Goal: Task Accomplishment & Management: Manage account settings

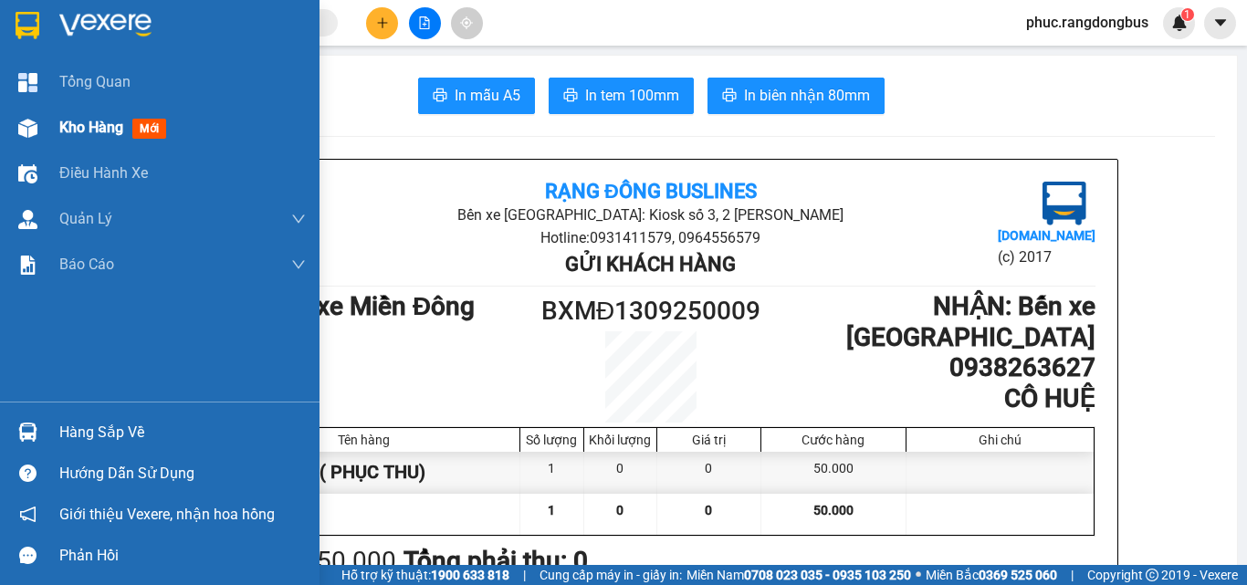
click at [94, 121] on span "Kho hàng" at bounding box center [91, 127] width 64 height 17
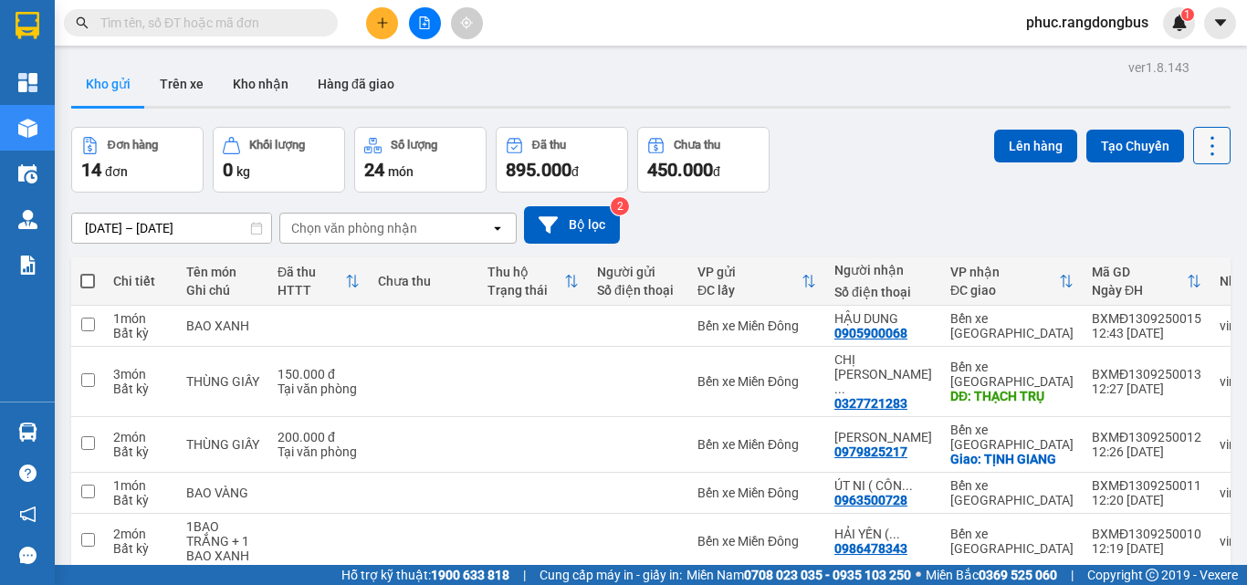
click at [1200, 146] on icon at bounding box center [1213, 146] width 26 height 26
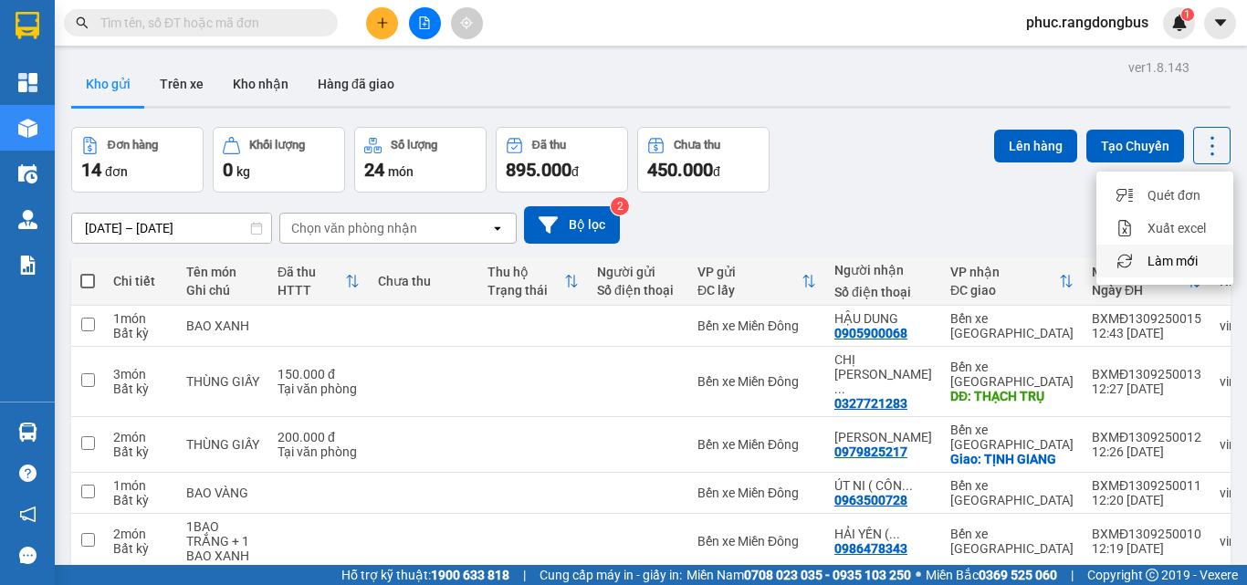
click at [1185, 265] on span "Làm mới" at bounding box center [1173, 261] width 50 height 18
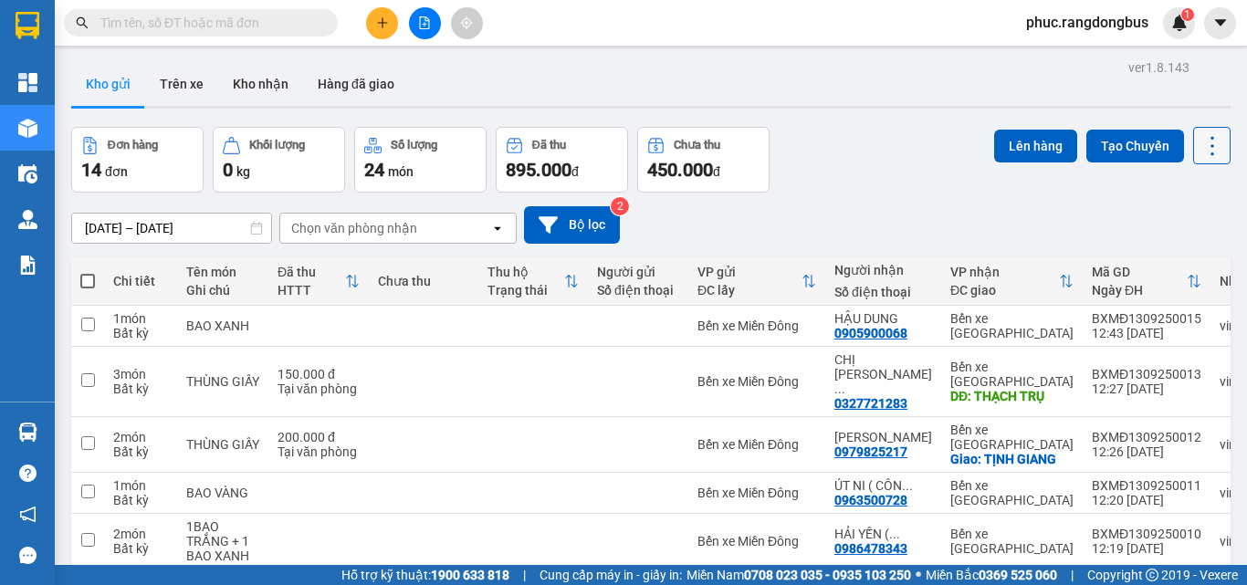
click at [1211, 152] on icon at bounding box center [1213, 146] width 26 height 26
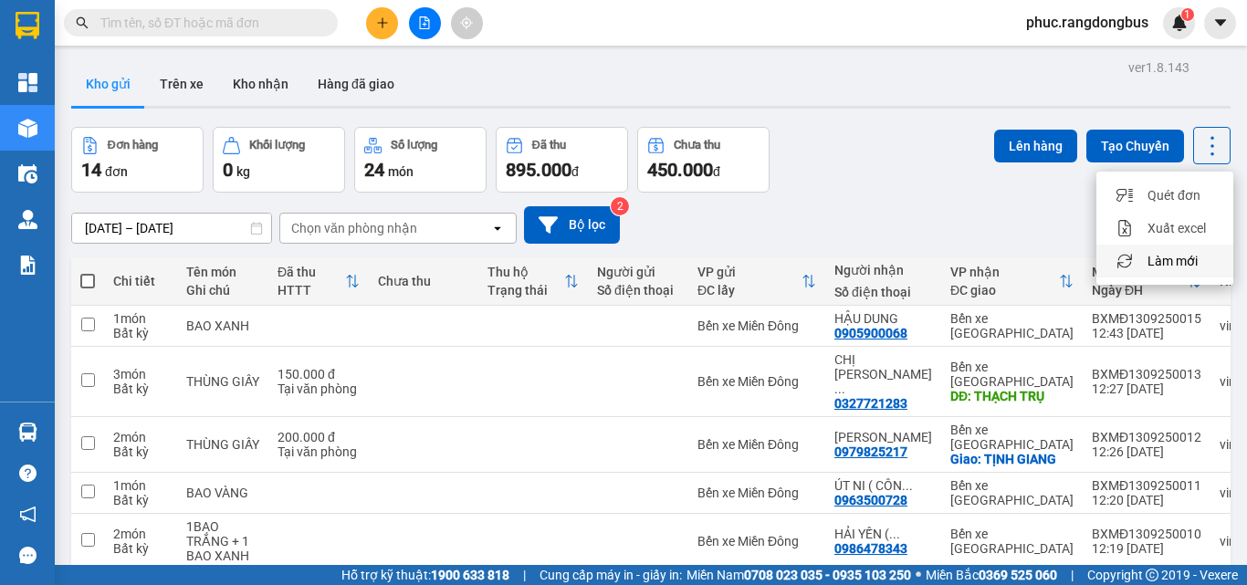
click at [1177, 260] on span "Làm mới" at bounding box center [1173, 261] width 50 height 18
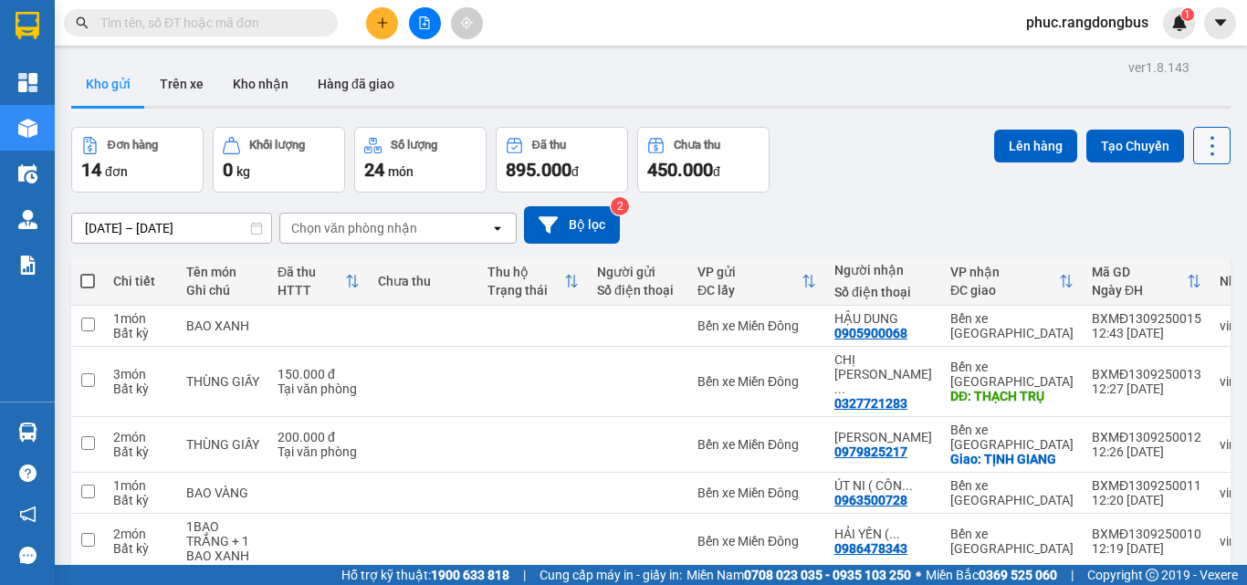
click at [1202, 141] on icon at bounding box center [1213, 146] width 26 height 26
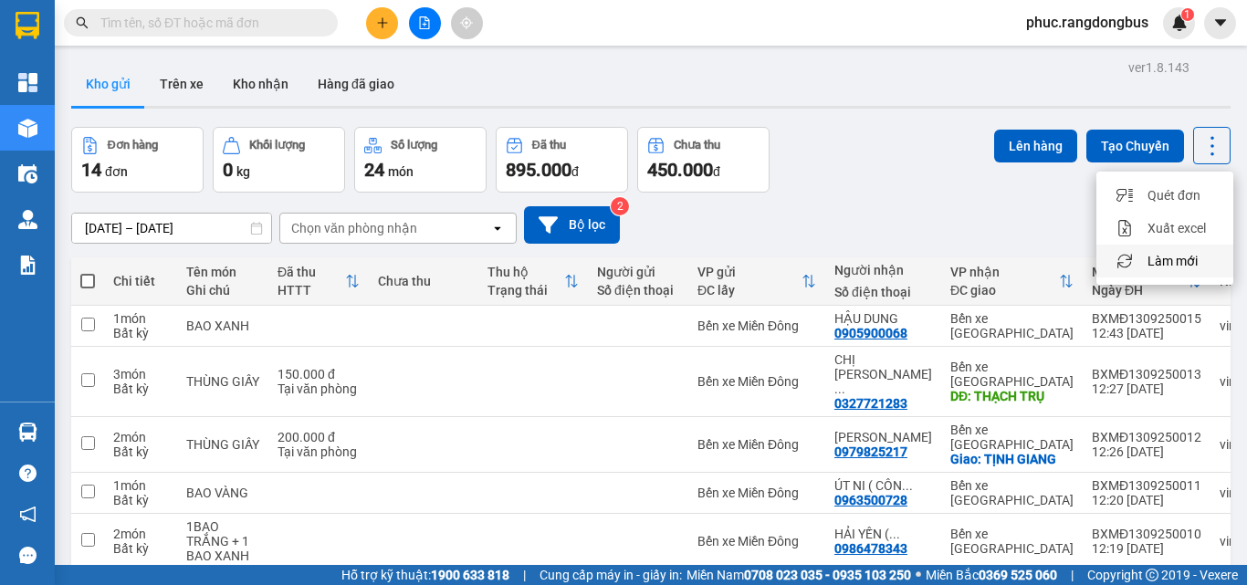
click at [1176, 257] on span "Làm mới" at bounding box center [1173, 261] width 50 height 18
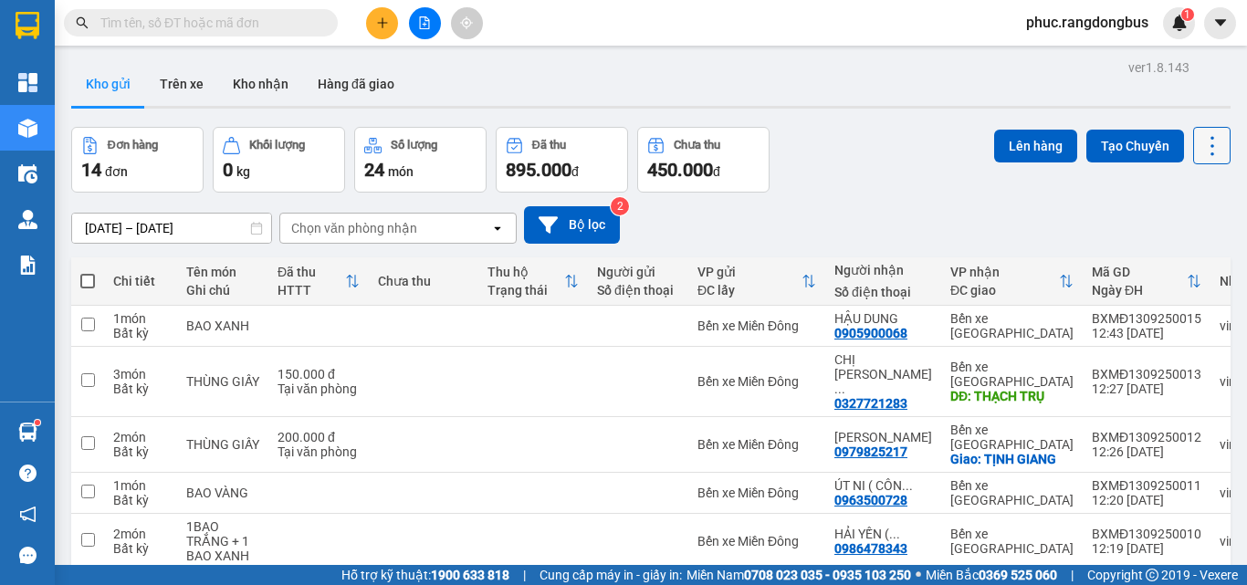
click at [1211, 138] on icon at bounding box center [1213, 145] width 4 height 19
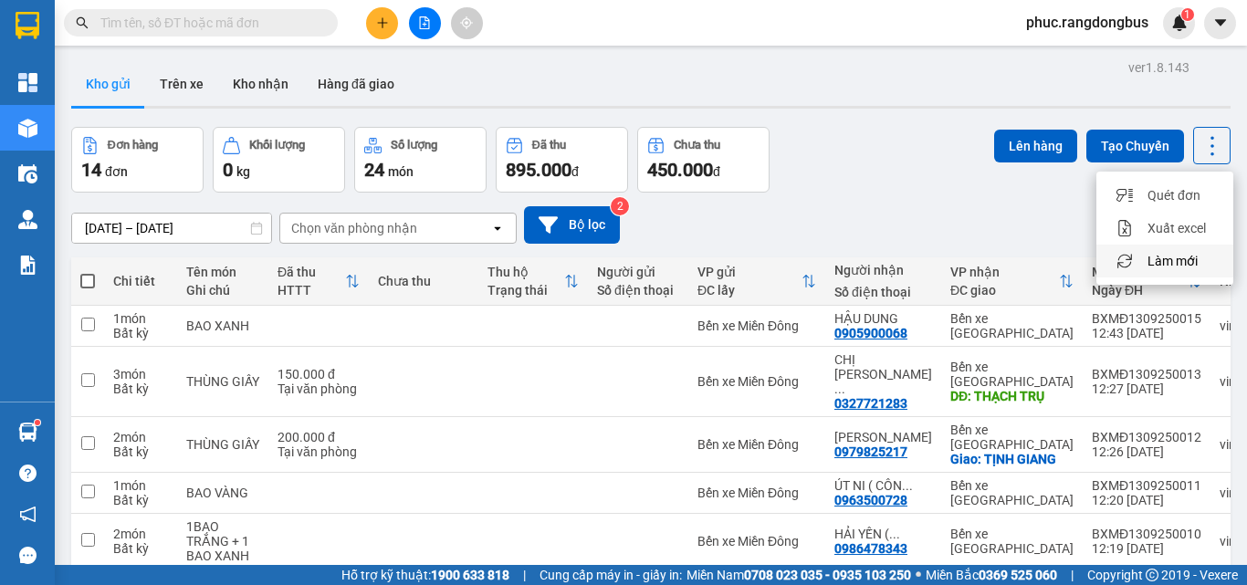
click at [1203, 265] on div "Làm mới" at bounding box center [1165, 261] width 108 height 18
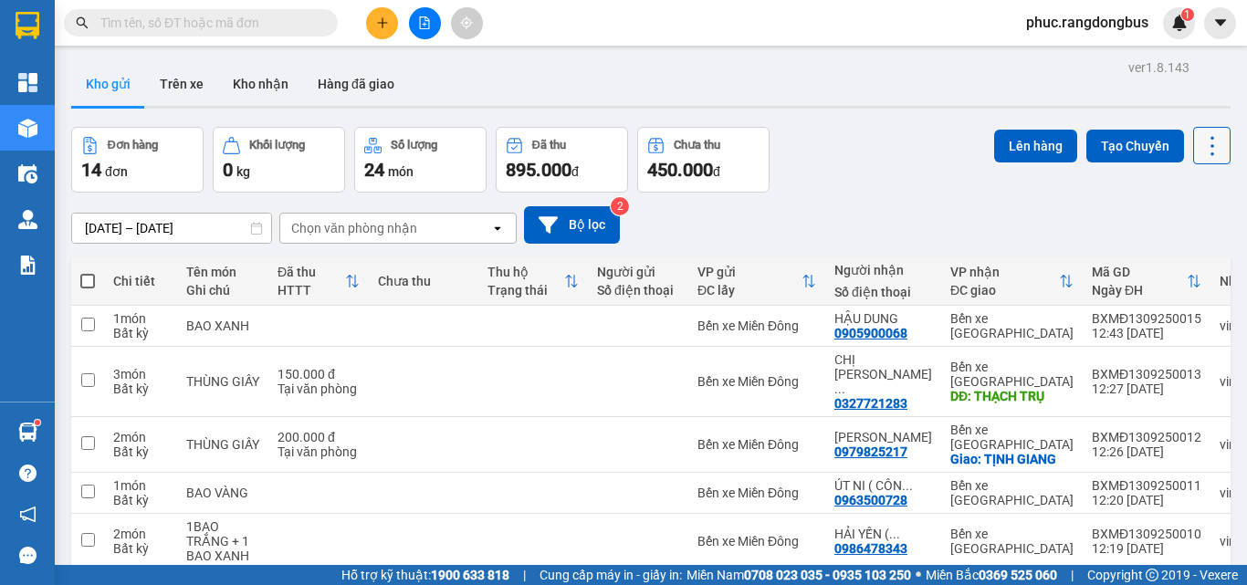
click at [1208, 150] on icon at bounding box center [1213, 146] width 26 height 26
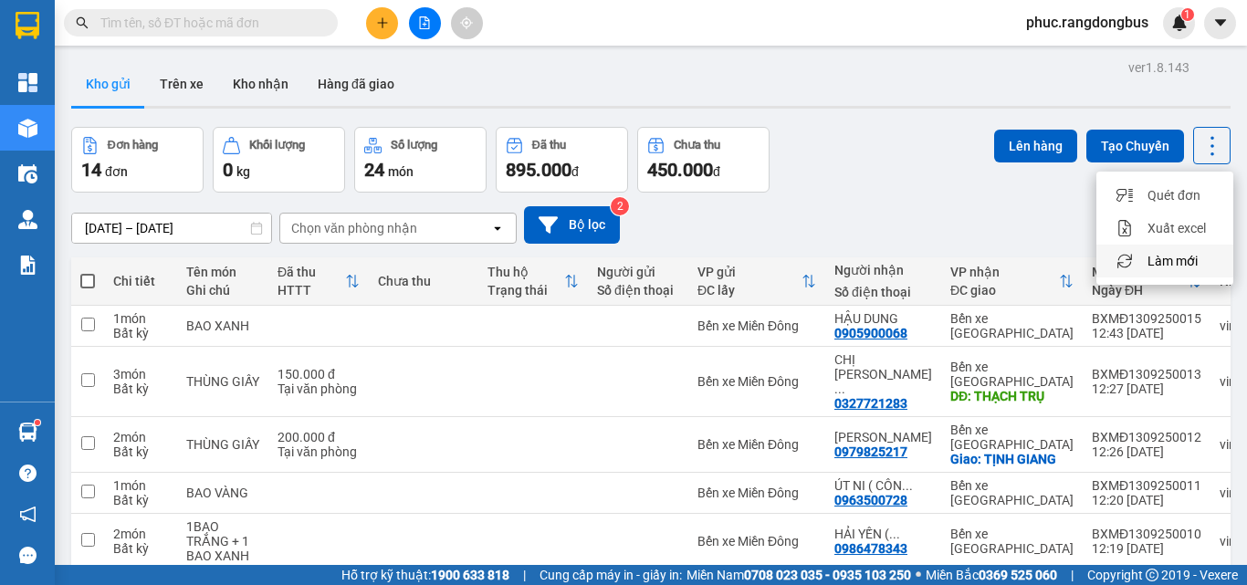
click at [1213, 264] on div "Làm mới" at bounding box center [1165, 261] width 108 height 18
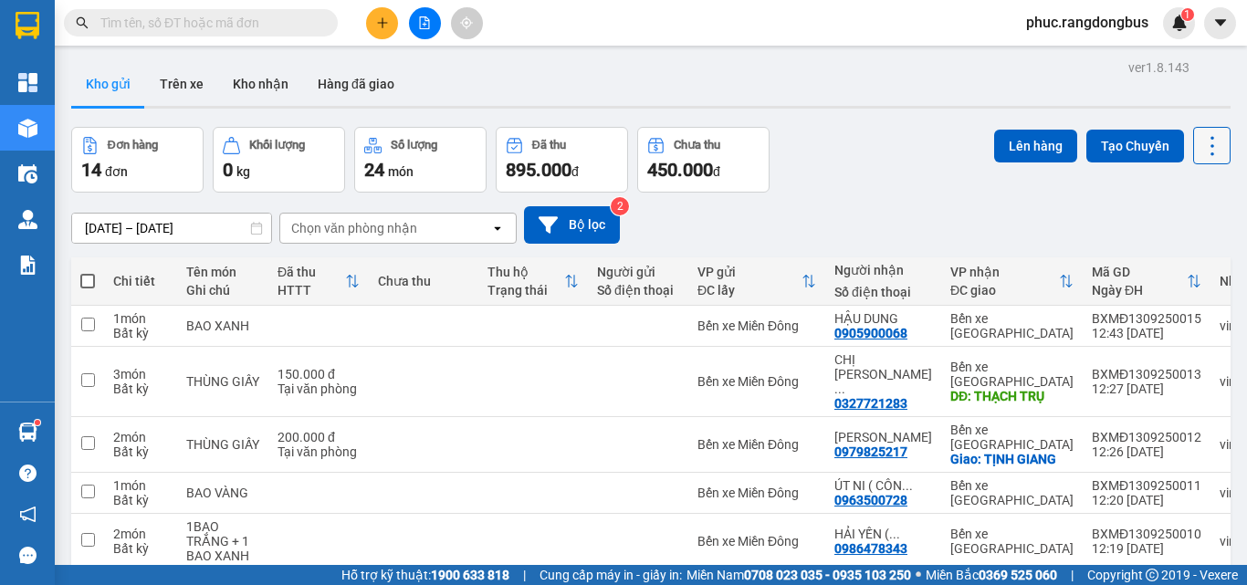
click at [1200, 139] on icon at bounding box center [1213, 146] width 26 height 26
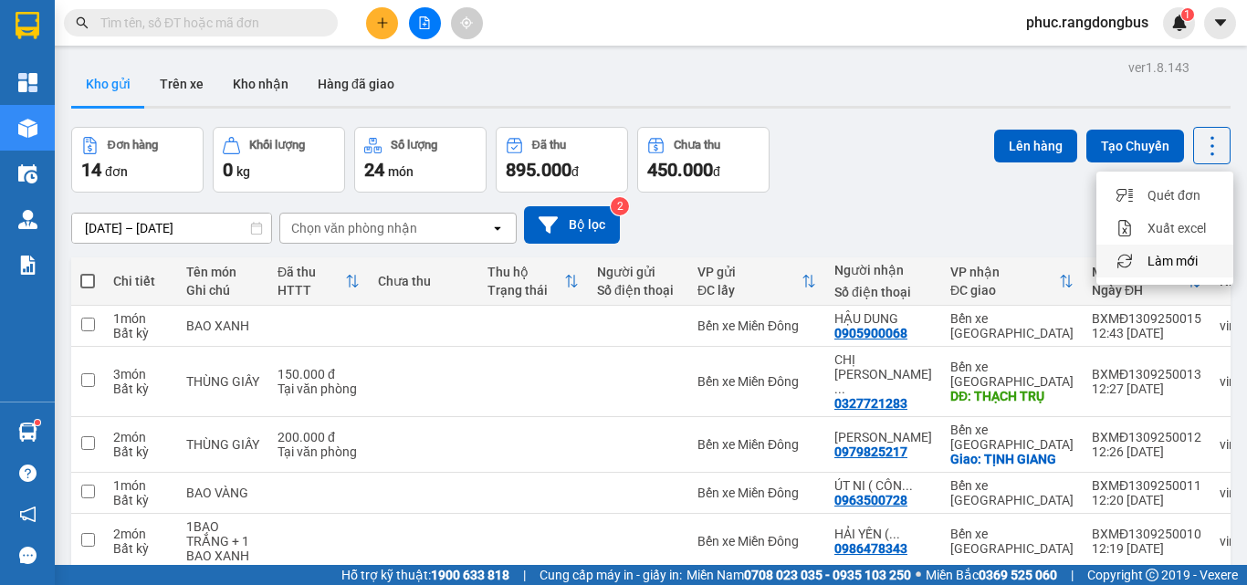
click at [1149, 263] on span "Làm mới" at bounding box center [1173, 261] width 50 height 18
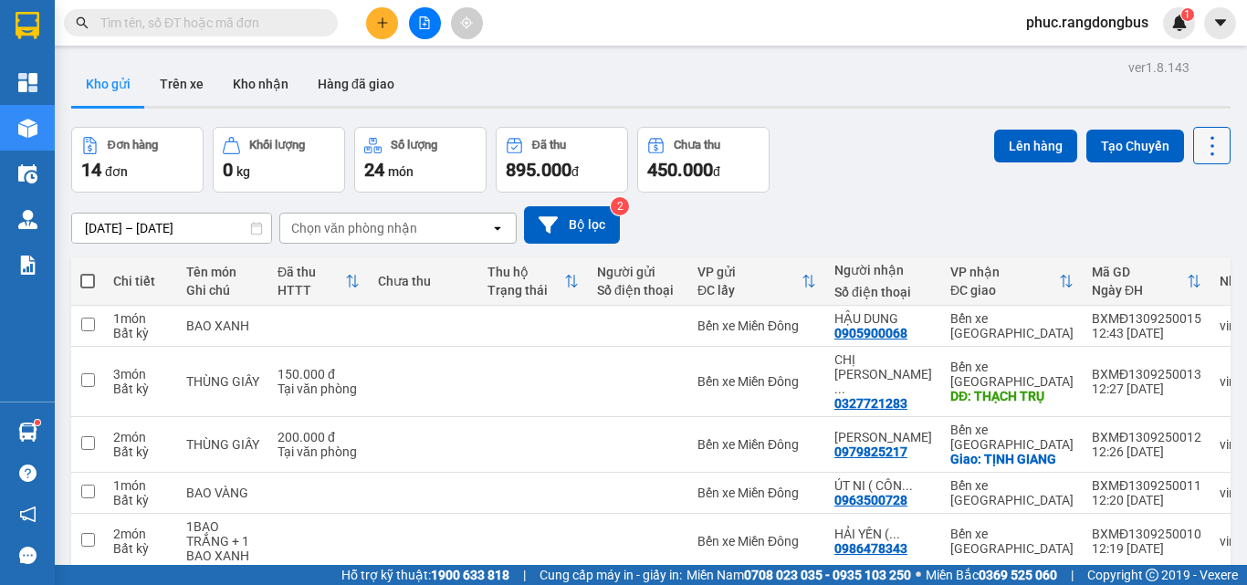
click at [1207, 150] on icon at bounding box center [1213, 146] width 26 height 26
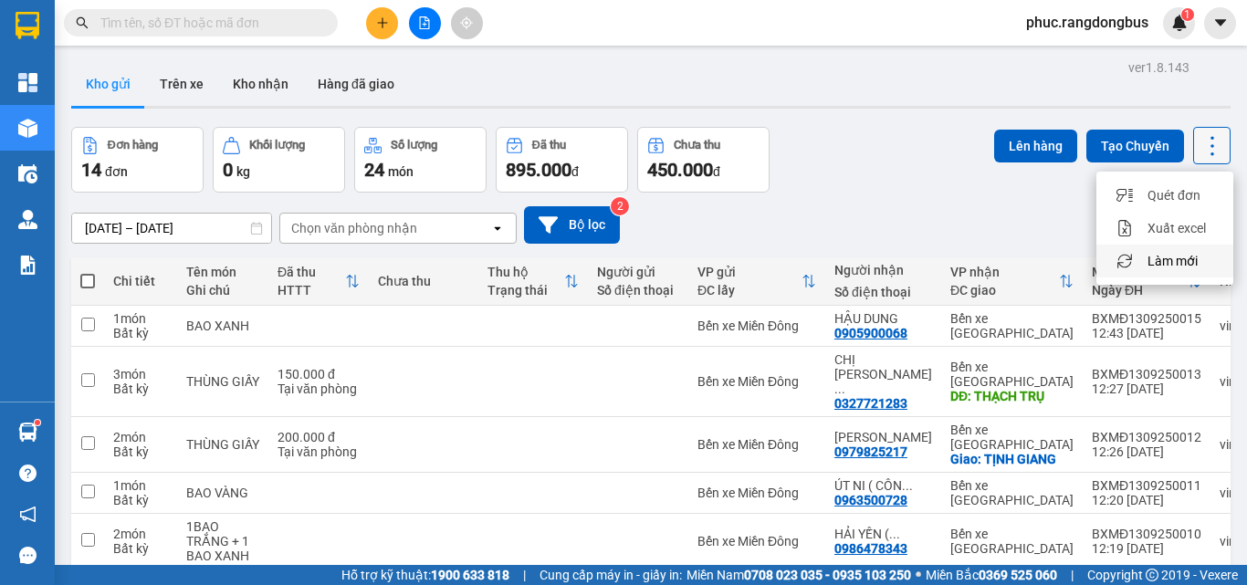
click at [1203, 260] on div "Làm mới" at bounding box center [1165, 261] width 108 height 18
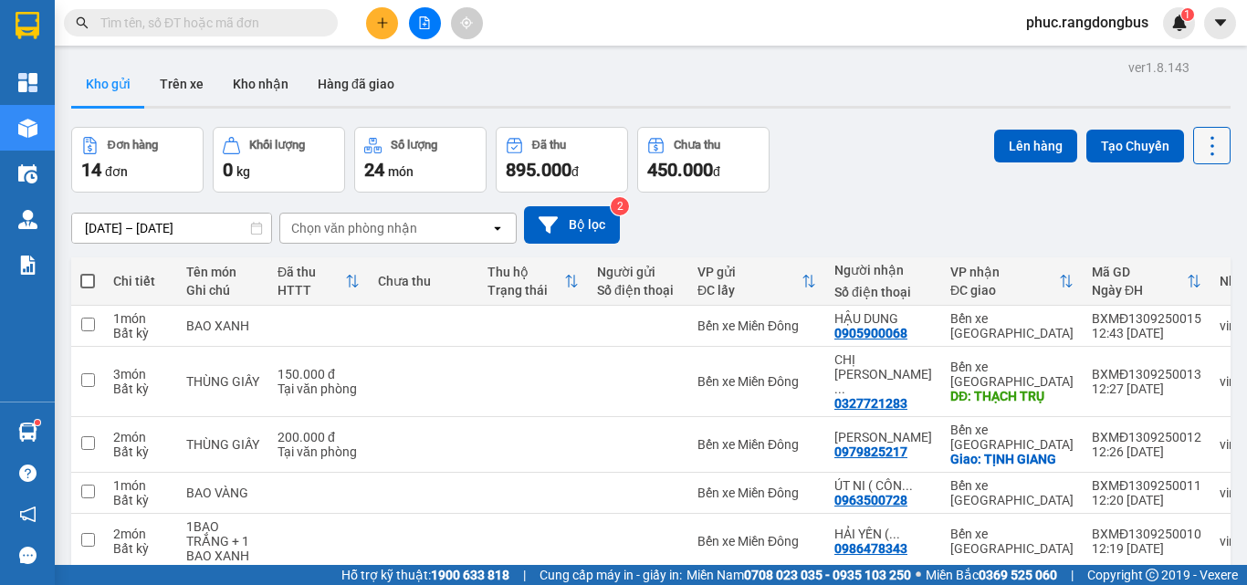
click at [1211, 138] on icon at bounding box center [1213, 145] width 4 height 19
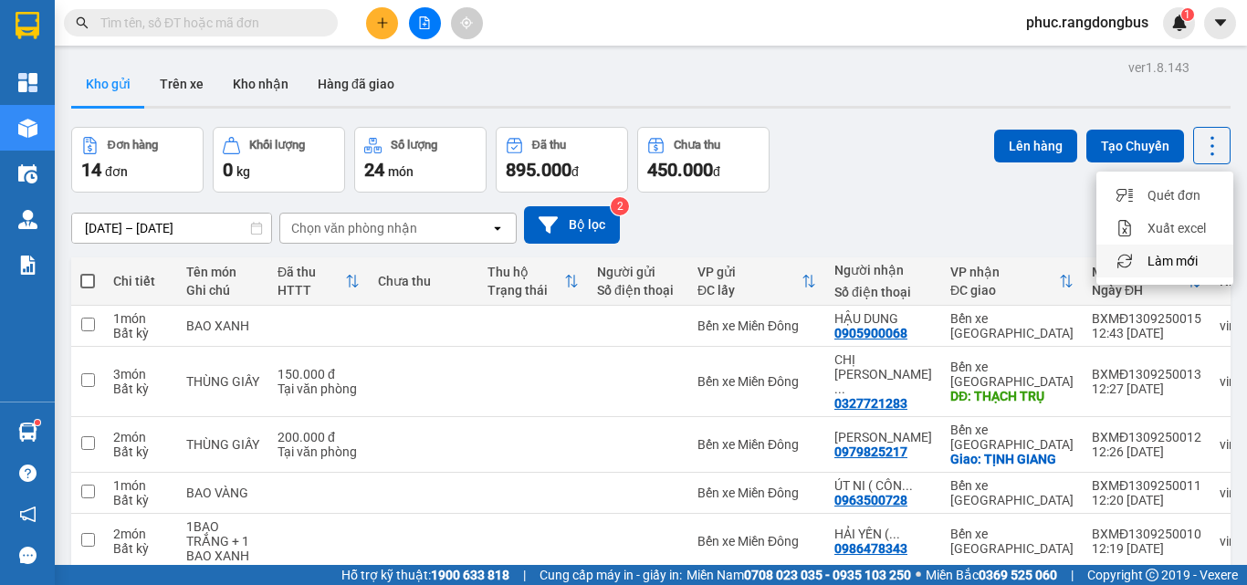
click at [1199, 259] on div "Làm mới" at bounding box center [1165, 261] width 108 height 18
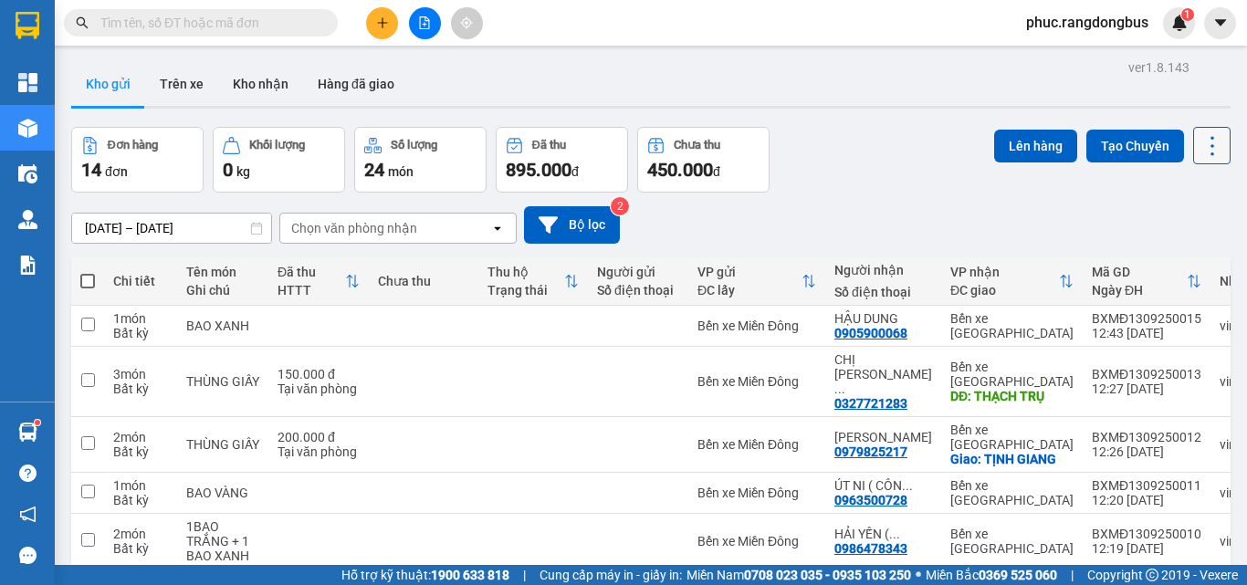
drag, startPoint x: 1206, startPoint y: 153, endPoint x: 1189, endPoint y: 152, distance: 17.4
click at [1206, 152] on icon at bounding box center [1213, 146] width 26 height 26
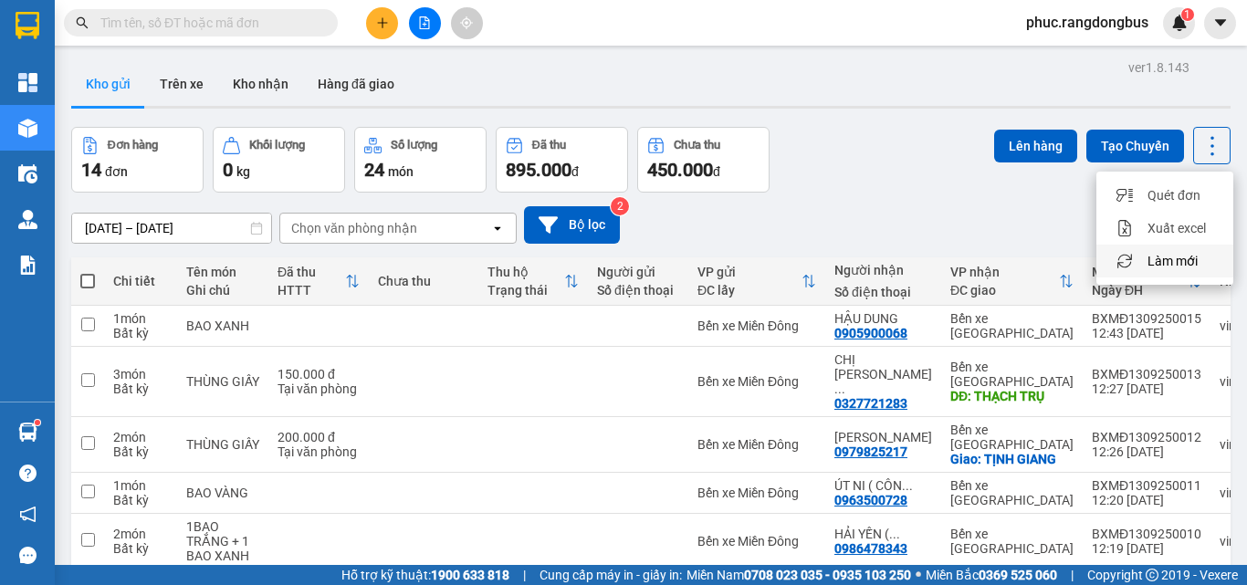
click at [1183, 267] on span "Làm mới" at bounding box center [1173, 261] width 50 height 18
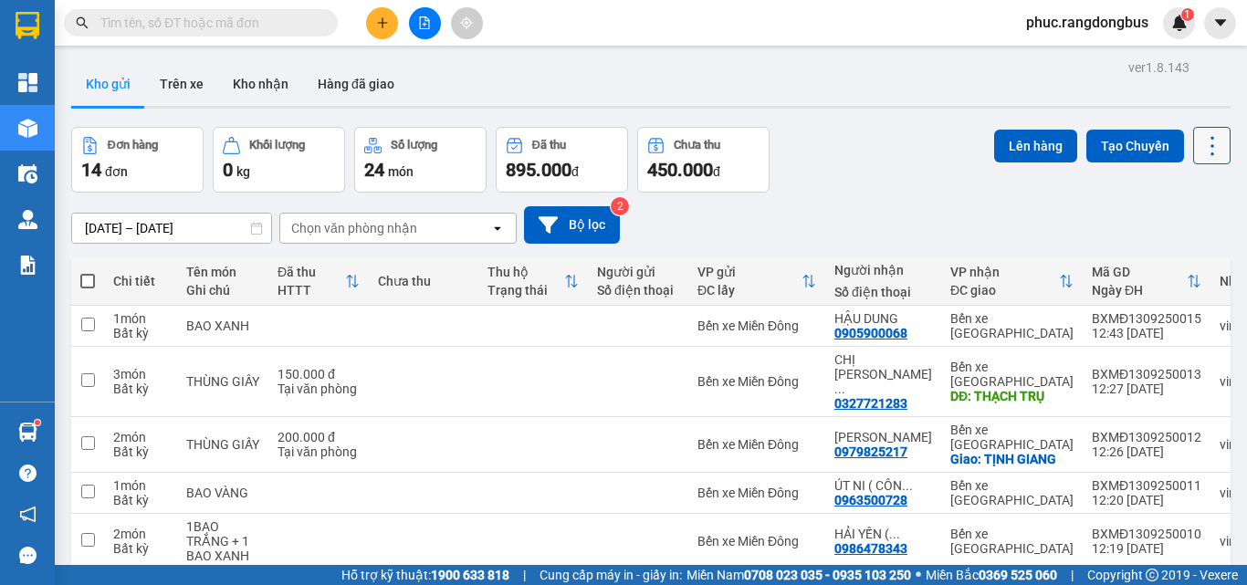
click at [1200, 152] on icon at bounding box center [1213, 146] width 26 height 26
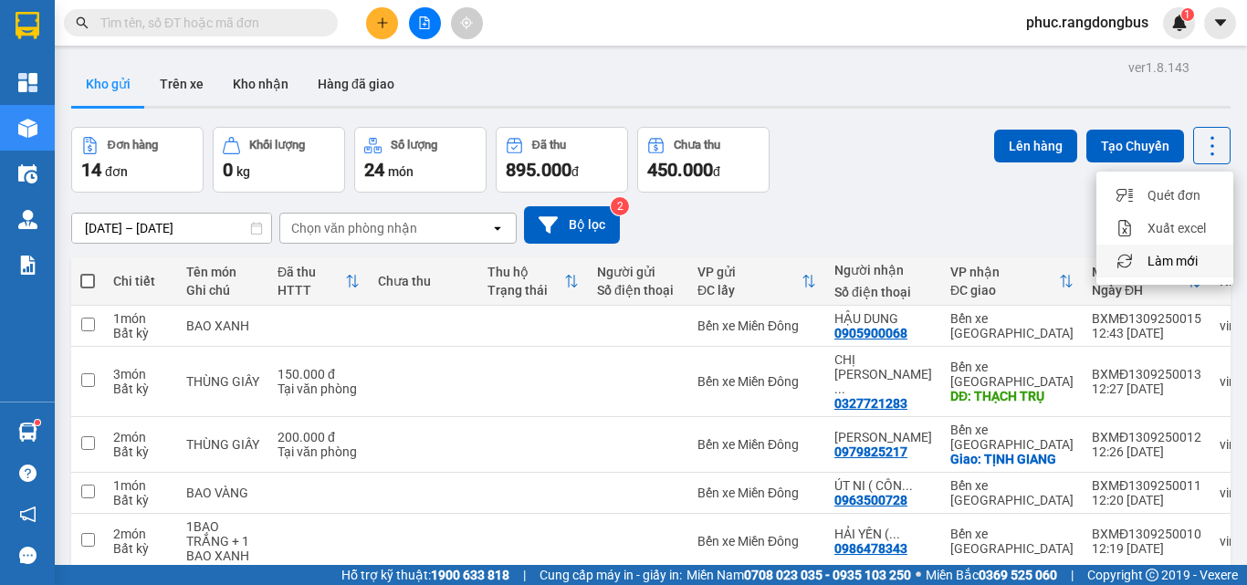
click at [1200, 256] on div "Làm mới" at bounding box center [1165, 261] width 108 height 18
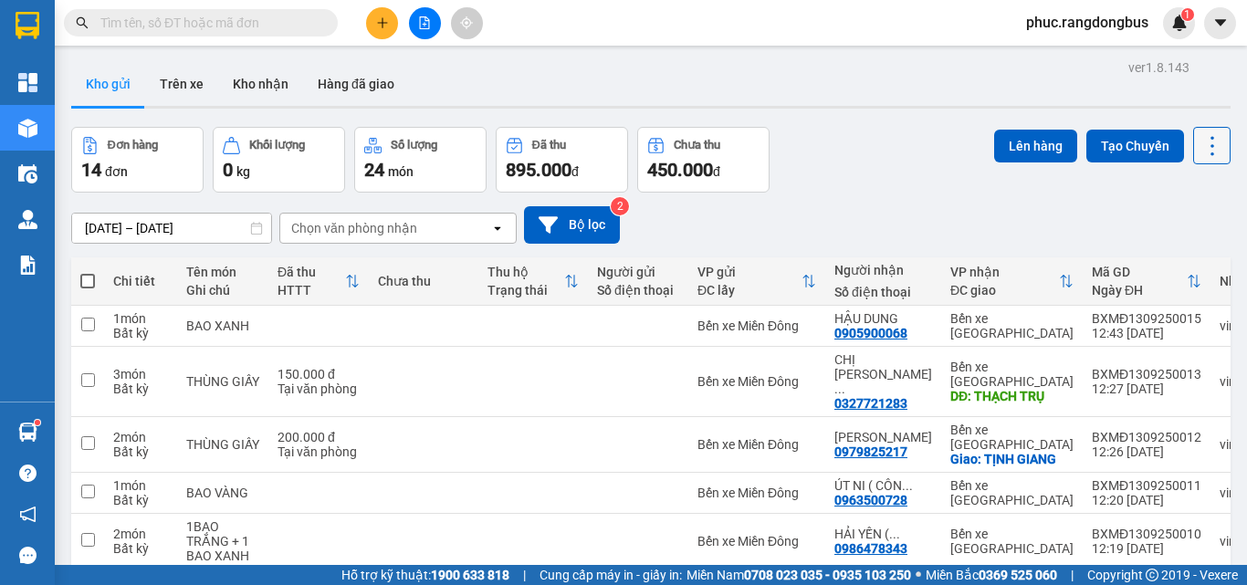
click at [1200, 136] on icon at bounding box center [1213, 146] width 26 height 26
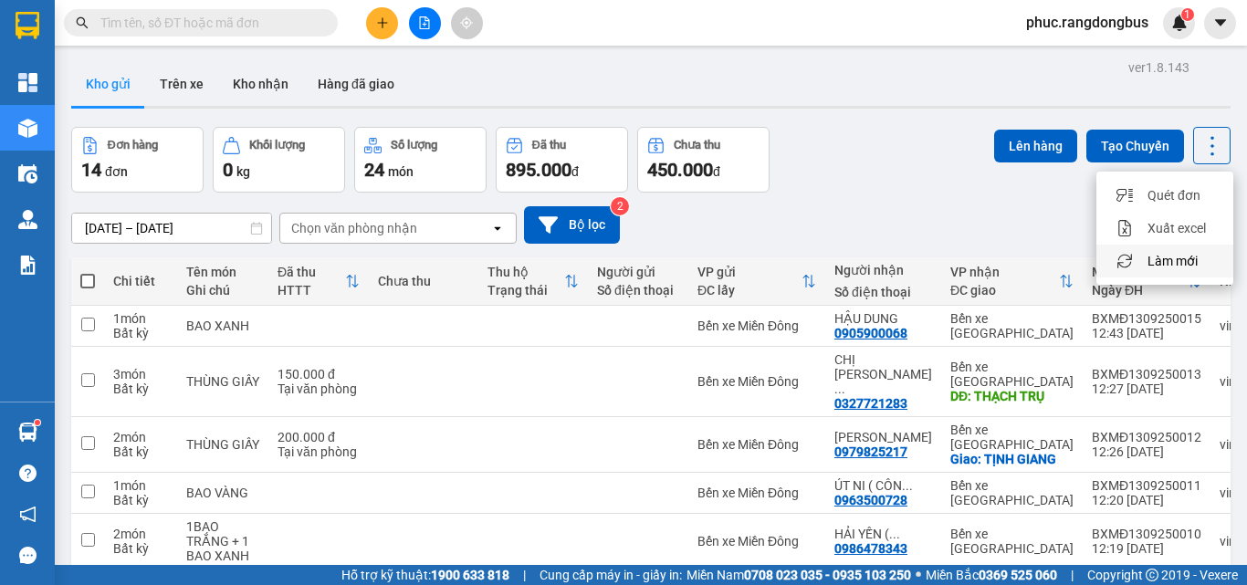
click at [1184, 252] on span "Làm mới" at bounding box center [1173, 261] width 50 height 18
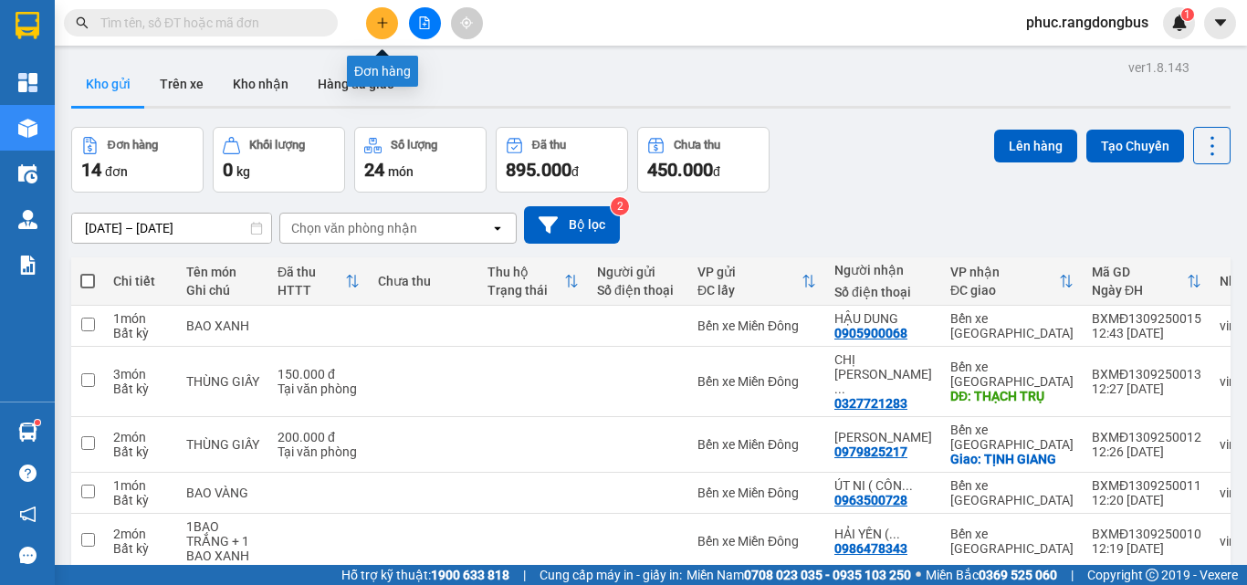
click at [390, 18] on button at bounding box center [382, 23] width 32 height 32
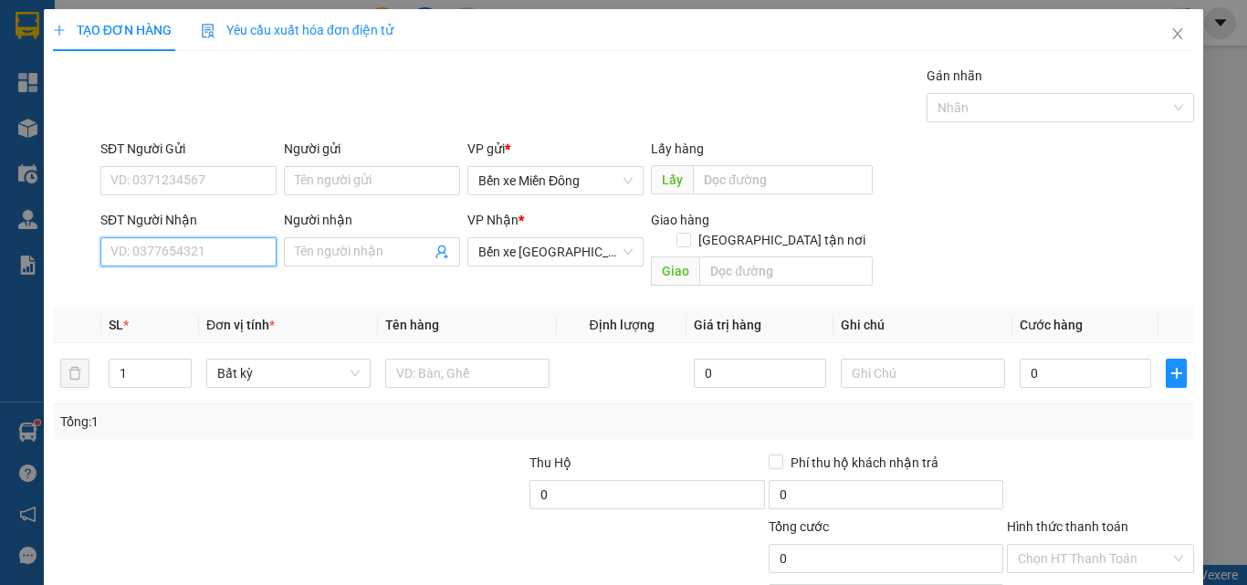
click at [188, 249] on input "SĐT Người Nhận" at bounding box center [188, 251] width 176 height 29
type input "0384372379"
click at [141, 290] on div "0384372379 - TRỌN" at bounding box center [186, 288] width 152 height 20
type input "TRỌN"
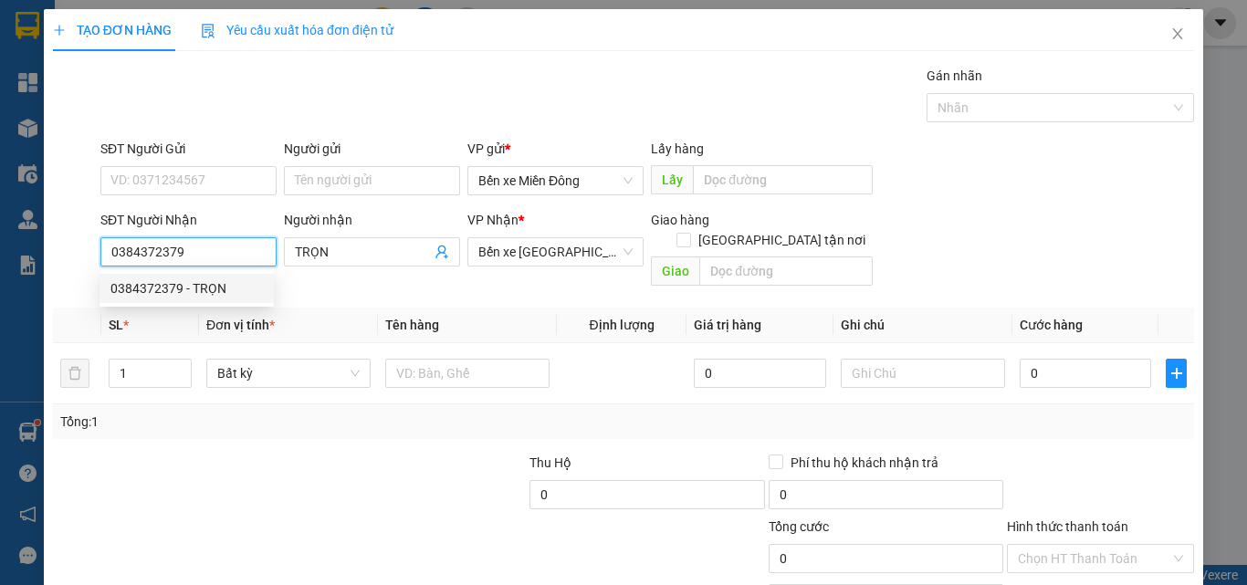
type input "80.000"
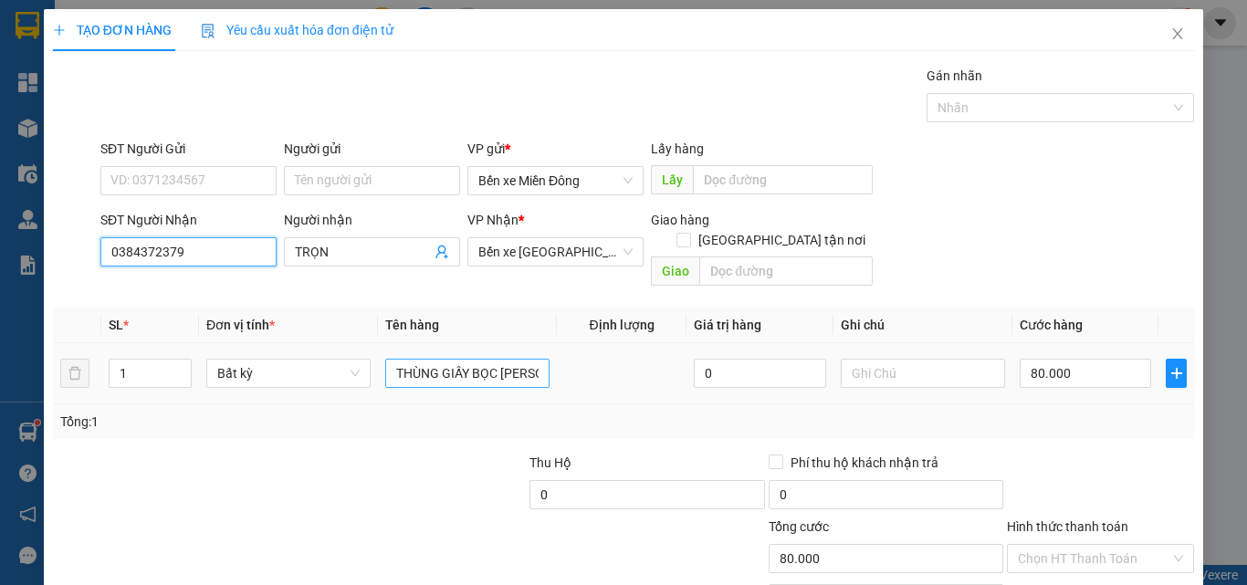
type input "0384372379"
click at [535, 359] on input "THÙNG GIẤY BỌC [PERSON_NAME]" at bounding box center [467, 373] width 164 height 29
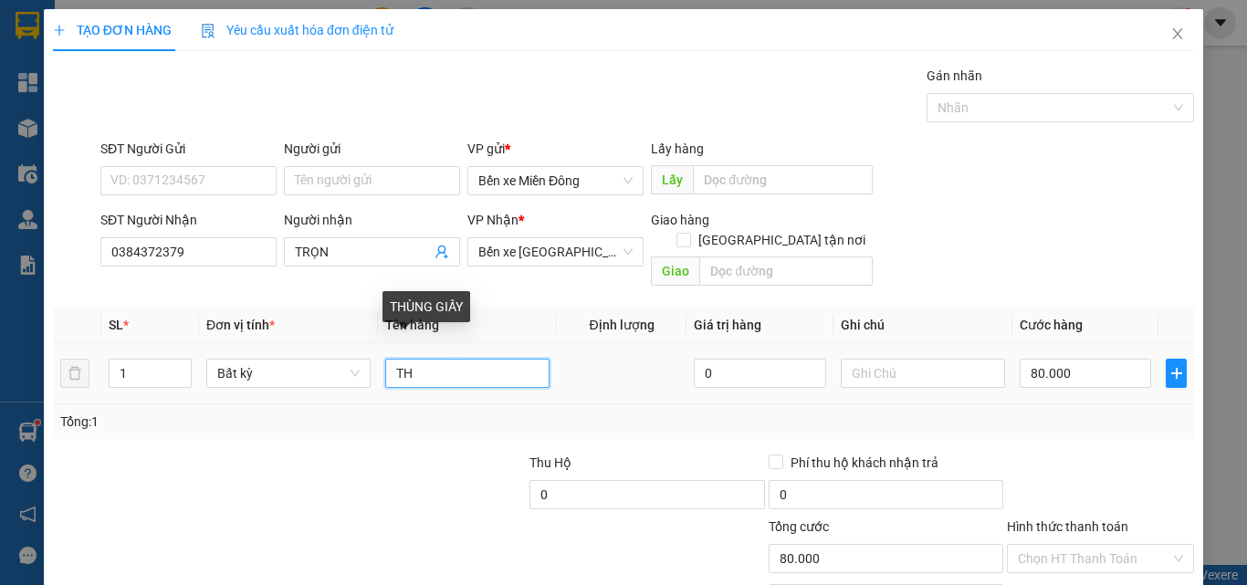
type input "T"
type input "g"
type input "h"
type input "HỒ SƠ"
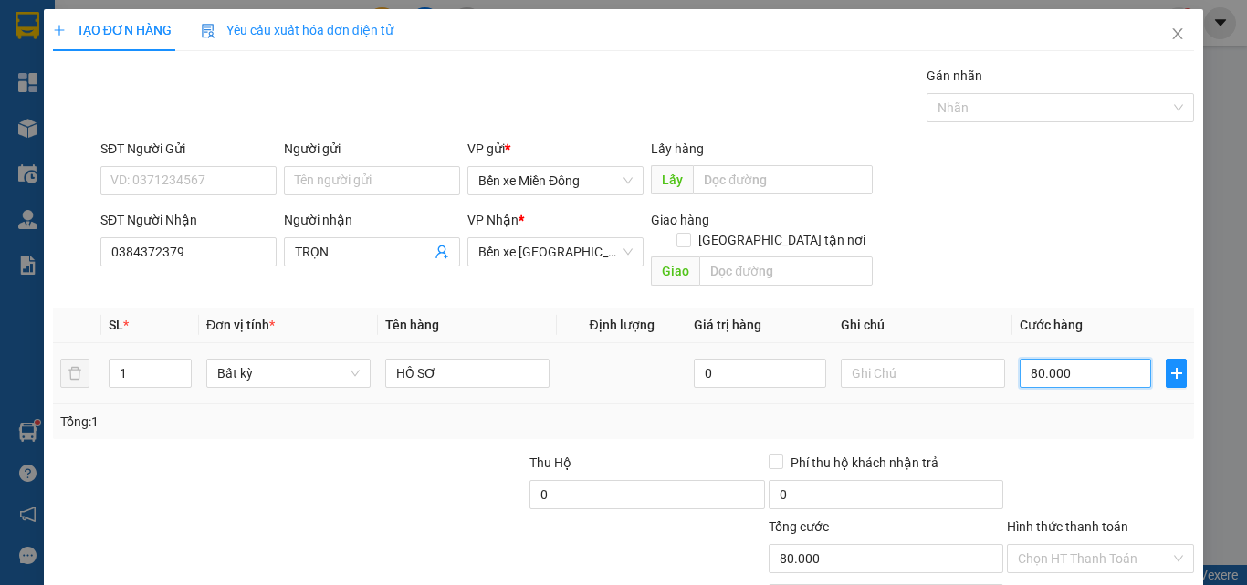
click at [1082, 359] on input "80.000" at bounding box center [1085, 373] width 131 height 29
type input "5"
type input "50"
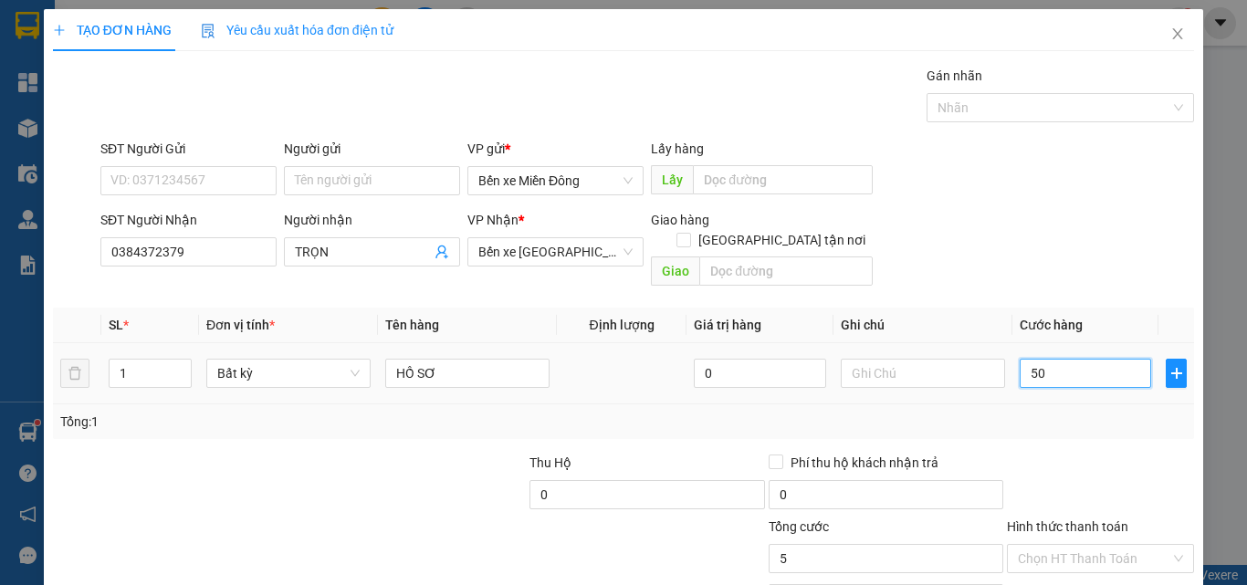
type input "50"
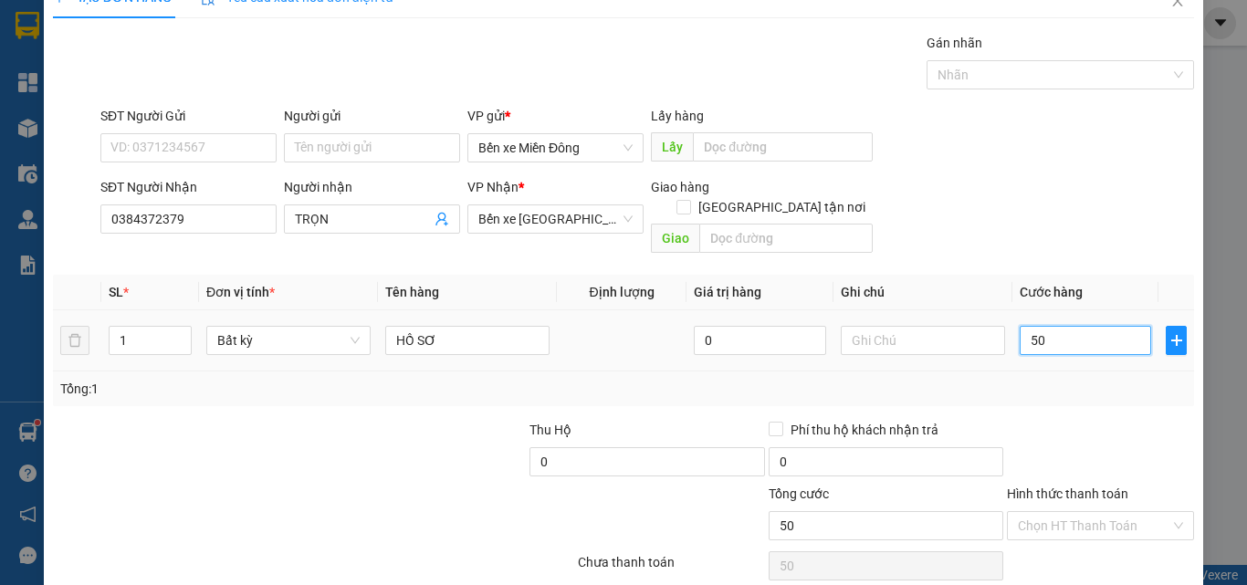
scroll to position [90, 0]
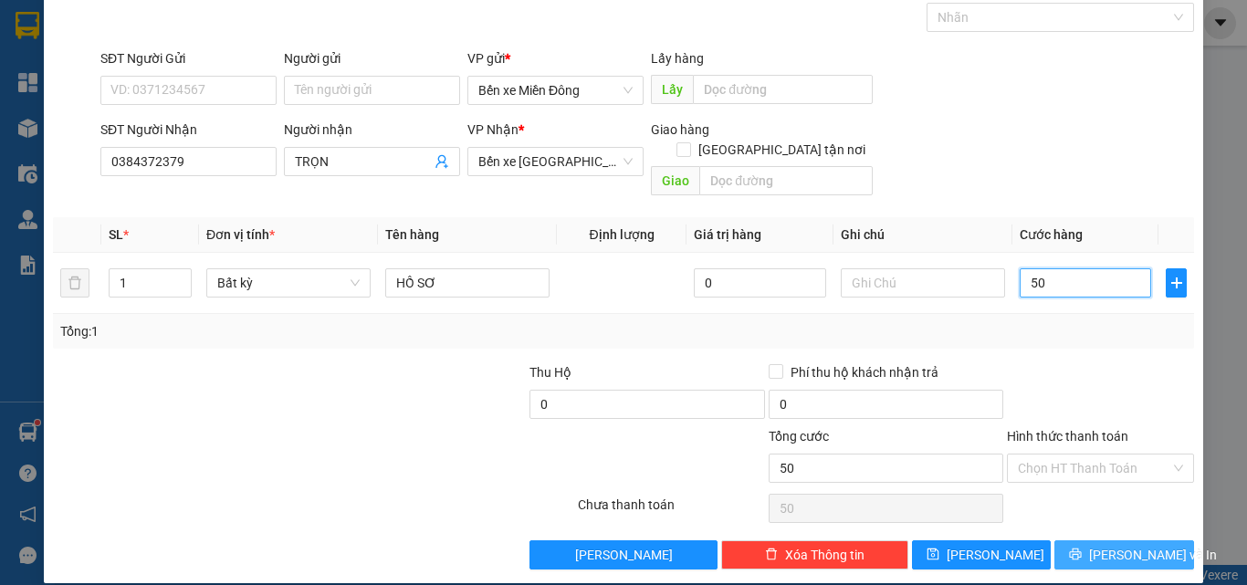
type input "50"
type input "50.000"
click at [1146, 545] on span "[PERSON_NAME] và In" at bounding box center [1153, 555] width 128 height 20
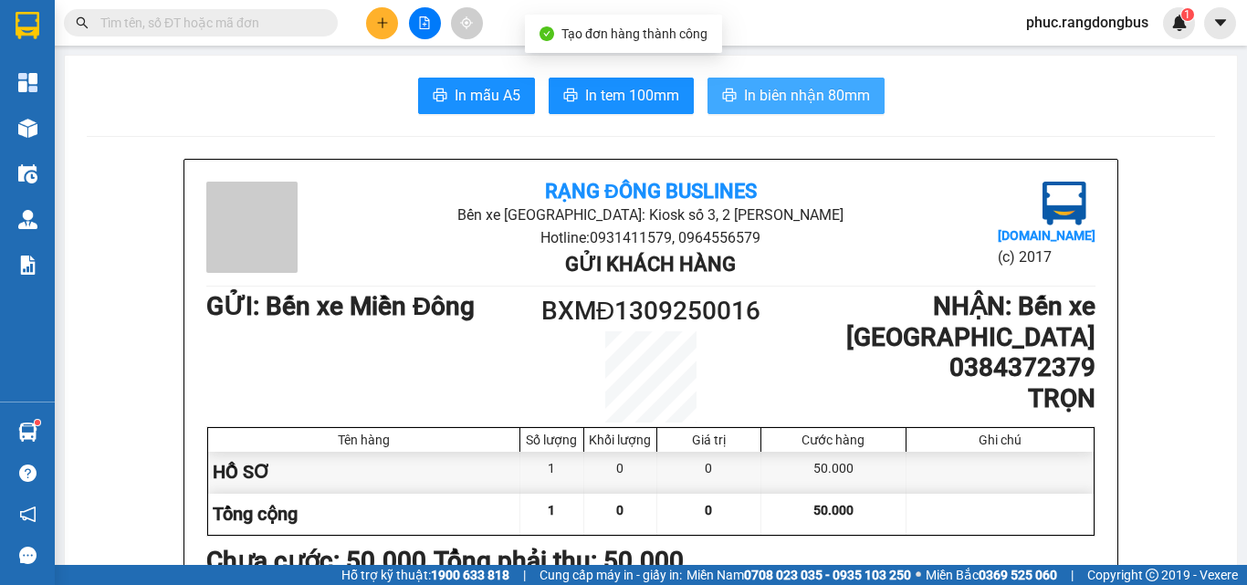
click at [829, 108] on button "In biên nhận 80mm" at bounding box center [796, 96] width 177 height 37
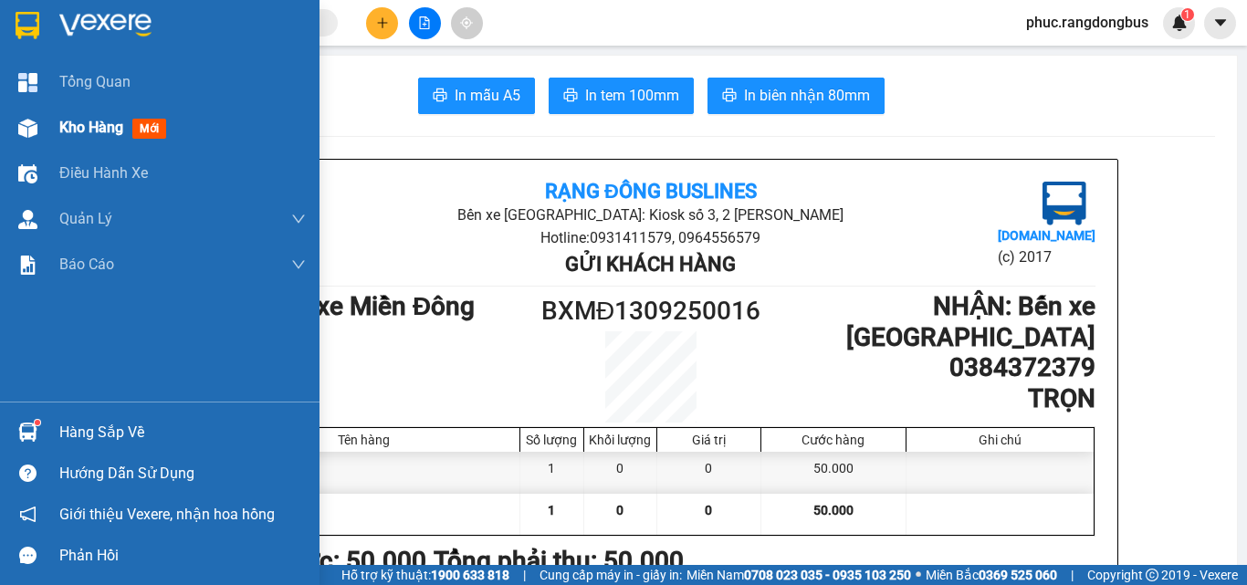
click at [96, 133] on span "Kho hàng" at bounding box center [91, 127] width 64 height 17
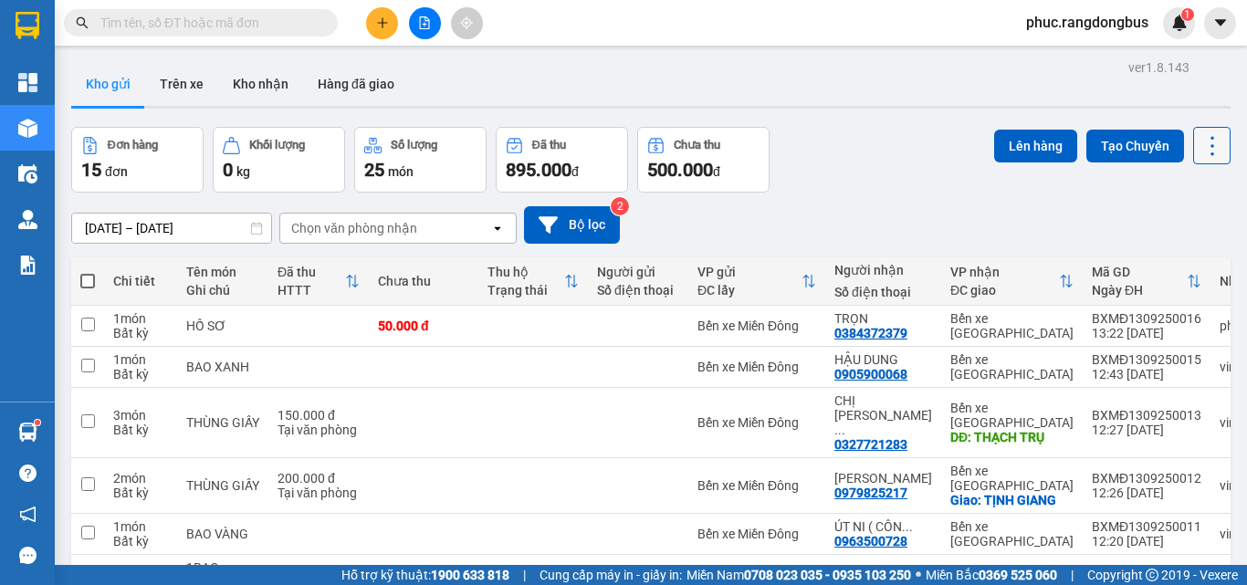
click at [1193, 149] on button at bounding box center [1211, 145] width 37 height 37
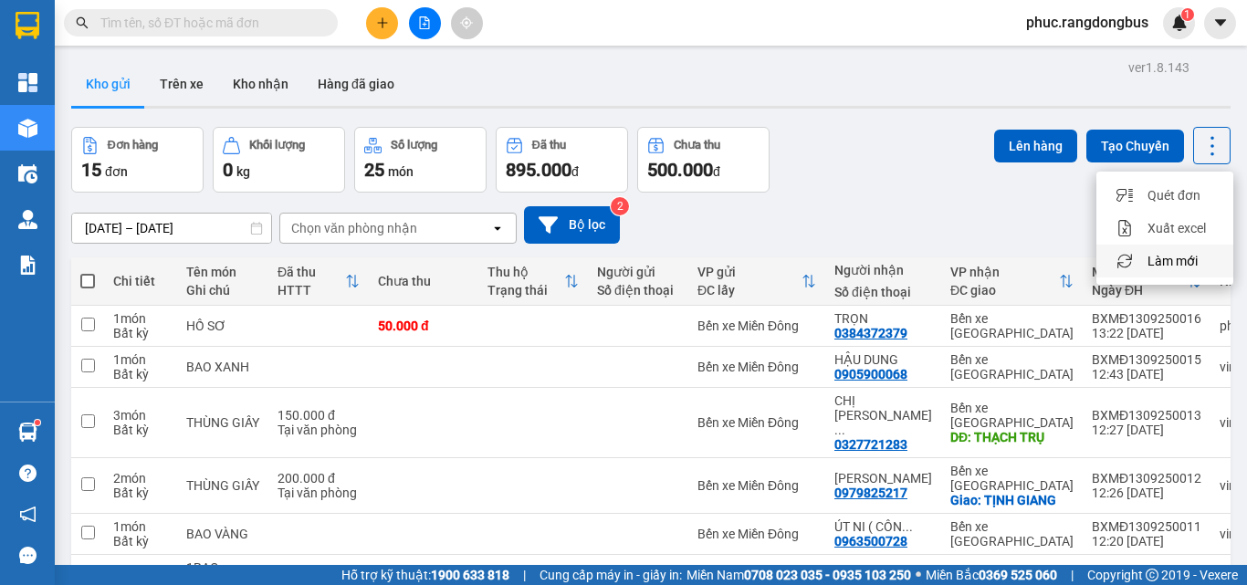
click at [1166, 265] on span "Làm mới" at bounding box center [1173, 261] width 50 height 18
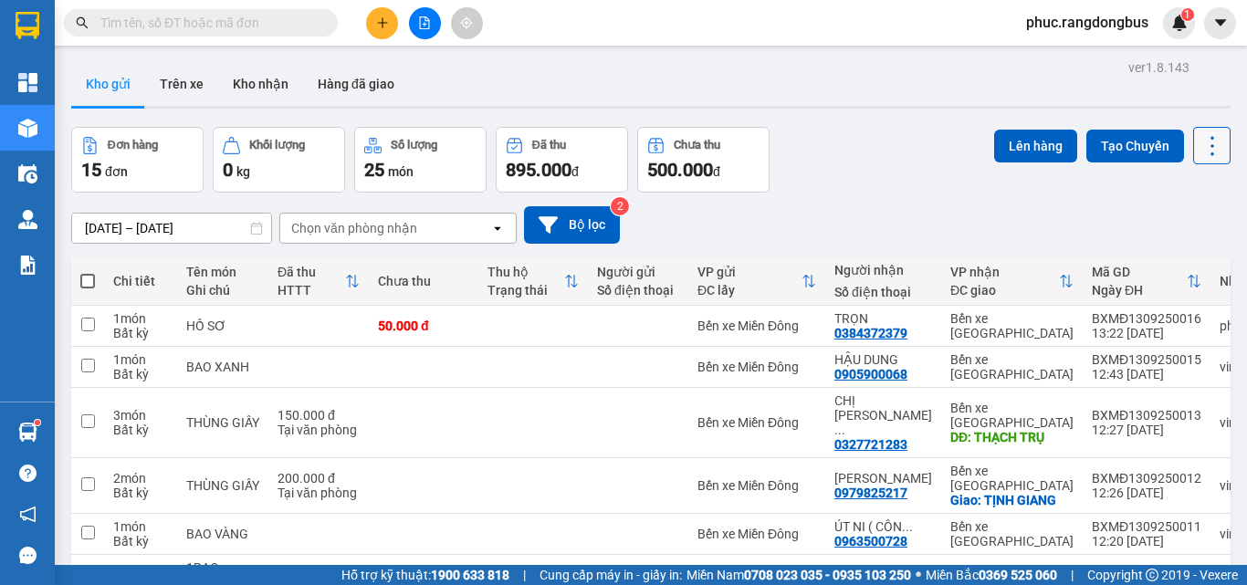
click at [1207, 149] on icon at bounding box center [1213, 146] width 26 height 26
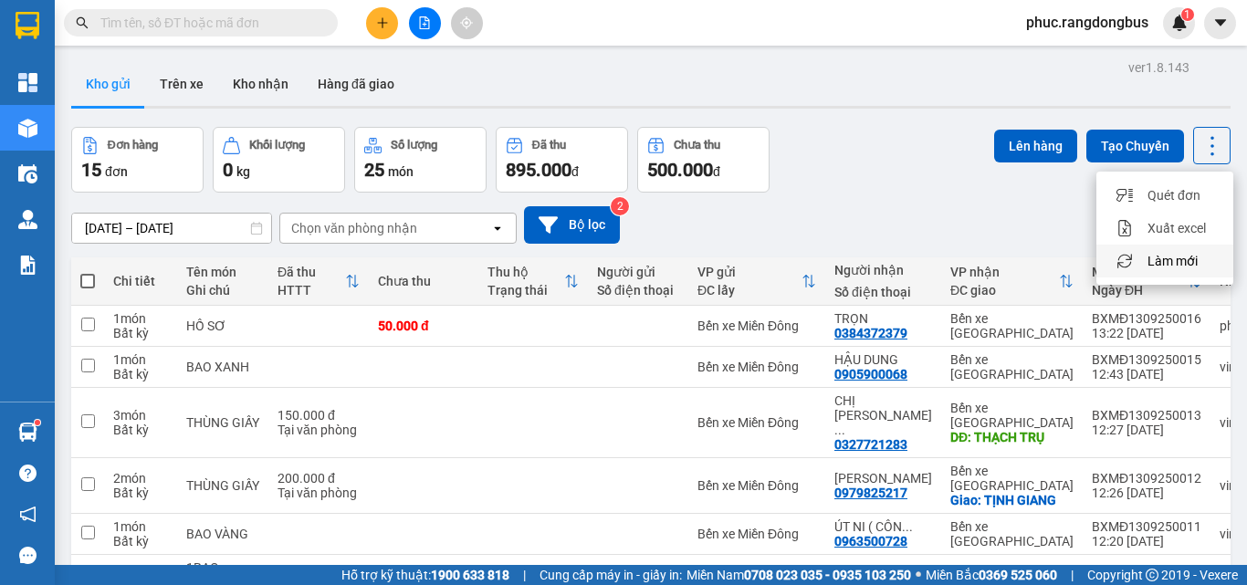
click at [1195, 252] on li "Làm mới" at bounding box center [1165, 261] width 137 height 33
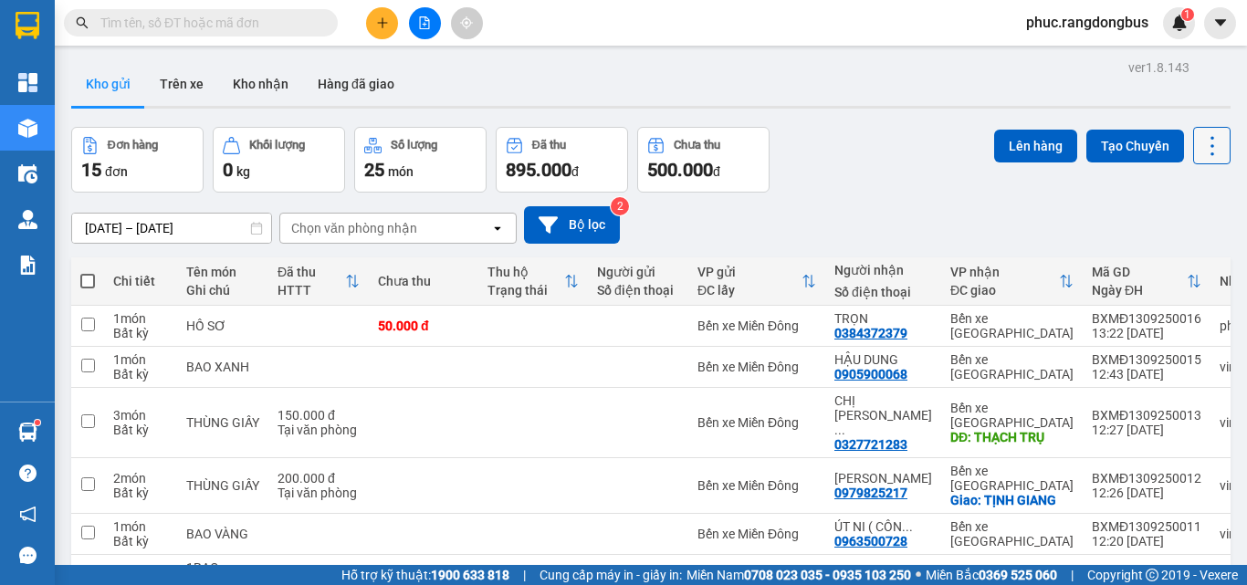
click at [1200, 142] on icon at bounding box center [1213, 146] width 26 height 26
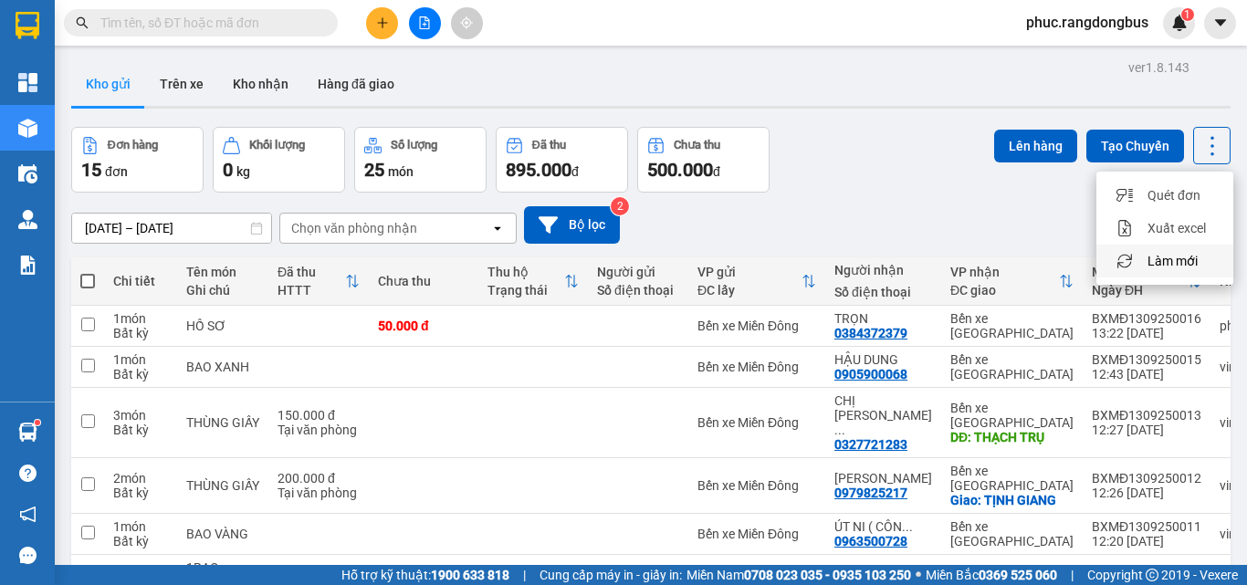
click at [1195, 267] on span "Làm mới" at bounding box center [1173, 261] width 50 height 18
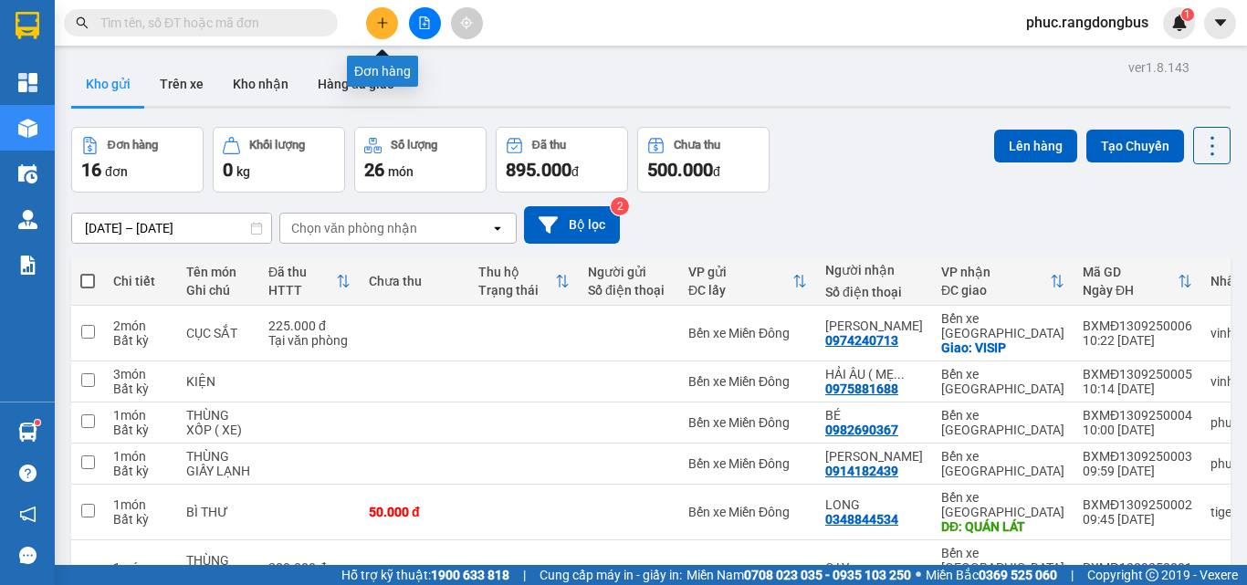
click at [386, 23] on icon "plus" at bounding box center [382, 22] width 10 height 1
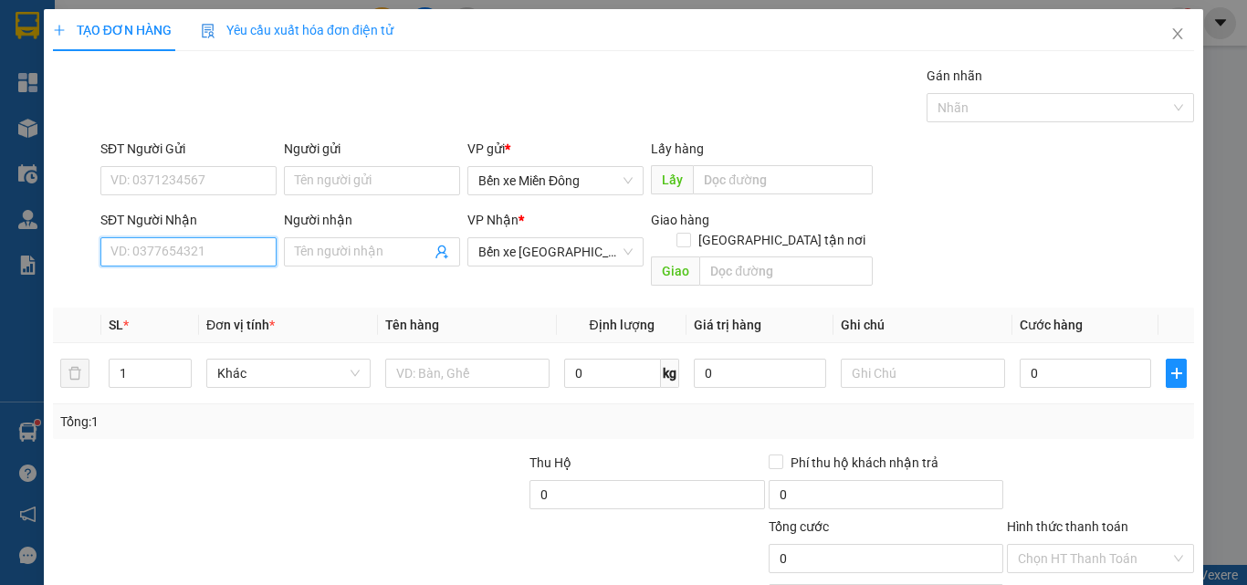
click at [243, 248] on input "SĐT Người Nhận" at bounding box center [188, 251] width 176 height 29
type input "0965652156"
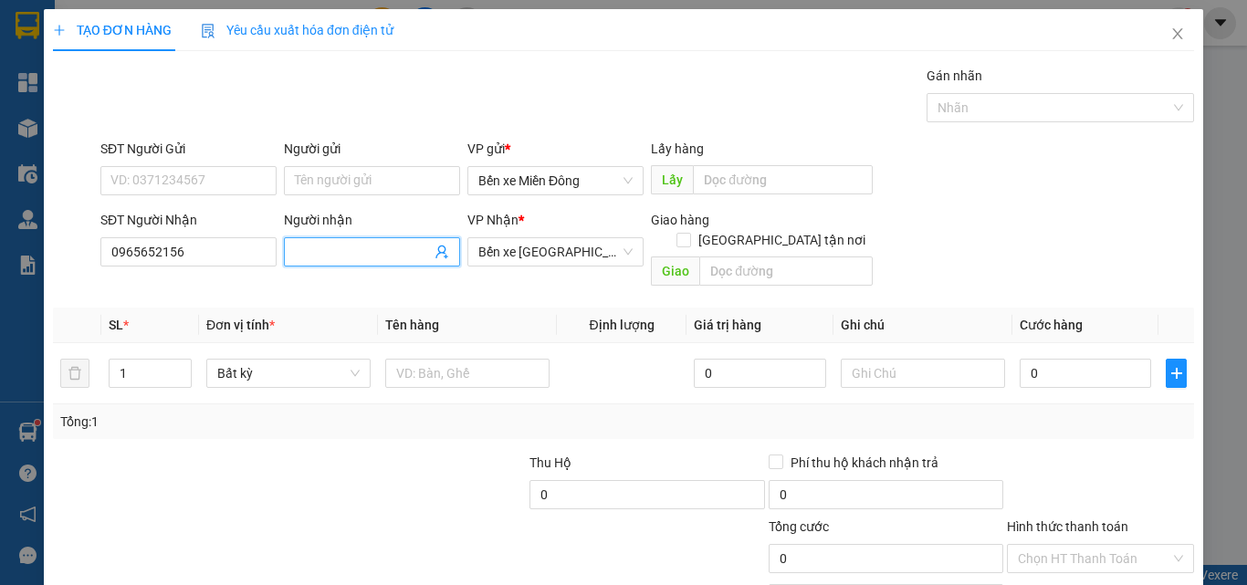
click at [413, 257] on input "Người nhận" at bounding box center [363, 252] width 136 height 20
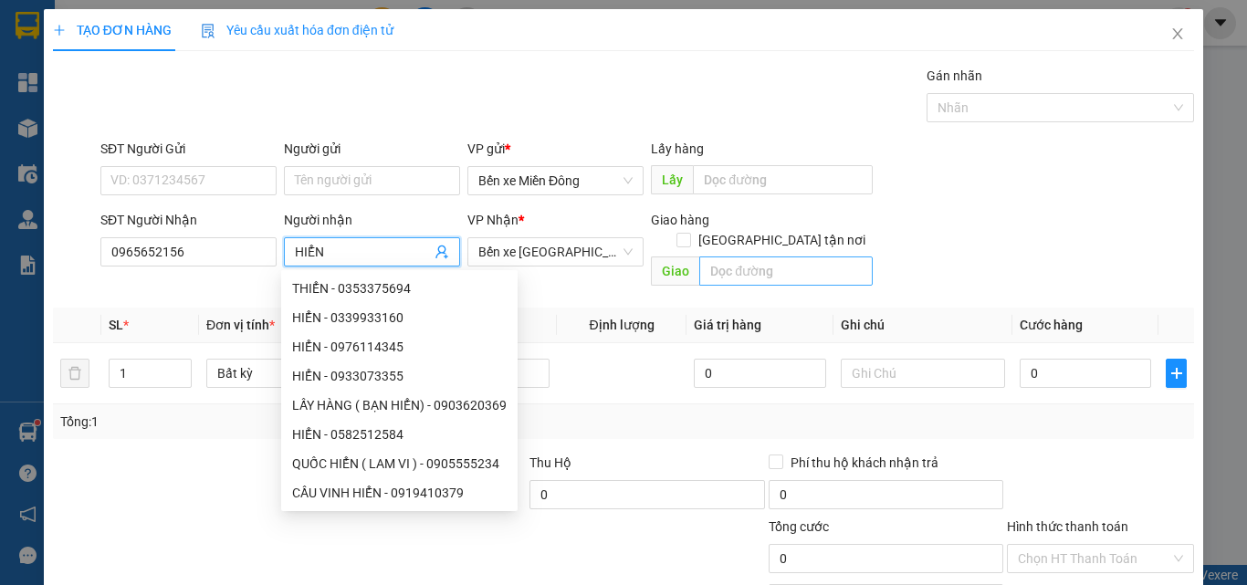
type input "HIỂN"
click at [737, 257] on input "text" at bounding box center [785, 271] width 173 height 29
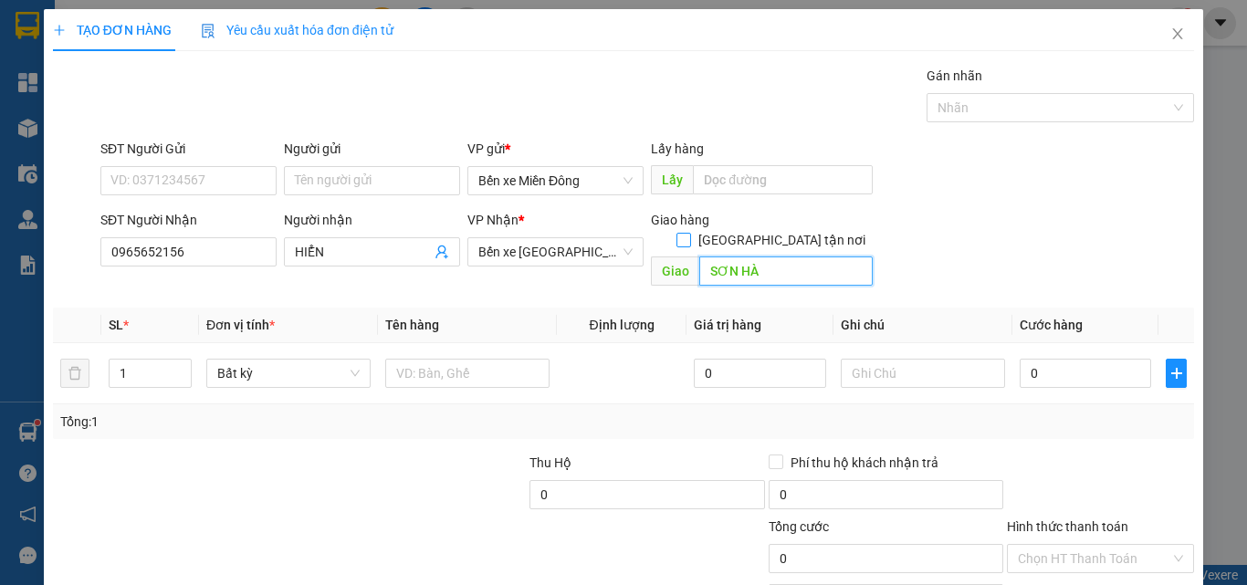
type input "SƠN HÀ"
click at [689, 233] on input "[GEOGRAPHIC_DATA] tận nơi" at bounding box center [683, 239] width 13 height 13
checkbox input "true"
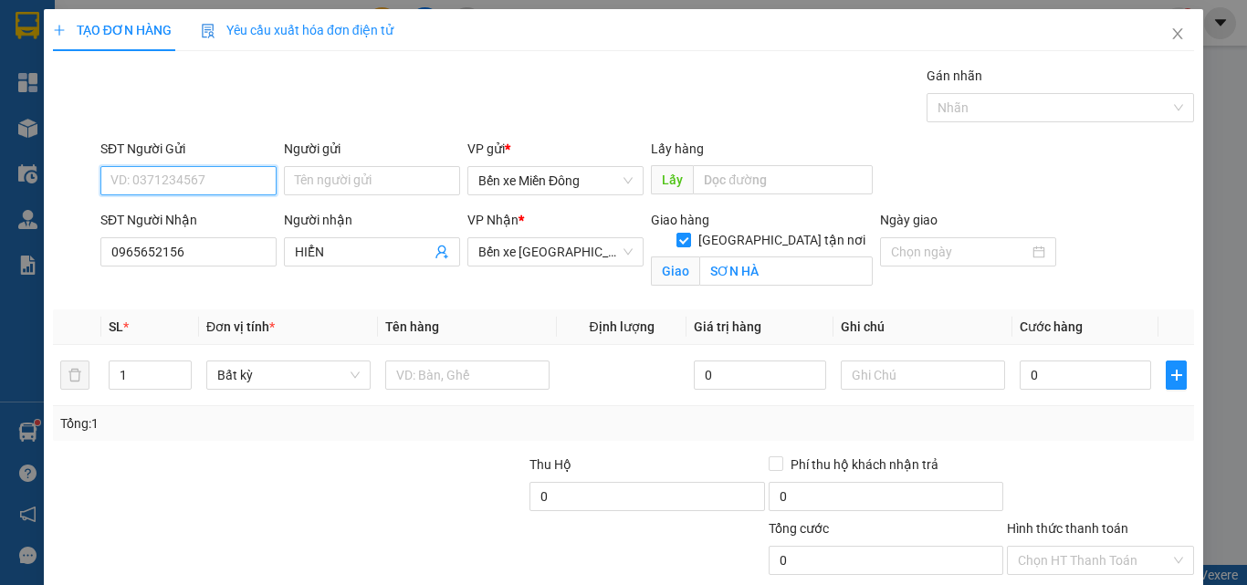
click at [181, 174] on input "SĐT Người Gửi" at bounding box center [188, 180] width 176 height 29
type input "0914434443"
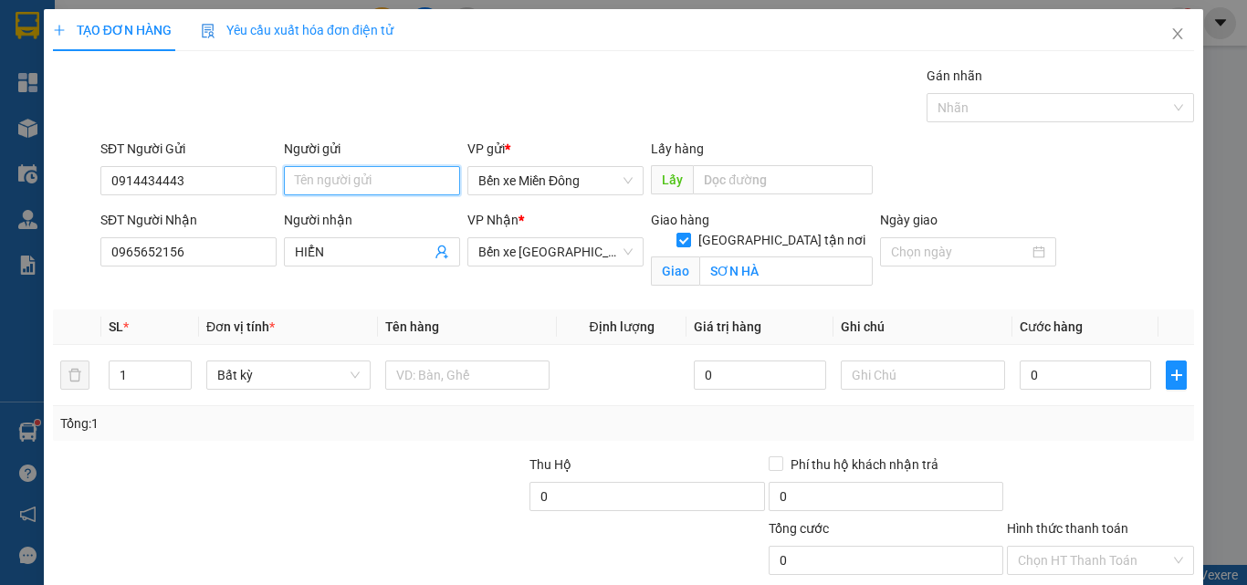
click at [352, 187] on input "Người gửi" at bounding box center [372, 180] width 176 height 29
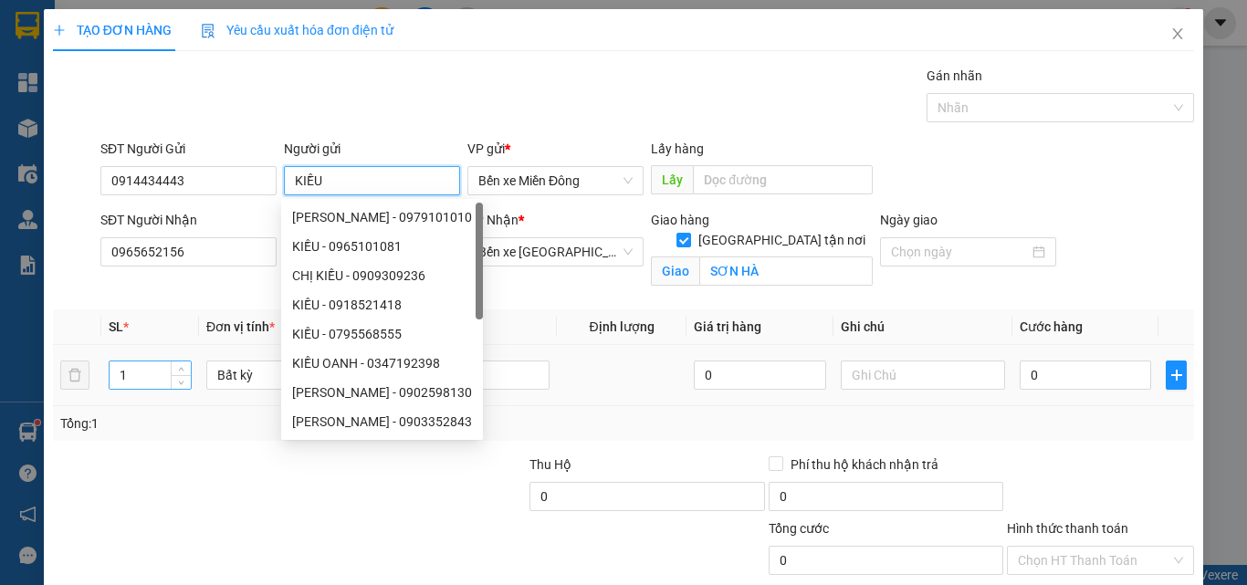
type input "KIỀU"
click at [125, 381] on input "1" at bounding box center [150, 375] width 81 height 27
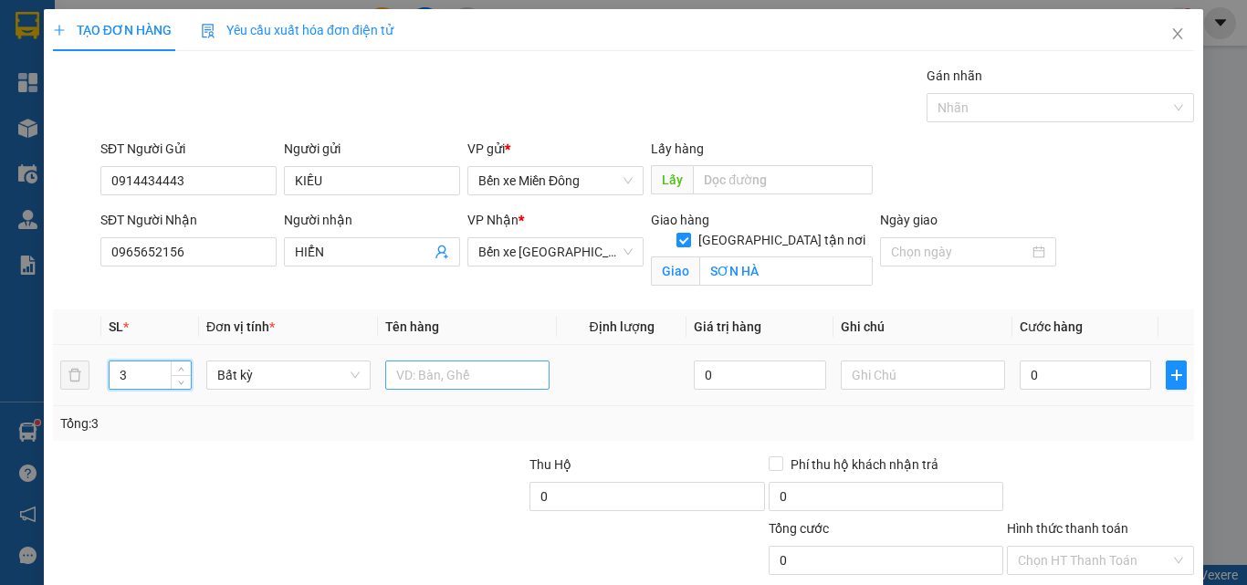
type input "3"
click at [490, 381] on input "text" at bounding box center [467, 375] width 164 height 29
type input "THÙNG GIẤY, BẢO ĐỎ, [PERSON_NAME] ( PHỤC THU)"
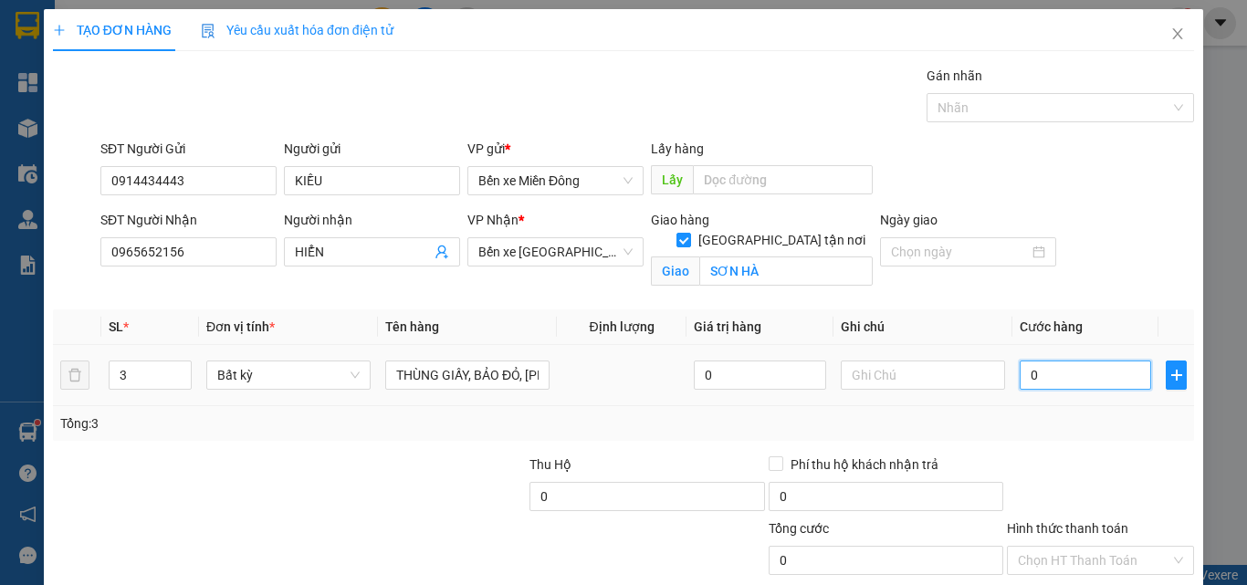
click at [1055, 373] on input "0" at bounding box center [1085, 375] width 131 height 29
click at [1158, 559] on div "Chọn HT Thanh Toán" at bounding box center [1100, 560] width 187 height 29
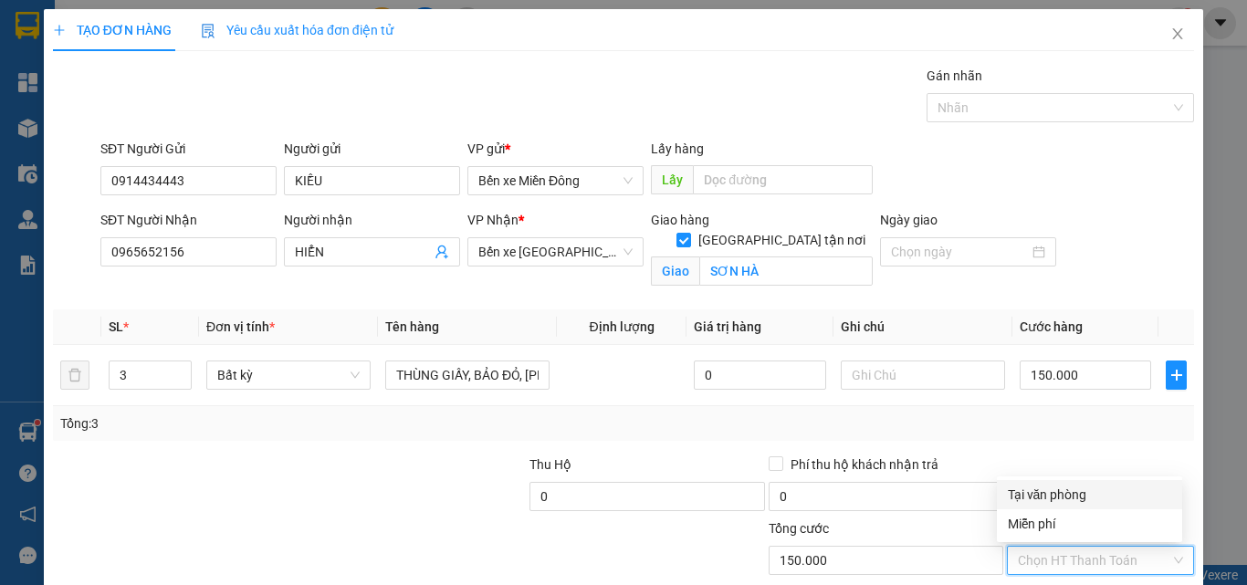
click at [1134, 490] on div "Tại văn phòng" at bounding box center [1089, 495] width 163 height 20
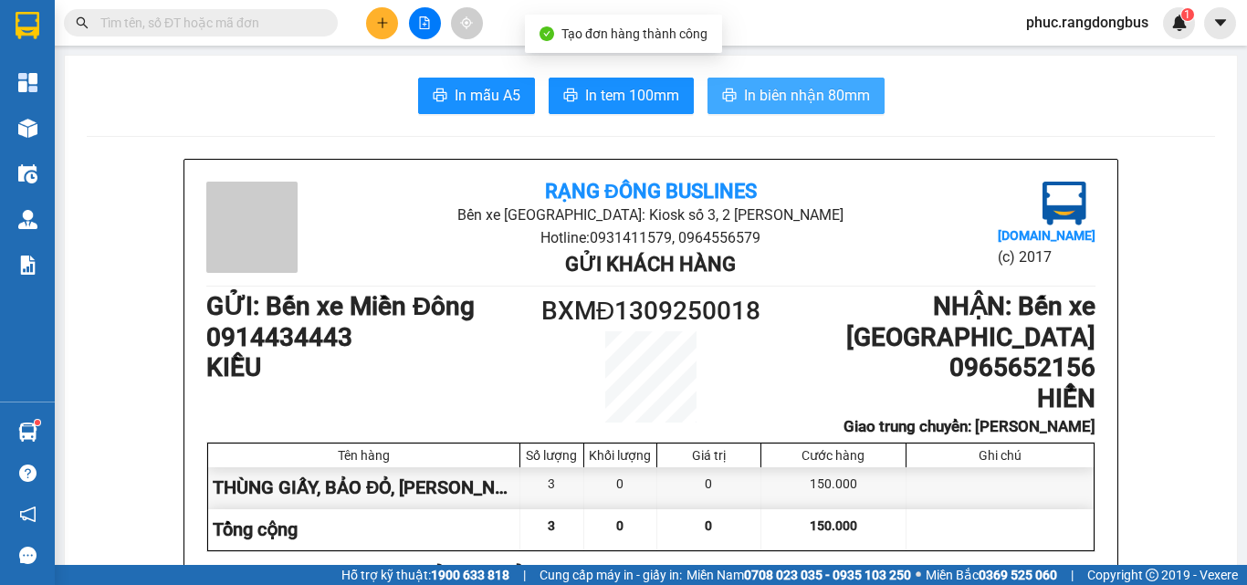
click at [826, 110] on button "In biên nhận 80mm" at bounding box center [796, 96] width 177 height 37
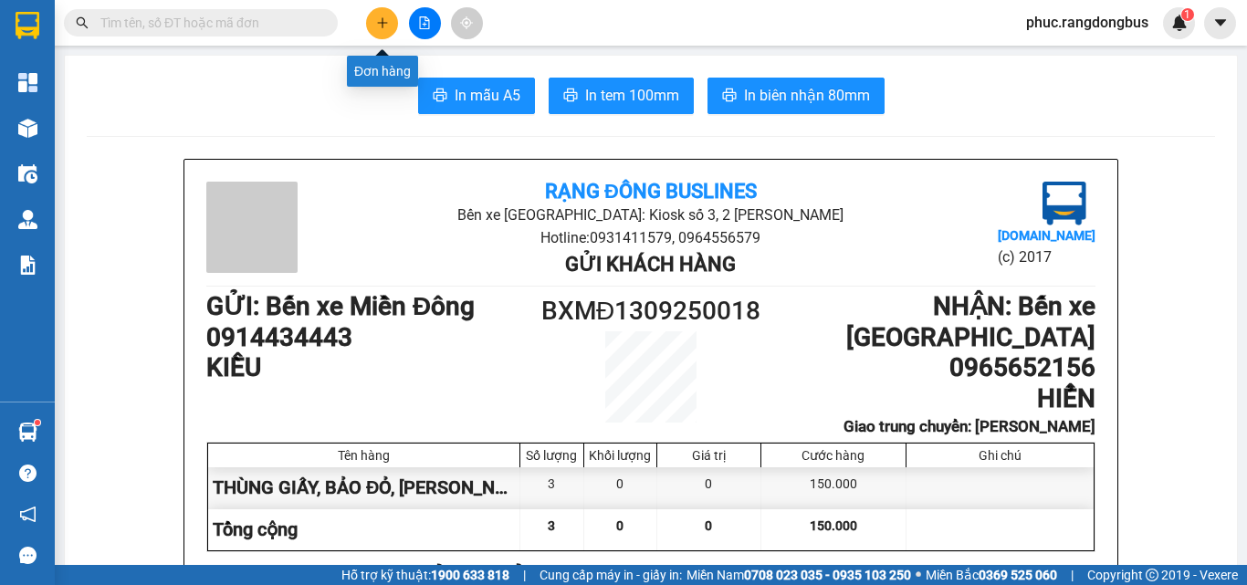
click at [372, 25] on button at bounding box center [382, 23] width 32 height 32
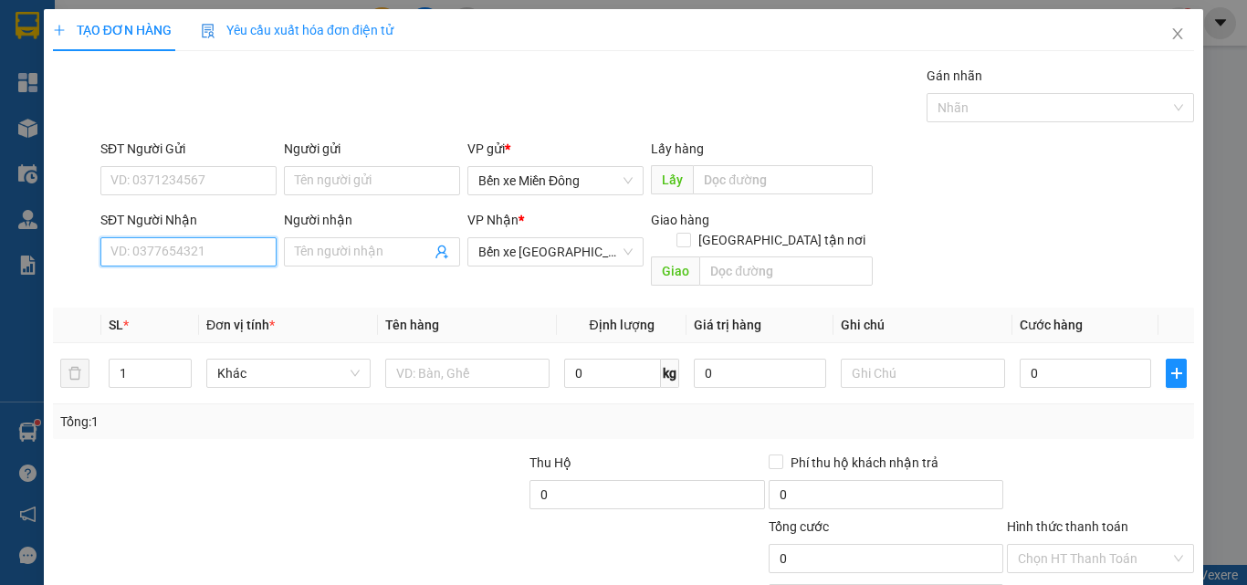
click at [169, 261] on input "SĐT Người Nhận" at bounding box center [188, 251] width 176 height 29
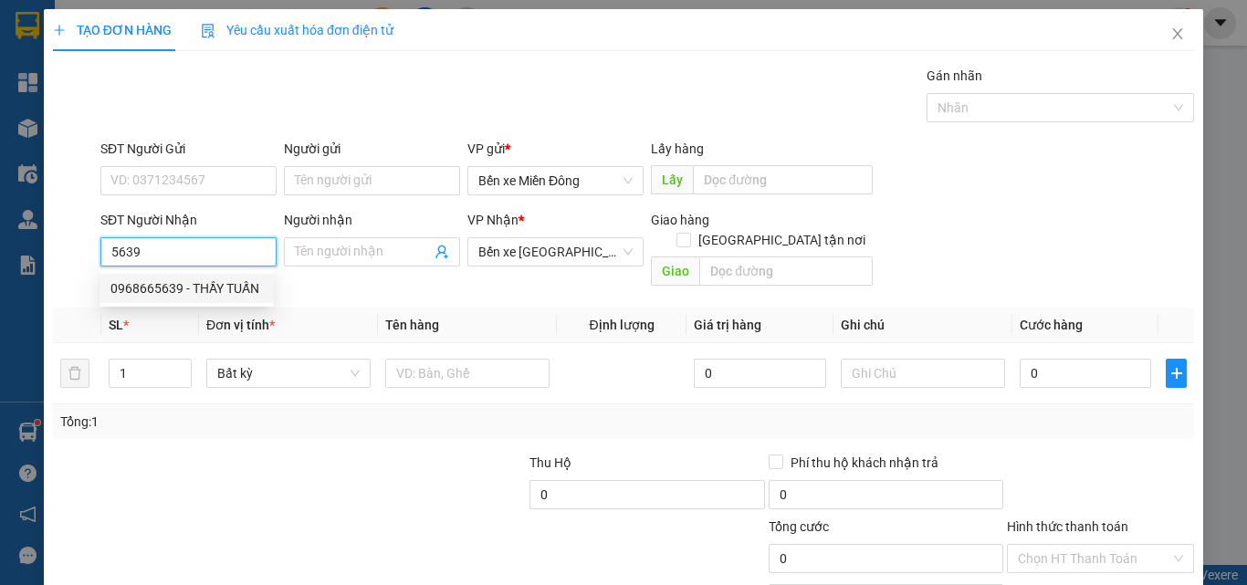
click at [175, 282] on div "0968665639 - THẦY TUẤN" at bounding box center [186, 288] width 152 height 20
type input "0968665639"
type input "THẦY TUẤN"
type input "100.000"
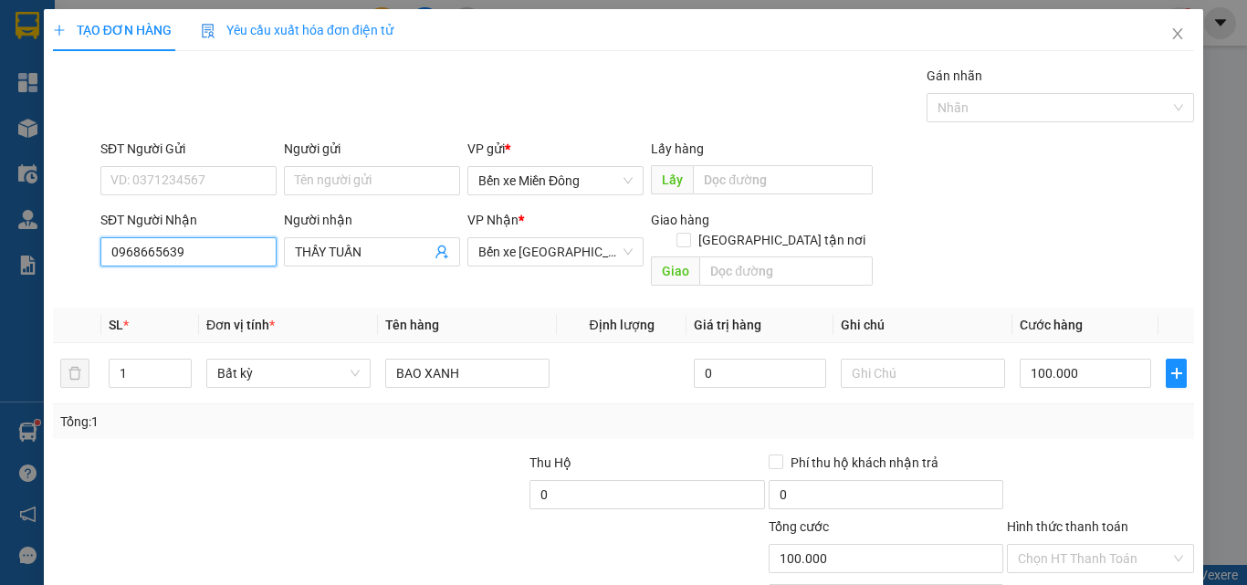
type input "0968665639"
type input "0"
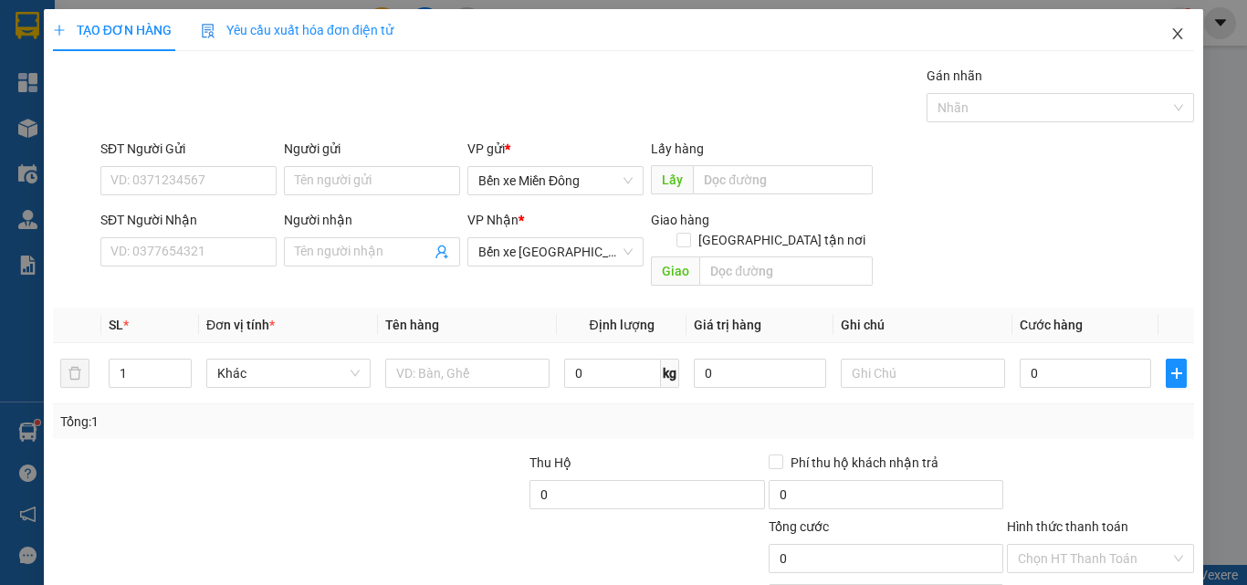
click at [1171, 40] on icon "close" at bounding box center [1178, 33] width 15 height 15
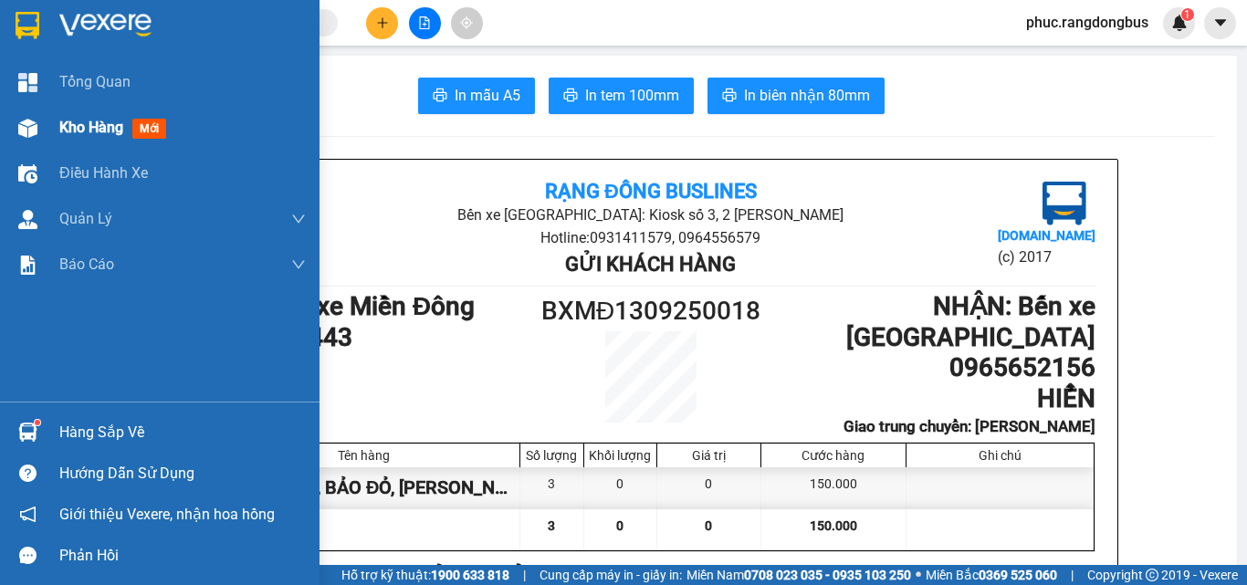
click at [127, 136] on div "Kho hàng mới" at bounding box center [116, 127] width 114 height 23
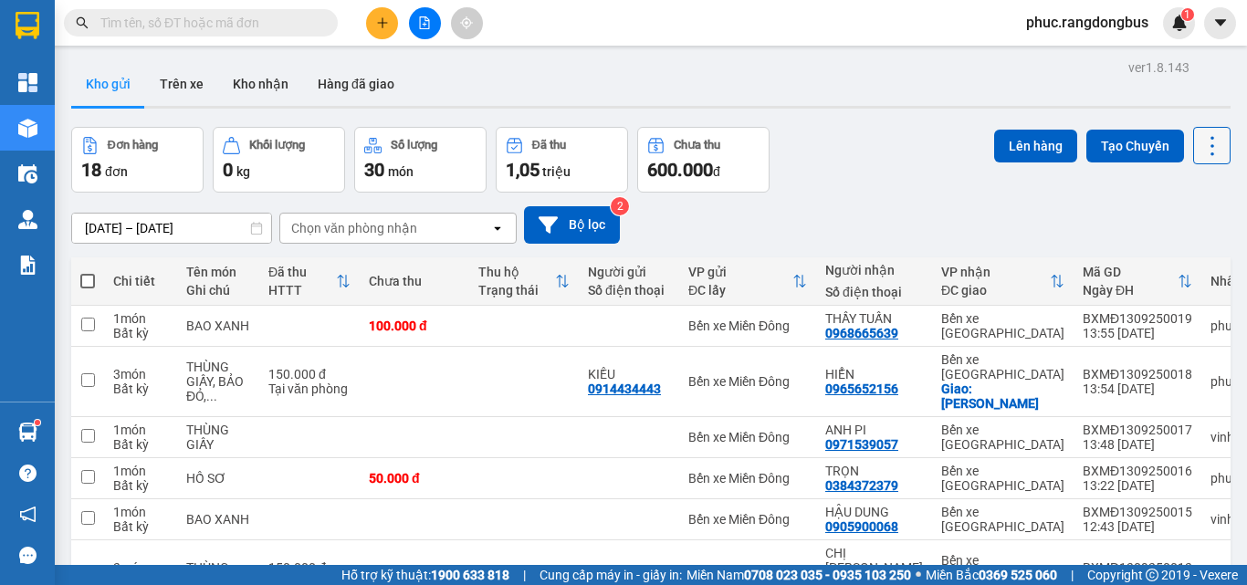
click at [1211, 154] on icon at bounding box center [1213, 145] width 4 height 19
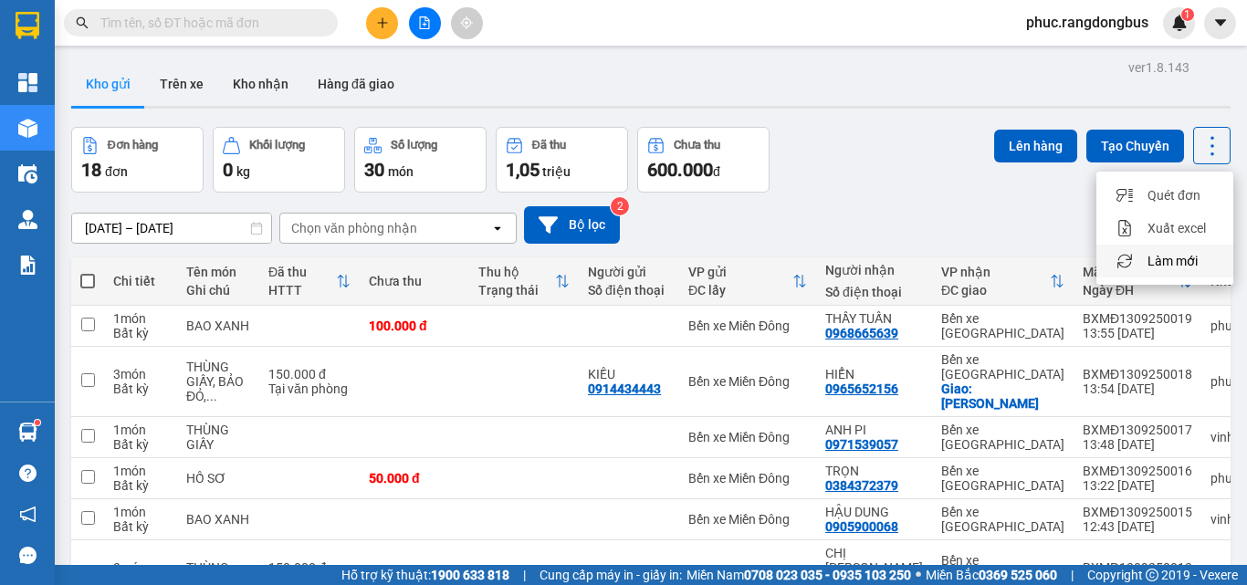
click at [1206, 261] on div "Làm mới" at bounding box center [1165, 261] width 108 height 18
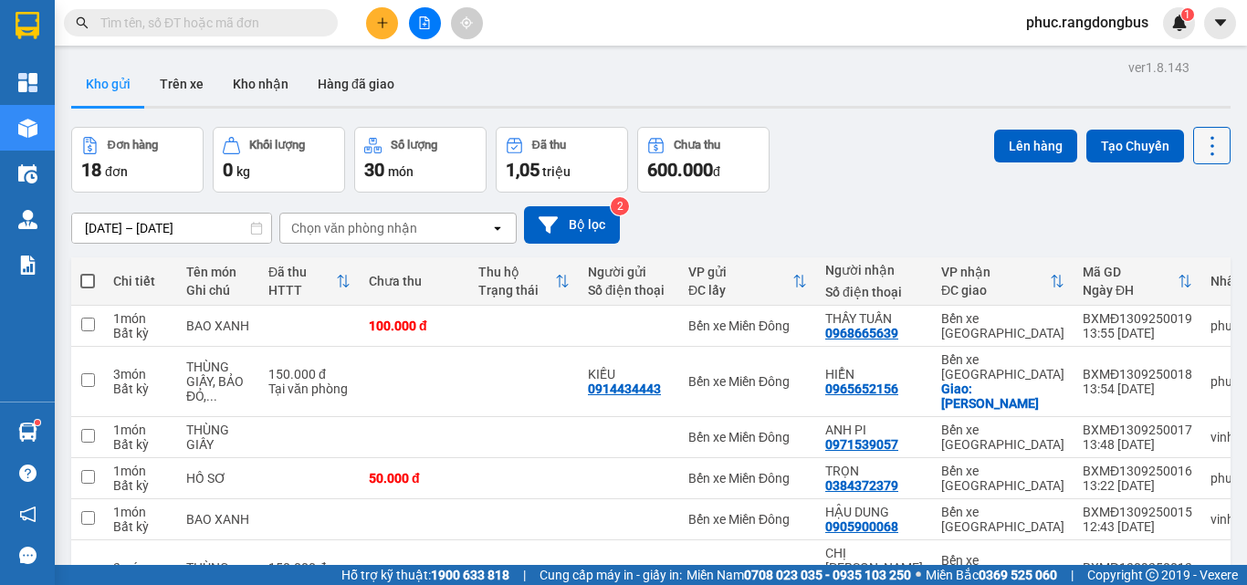
click at [1193, 148] on button at bounding box center [1211, 145] width 37 height 37
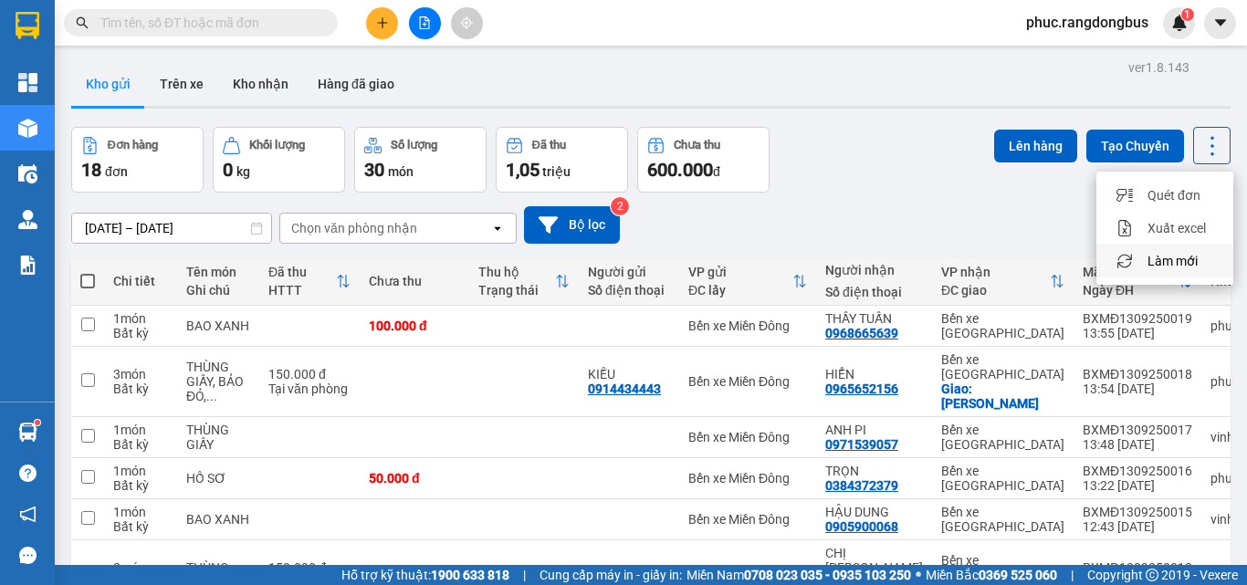
click at [1166, 260] on span "Làm mới" at bounding box center [1173, 261] width 50 height 18
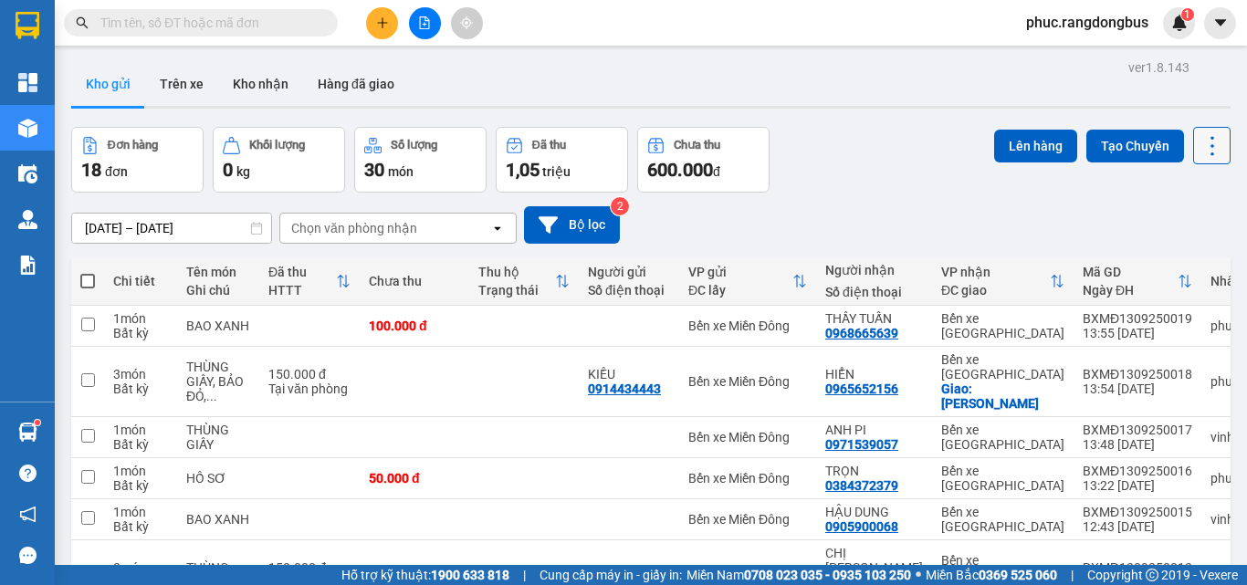
click at [1200, 155] on icon at bounding box center [1213, 146] width 26 height 26
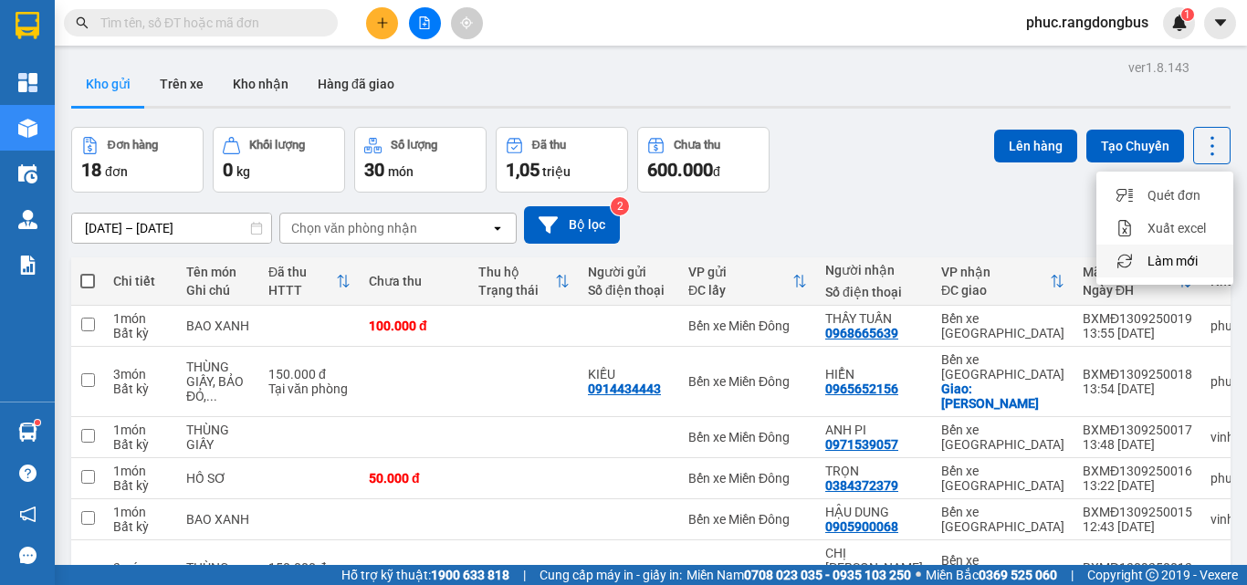
click at [1187, 252] on span "Làm mới" at bounding box center [1173, 261] width 50 height 18
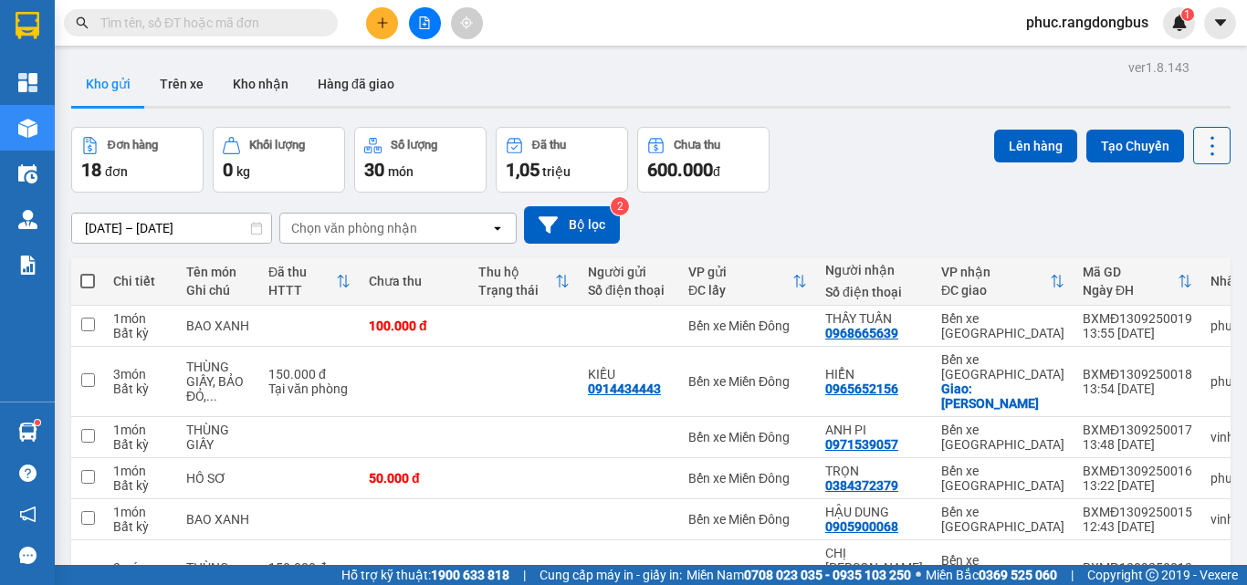
click at [1206, 139] on icon at bounding box center [1213, 146] width 26 height 26
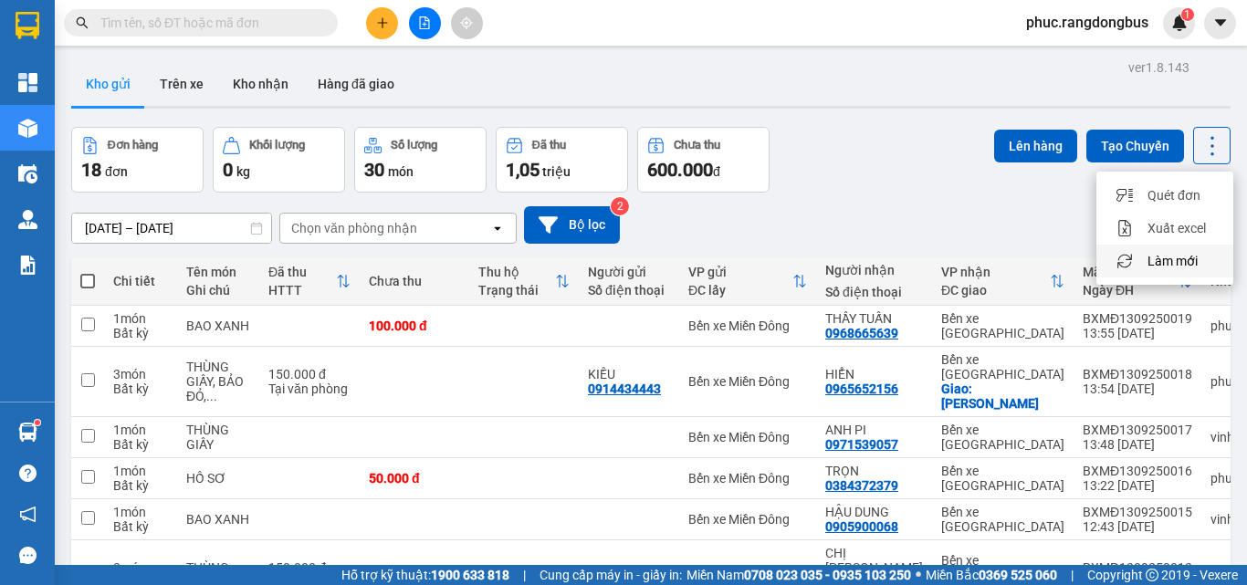
click at [1196, 266] on span "Làm mới" at bounding box center [1173, 261] width 50 height 18
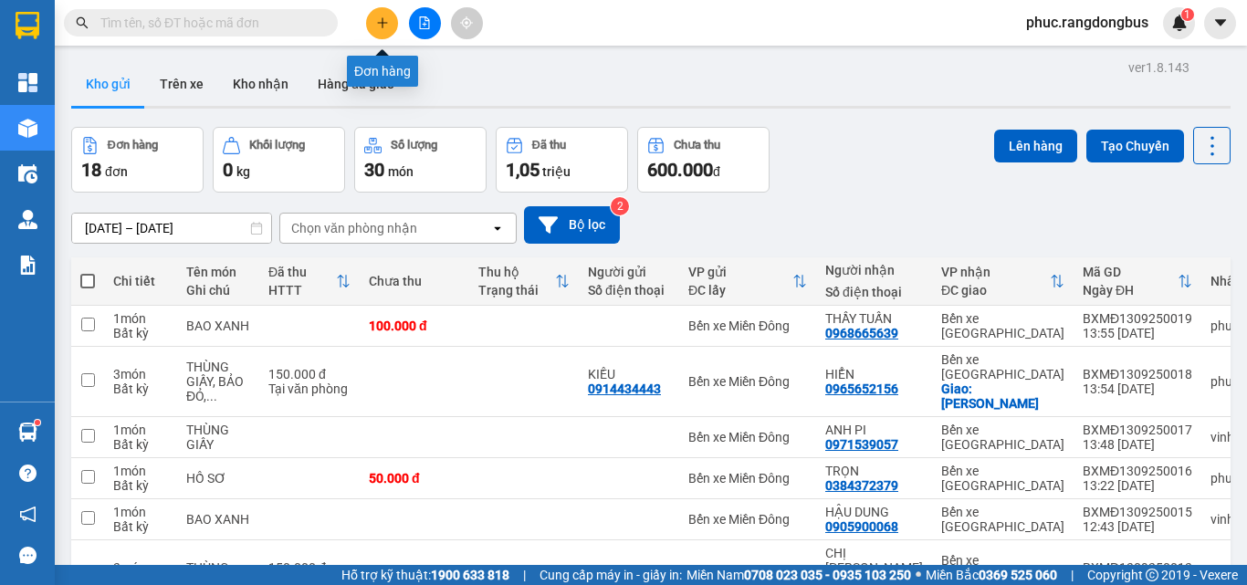
click at [383, 24] on icon "plus" at bounding box center [382, 22] width 1 height 10
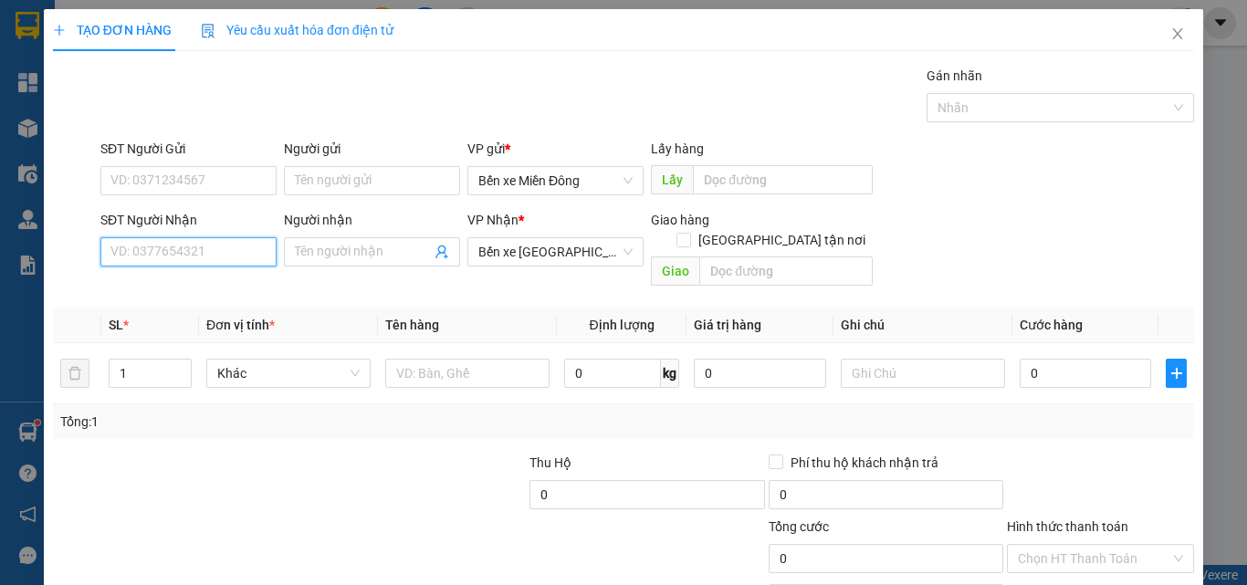
click at [223, 243] on input "SĐT Người Nhận" at bounding box center [188, 251] width 176 height 29
type input "0821"
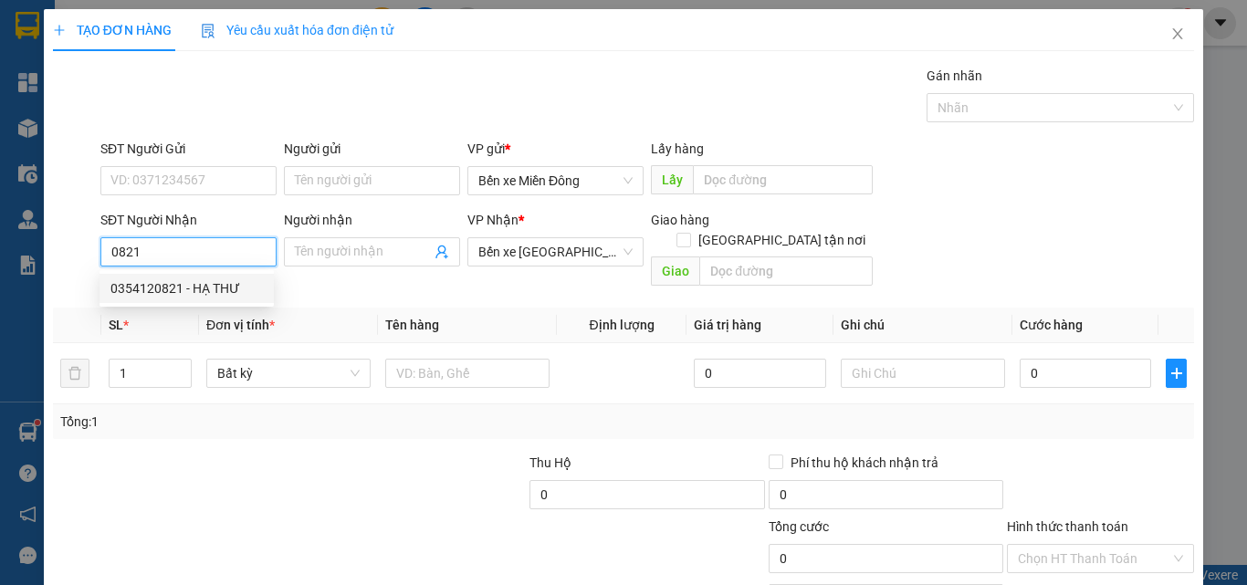
click at [190, 276] on div "0354120821 - HẠ THƯ" at bounding box center [187, 288] width 174 height 29
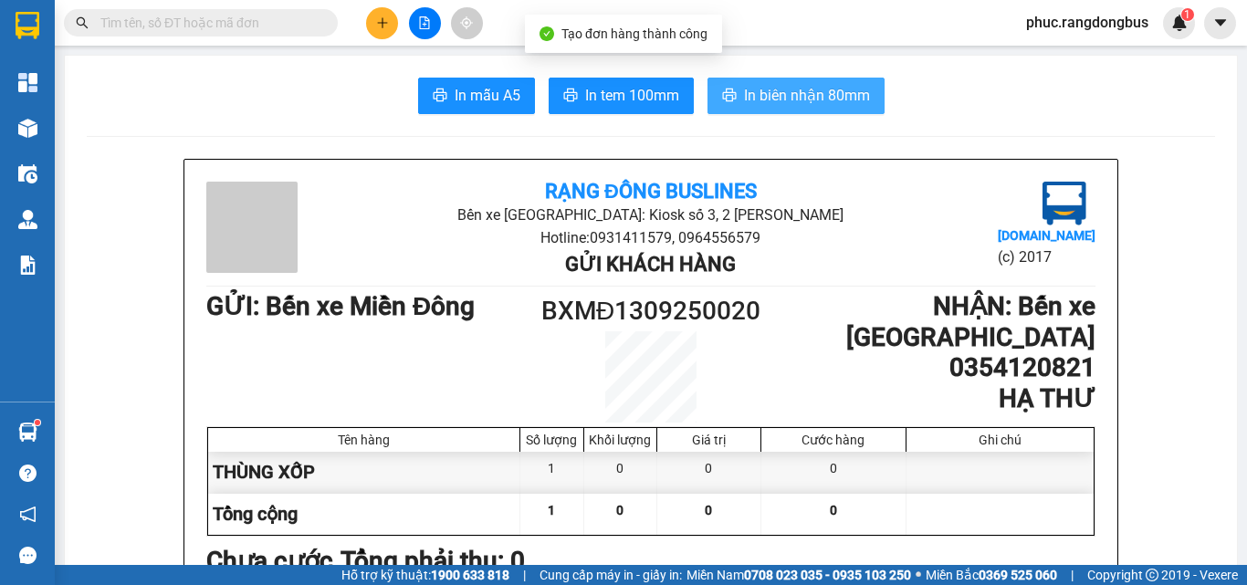
click at [823, 102] on span "In biên nhận 80mm" at bounding box center [807, 95] width 126 height 23
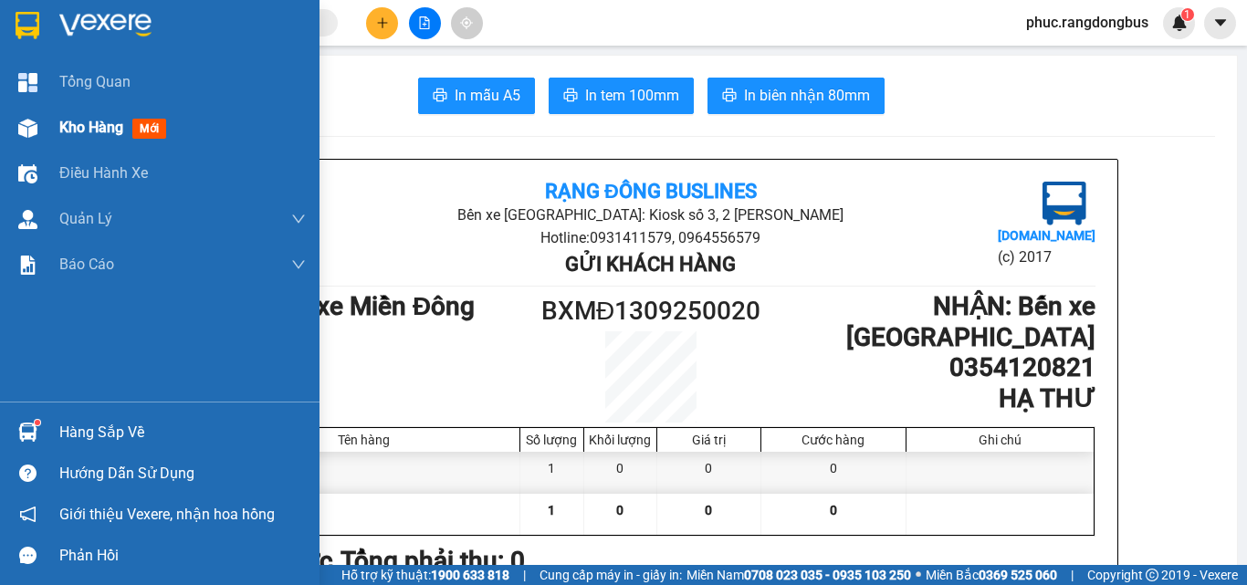
click at [140, 138] on span "mới" at bounding box center [149, 129] width 34 height 20
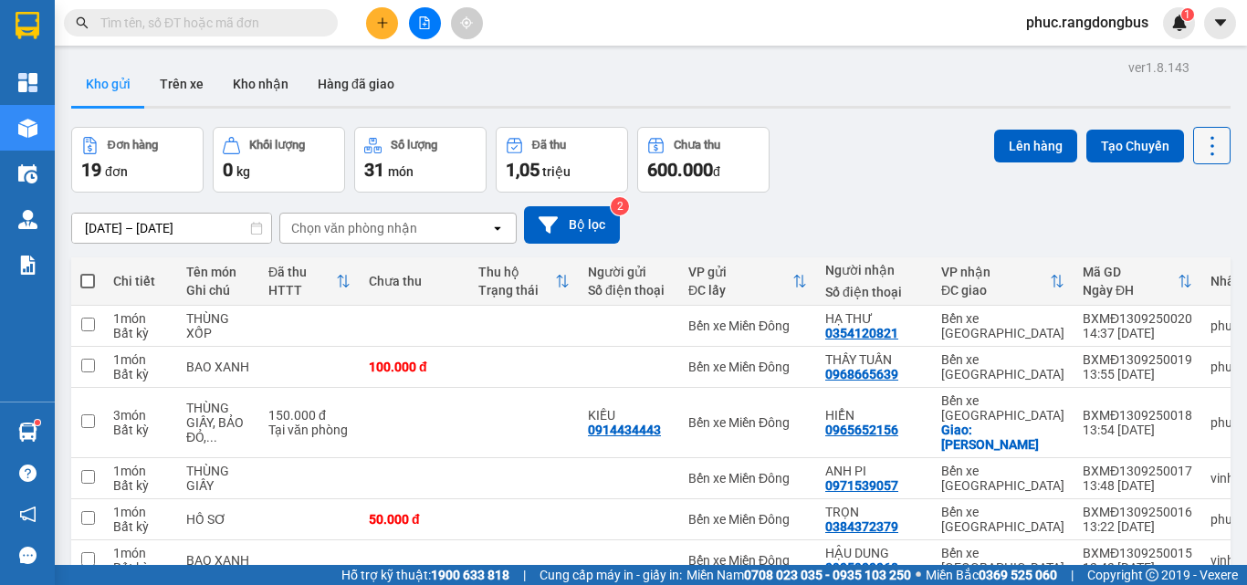
click at [1207, 143] on icon at bounding box center [1213, 146] width 26 height 26
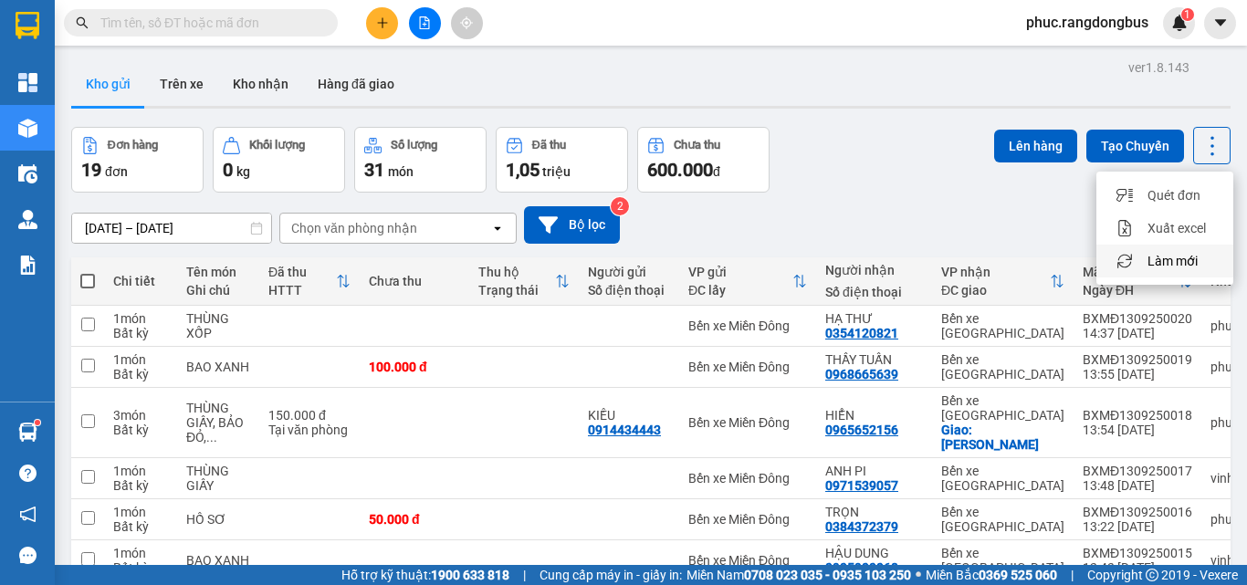
click at [1202, 254] on div "Làm mới" at bounding box center [1165, 261] width 108 height 18
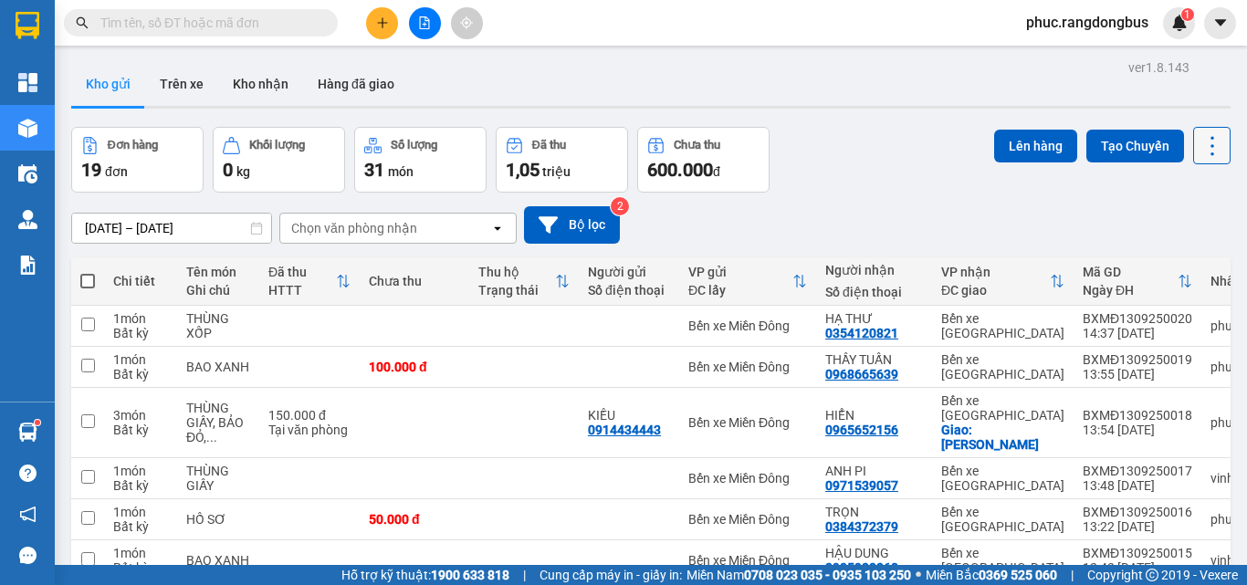
click at [1200, 133] on icon at bounding box center [1213, 146] width 26 height 26
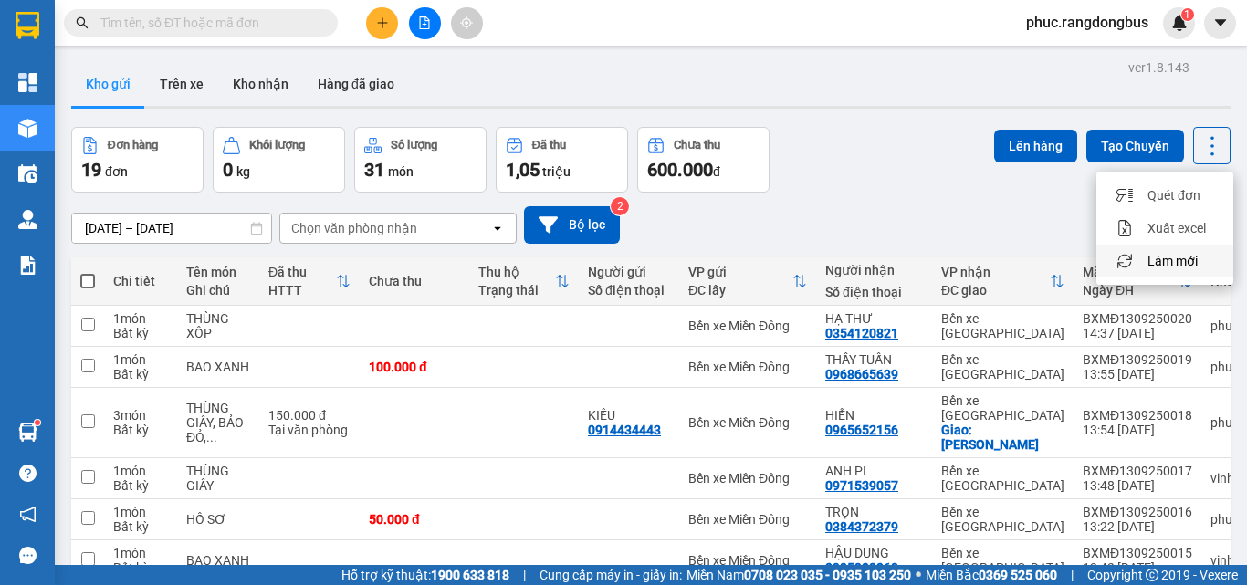
click at [1191, 259] on span "Làm mới" at bounding box center [1173, 261] width 50 height 18
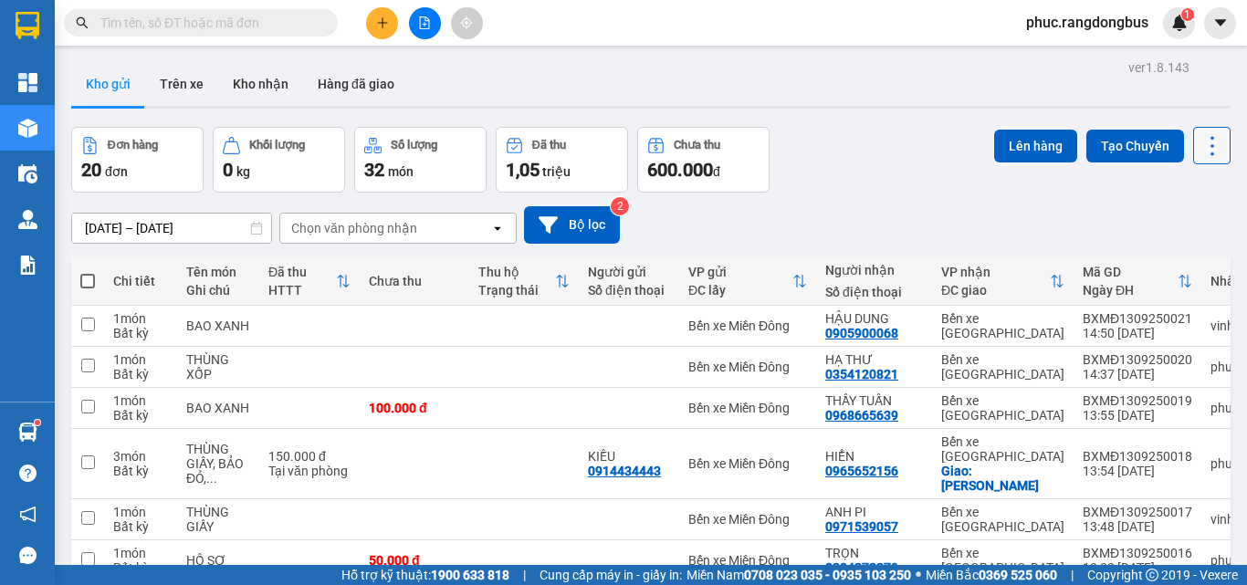
click at [1202, 154] on icon at bounding box center [1213, 146] width 26 height 26
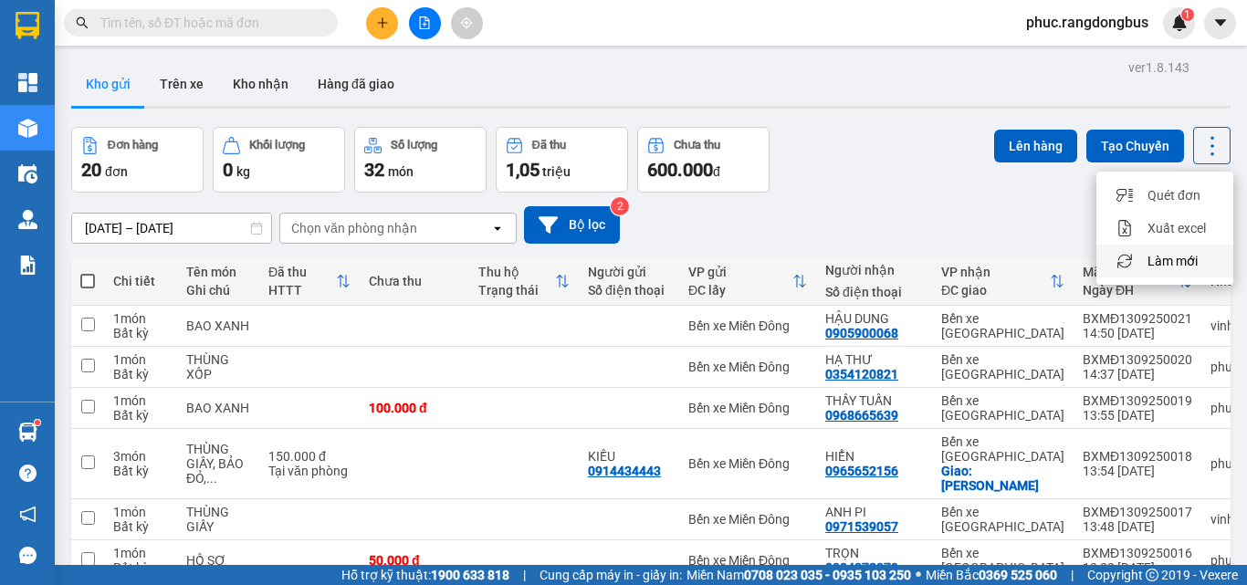
click at [1197, 258] on span "Làm mới" at bounding box center [1173, 261] width 50 height 18
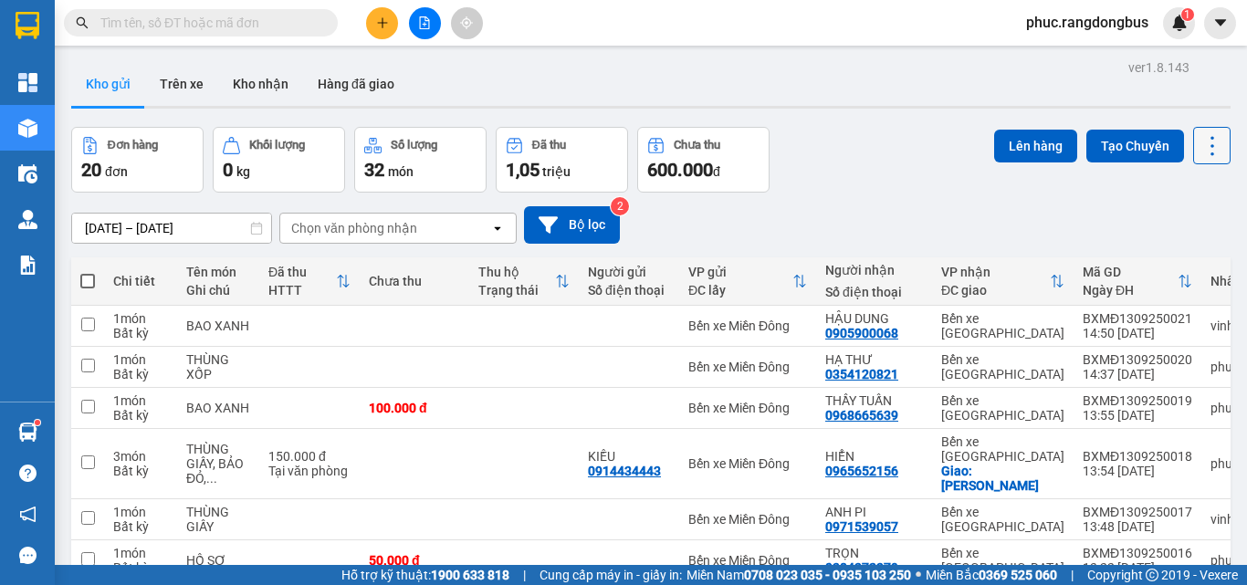
click at [1196, 131] on button at bounding box center [1211, 145] width 37 height 37
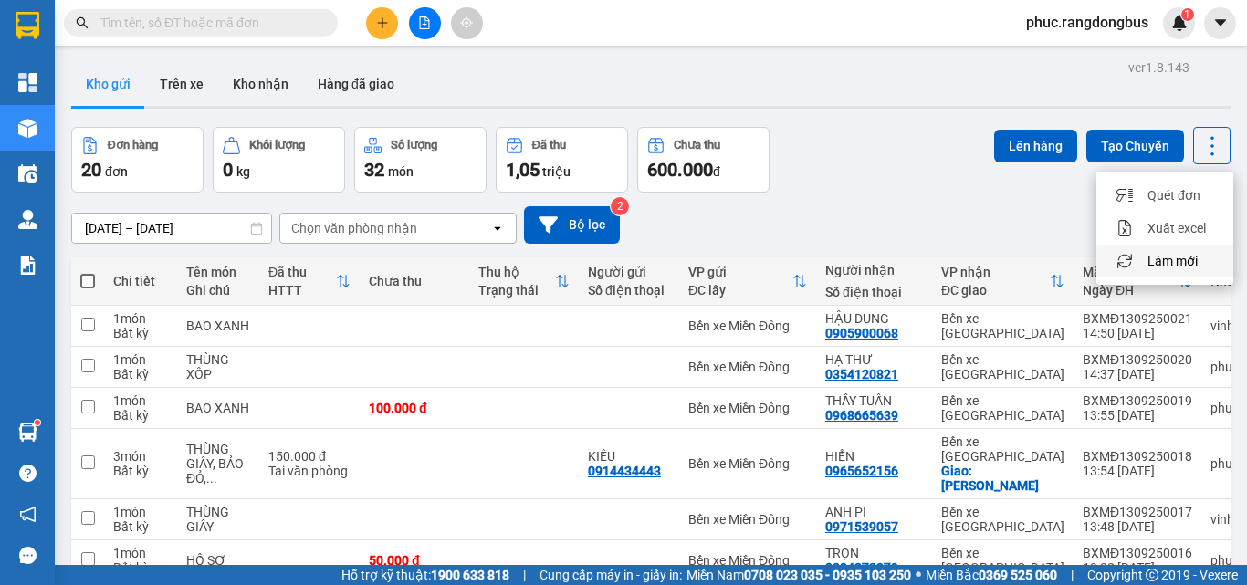
click at [1167, 259] on span "Làm mới" at bounding box center [1173, 261] width 50 height 18
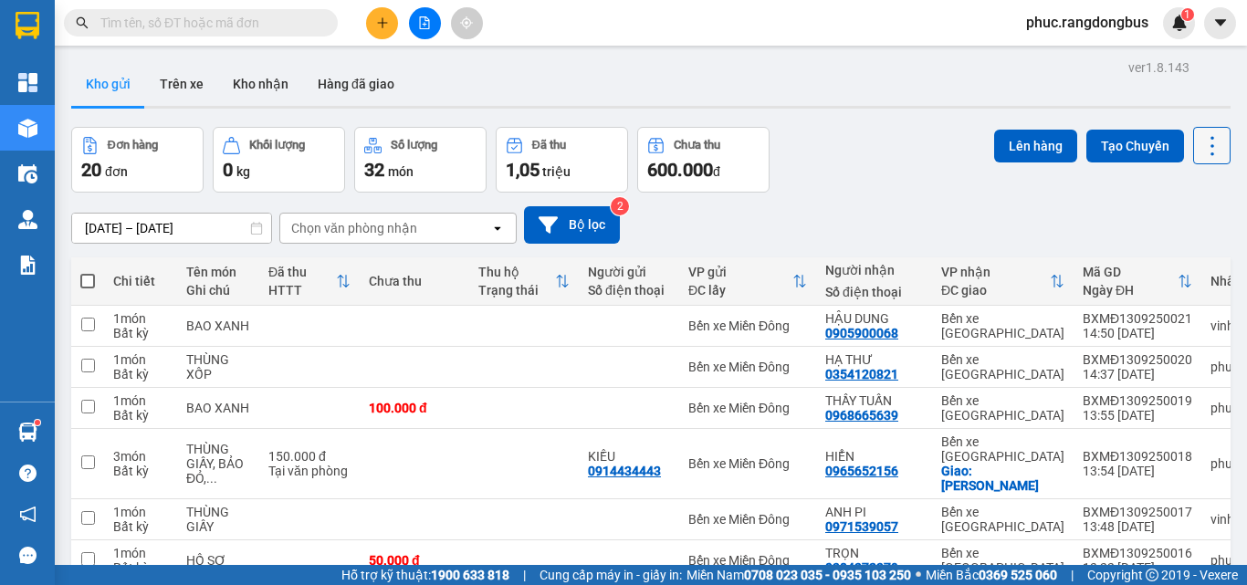
click at [1206, 142] on icon at bounding box center [1213, 146] width 26 height 26
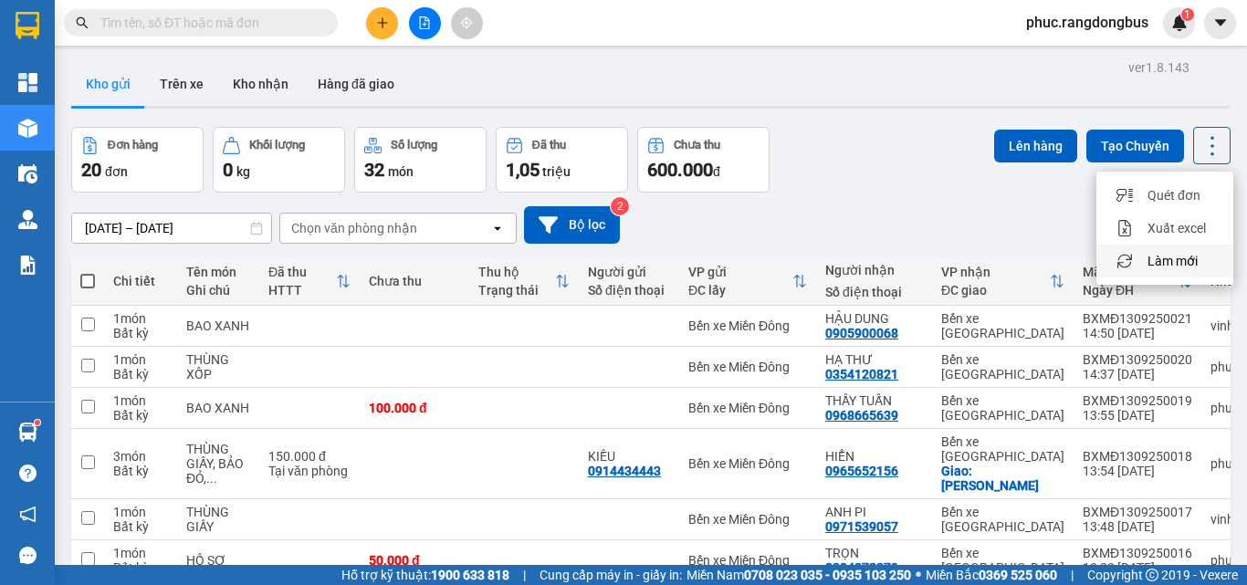
click at [1175, 257] on span "Làm mới" at bounding box center [1173, 261] width 50 height 18
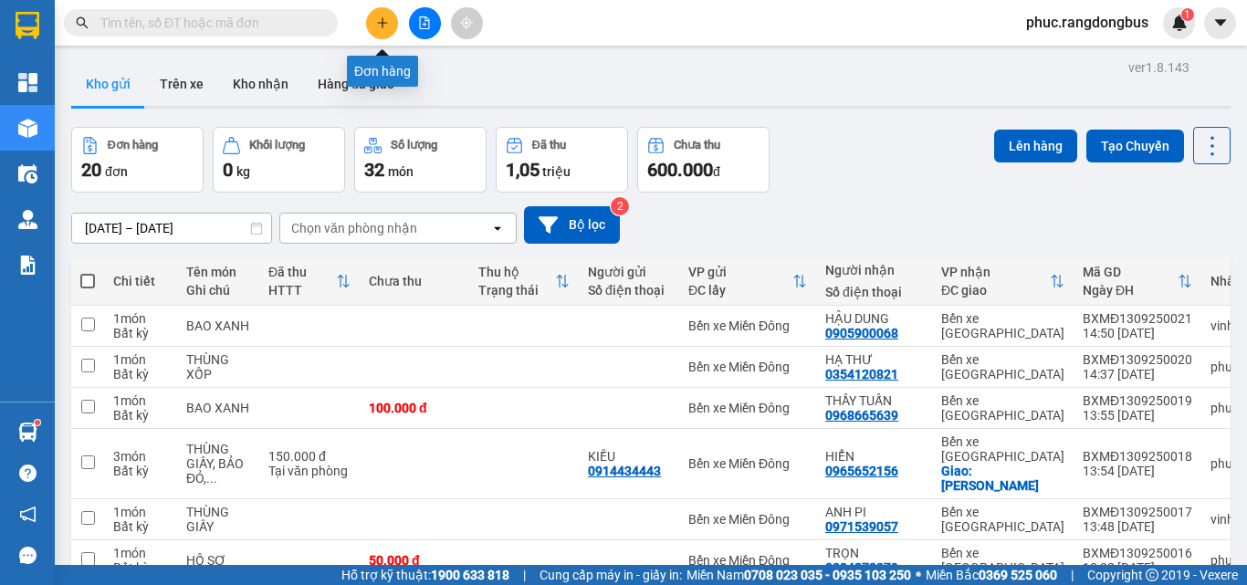
click at [397, 31] on div at bounding box center [424, 23] width 137 height 32
click at [388, 31] on button at bounding box center [382, 23] width 32 height 32
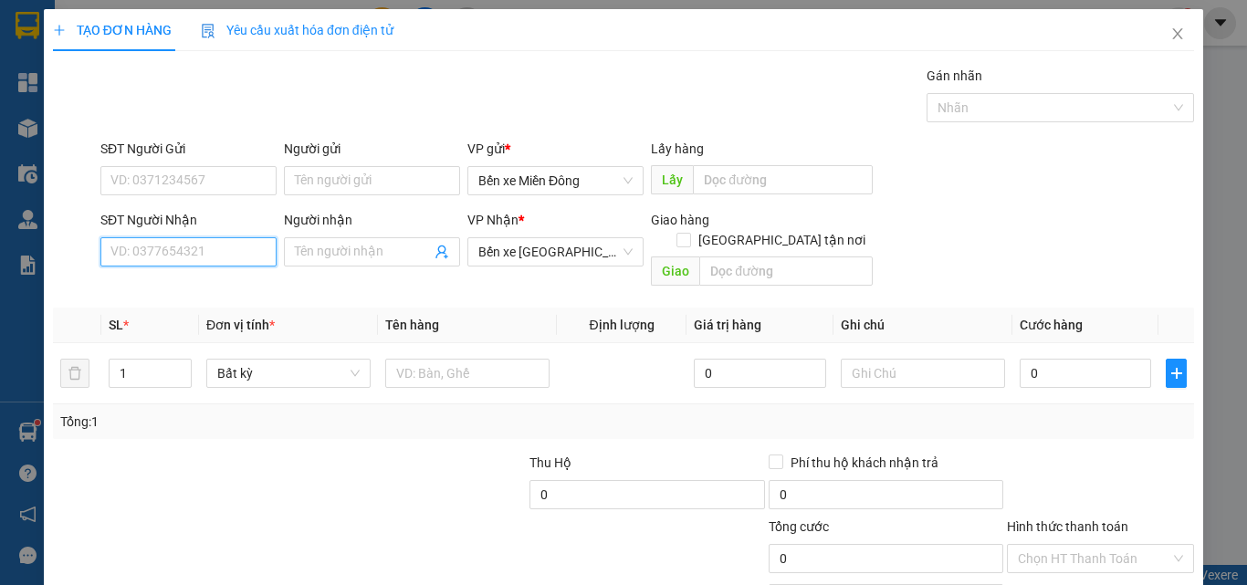
click at [224, 264] on input "SĐT Người Nhận" at bounding box center [188, 251] width 176 height 29
click at [236, 260] on input "1964" at bounding box center [188, 251] width 176 height 29
type input "0396801964"
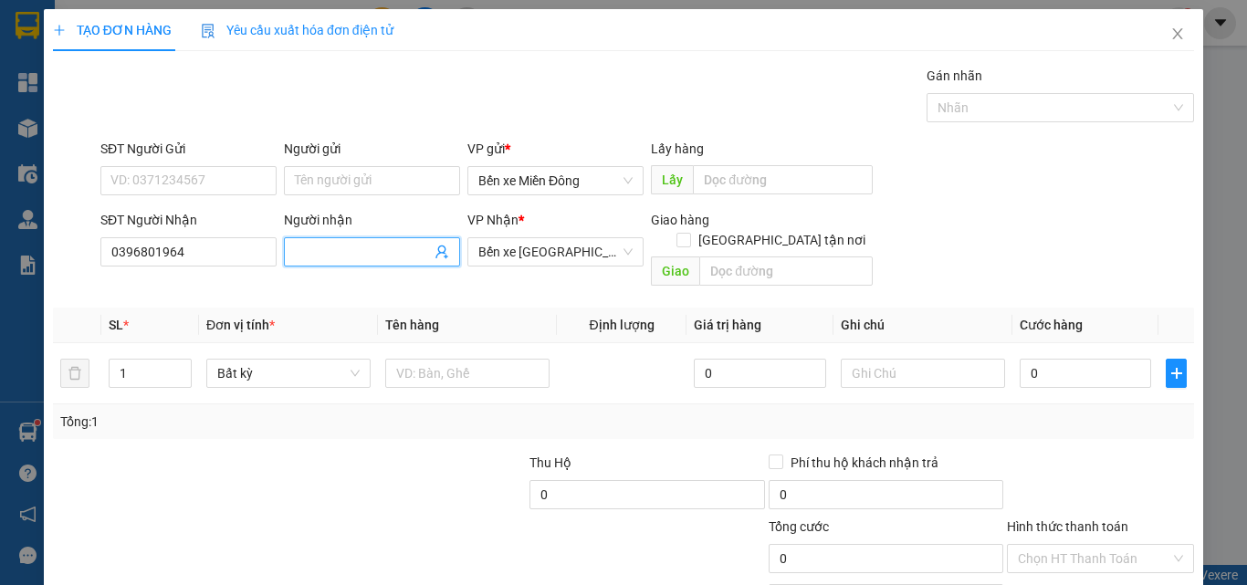
click at [349, 258] on input "Người nhận" at bounding box center [363, 252] width 136 height 20
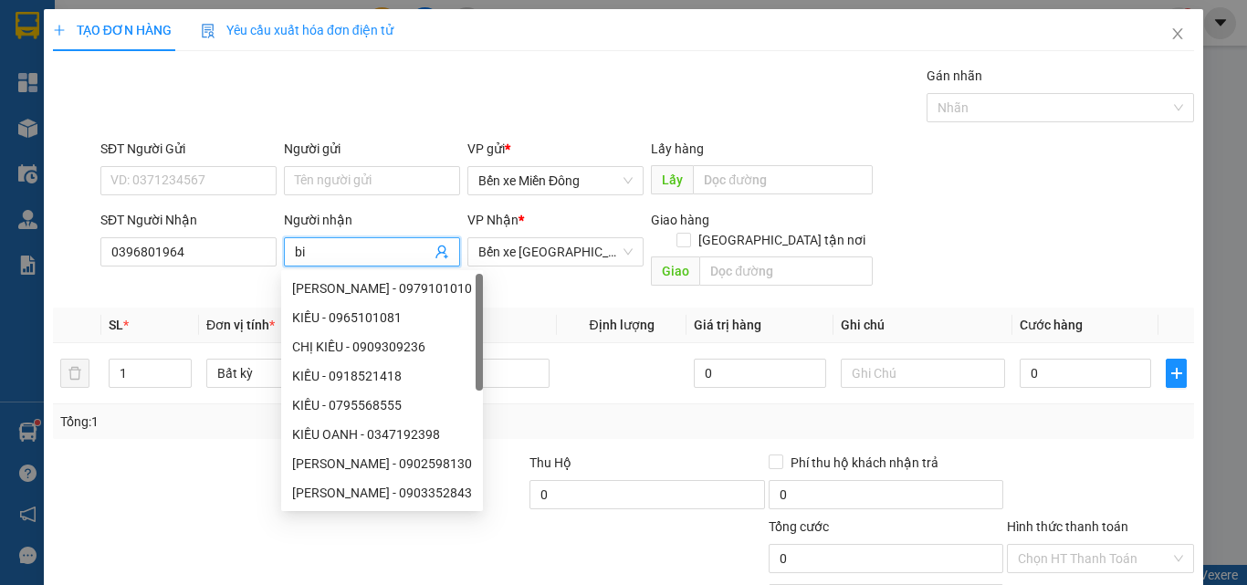
type input "b"
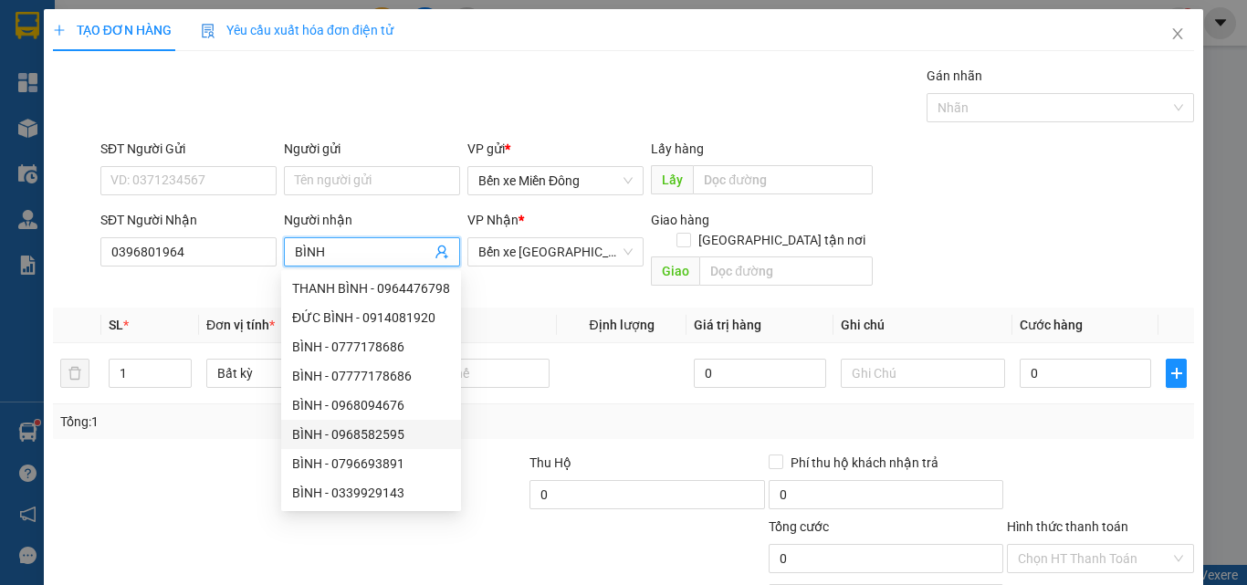
type input "BÌNH"
click at [1082, 453] on div at bounding box center [1100, 485] width 191 height 64
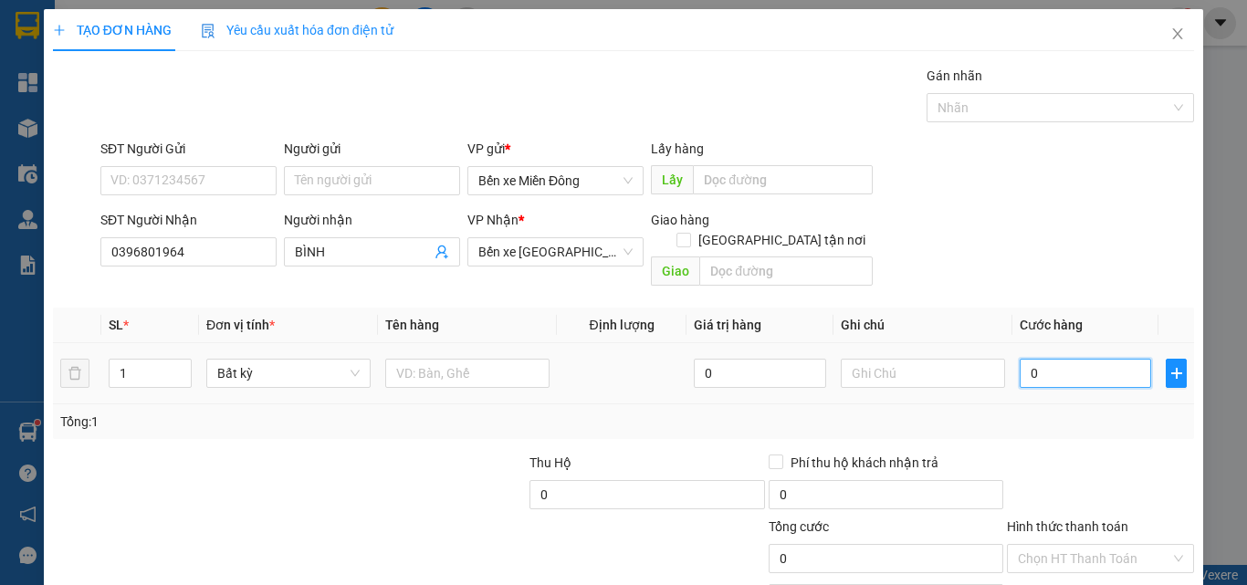
click at [1066, 359] on input "0" at bounding box center [1085, 373] width 131 height 29
type input "5"
type input "50"
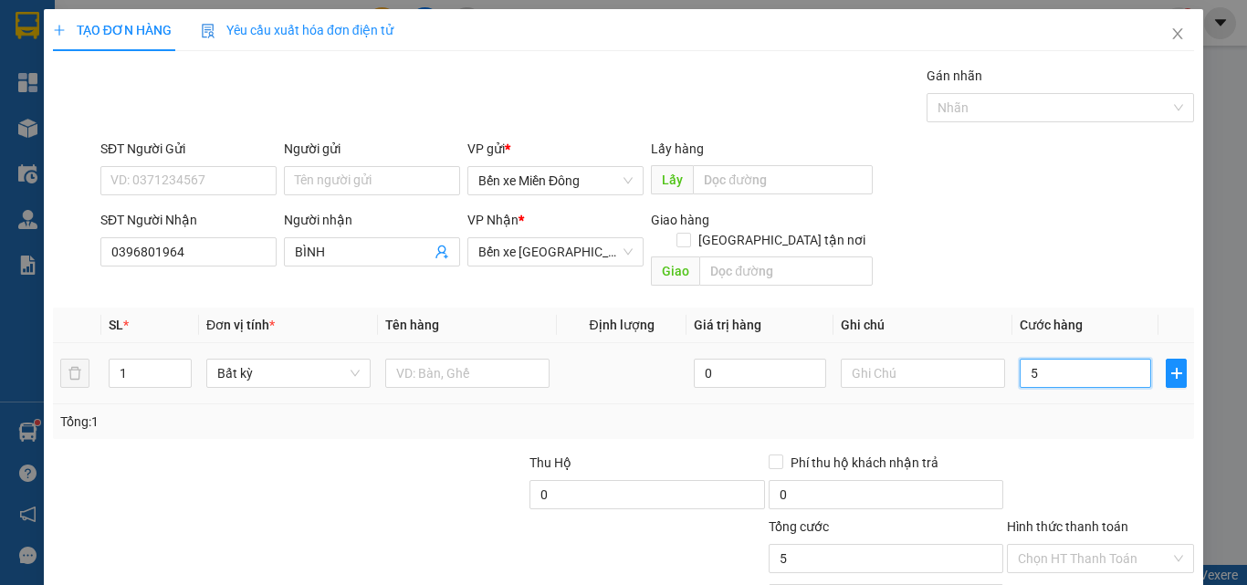
type input "50"
type input "50.000"
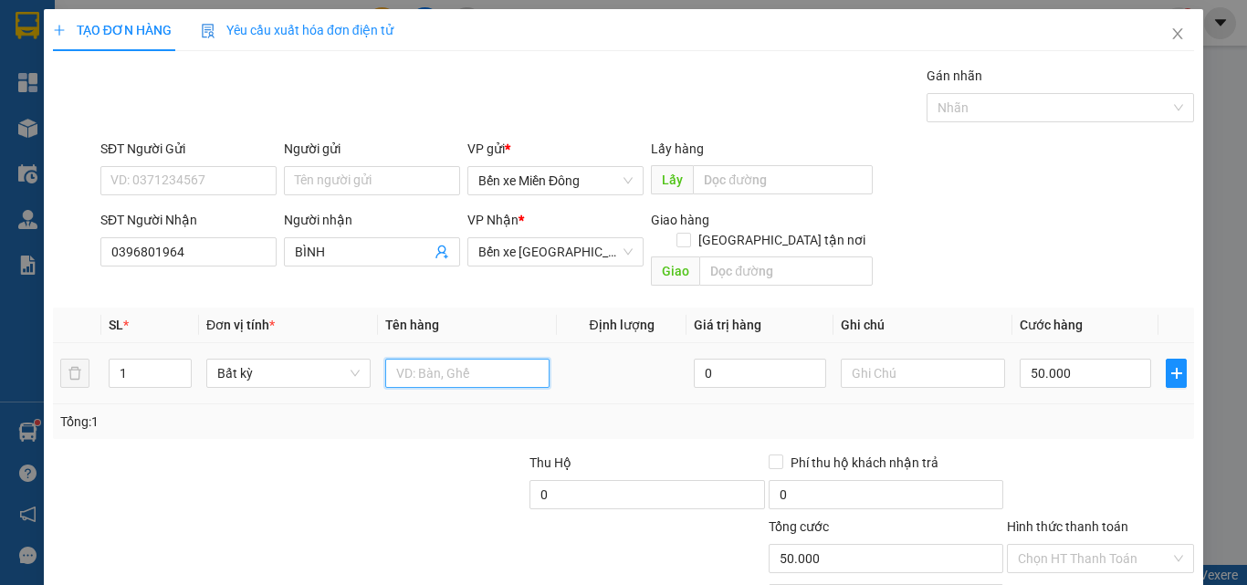
click at [457, 359] on input "text" at bounding box center [467, 373] width 164 height 29
type input "HỒ"
click at [1060, 545] on input "Hình thức thanh toán" at bounding box center [1094, 558] width 152 height 27
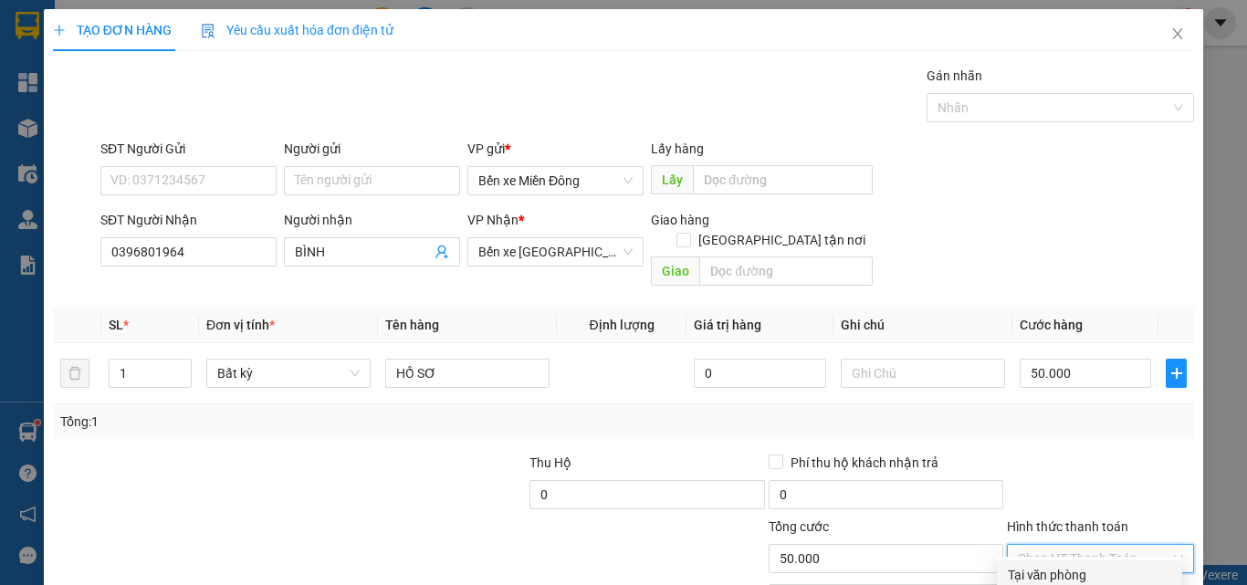
click at [1034, 565] on div "Tại văn phòng" at bounding box center [1089, 575] width 163 height 20
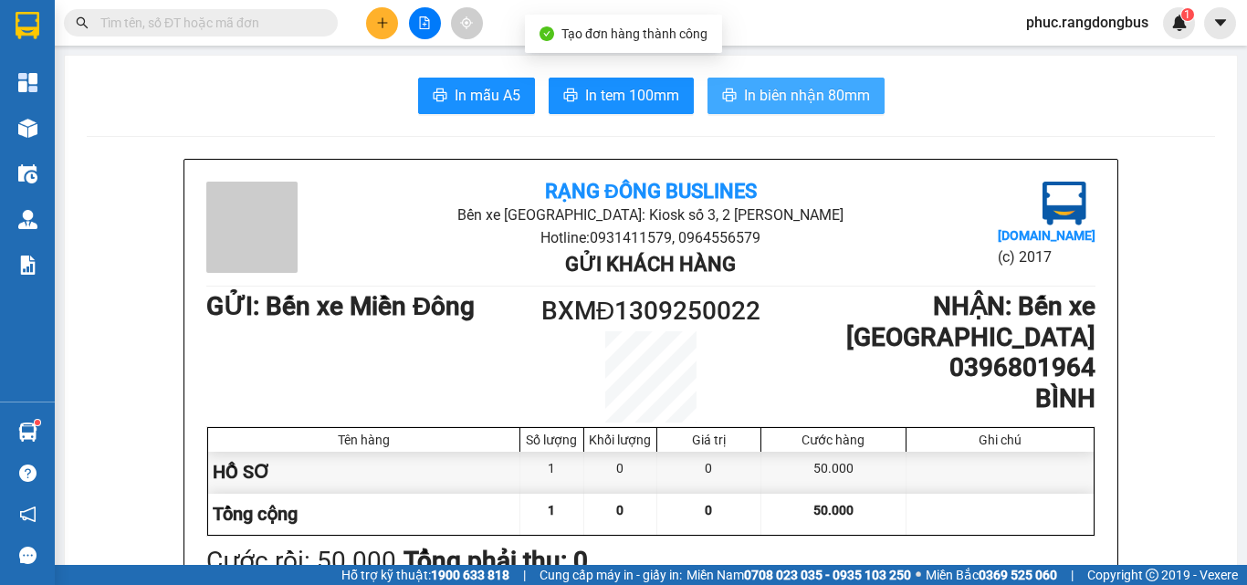
click at [756, 112] on button "In biên nhận 80mm" at bounding box center [796, 96] width 177 height 37
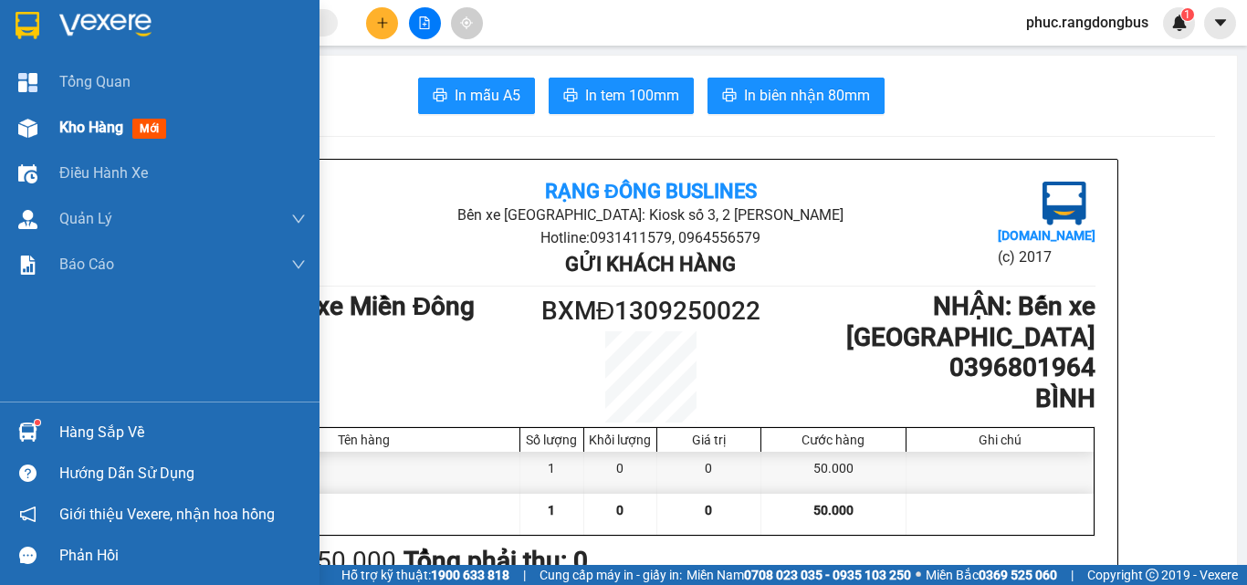
click at [57, 134] on div "Kho hàng mới" at bounding box center [160, 128] width 320 height 46
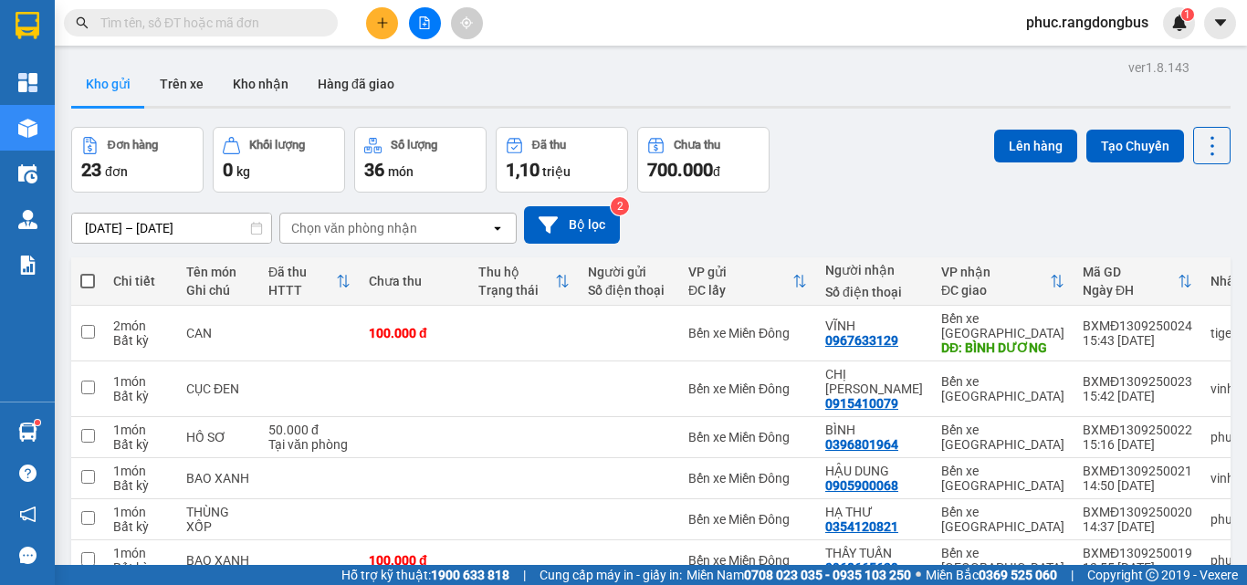
click at [380, 26] on icon "plus" at bounding box center [382, 22] width 13 height 13
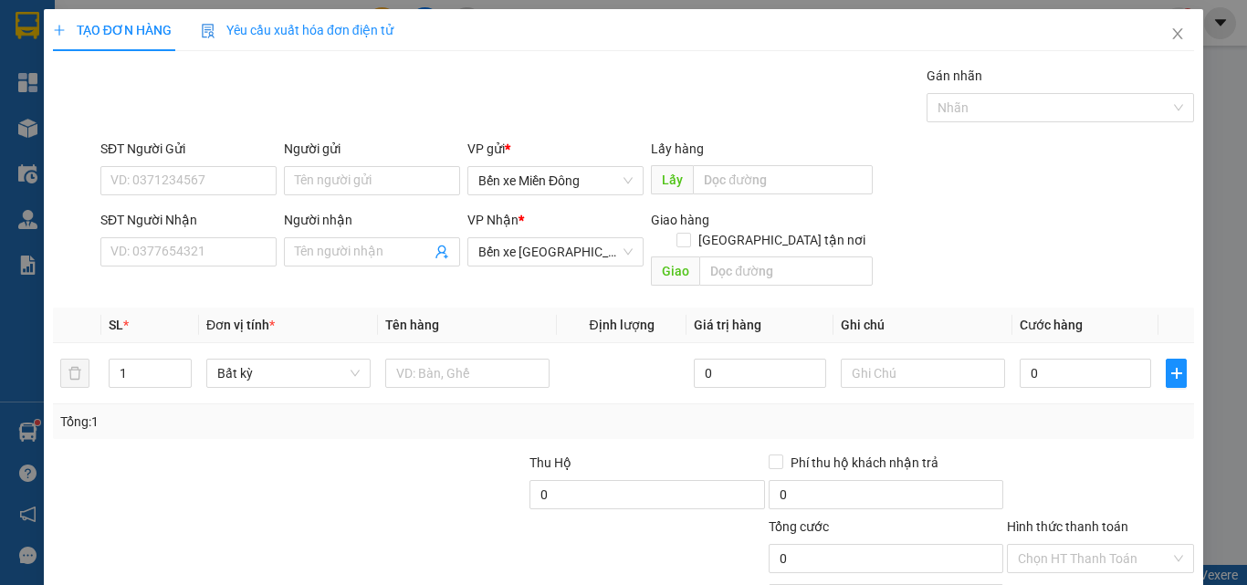
click at [153, 276] on div "Transit Pickup Surcharge Ids Transit Deliver Surcharge Ids Transit Deliver Surc…" at bounding box center [623, 363] width 1141 height 594
click at [161, 252] on input "SĐT Người Nhận" at bounding box center [188, 251] width 176 height 29
click at [224, 303] on div "0835229312 0835229312 - LÂM" at bounding box center [187, 288] width 174 height 37
drag, startPoint x: 212, startPoint y: 248, endPoint x: 221, endPoint y: 257, distance: 12.3
click at [212, 247] on input "312" at bounding box center [188, 251] width 176 height 29
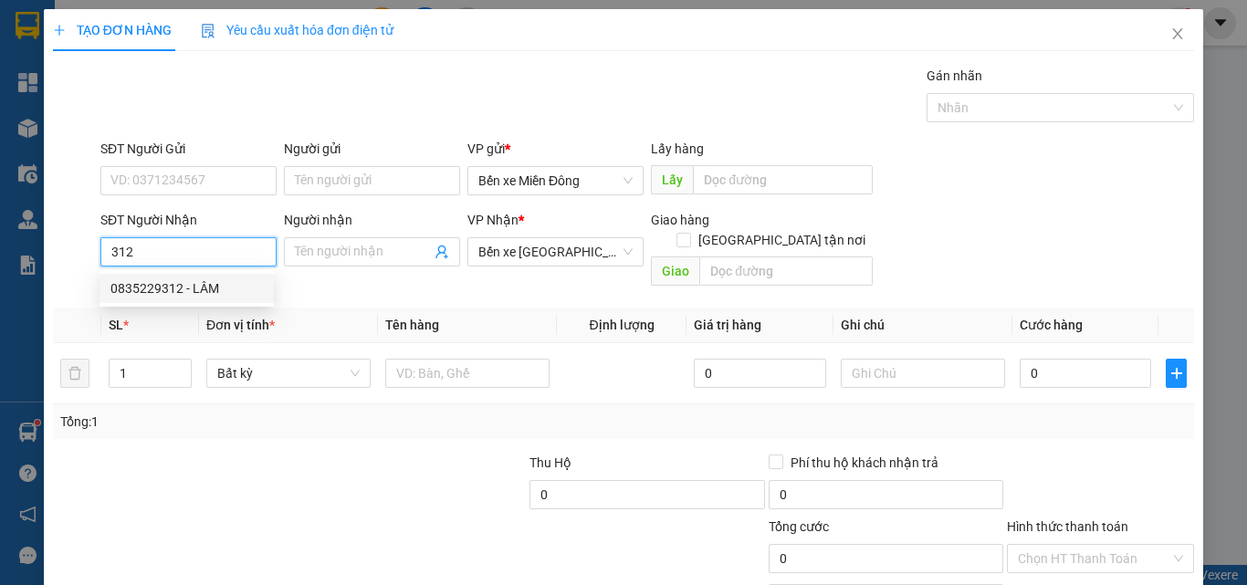
drag, startPoint x: 213, startPoint y: 289, endPoint x: 901, endPoint y: 322, distance: 689.2
click at [205, 282] on div "0835229312 - LÂM" at bounding box center [186, 288] width 152 height 20
type input "0835229312"
type input "LÂM"
type input "[PERSON_NAME]"
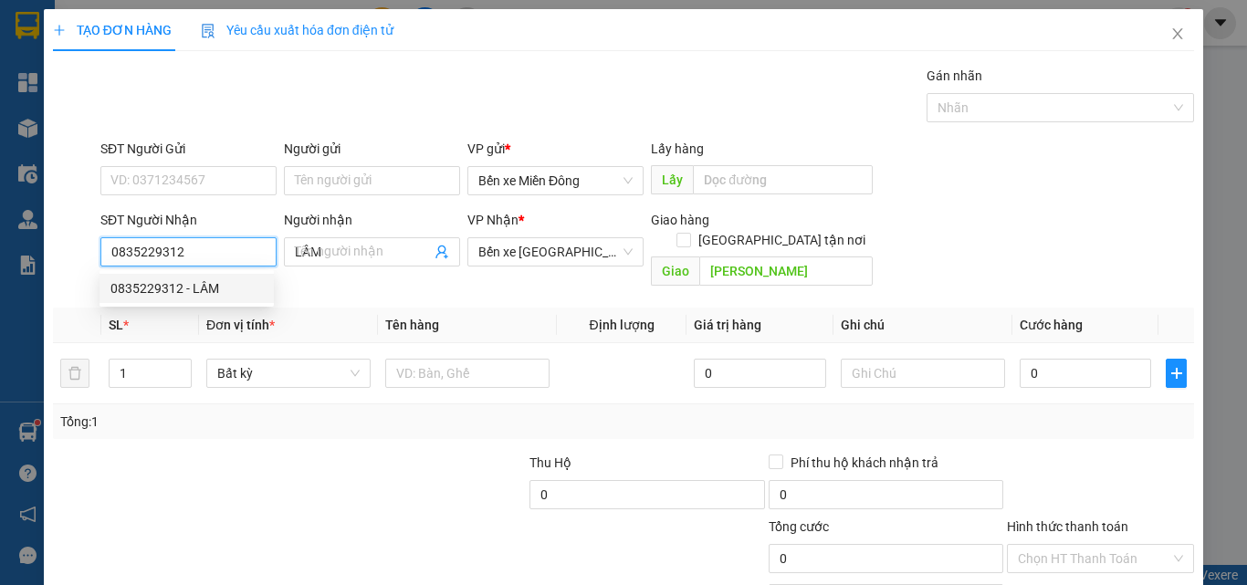
type input "200.000"
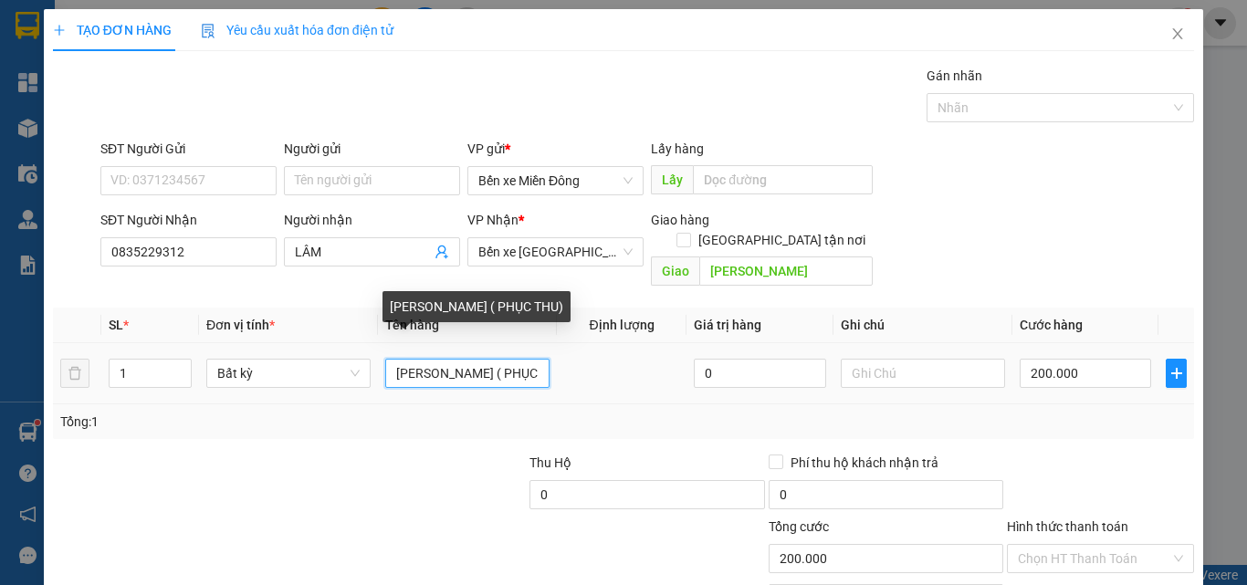
click at [516, 359] on input "[PERSON_NAME] ( PHỤC THU)" at bounding box center [467, 373] width 164 height 29
type input "THÙNG HOA ( PHTHU)"
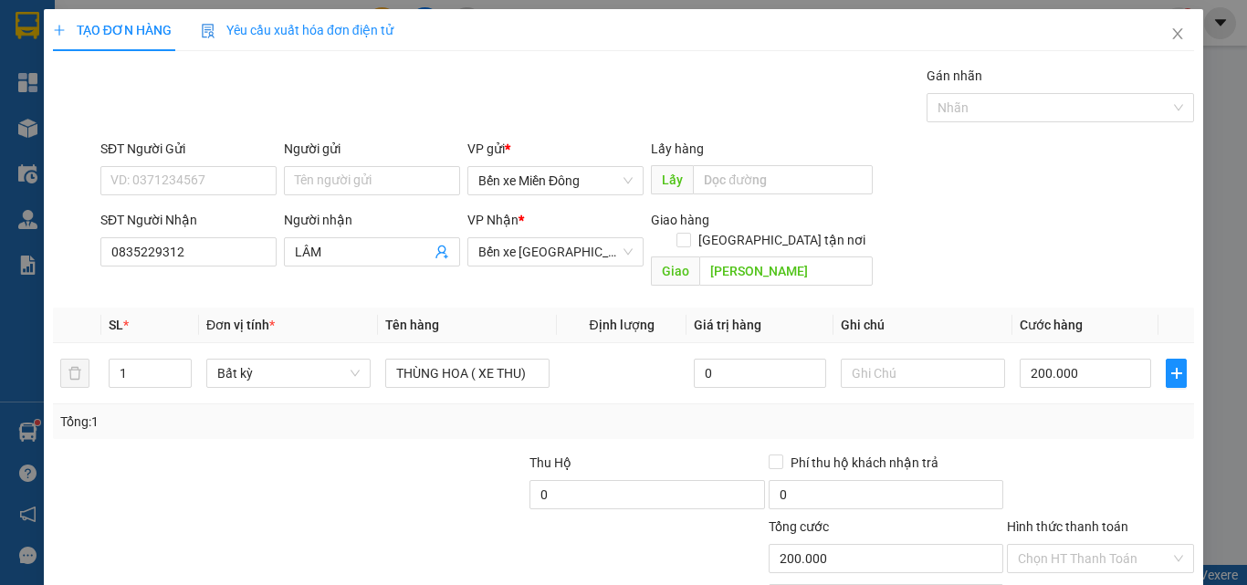
type input "0"
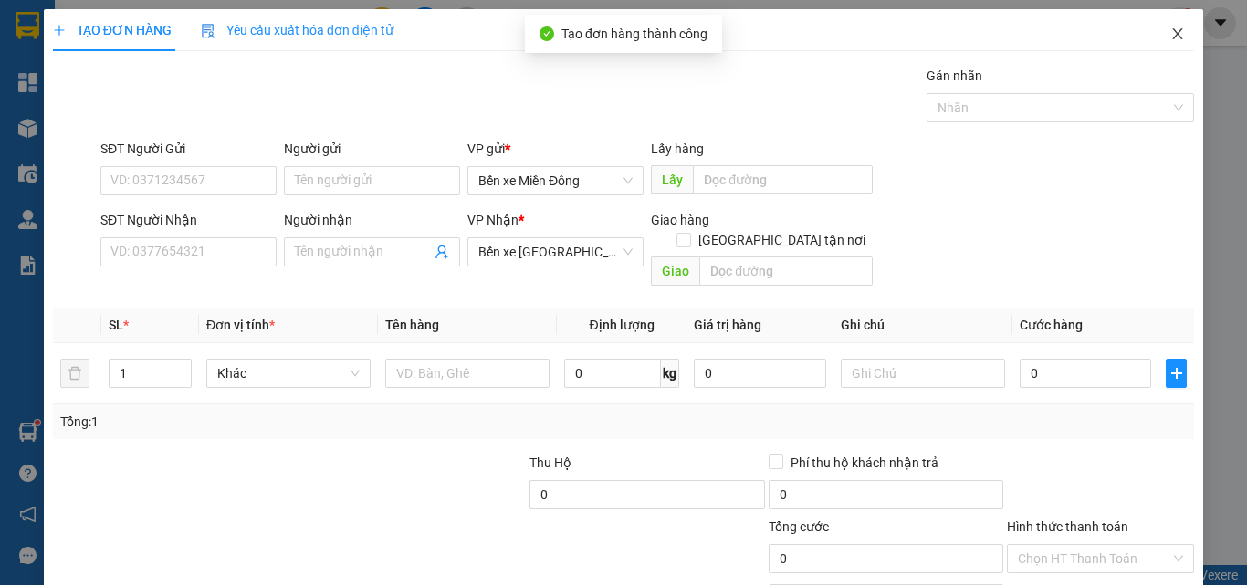
drag, startPoint x: 1163, startPoint y: 32, endPoint x: 1246, endPoint y: 565, distance: 539.6
click at [1171, 32] on icon "close" at bounding box center [1178, 33] width 15 height 15
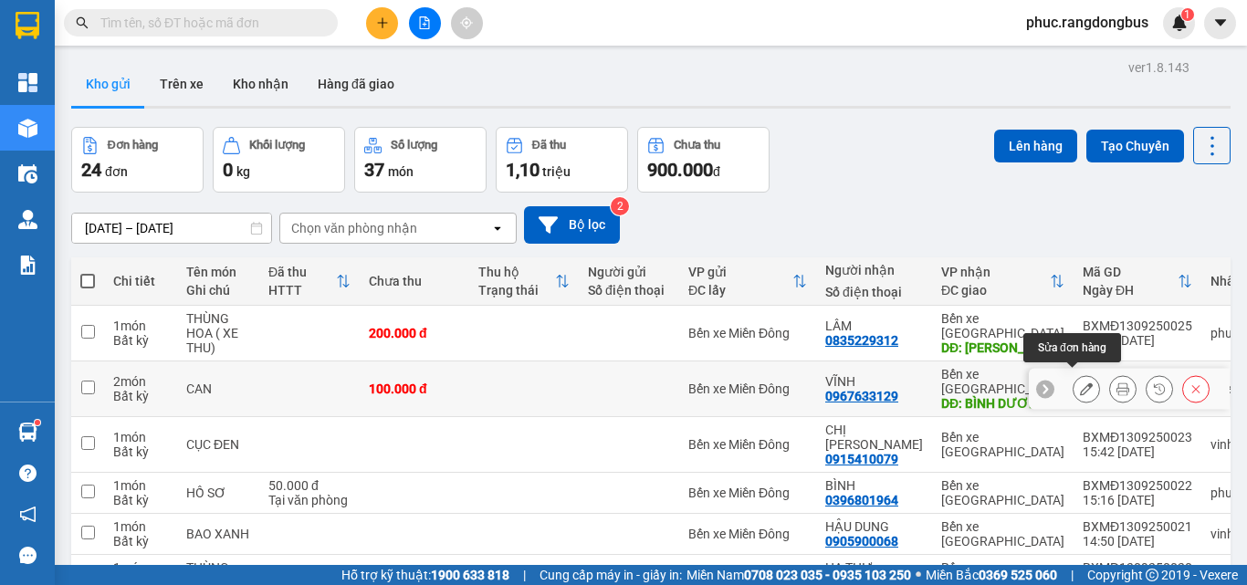
click at [1080, 383] on icon at bounding box center [1086, 389] width 13 height 13
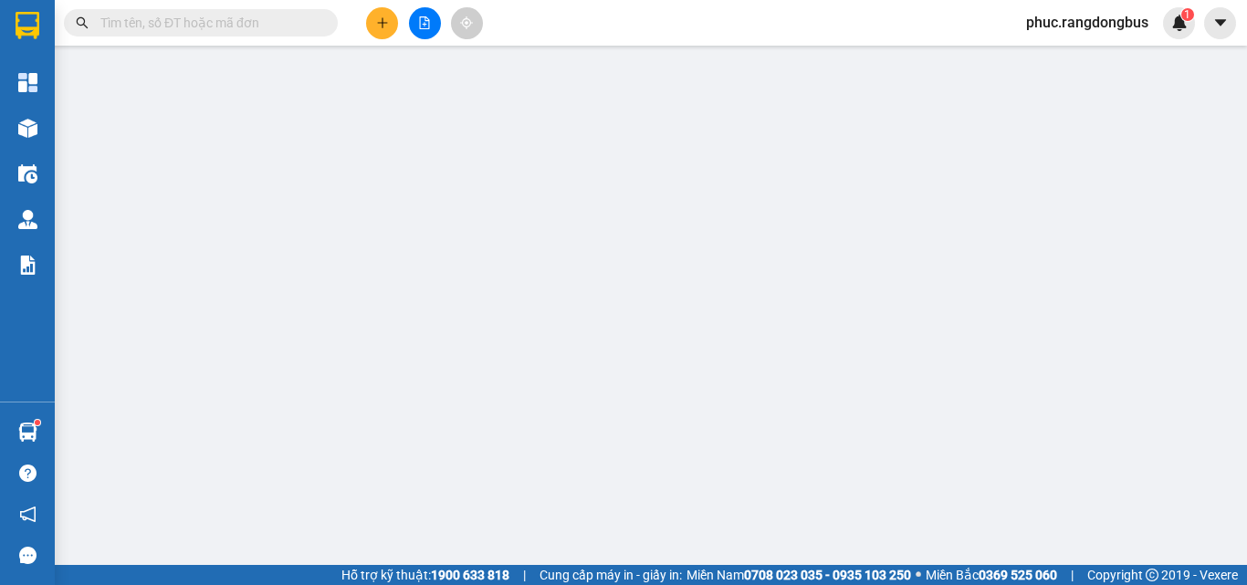
type input "0967633129"
type input "VĨNH"
type input "BÌNH DƯƠNG"
type input "100.000"
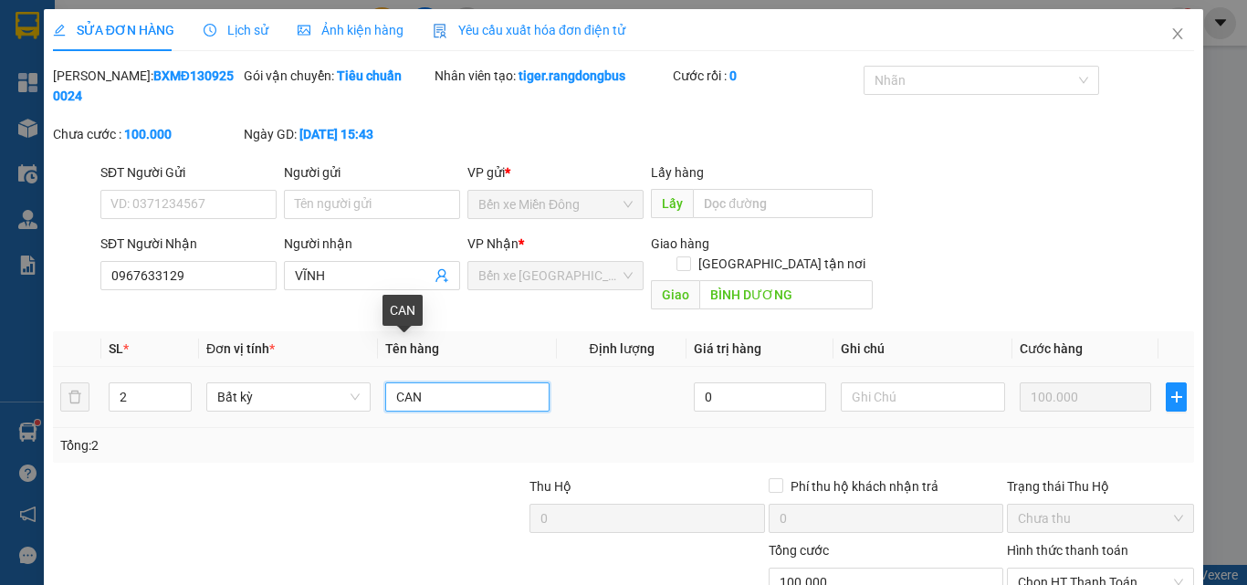
click at [506, 383] on input "CAN" at bounding box center [467, 397] width 164 height 29
type input "CAN ( PHỤC THU)"
click at [1118, 569] on span "Chọn HT Thanh Toán" at bounding box center [1100, 582] width 165 height 27
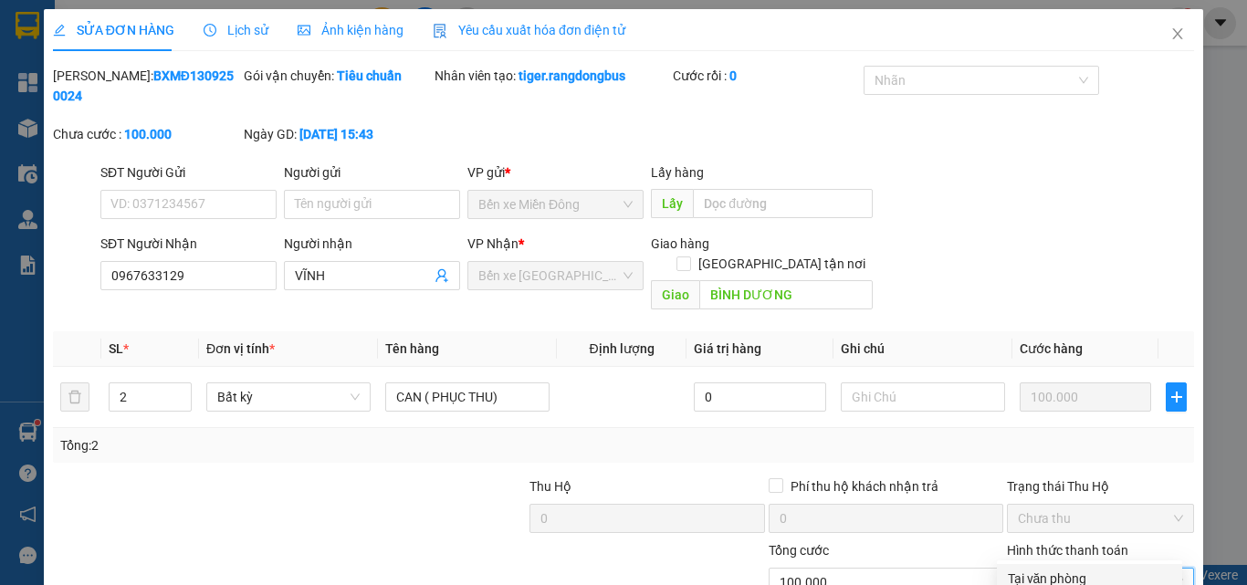
click at [1103, 569] on div "Tại văn phòng" at bounding box center [1089, 579] width 163 height 20
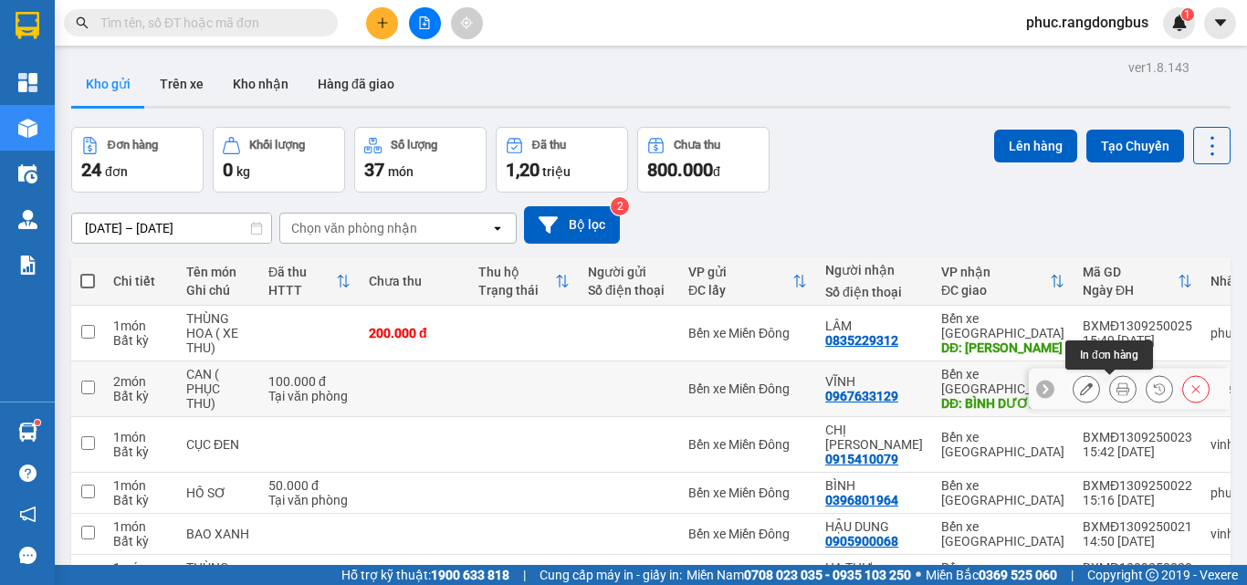
click at [1082, 373] on button at bounding box center [1087, 389] width 26 height 32
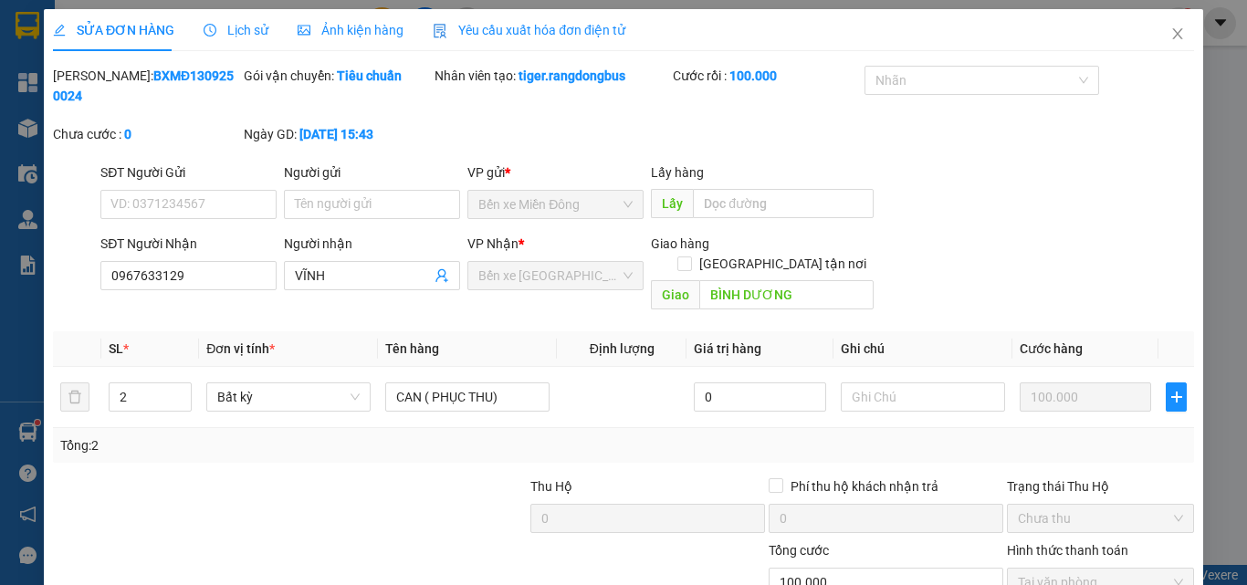
type input "0967633129"
type input "VĨNH"
type input "BÌNH DƯƠNG"
type input "100.000"
click at [814, 280] on input "BÌNH DƯƠNG" at bounding box center [785, 294] width 173 height 29
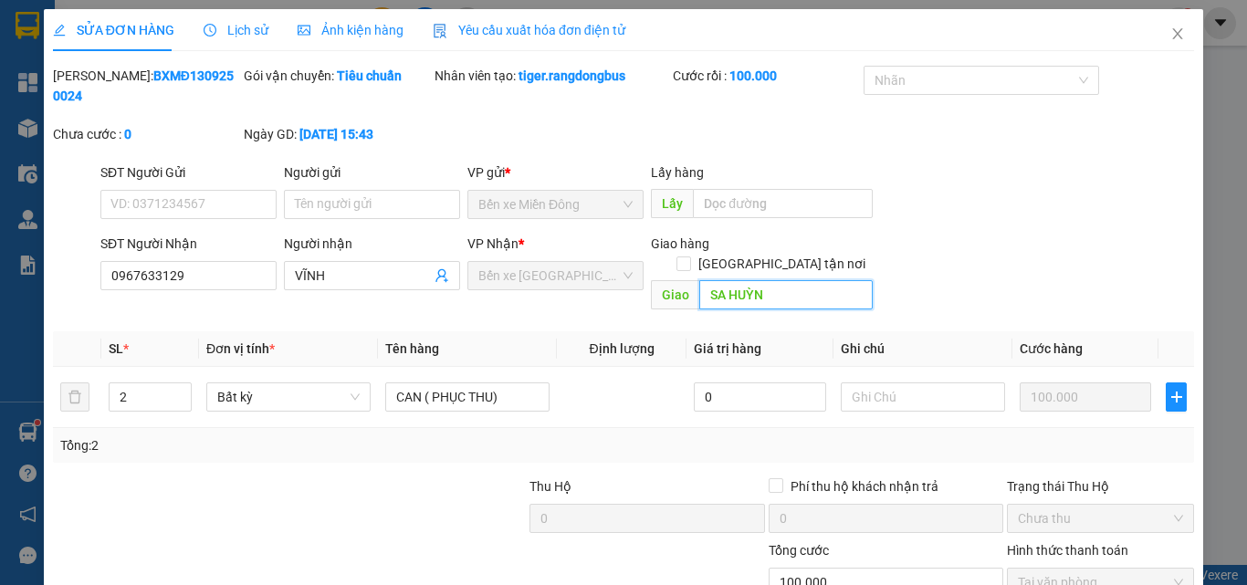
type input "SA HUỲNH"
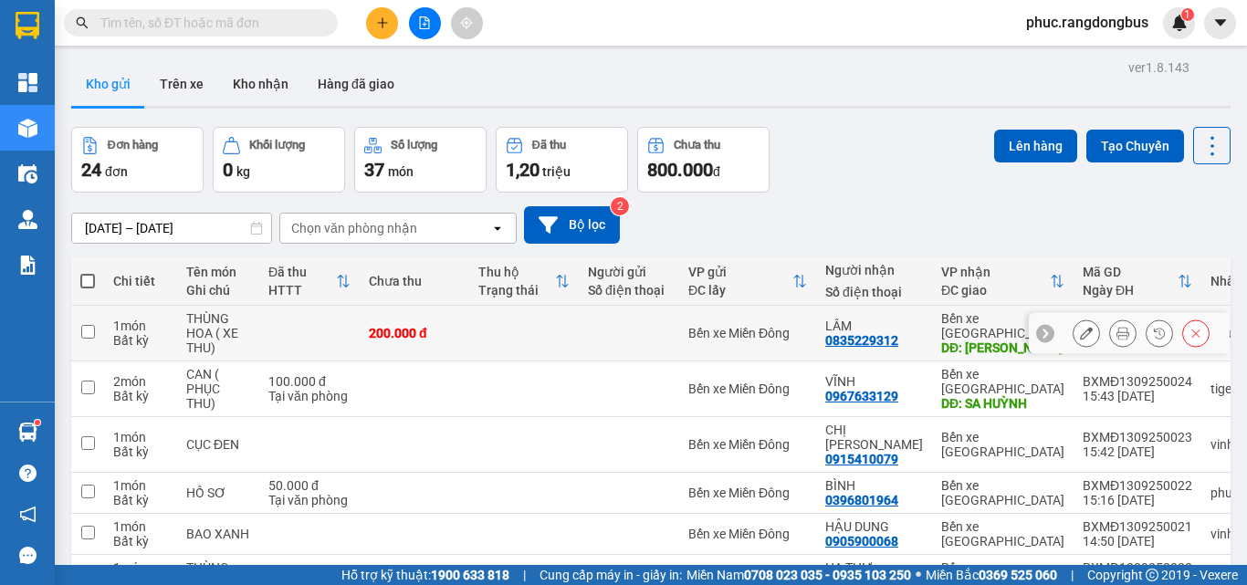
click at [1056, 341] on div at bounding box center [1129, 333] width 201 height 41
click at [1074, 334] on button at bounding box center [1087, 334] width 26 height 32
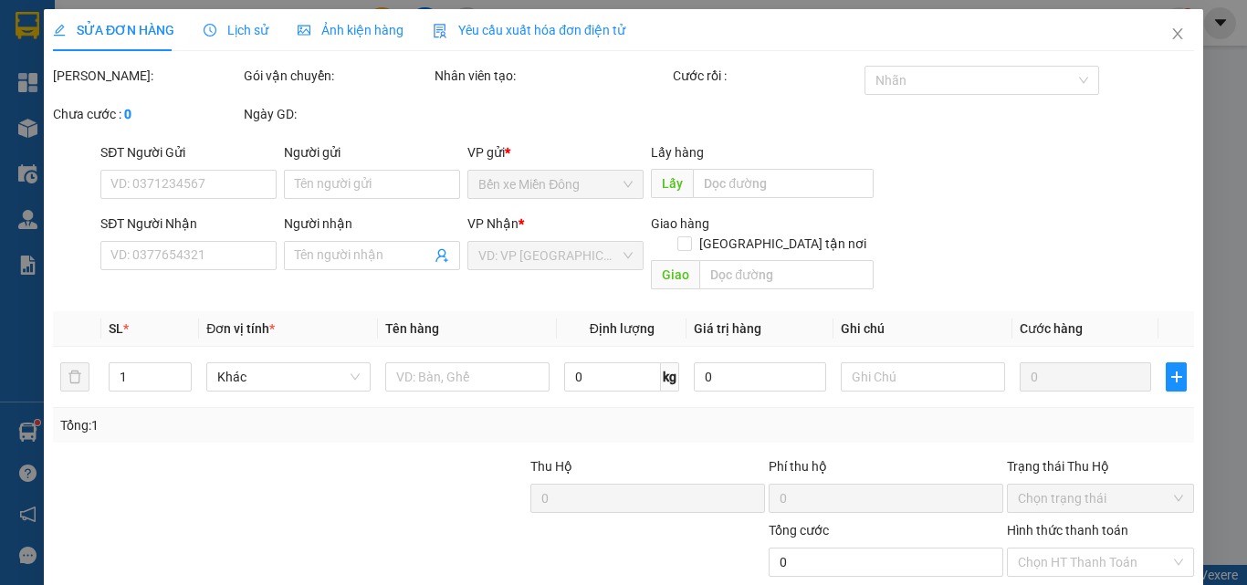
type input "0835229312"
type input "LÂM"
type input "[PERSON_NAME]"
type input "200.000"
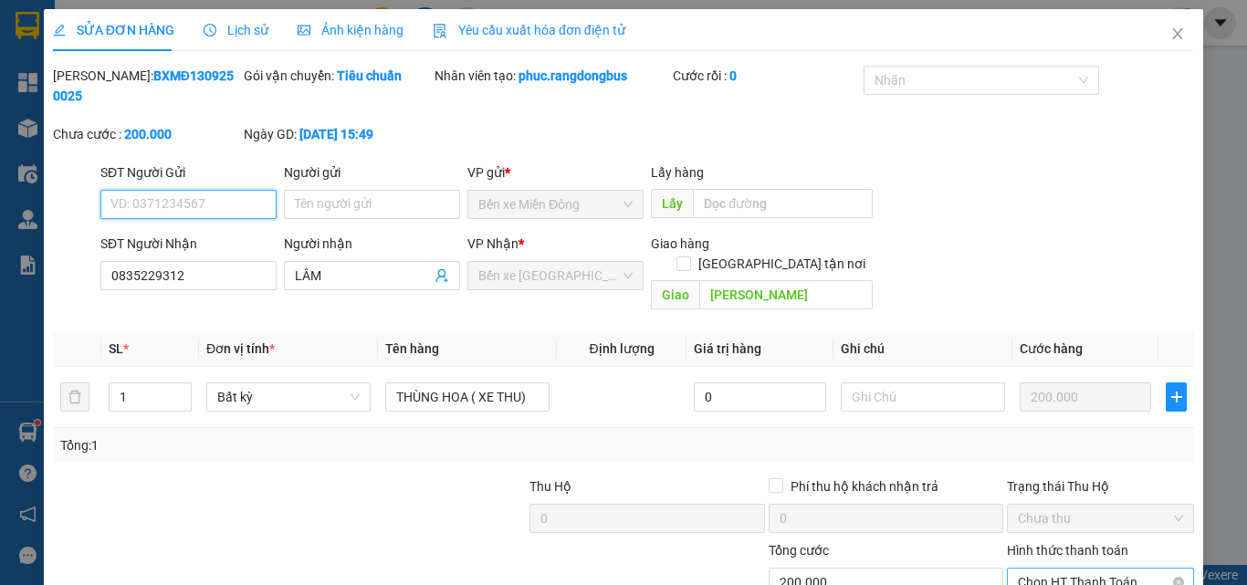
click at [1086, 569] on span "Chọn HT Thanh Toán" at bounding box center [1100, 582] width 165 height 27
click at [1084, 569] on div "Tại văn phòng" at bounding box center [1089, 579] width 163 height 20
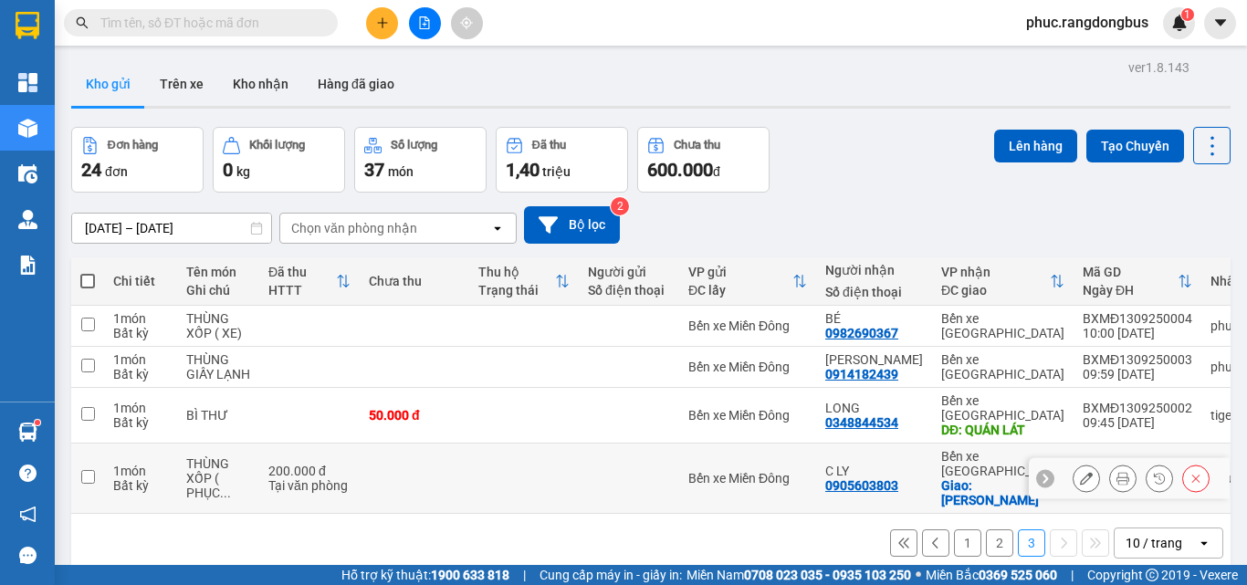
click at [1080, 463] on button at bounding box center [1087, 479] width 26 height 32
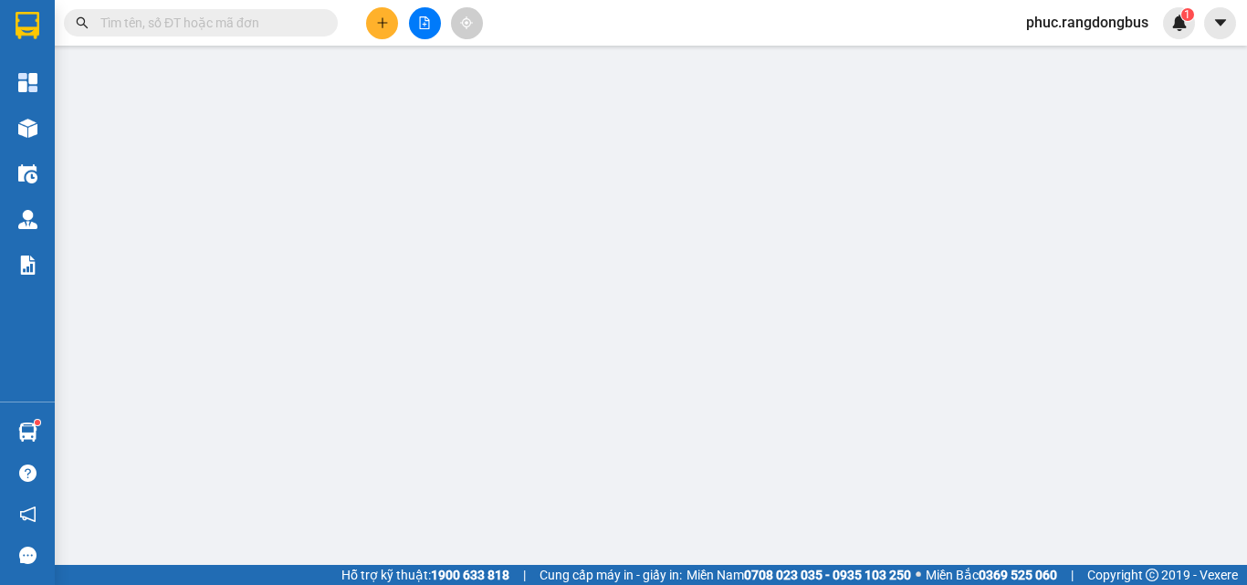
type input "0905603803"
type input "C LY"
checkbox input "true"
type input "KHO ANH KIỆT"
type input "200.000"
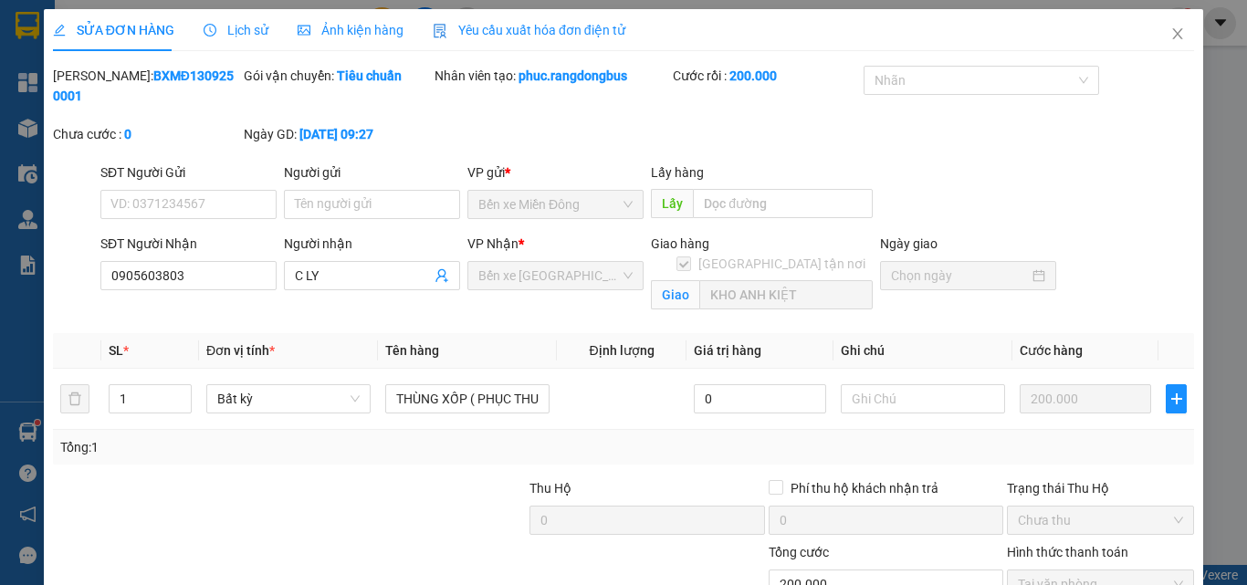
click at [691, 257] on span at bounding box center [684, 264] width 15 height 15
click at [1172, 38] on span "Close" at bounding box center [1177, 34] width 51 height 51
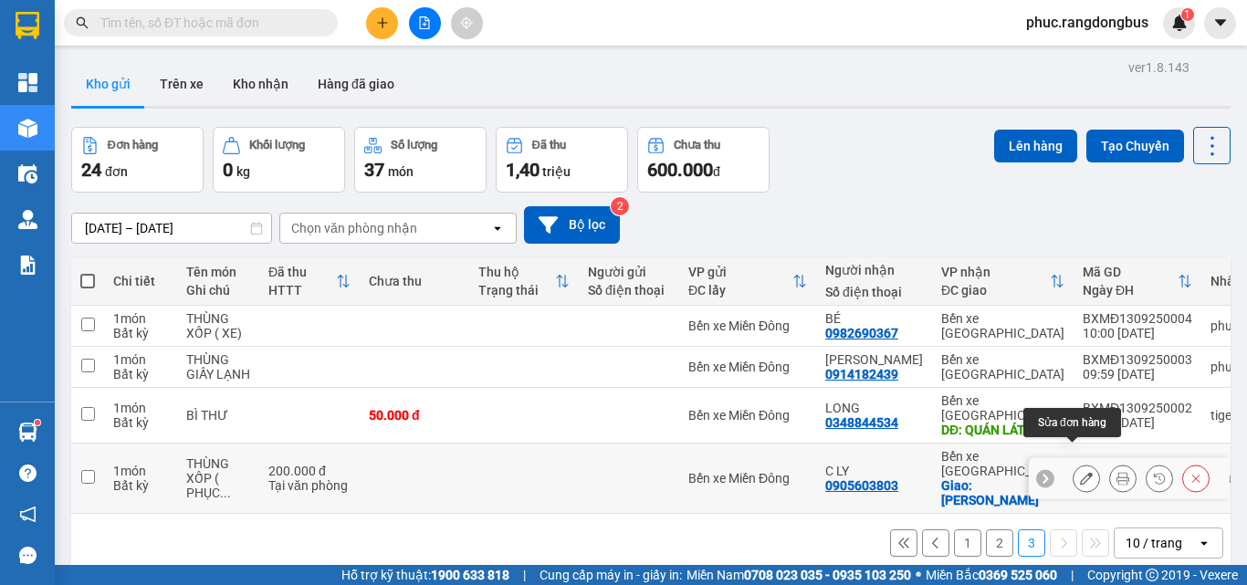
click at [1080, 472] on icon at bounding box center [1086, 478] width 13 height 13
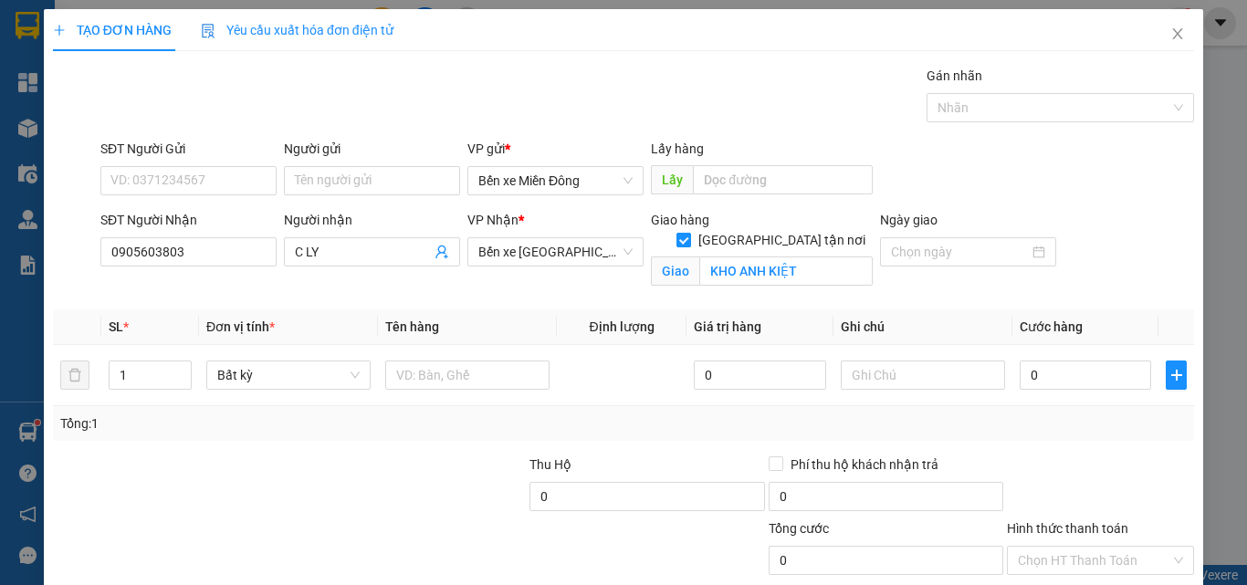
click at [689, 233] on input "[GEOGRAPHIC_DATA] tận nơi" at bounding box center [683, 239] width 13 height 13
checkbox input "false"
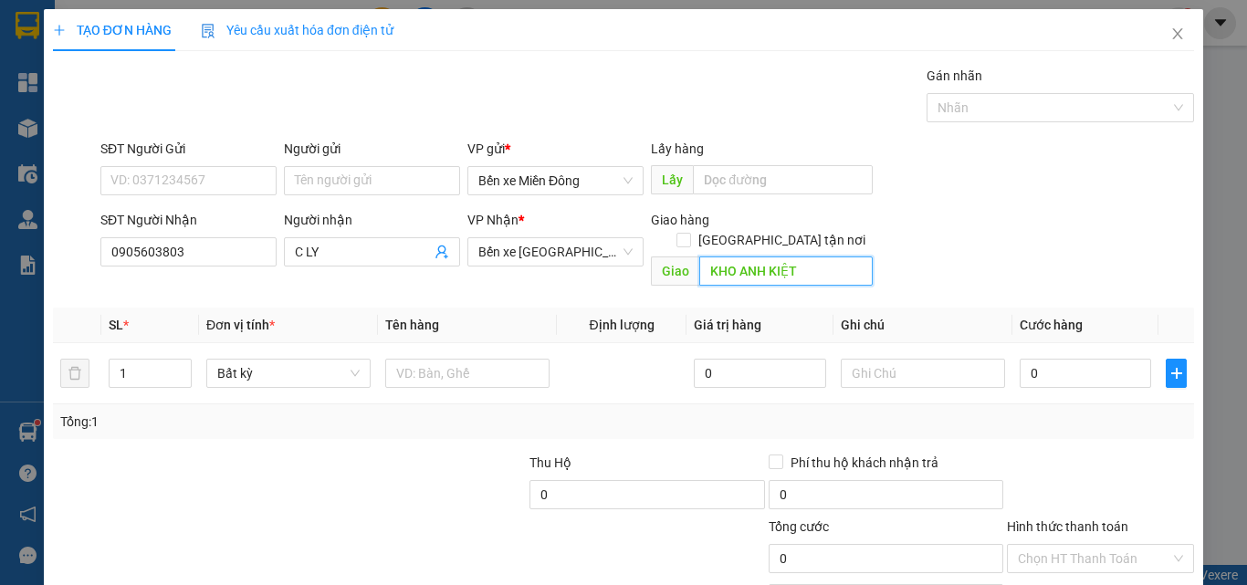
click at [809, 259] on input "KHO ANH KIỆT" at bounding box center [785, 271] width 173 height 29
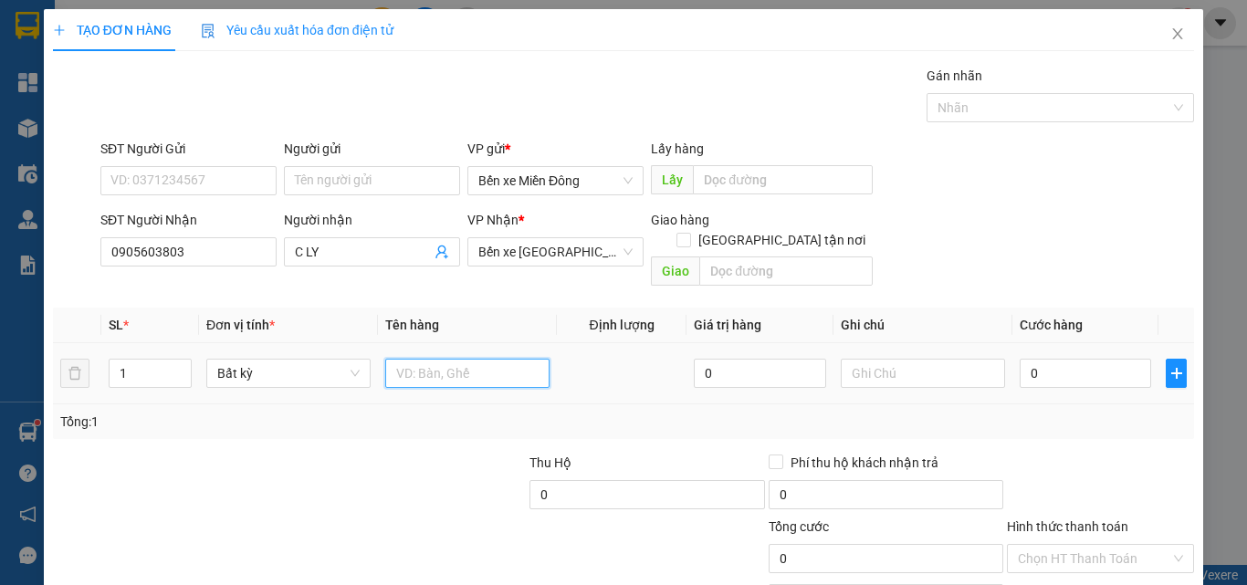
click at [493, 363] on input "text" at bounding box center [467, 373] width 164 height 29
type input "THÙNG XỐP ( PHỤC THU)"
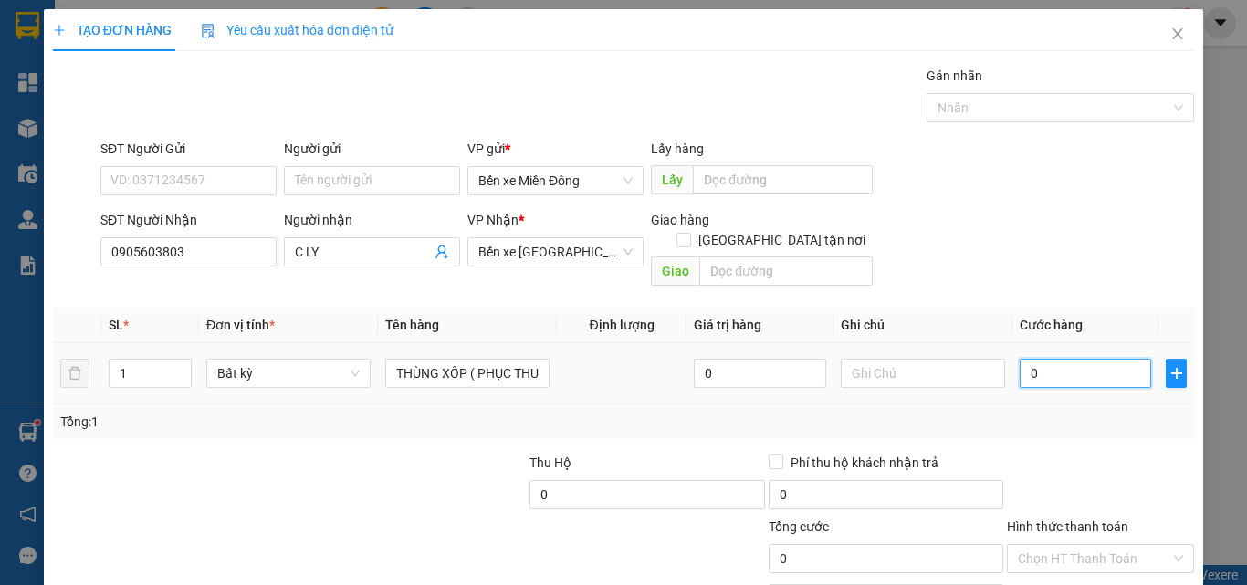
click at [1034, 359] on input "0" at bounding box center [1085, 373] width 131 height 29
type input "2"
type input "20"
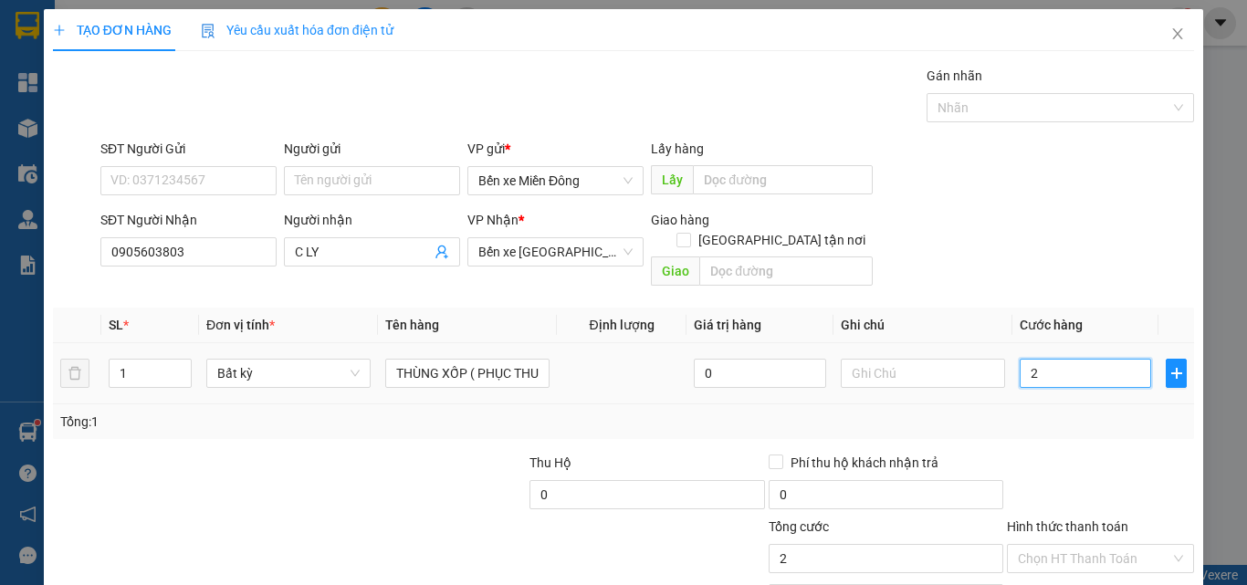
type input "20"
type input "200"
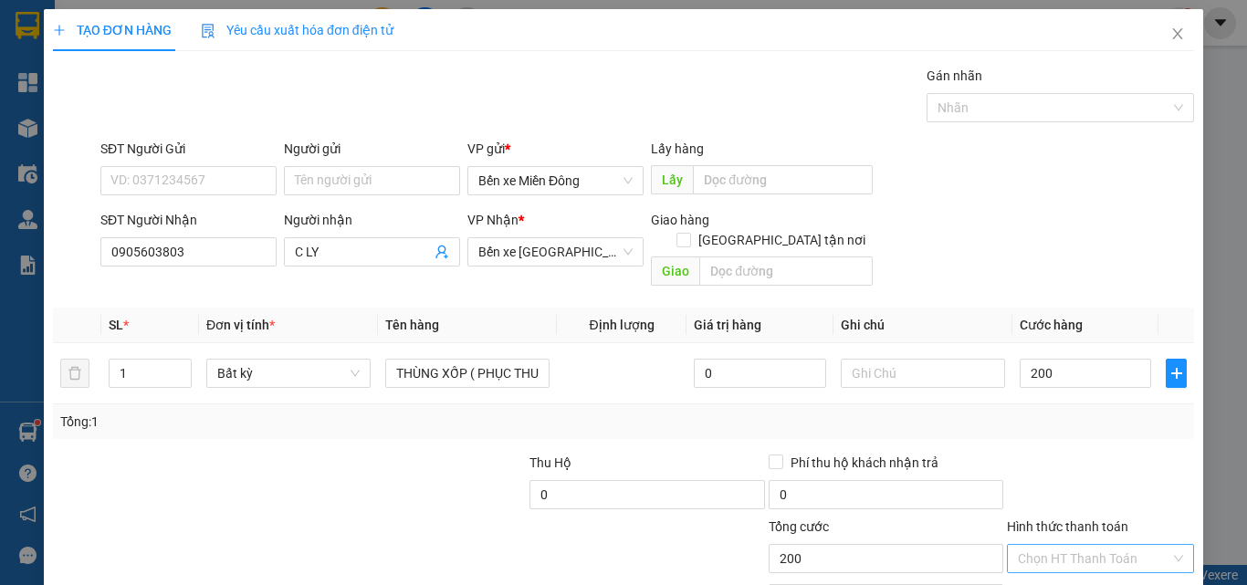
type input "200.000"
click at [1088, 546] on input "Hình thức thanh toán" at bounding box center [1094, 558] width 152 height 27
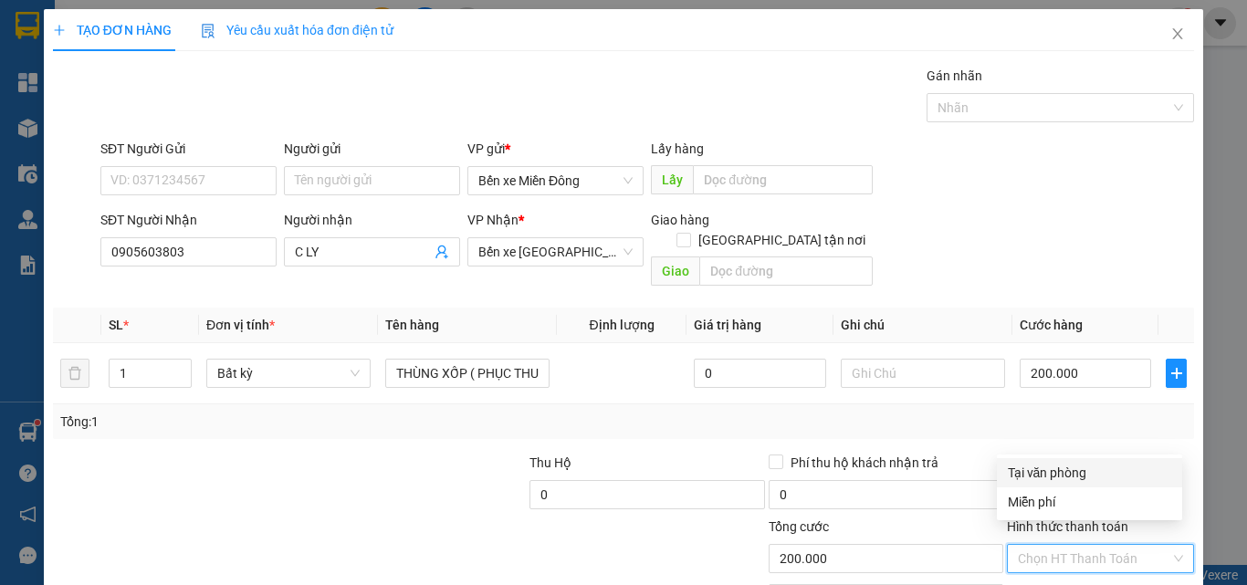
click at [1085, 469] on div "Tại văn phòng" at bounding box center [1089, 473] width 163 height 20
type input "0"
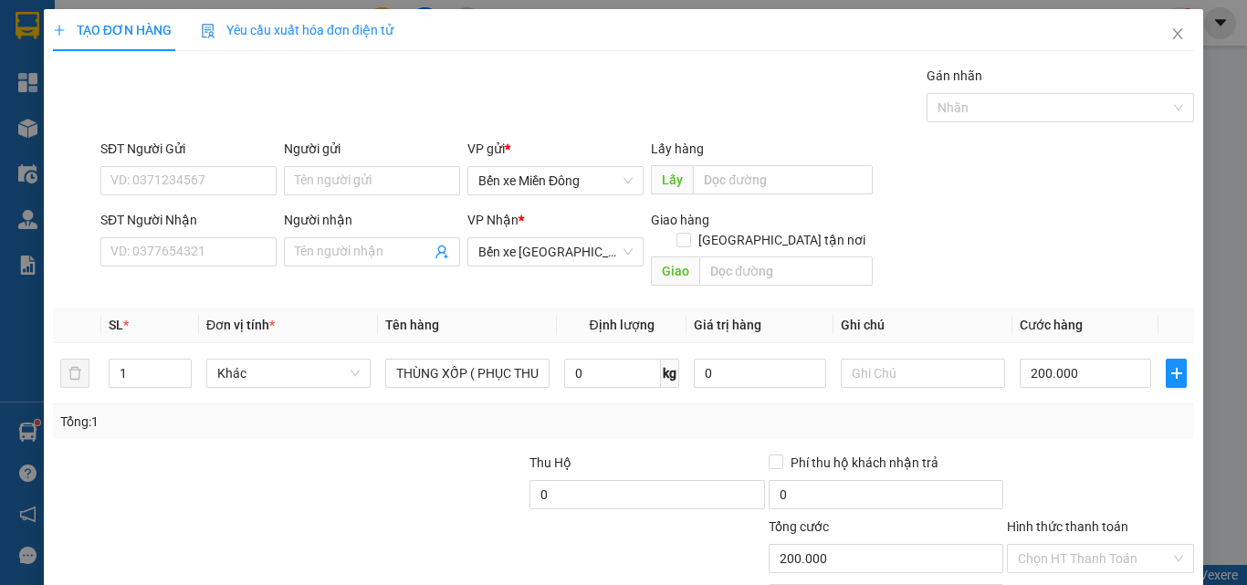
type input "0"
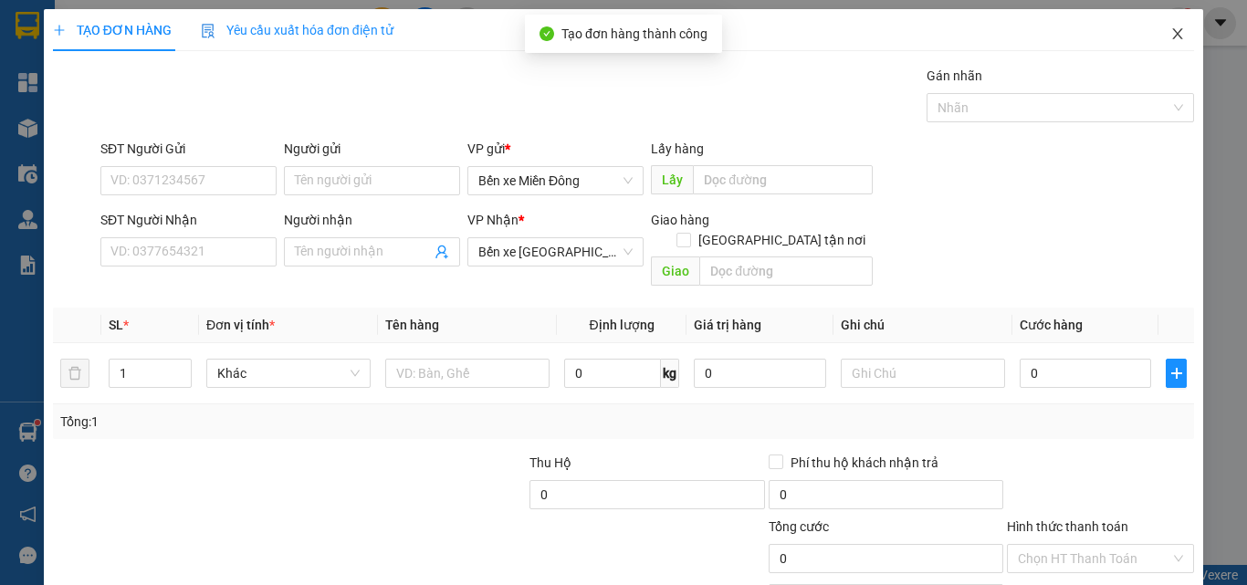
click at [1173, 33] on icon "close" at bounding box center [1178, 33] width 10 height 11
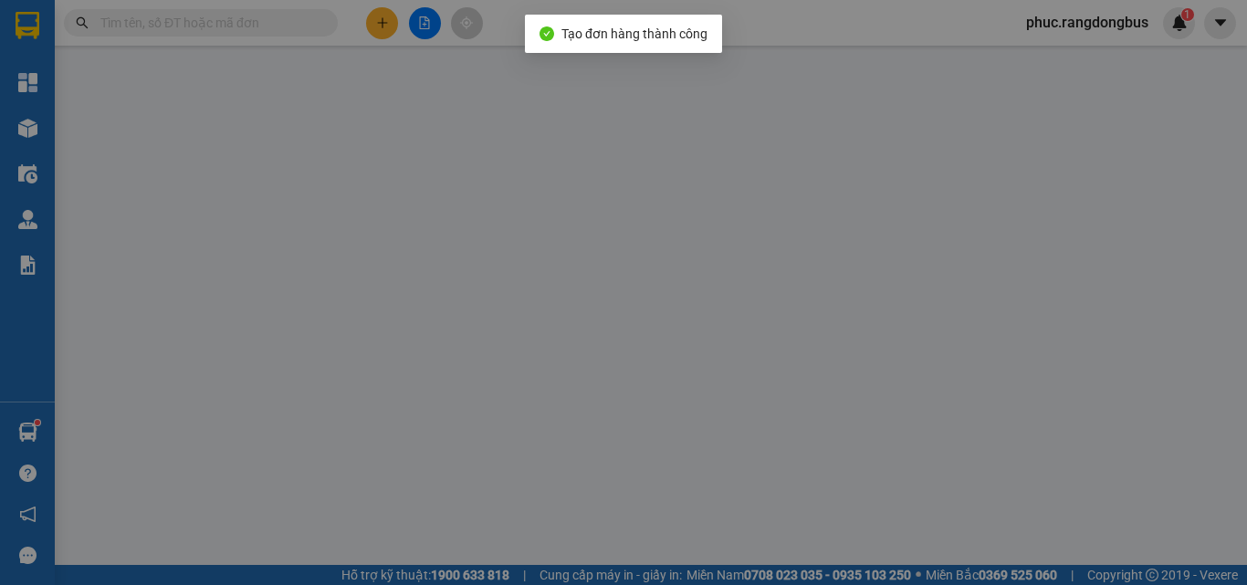
type input "0905603803"
type input "C LY"
checkbox input "true"
type input "KHO ANH KIỆT"
type input "200.000"
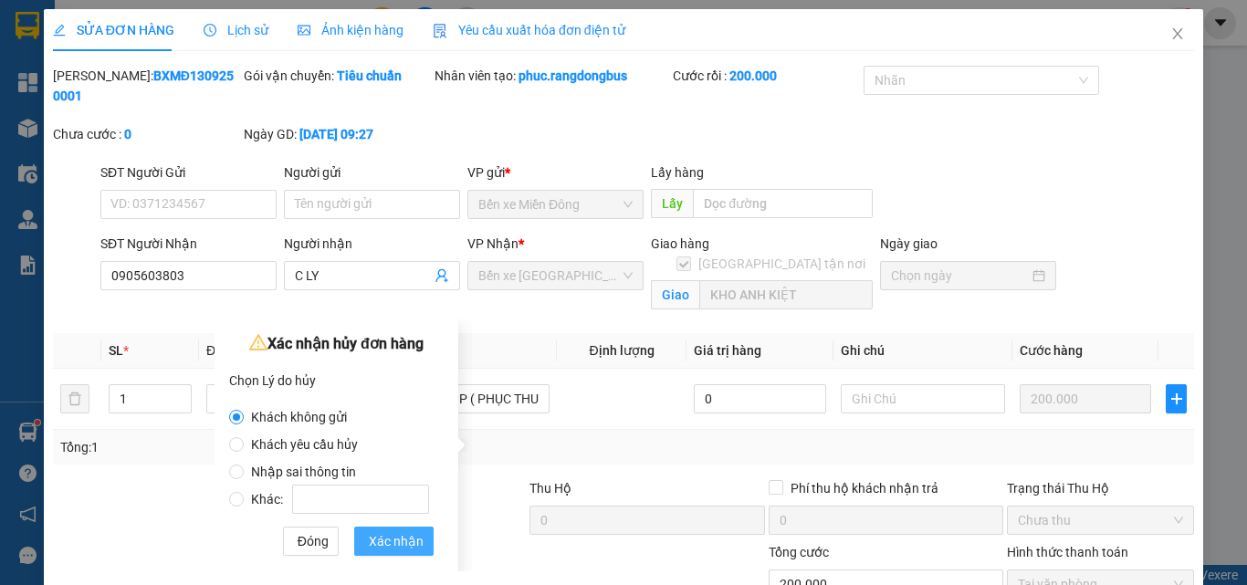
click at [427, 540] on button "Xác nhận" at bounding box center [393, 541] width 79 height 29
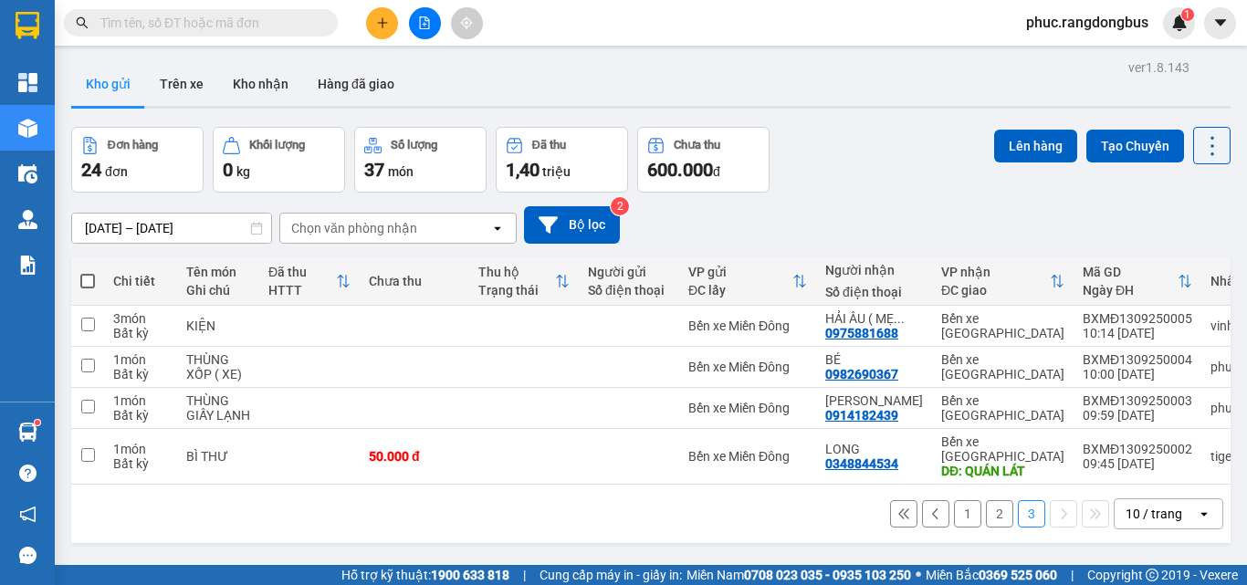
click at [986, 509] on button "2" at bounding box center [999, 513] width 27 height 27
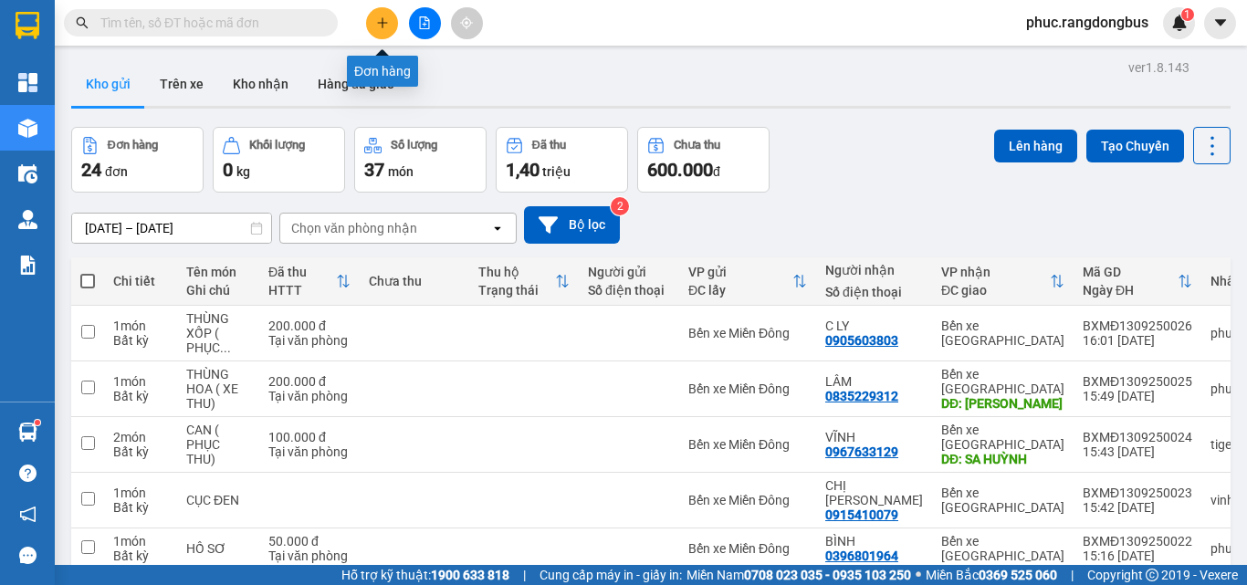
click at [374, 21] on button at bounding box center [382, 23] width 32 height 32
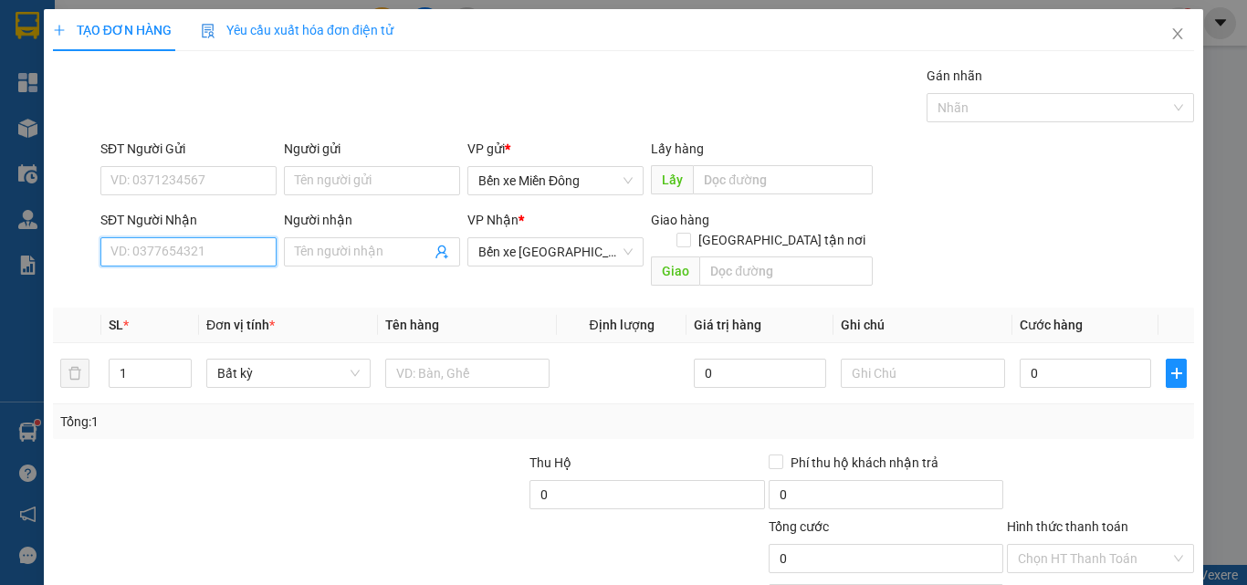
click at [166, 251] on input "SĐT Người Nhận" at bounding box center [188, 251] width 176 height 29
click at [205, 285] on div "0907454143 - A DUẪN" at bounding box center [186, 288] width 152 height 20
type input "0907454143"
type input "A DUẪN"
type input "0907454143"
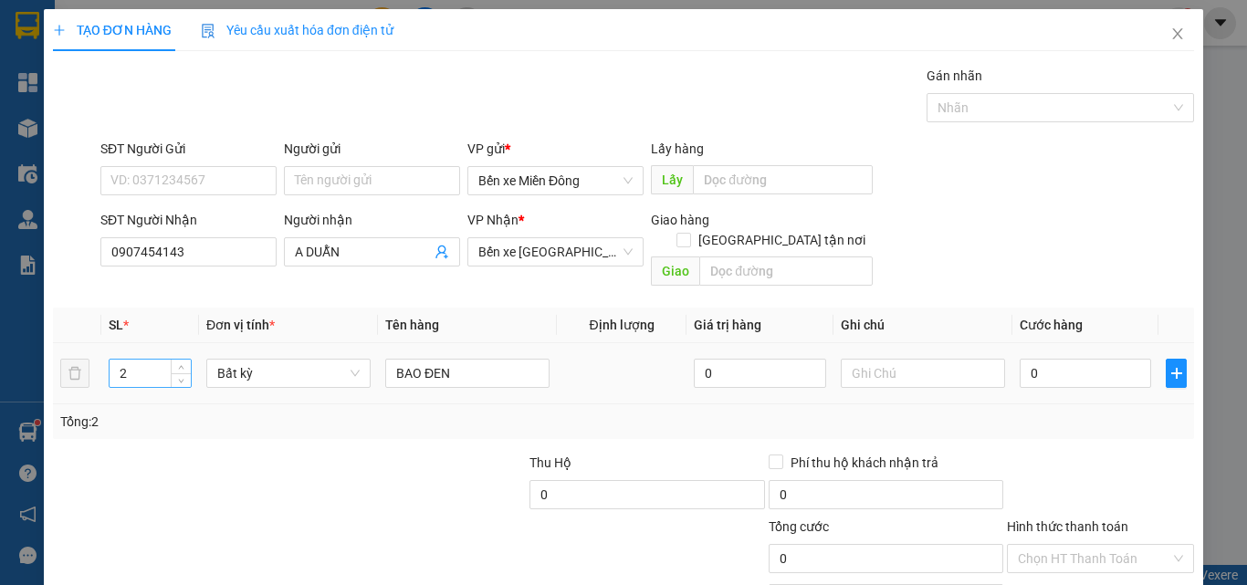
click at [141, 360] on input "2" at bounding box center [150, 373] width 81 height 27
type input "1"
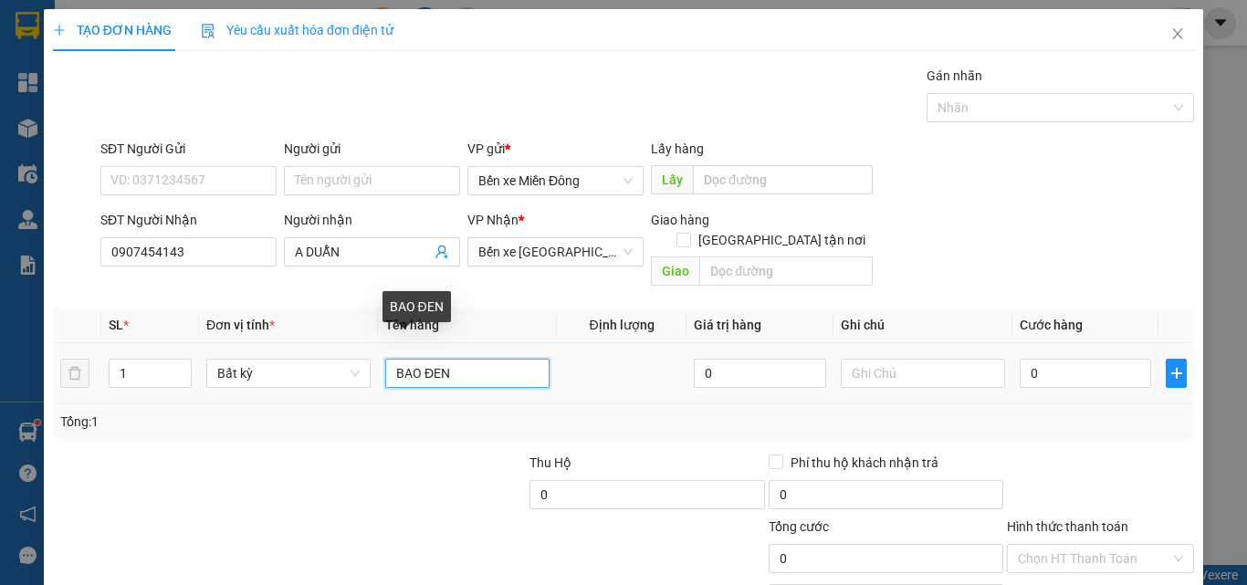
click at [488, 361] on input "BAO ĐEN" at bounding box center [467, 373] width 164 height 29
type input "B"
type input "THÙNG XỐP"
drag, startPoint x: 327, startPoint y: 457, endPoint x: 452, endPoint y: 454, distance: 125.1
click at [331, 456] on div at bounding box center [408, 485] width 238 height 64
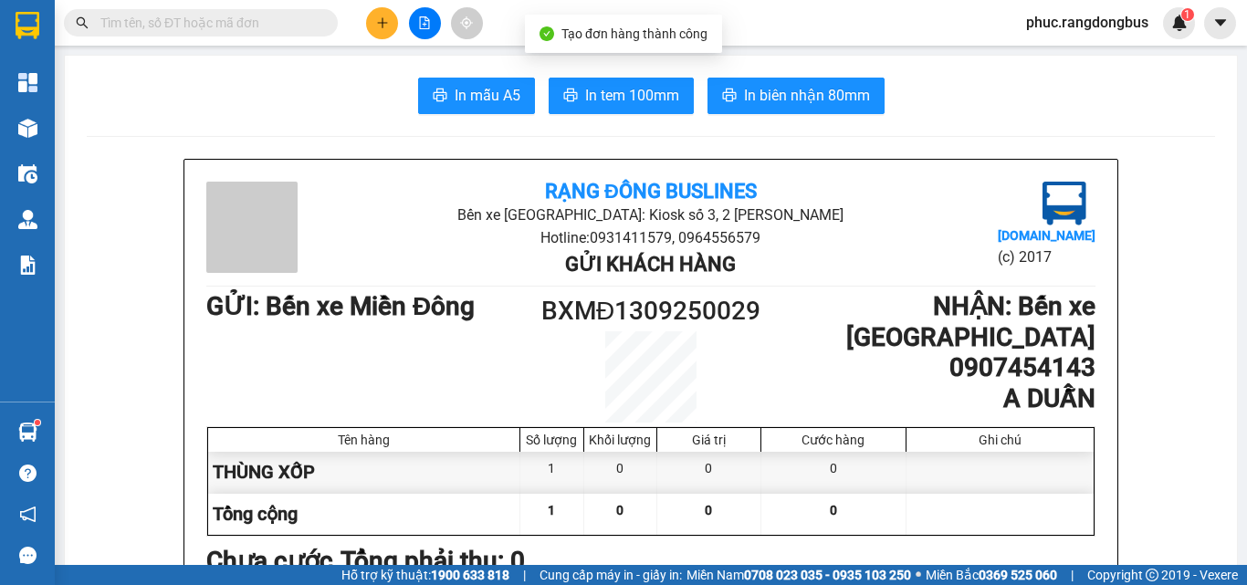
click at [848, 91] on span "In biên nhận 80mm" at bounding box center [807, 95] width 126 height 23
click at [389, 28] on button at bounding box center [382, 23] width 32 height 32
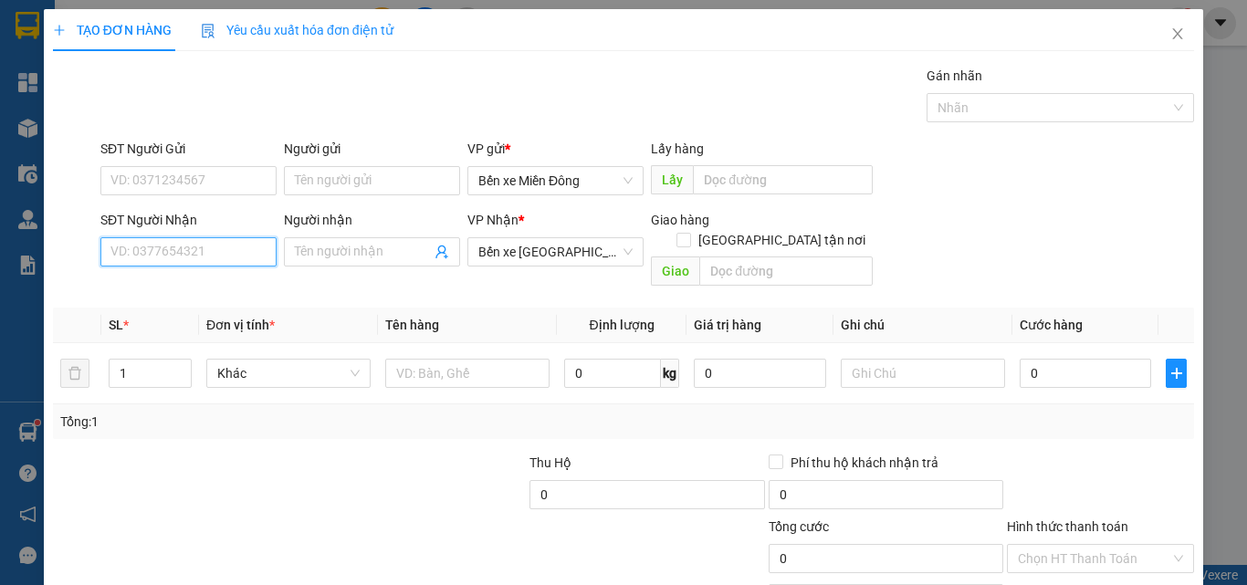
click at [259, 255] on input "SĐT Người Nhận" at bounding box center [188, 251] width 176 height 29
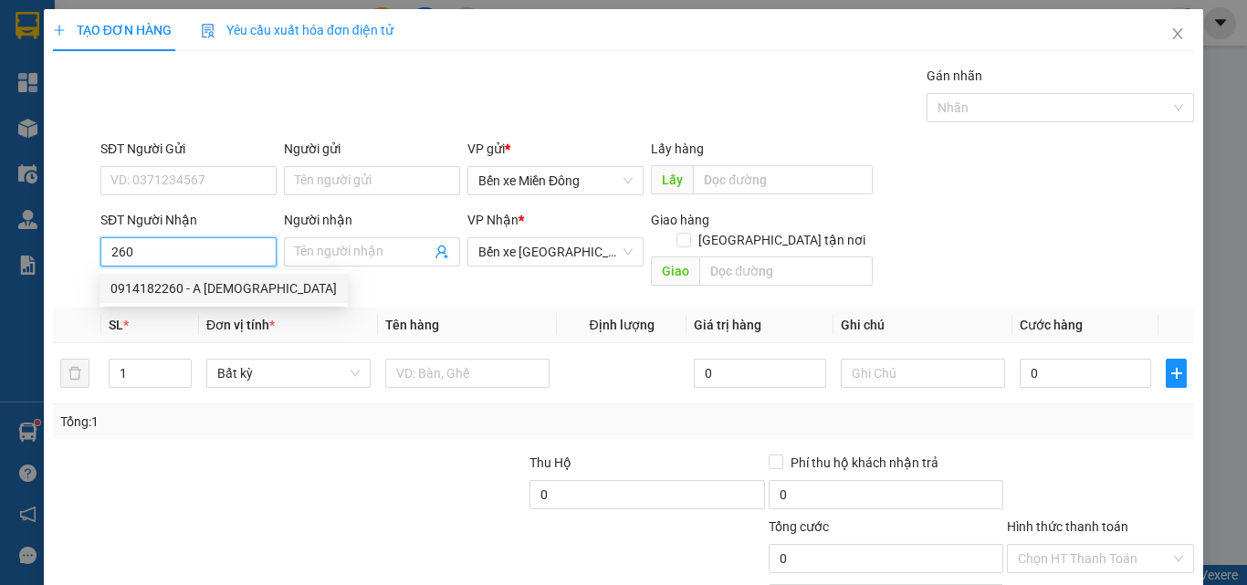
click at [222, 297] on div "0914182260 - A [DEMOGRAPHIC_DATA]" at bounding box center [223, 288] width 226 height 20
type input "0914182260"
type input "A [DEMOGRAPHIC_DATA]"
type input "300.000"
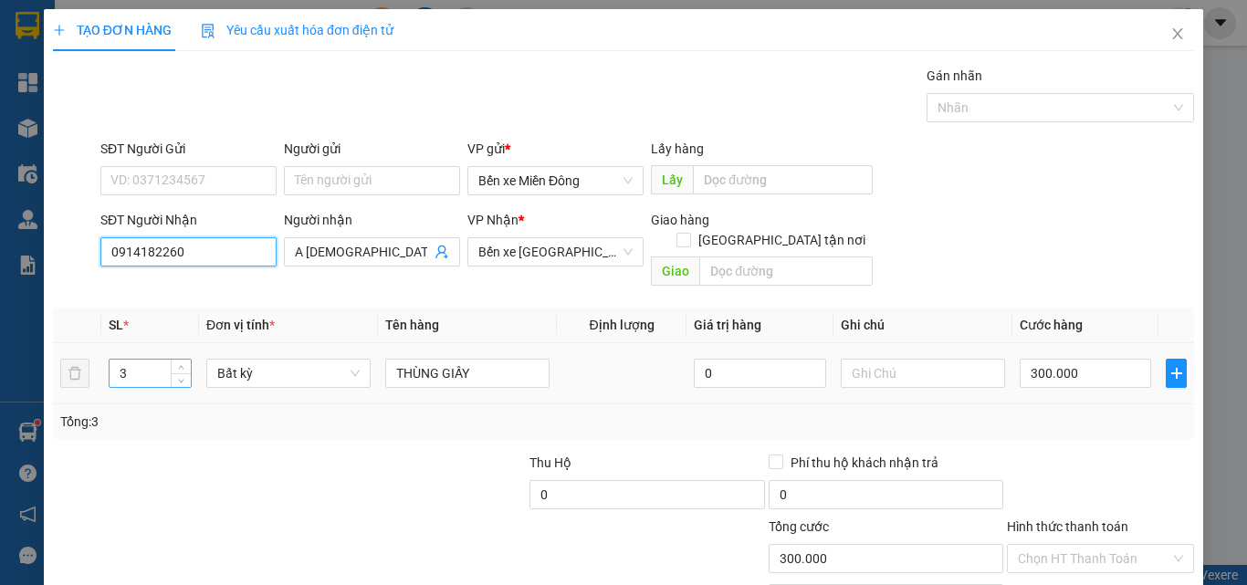
type input "0914182260"
click at [160, 361] on input "3" at bounding box center [150, 373] width 81 height 27
type input "1"
click at [1099, 362] on input "300.000" at bounding box center [1085, 373] width 131 height 29
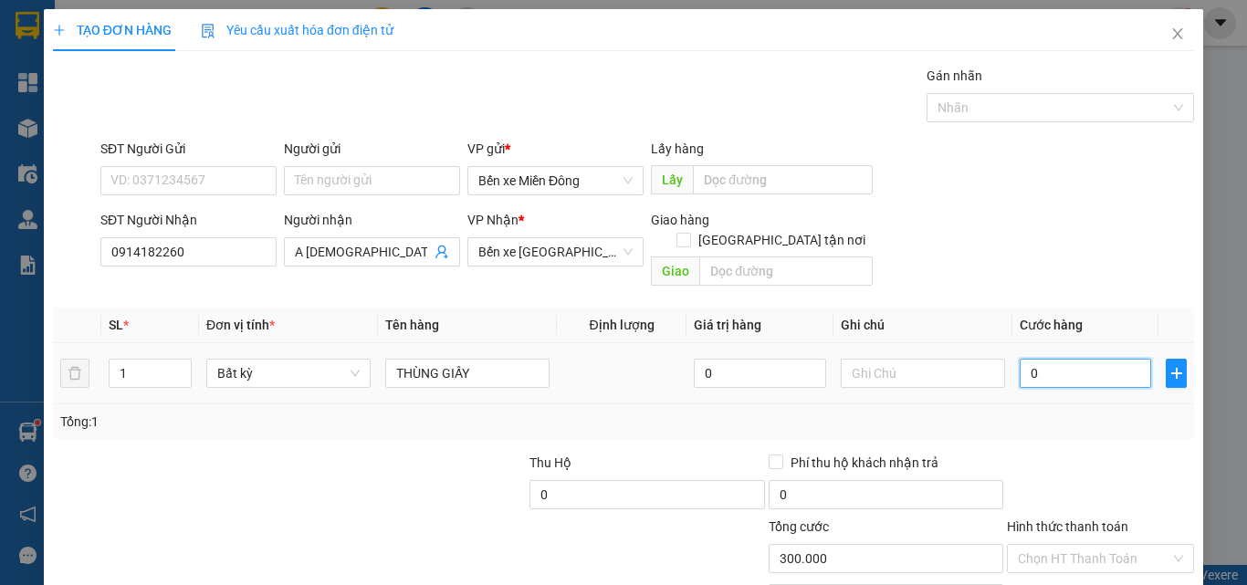
type input "01"
type input "1"
type input "10"
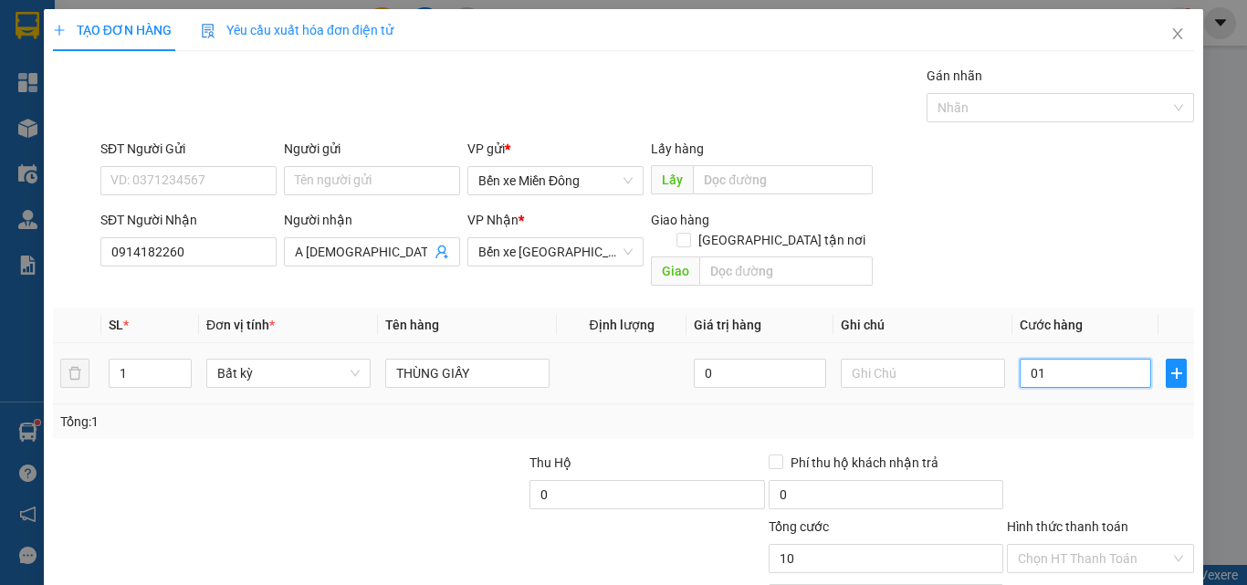
type input "010"
type input "100"
type input "0.100"
type input "10"
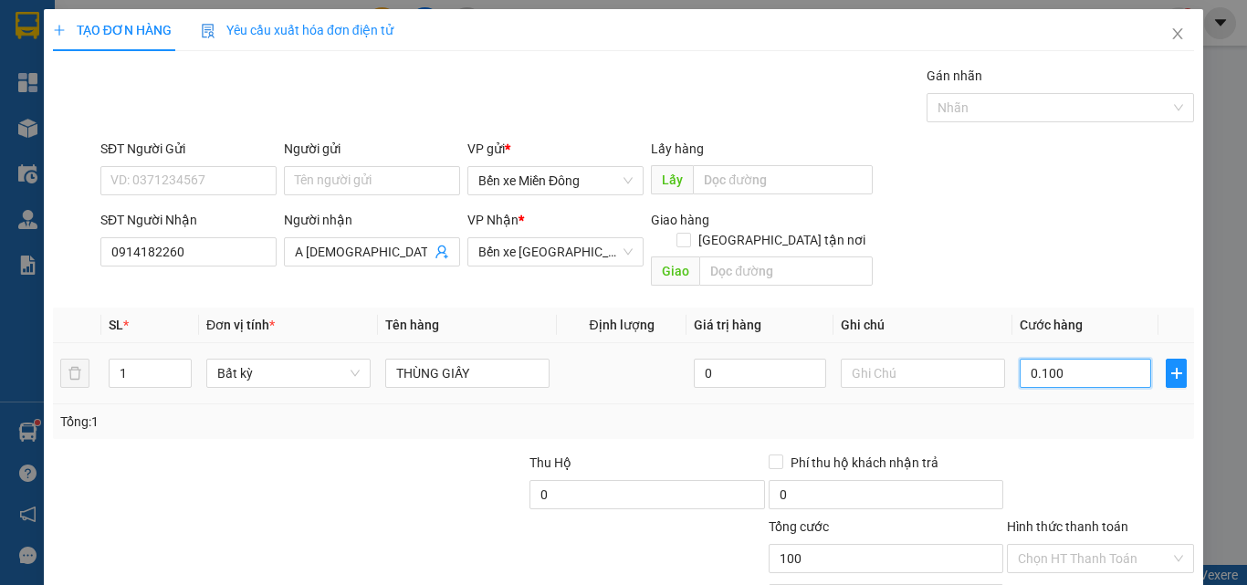
type input "10"
type input "010"
type input "1"
type input "0"
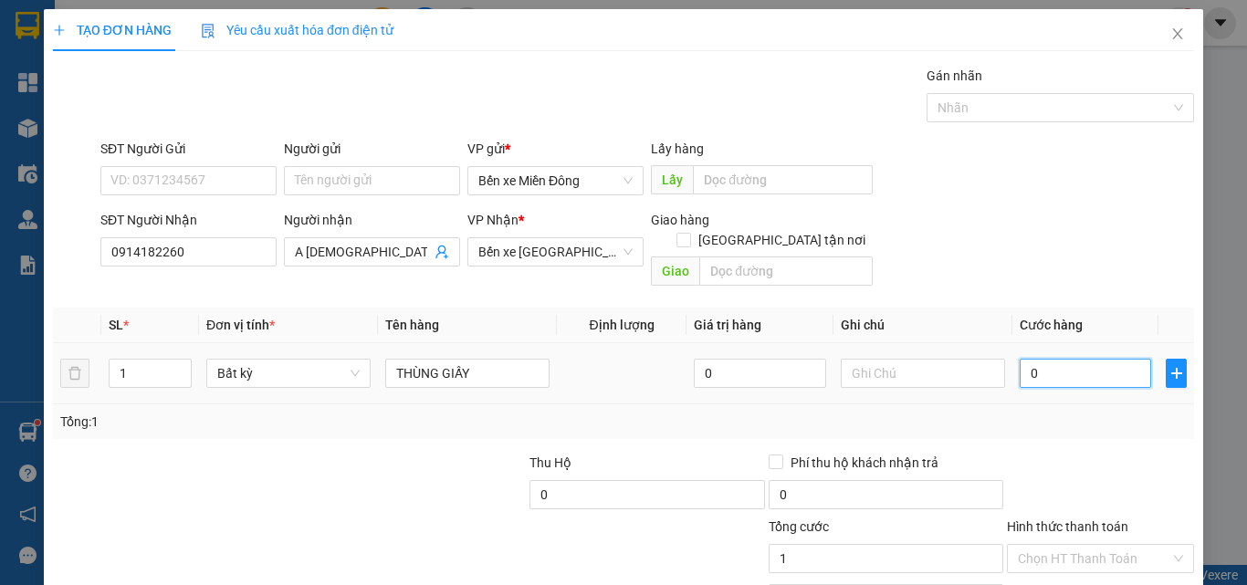
type input "0"
click at [1020, 359] on input "0" at bounding box center [1085, 373] width 131 height 29
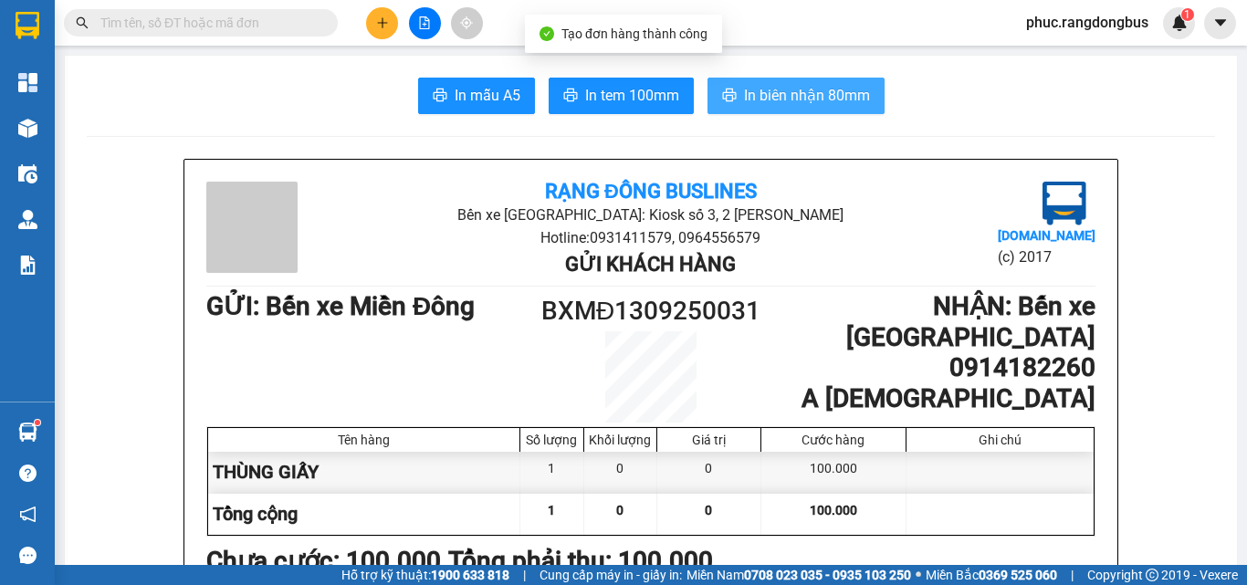
click at [769, 89] on span "In biên nhận 80mm" at bounding box center [807, 95] width 126 height 23
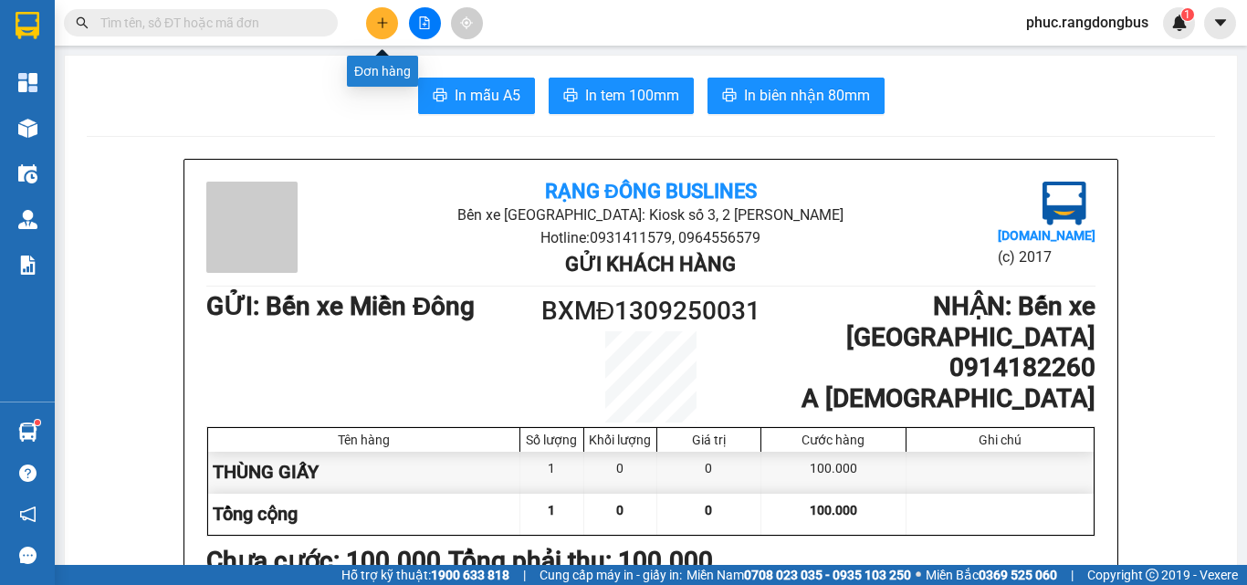
click at [381, 26] on icon "plus" at bounding box center [382, 22] width 13 height 13
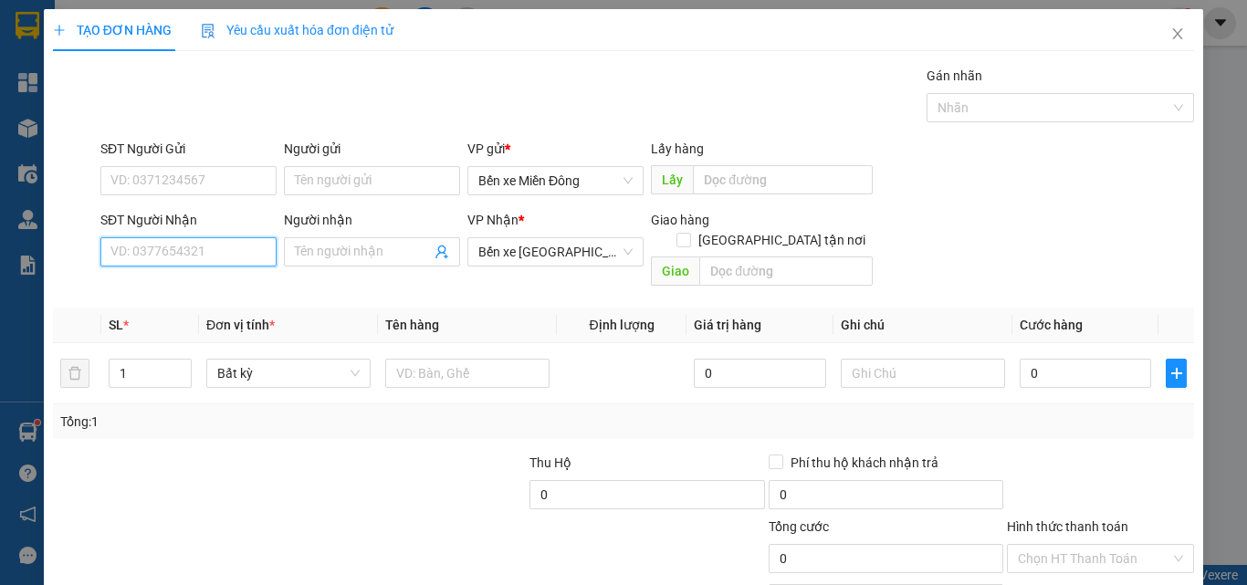
click at [148, 260] on input "SĐT Người Nhận" at bounding box center [188, 251] width 176 height 29
type input "0986999086"
click at [411, 261] on input "Người nhận" at bounding box center [363, 252] width 136 height 20
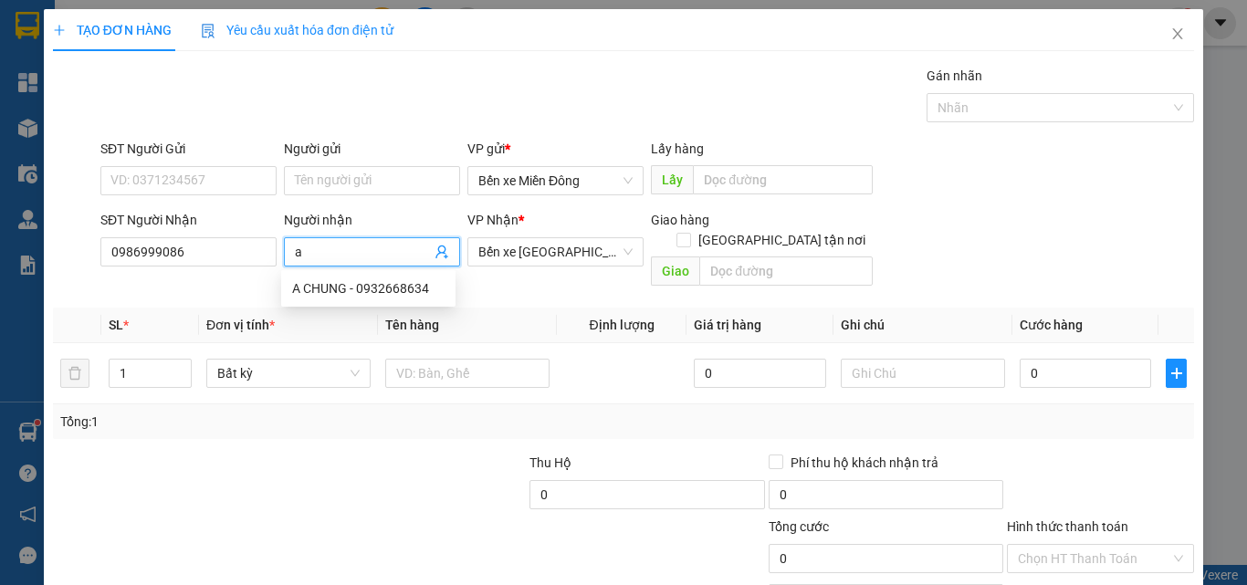
type input "a"
type input "A CHUNG"
click at [818, 263] on input "text" at bounding box center [785, 271] width 173 height 29
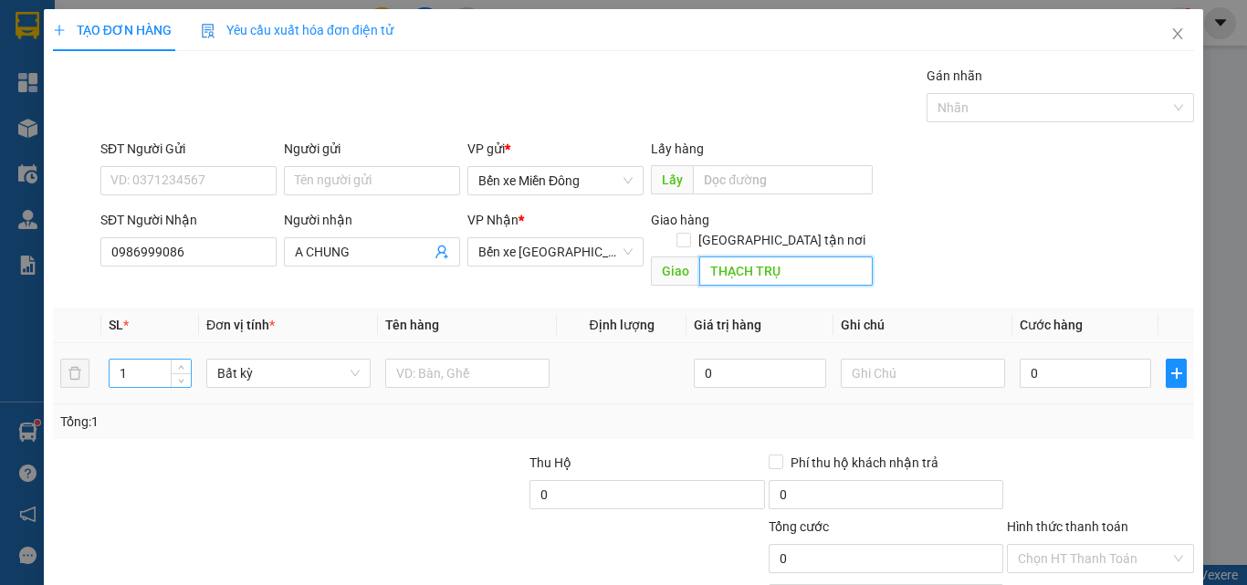
type input "THẠCH TRỤ"
click at [136, 360] on input "1" at bounding box center [150, 373] width 81 height 27
type input "20"
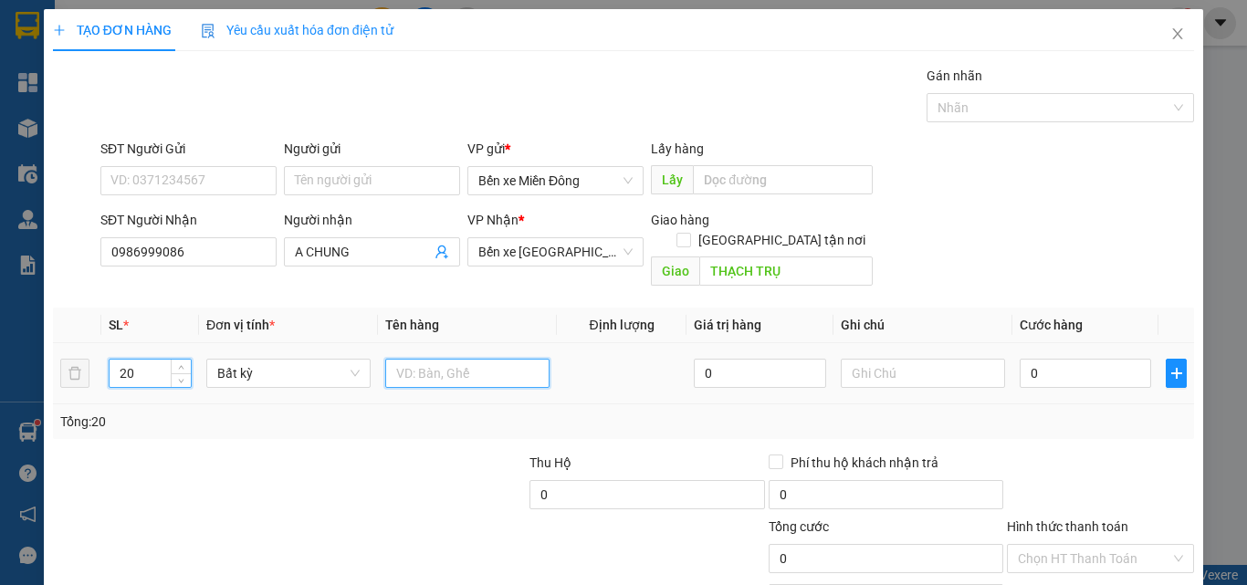
click at [394, 359] on input "text" at bounding box center [467, 373] width 164 height 29
type input "THÙNG GIẤY"
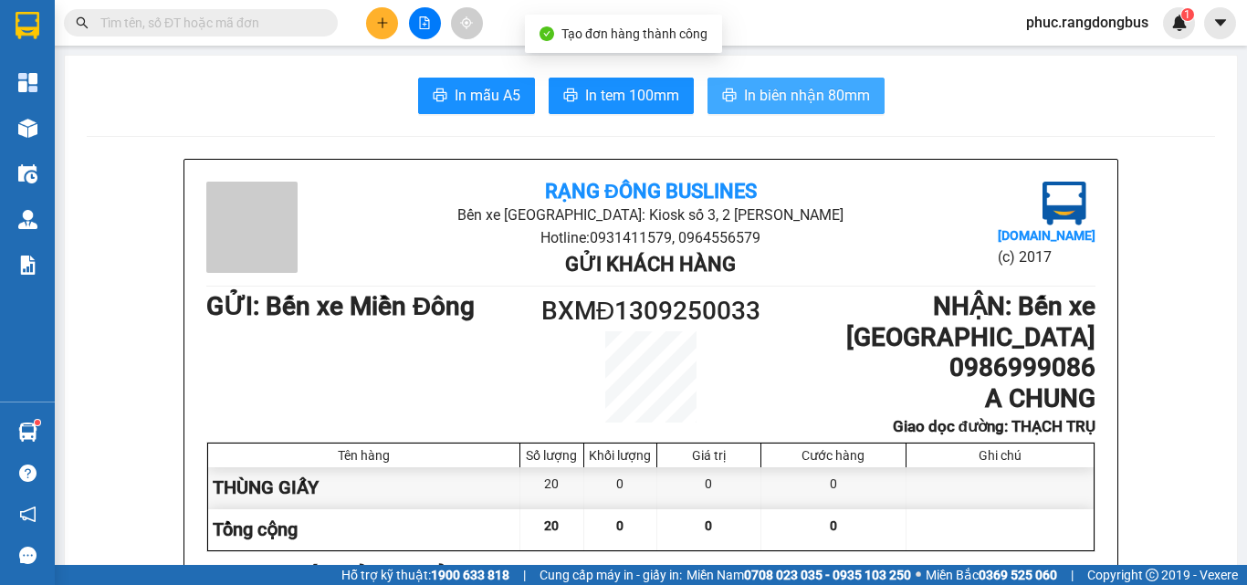
click at [788, 92] on span "In biên nhận 80mm" at bounding box center [807, 95] width 126 height 23
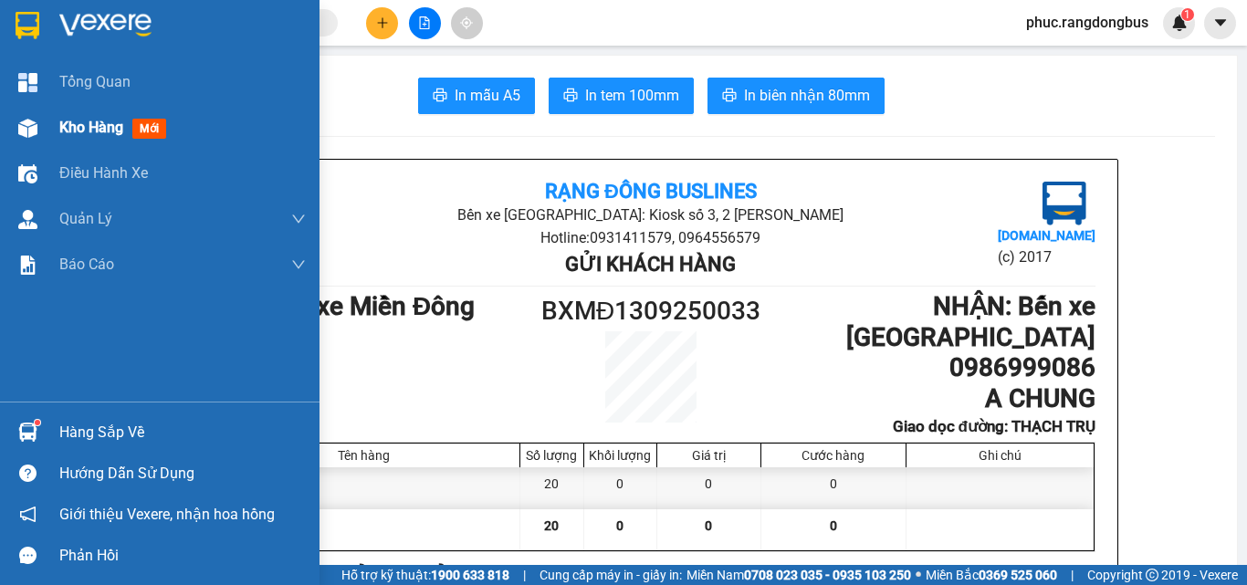
click at [165, 141] on div "Kho hàng mới" at bounding box center [182, 128] width 247 height 46
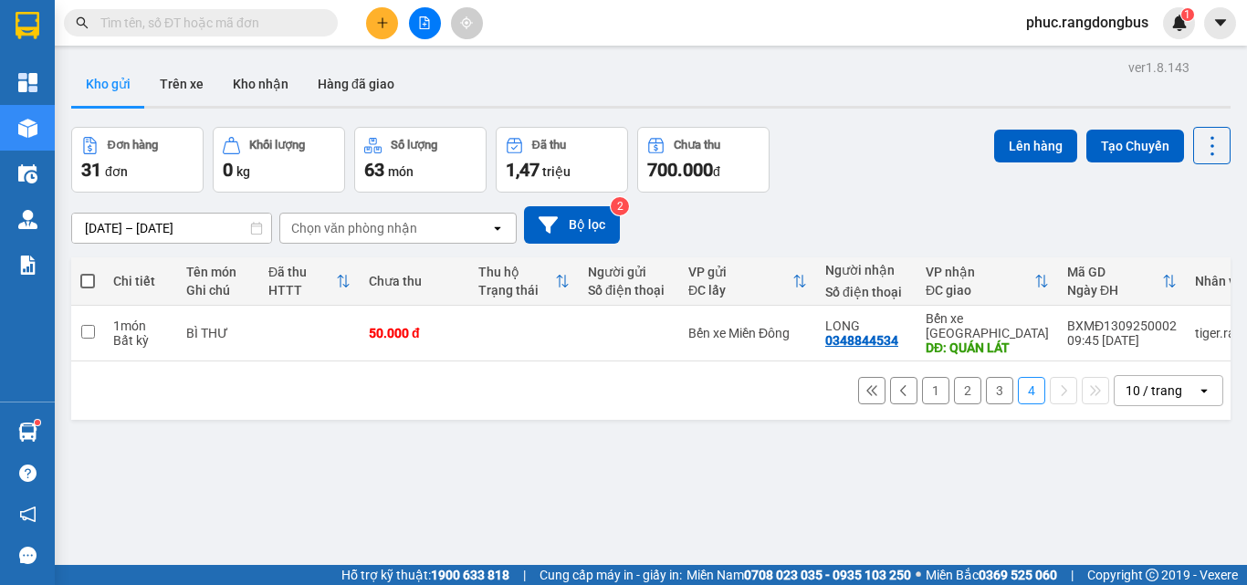
click at [922, 377] on button "1" at bounding box center [935, 390] width 27 height 27
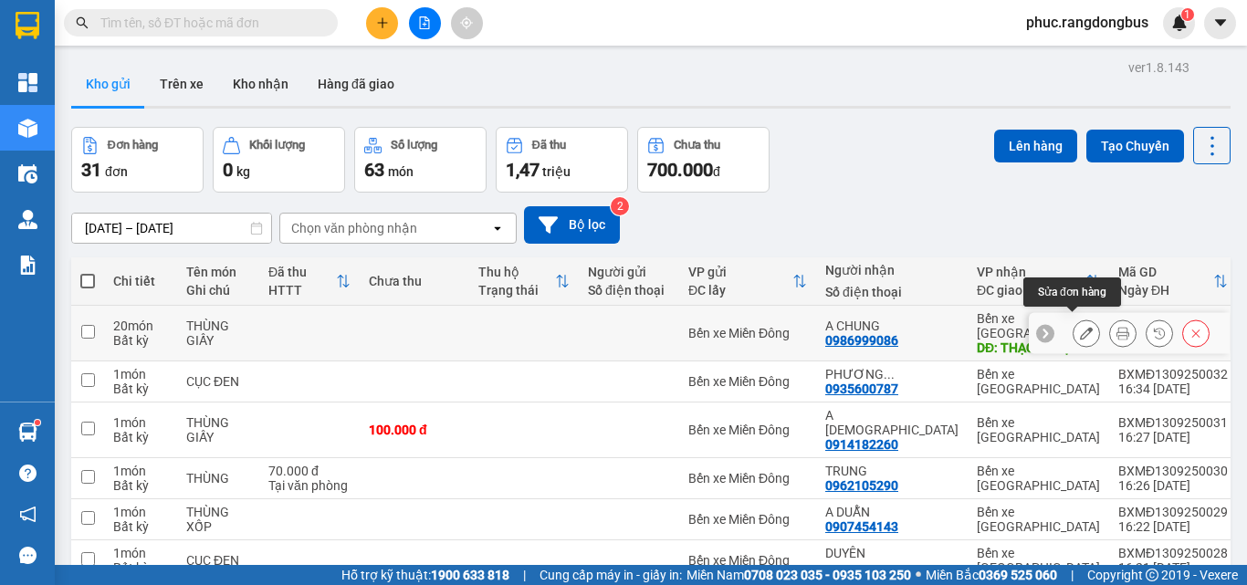
click at [1080, 327] on icon at bounding box center [1086, 333] width 13 height 13
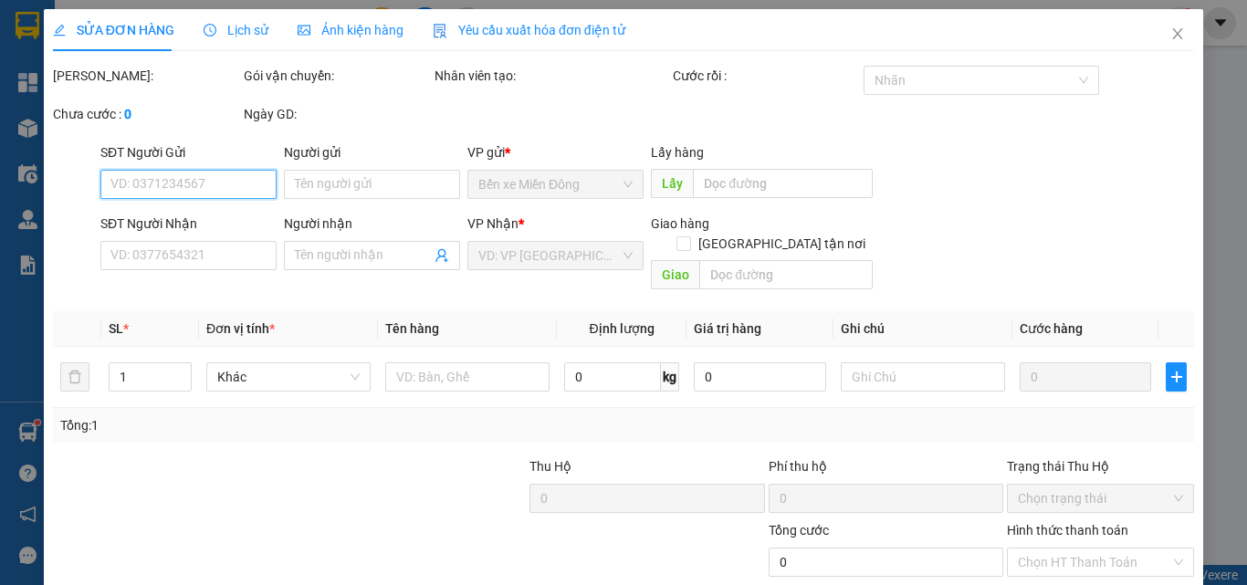
type input "0986999086"
type input "A CHUNG"
type input "THẠCH TRỤ"
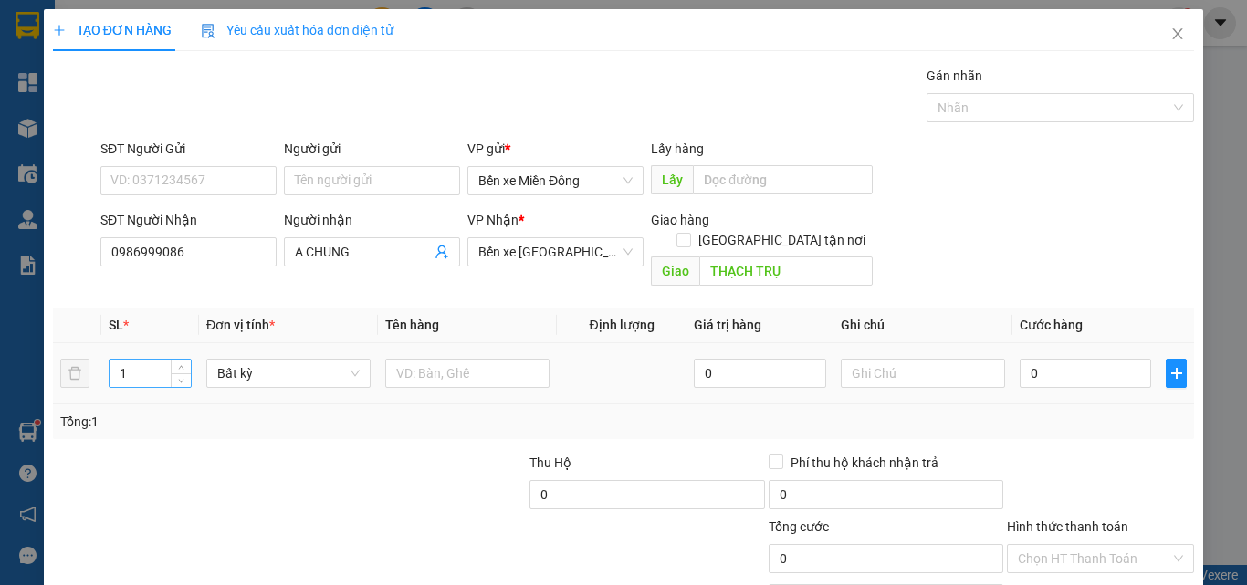
click at [142, 362] on input "1" at bounding box center [150, 373] width 81 height 27
type input "20"
click at [451, 359] on input "text" at bounding box center [467, 373] width 164 height 29
type input "THÙNG GIẤY"
click at [1081, 359] on input "0" at bounding box center [1085, 373] width 131 height 29
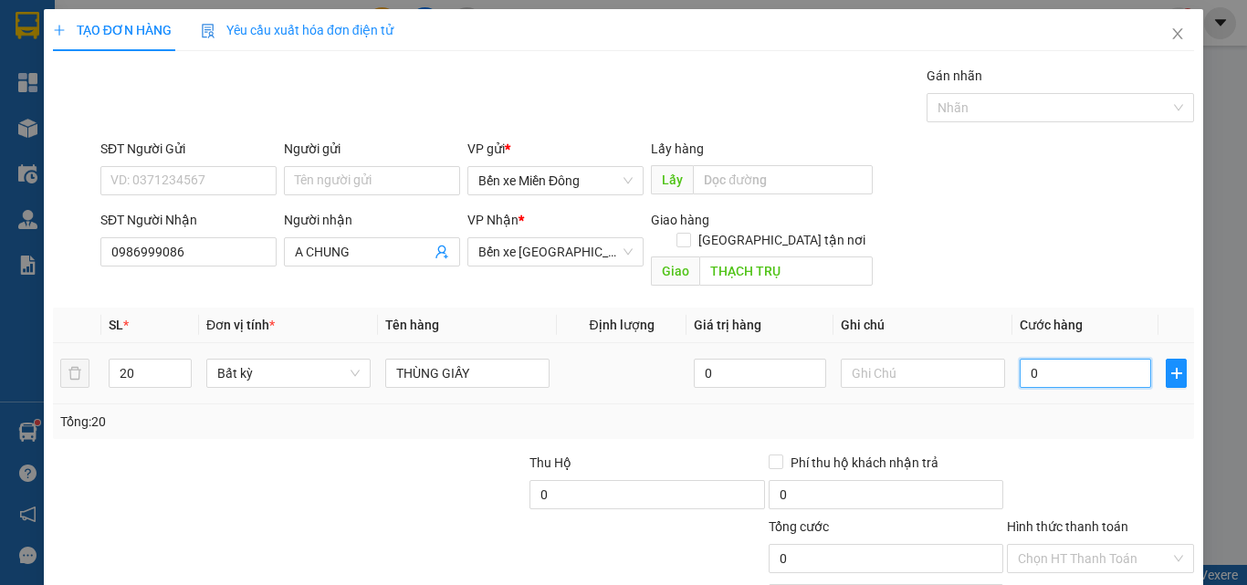
type input "1"
type input "14"
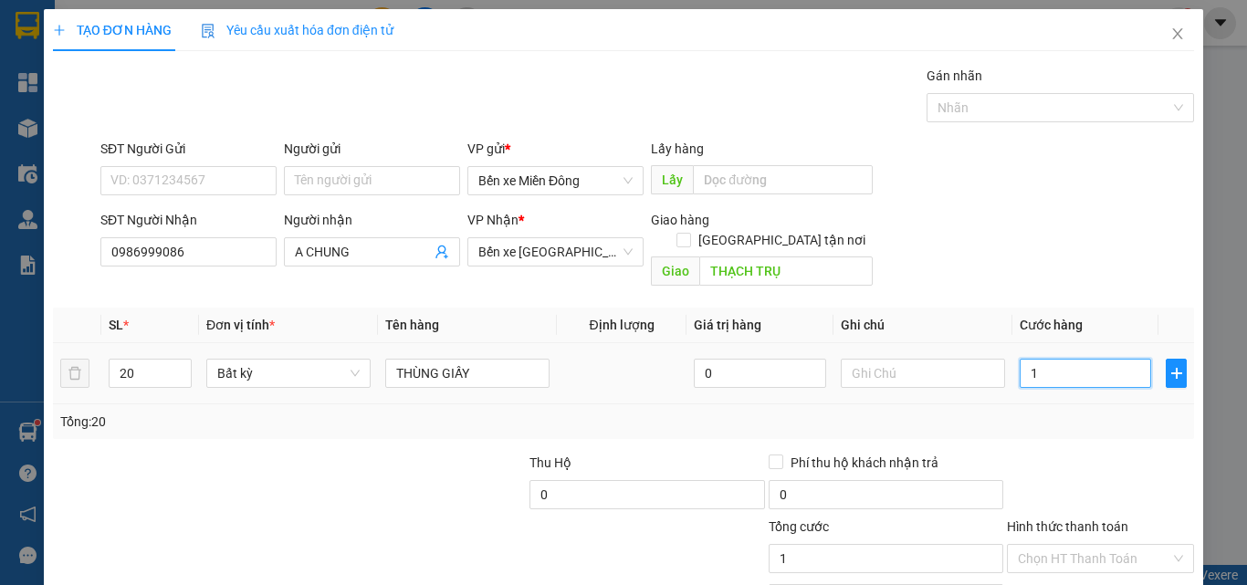
type input "14"
type input "140"
type input "1.400"
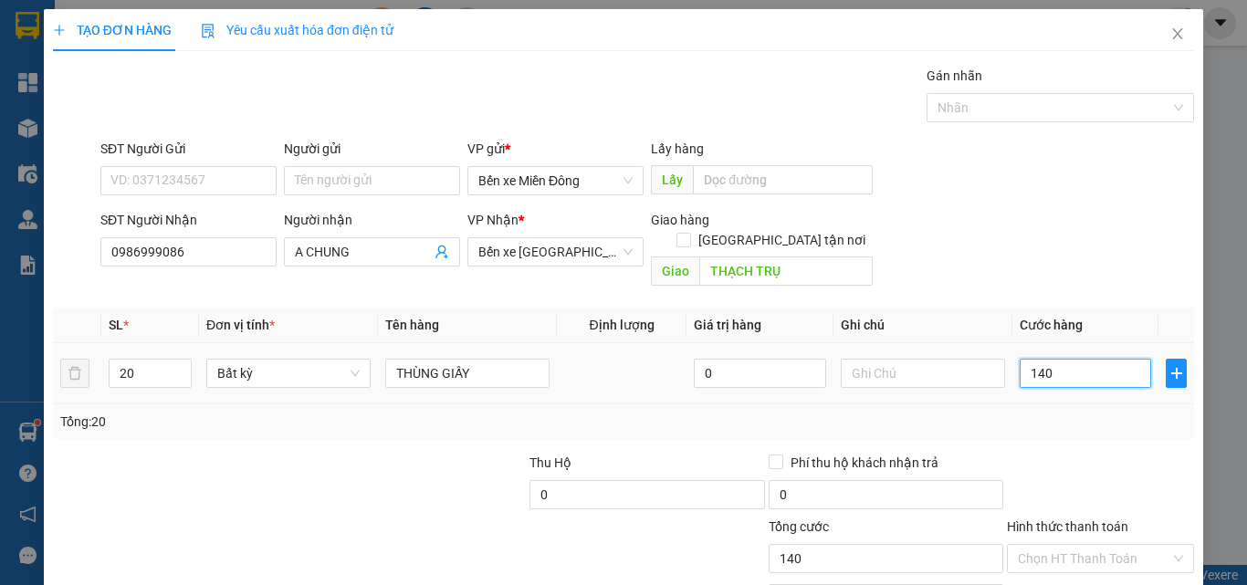
type input "1.400"
type input "1.400.000"
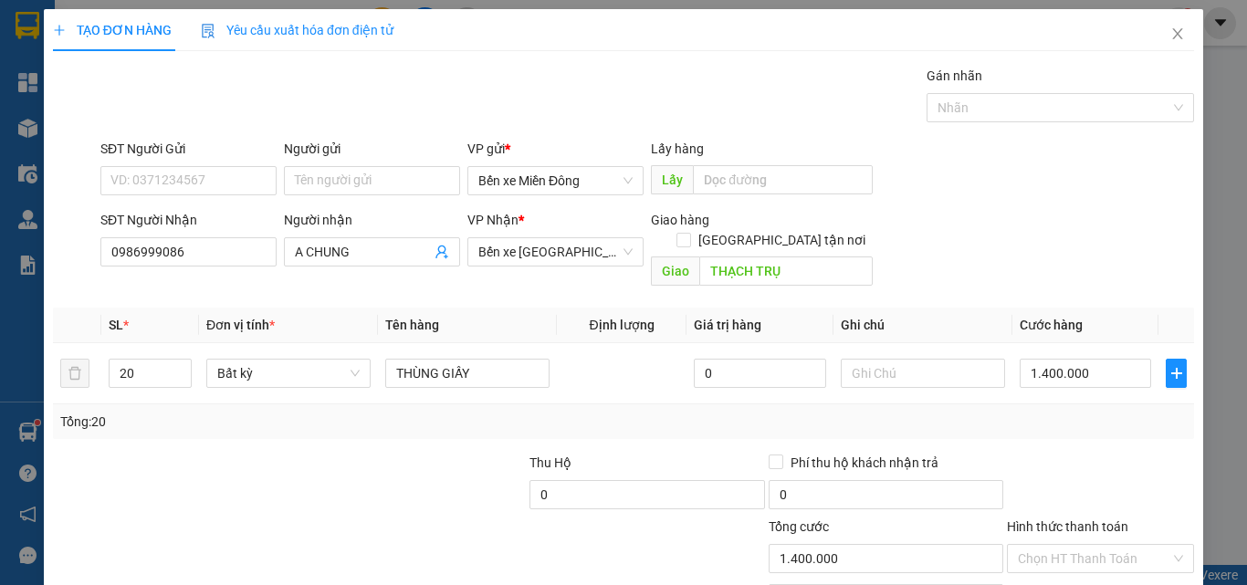
type input "1"
type input "0"
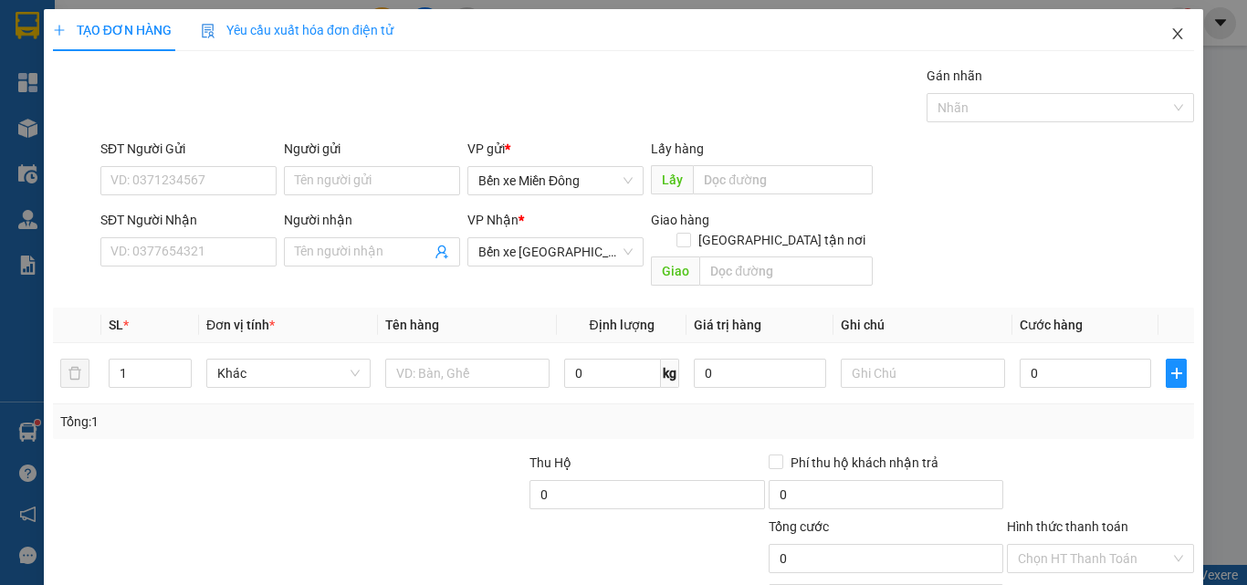
click at [1171, 40] on icon "close" at bounding box center [1178, 33] width 15 height 15
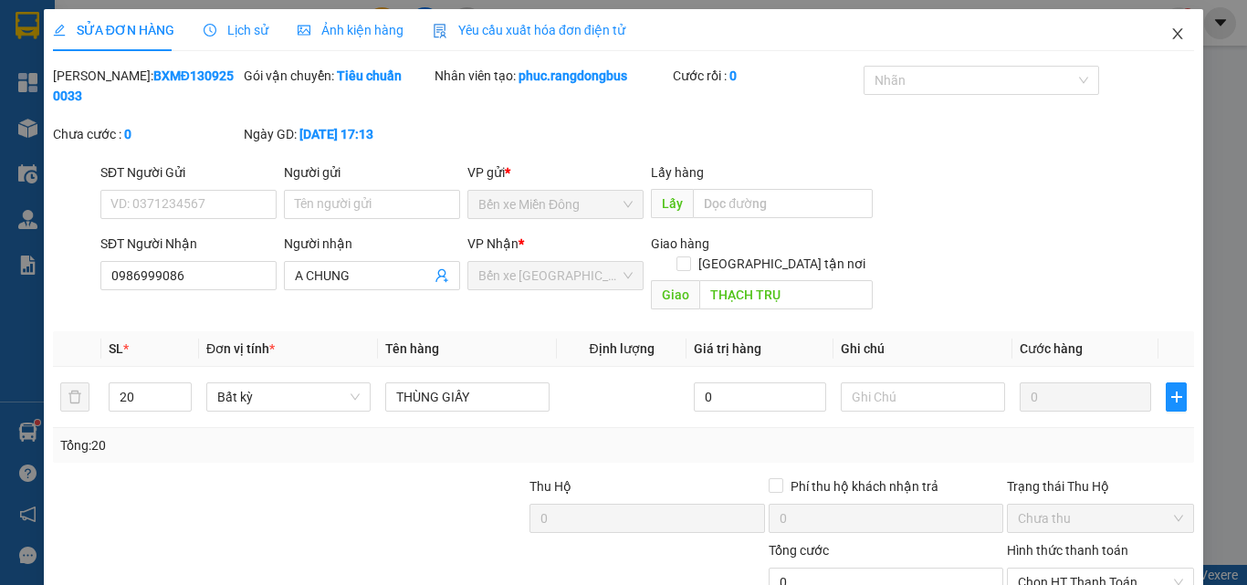
click at [1171, 36] on icon "close" at bounding box center [1178, 33] width 15 height 15
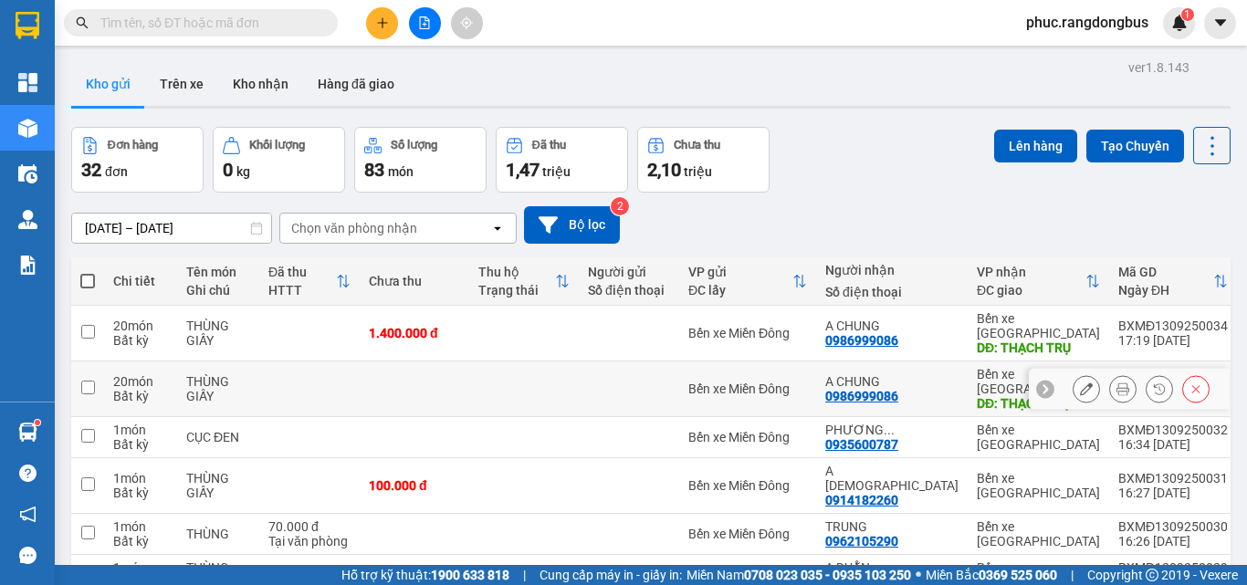
click at [1188, 375] on button at bounding box center [1196, 389] width 26 height 32
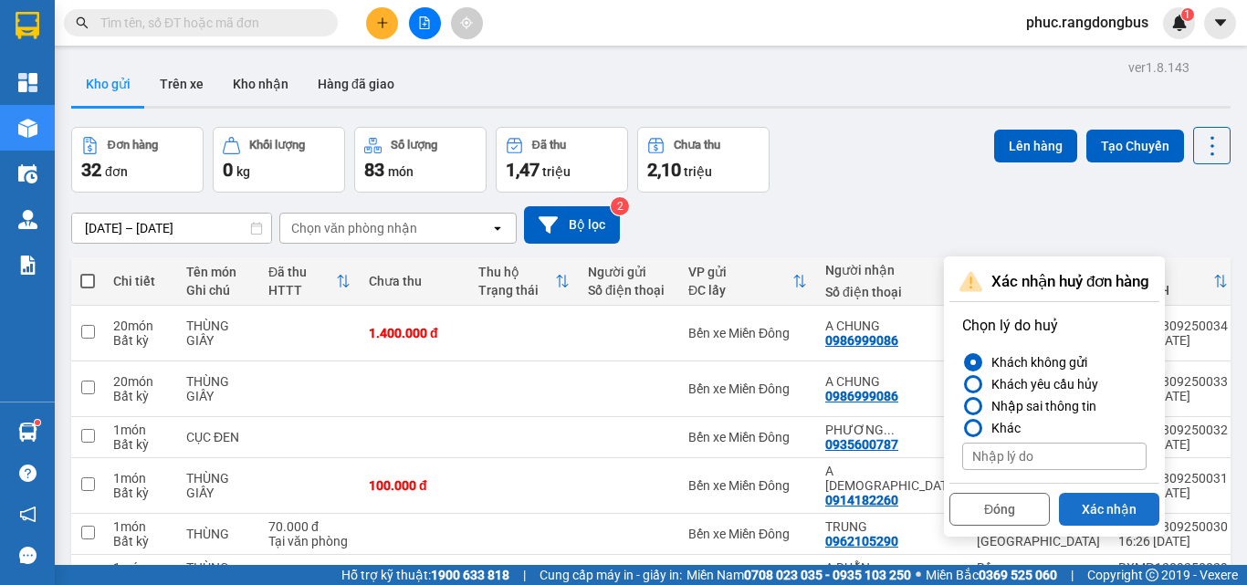
click at [1135, 515] on button "Xác nhận" at bounding box center [1109, 509] width 100 height 33
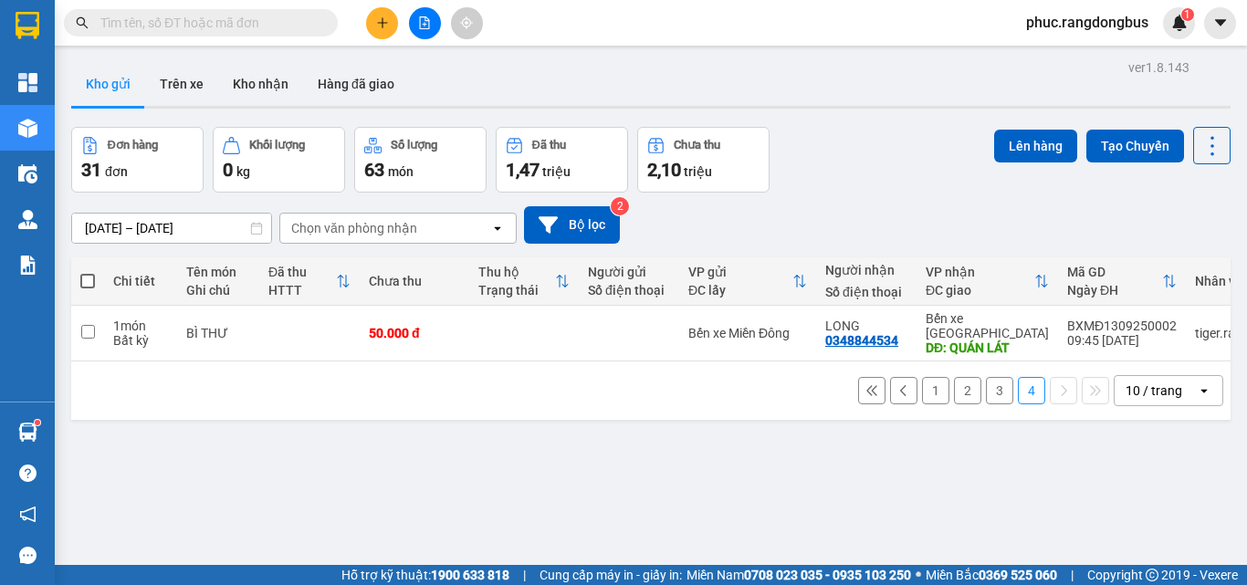
click at [922, 377] on button "1" at bounding box center [935, 390] width 27 height 27
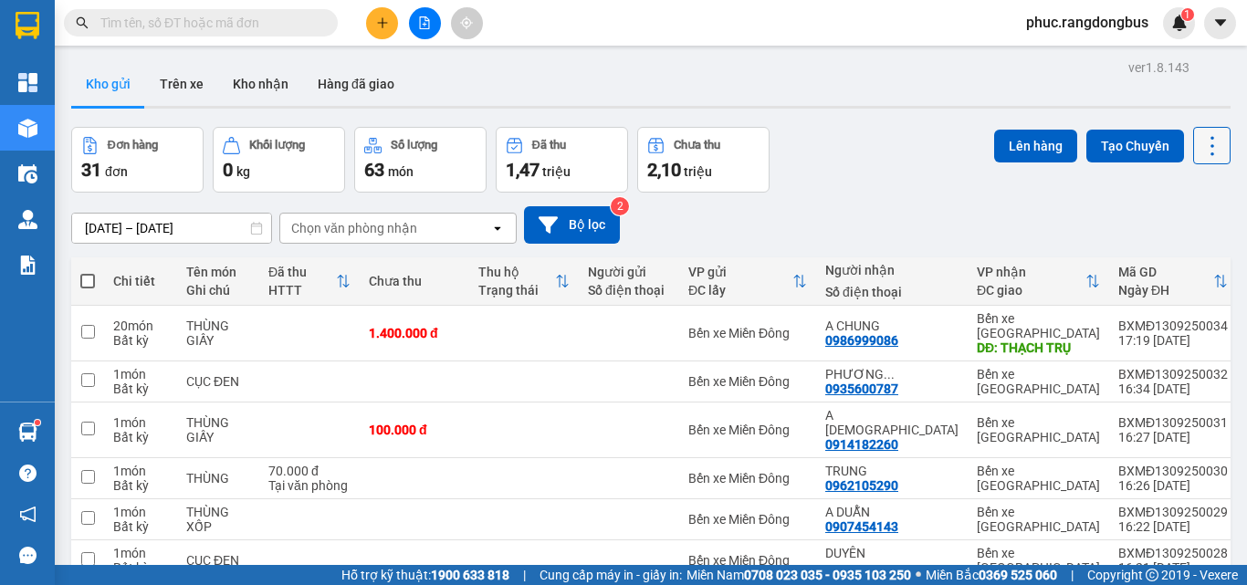
click at [1204, 146] on icon at bounding box center [1213, 146] width 26 height 26
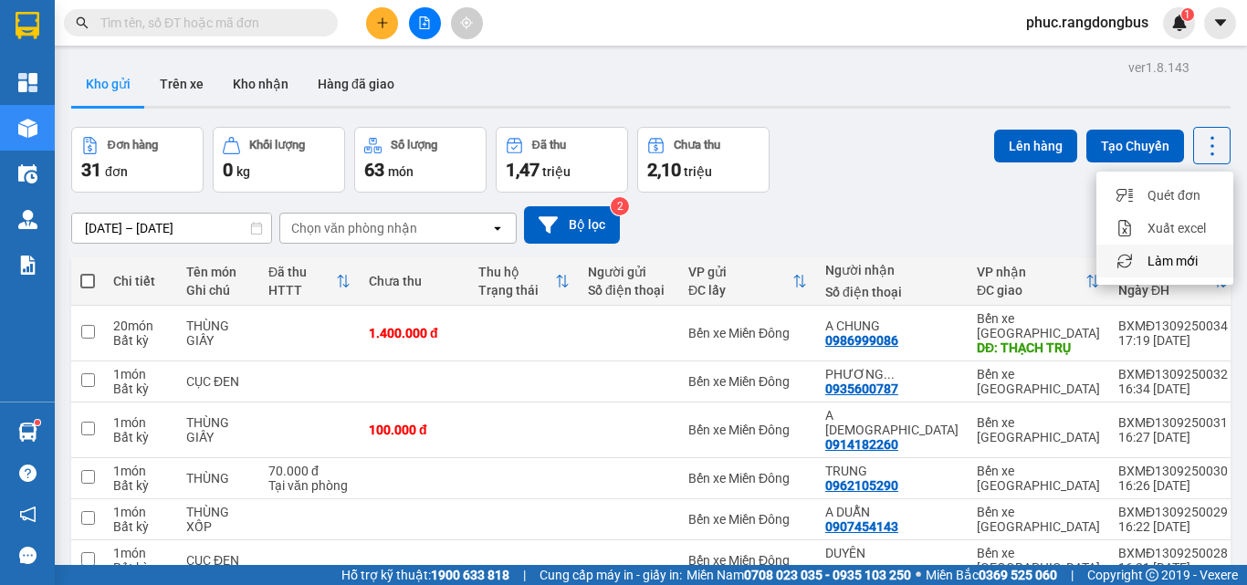
click at [1200, 265] on div "Làm mới" at bounding box center [1165, 261] width 108 height 18
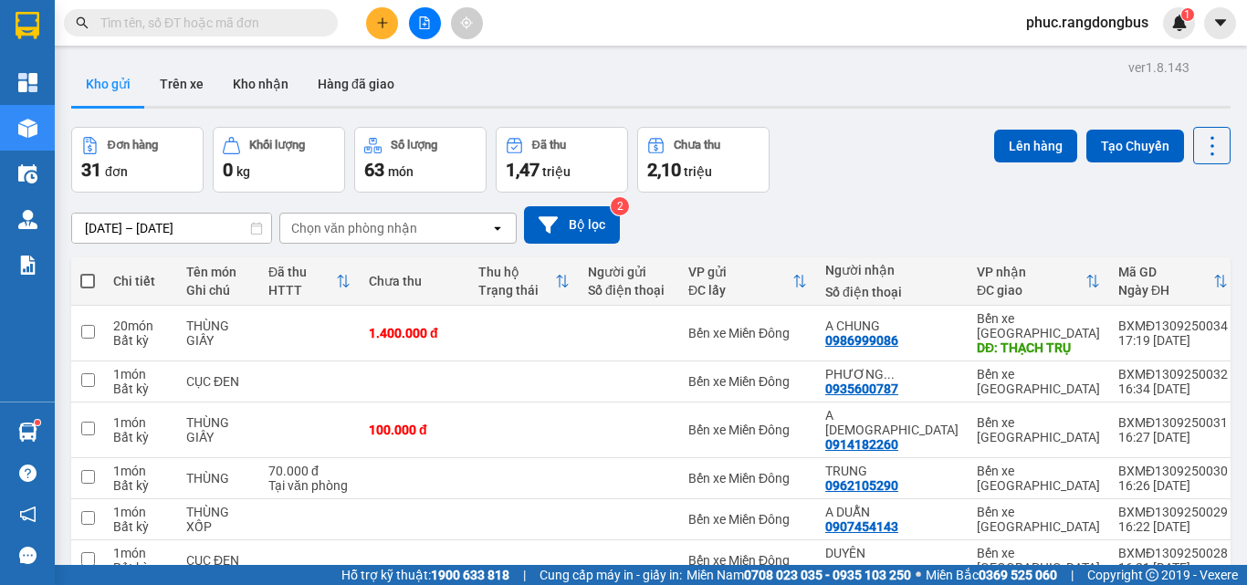
click at [87, 279] on span at bounding box center [87, 281] width 15 height 15
click at [88, 272] on input "checkbox" at bounding box center [88, 272] width 0 height 0
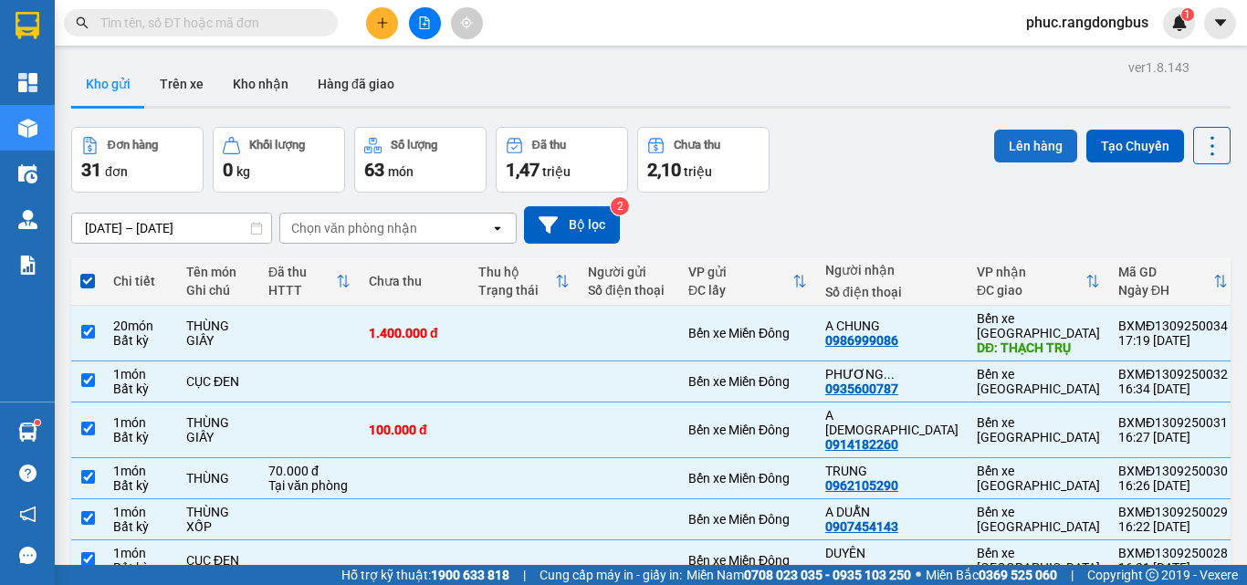
click at [1004, 147] on button "Lên hàng" at bounding box center [1035, 146] width 83 height 33
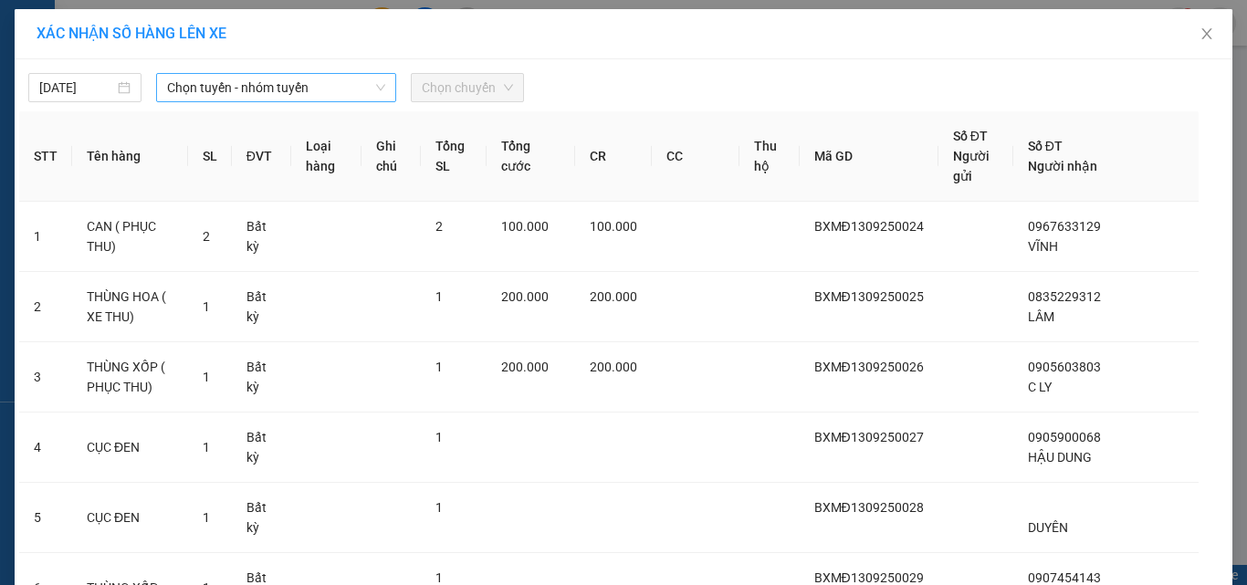
click at [215, 91] on span "Chọn tuyến - nhóm tuyến" at bounding box center [276, 87] width 218 height 27
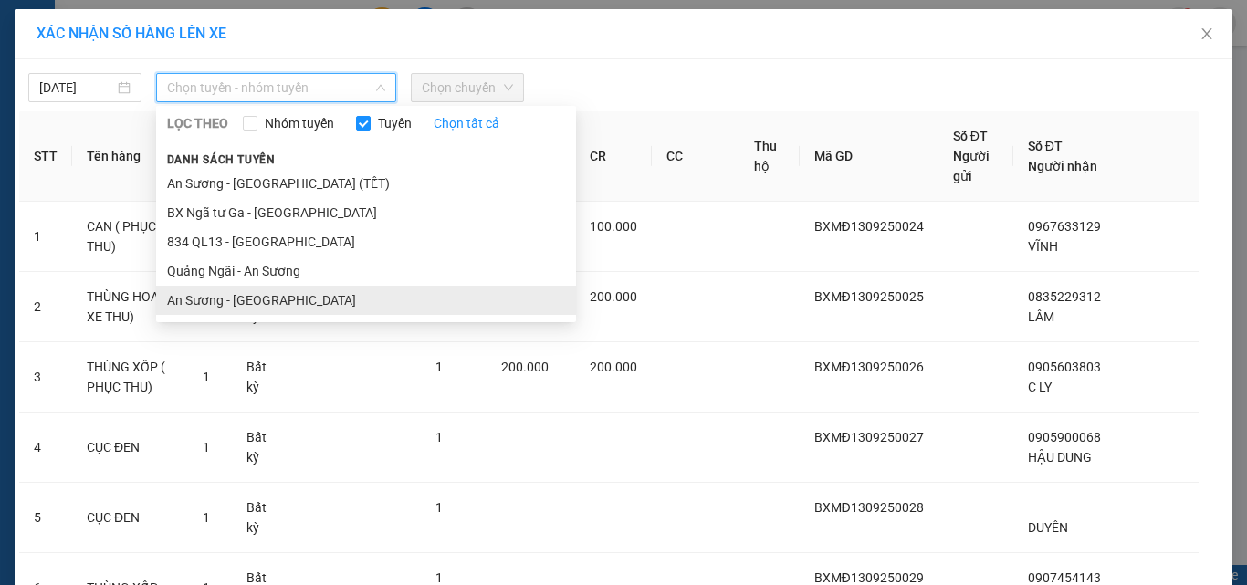
click at [268, 302] on li "An Sương - [GEOGRAPHIC_DATA]" at bounding box center [366, 300] width 420 height 29
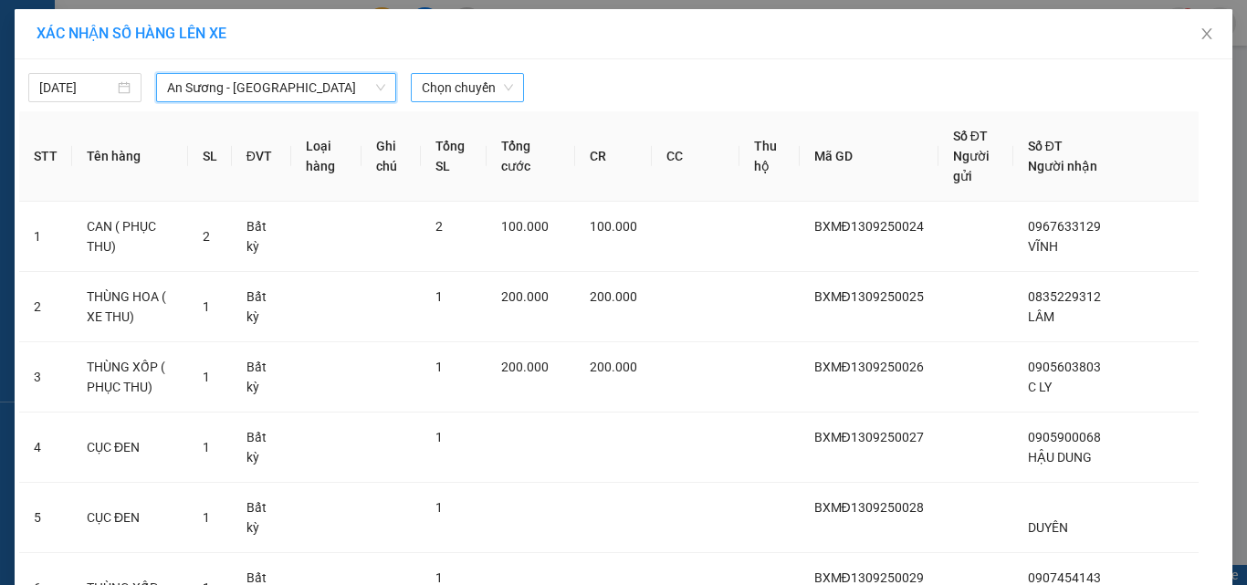
click at [503, 87] on span "Chọn chuyến" at bounding box center [467, 87] width 91 height 27
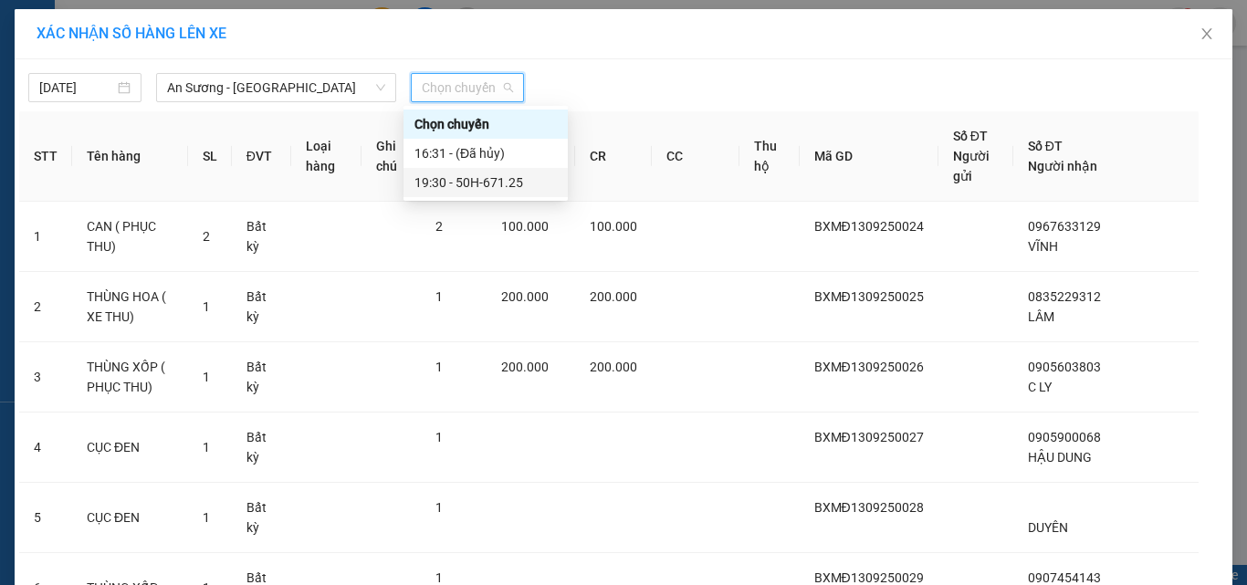
click at [520, 182] on div "19:30 - 50H-671.25" at bounding box center [486, 183] width 142 height 20
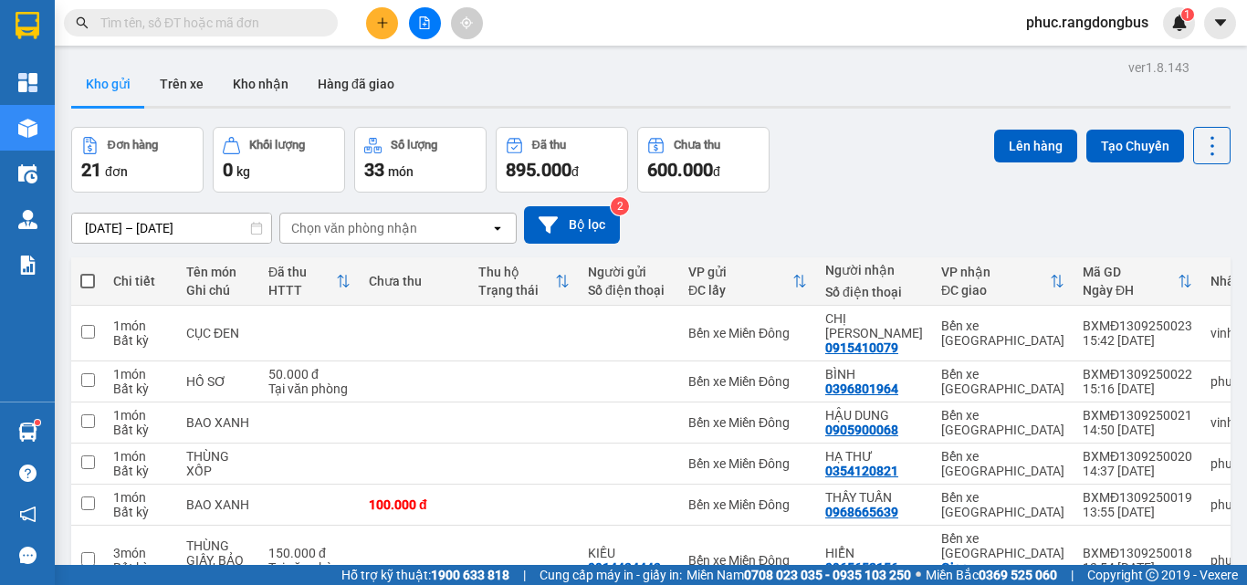
click at [88, 275] on span at bounding box center [87, 281] width 15 height 15
click at [88, 272] on input "checkbox" at bounding box center [88, 272] width 0 height 0
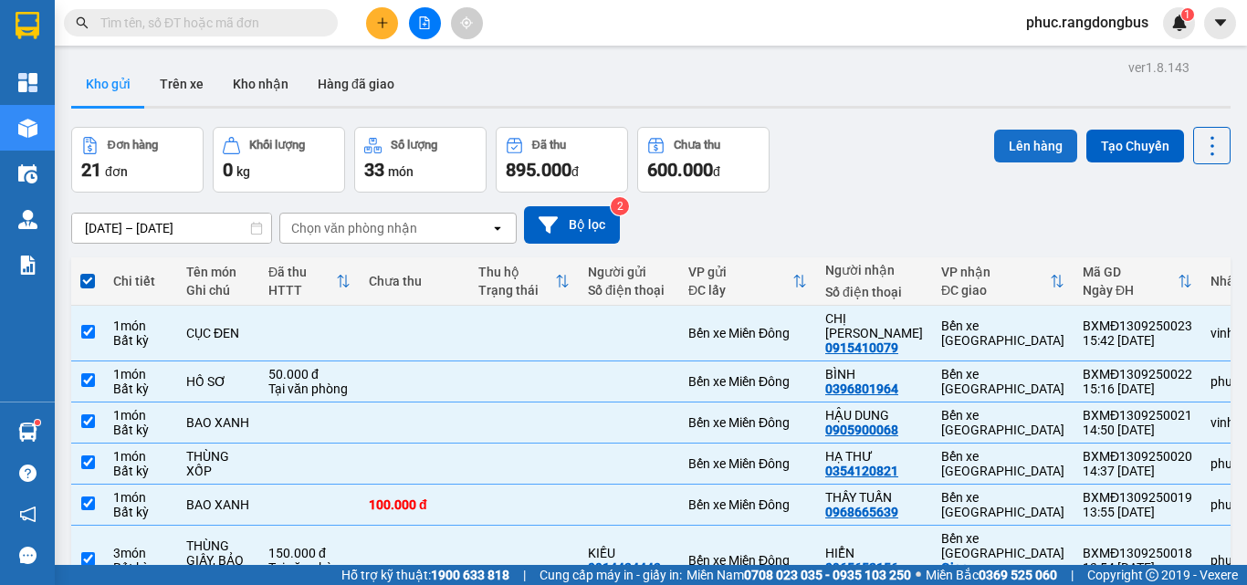
click at [1034, 152] on button "Lên hàng" at bounding box center [1035, 146] width 83 height 33
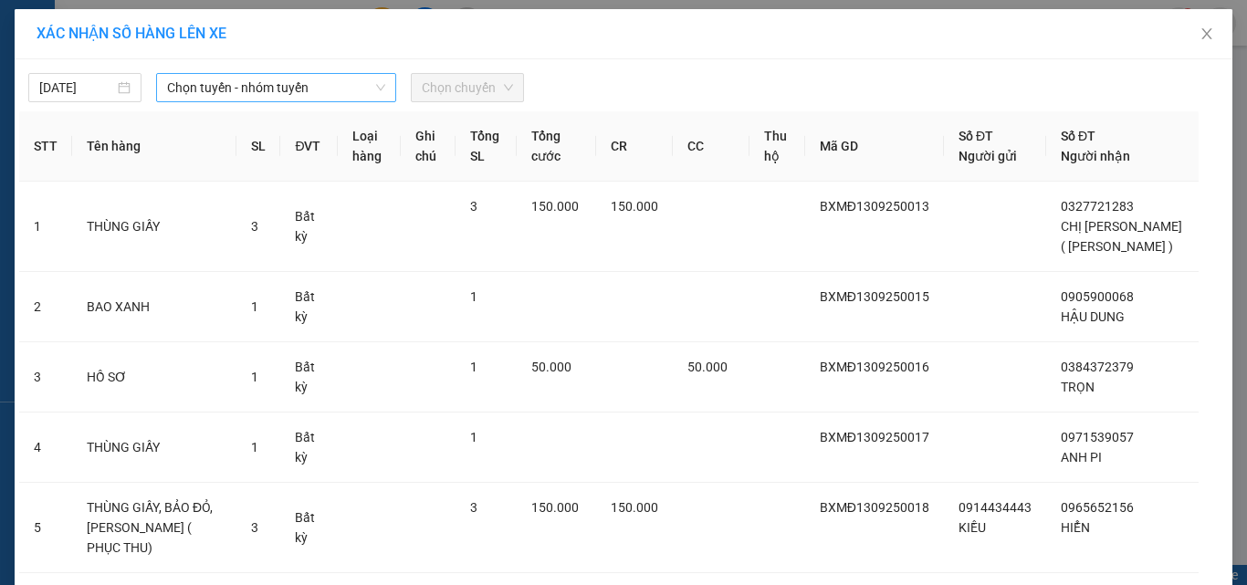
click at [205, 91] on span "Chọn tuyến - nhóm tuyến" at bounding box center [276, 87] width 218 height 27
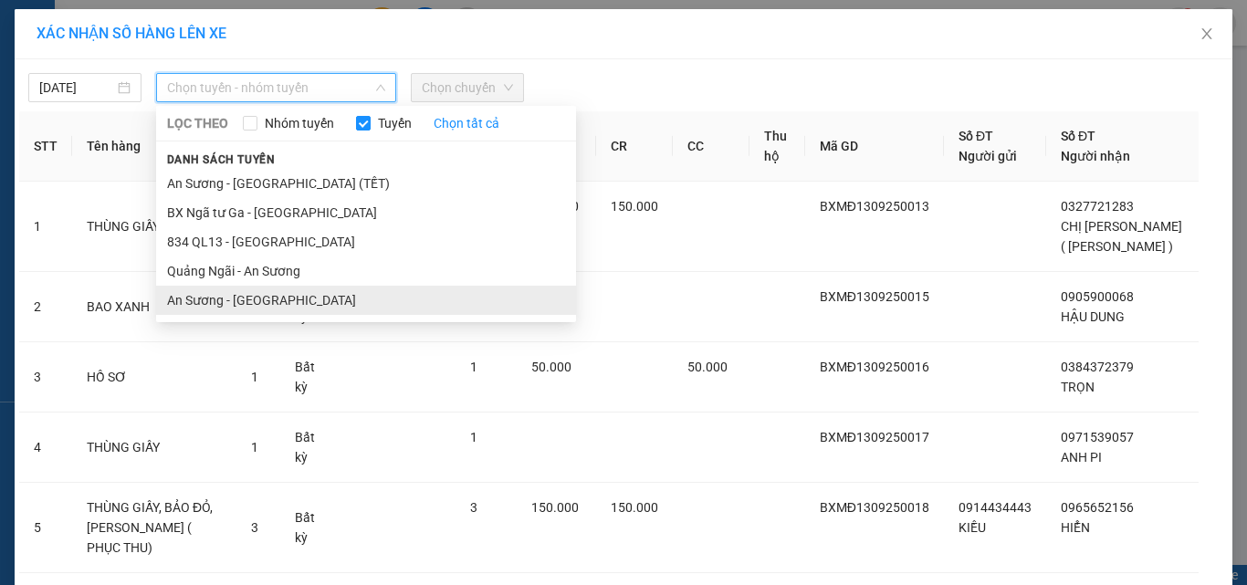
click at [240, 314] on li "An Sương - [GEOGRAPHIC_DATA]" at bounding box center [366, 300] width 420 height 29
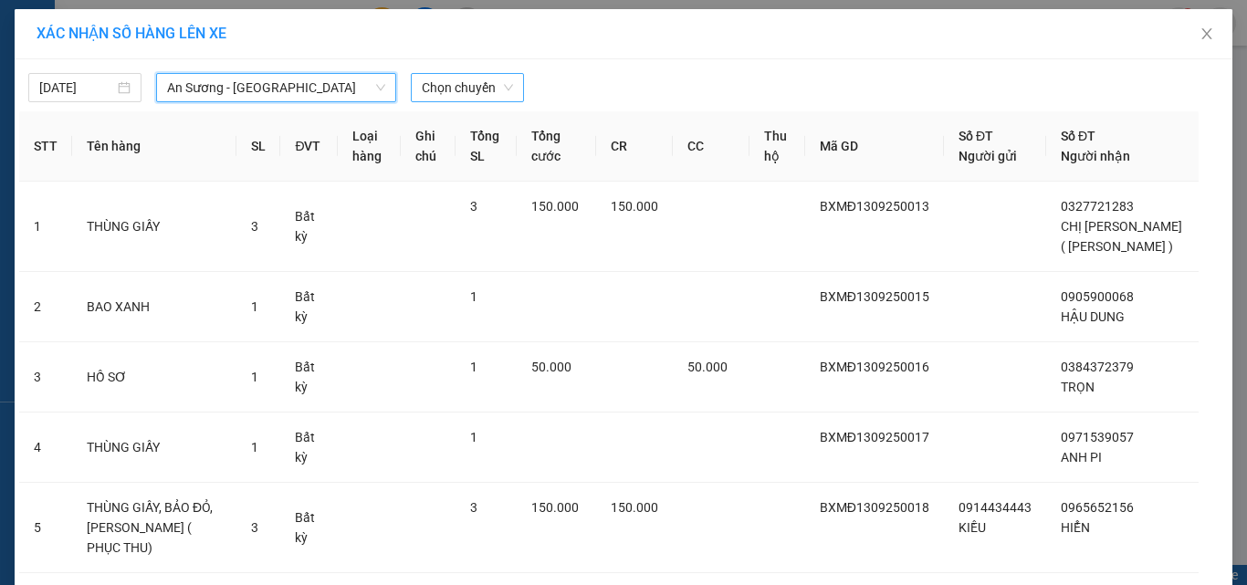
click at [462, 88] on span "Chọn chuyến" at bounding box center [467, 87] width 91 height 27
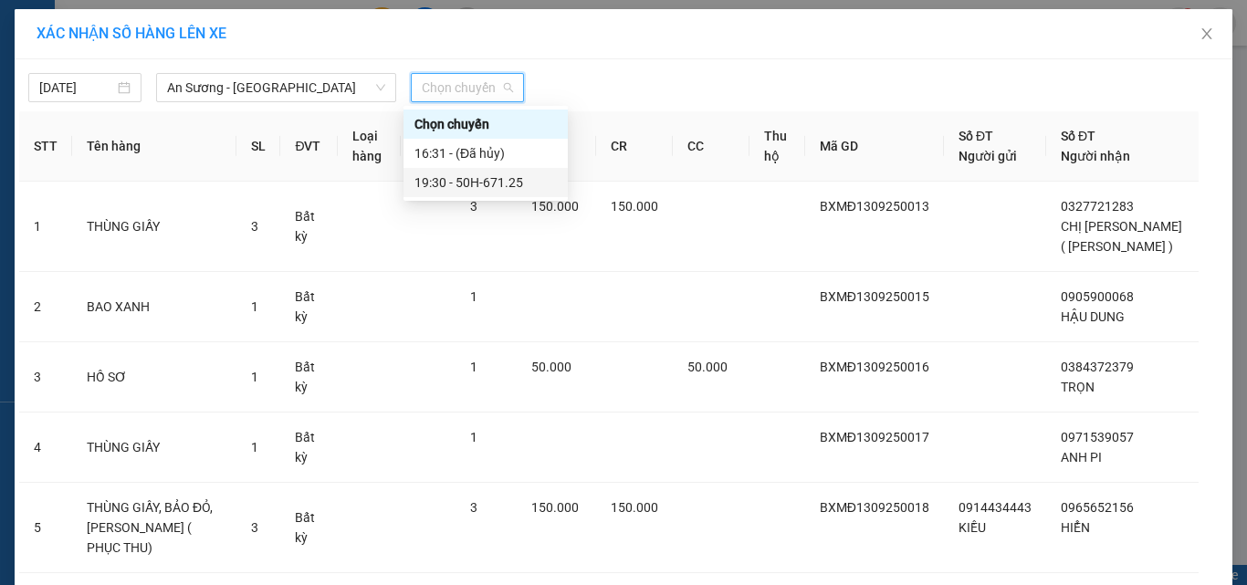
click at [543, 179] on div "19:30 - 50H-671.25" at bounding box center [486, 183] width 142 height 20
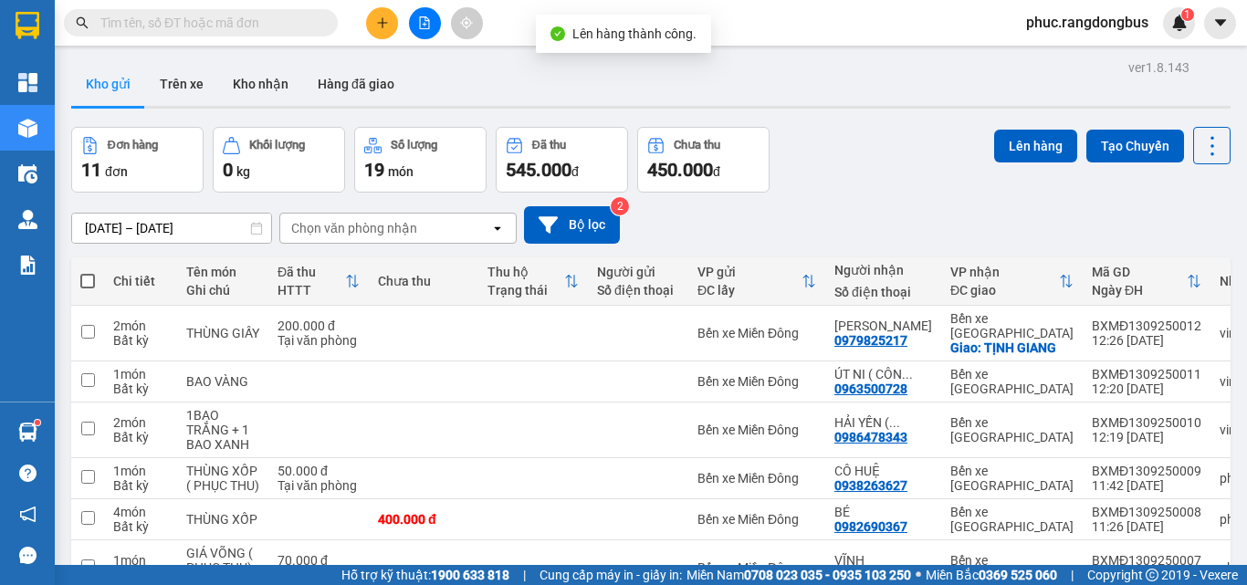
click at [87, 277] on span at bounding box center [87, 281] width 15 height 15
click at [88, 272] on input "checkbox" at bounding box center [88, 272] width 0 height 0
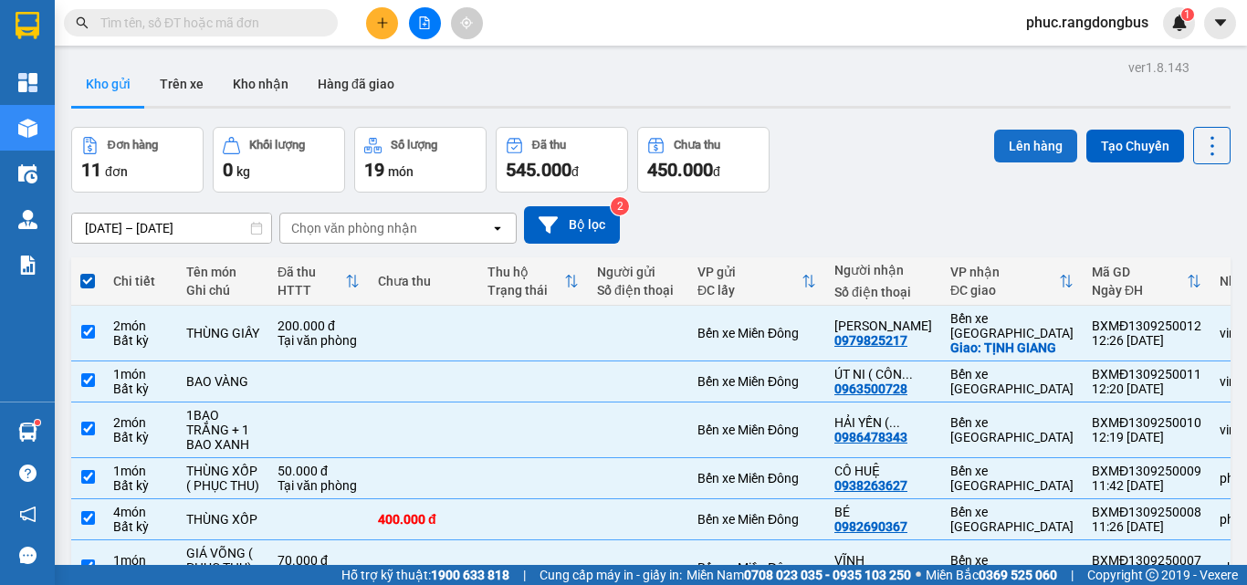
click at [1028, 131] on button "Lên hàng" at bounding box center [1035, 146] width 83 height 33
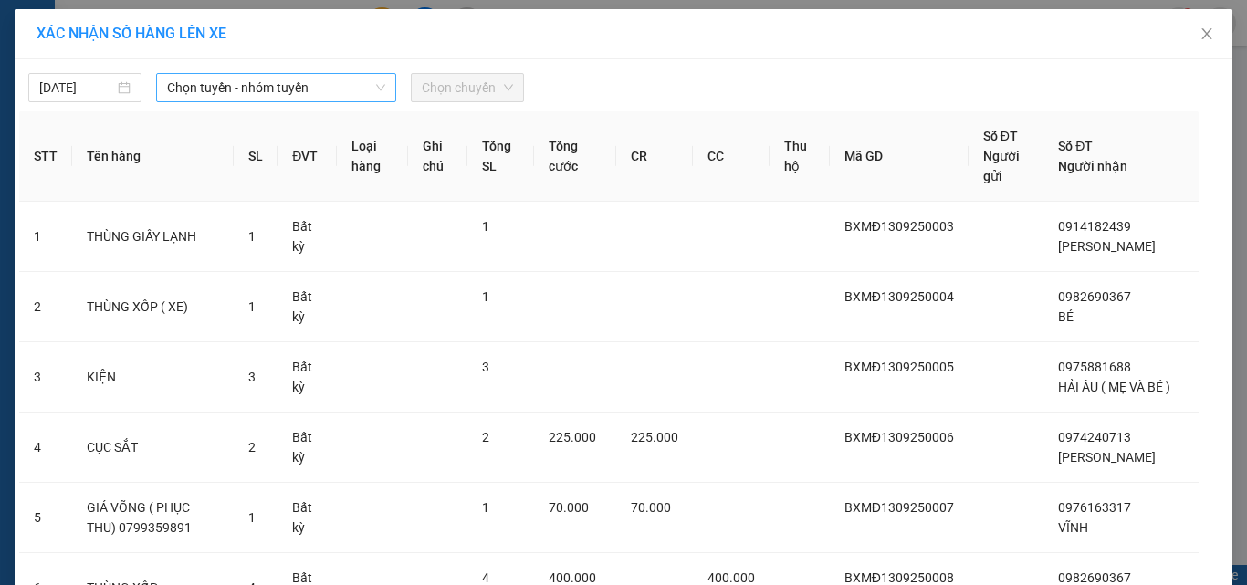
click at [352, 100] on div "Chọn tuyến - nhóm tuyến" at bounding box center [276, 87] width 240 height 29
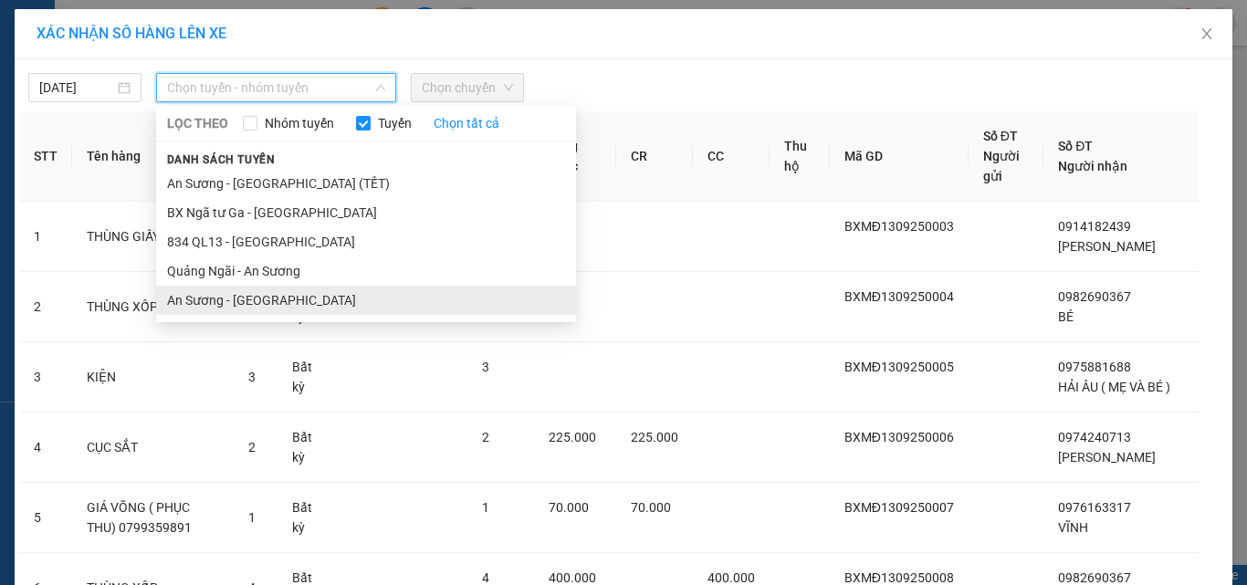
click at [347, 294] on li "An Sương - [GEOGRAPHIC_DATA]" at bounding box center [366, 300] width 420 height 29
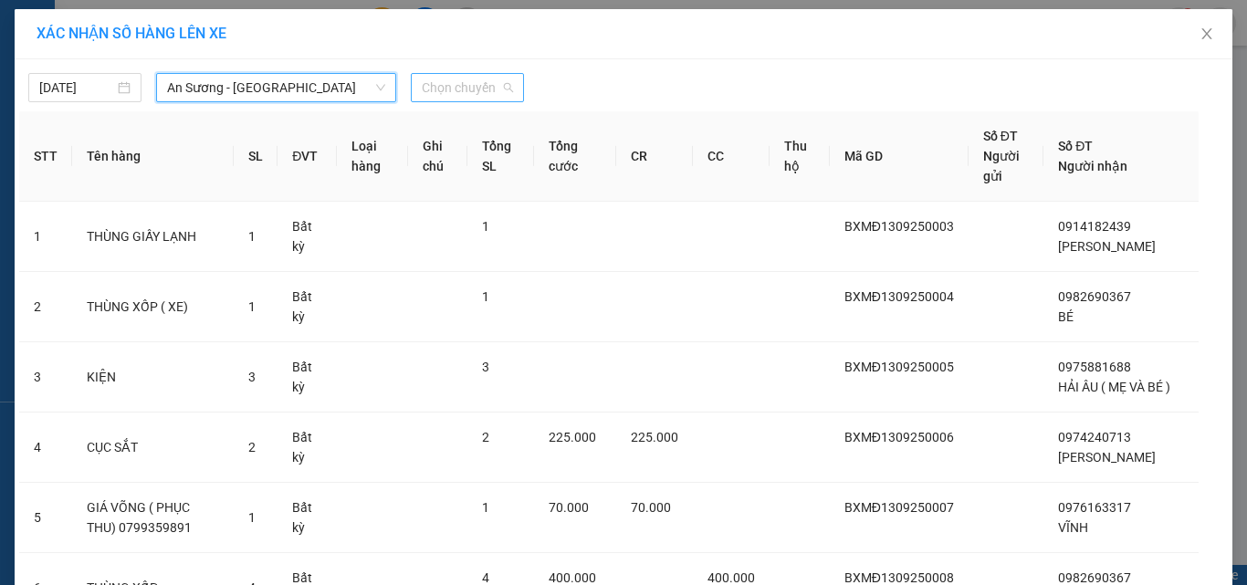
click at [444, 97] on span "Chọn chuyến" at bounding box center [467, 87] width 91 height 27
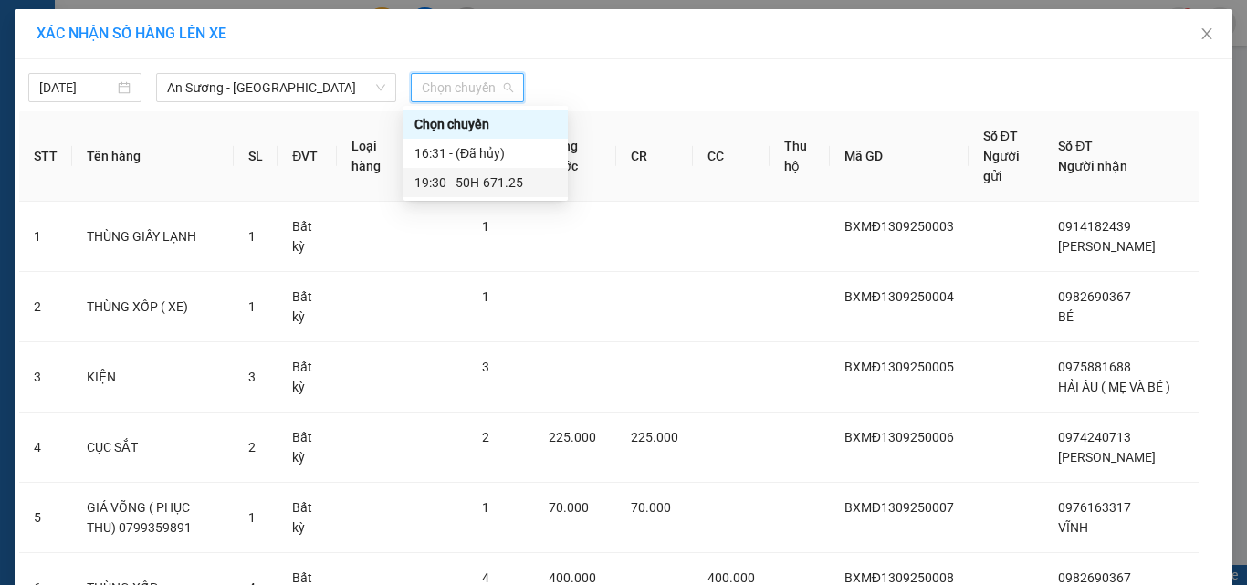
click at [467, 176] on div "19:30 - 50H-671.25" at bounding box center [486, 183] width 142 height 20
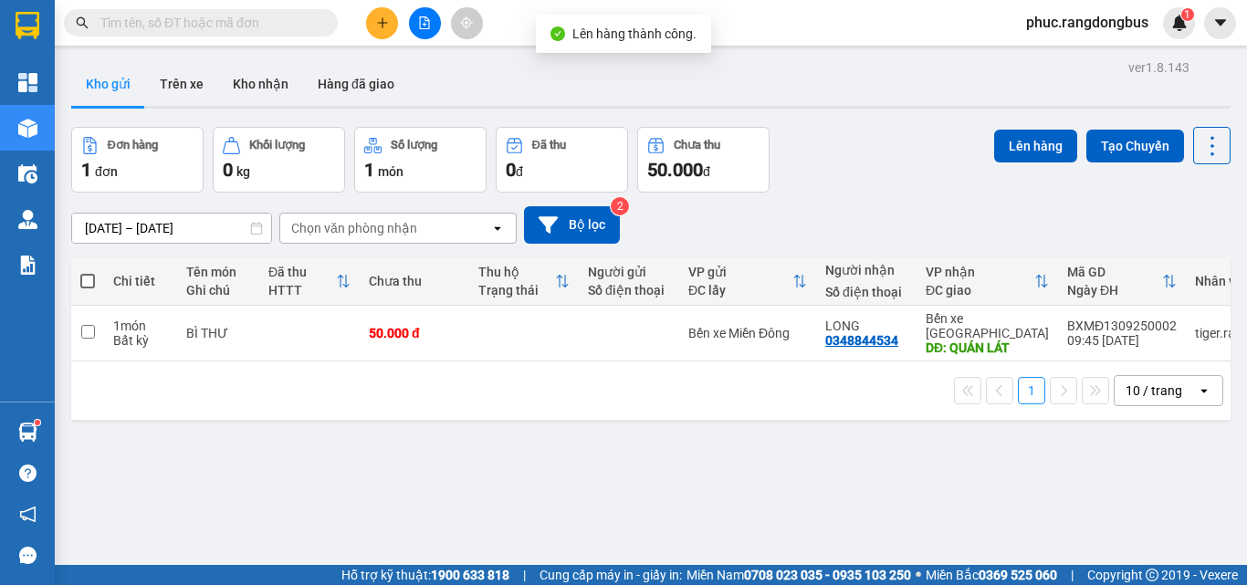
click at [81, 281] on span at bounding box center [87, 281] width 15 height 15
click at [88, 272] on input "checkbox" at bounding box center [88, 272] width 0 height 0
checkbox input "true"
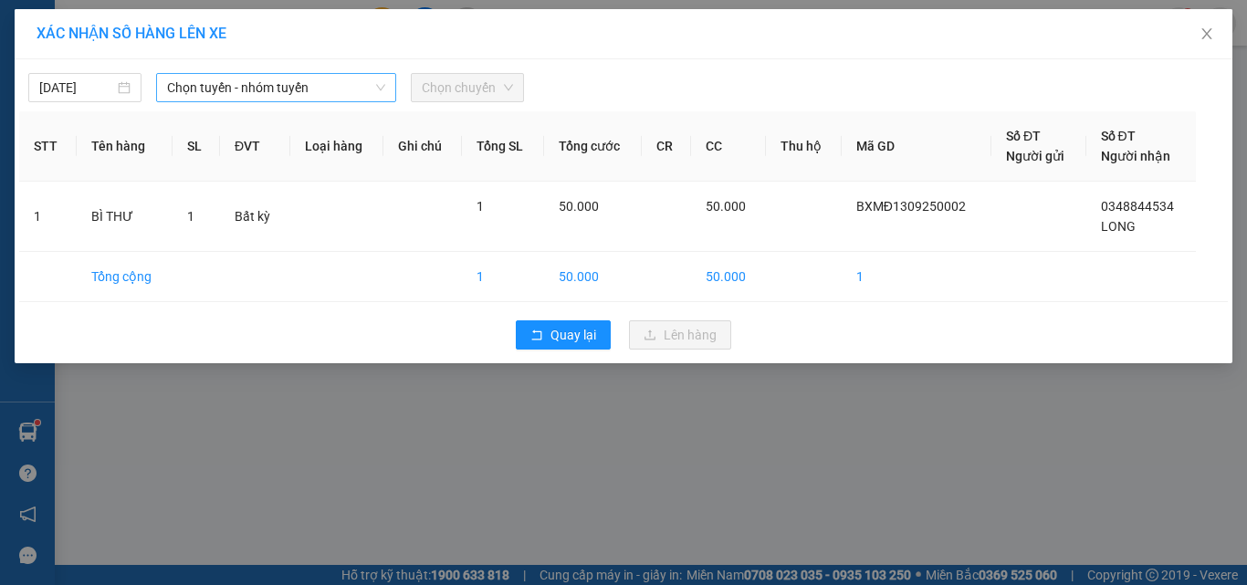
click at [268, 88] on span "Chọn tuyến - nhóm tuyến" at bounding box center [276, 87] width 218 height 27
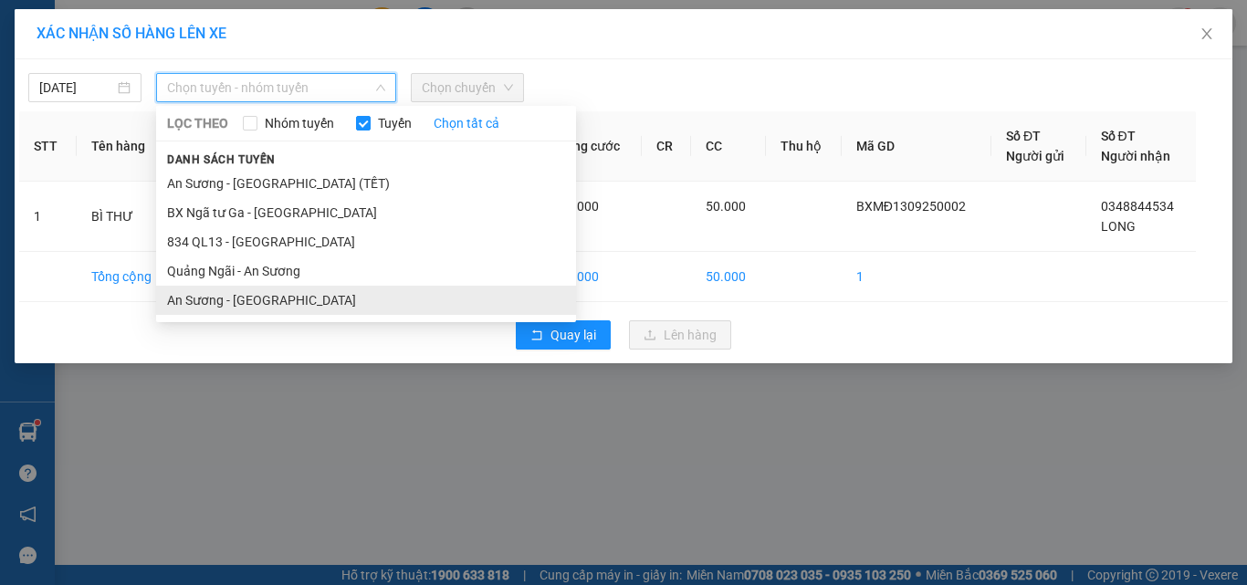
click at [237, 290] on li "An Sương - [GEOGRAPHIC_DATA]" at bounding box center [366, 300] width 420 height 29
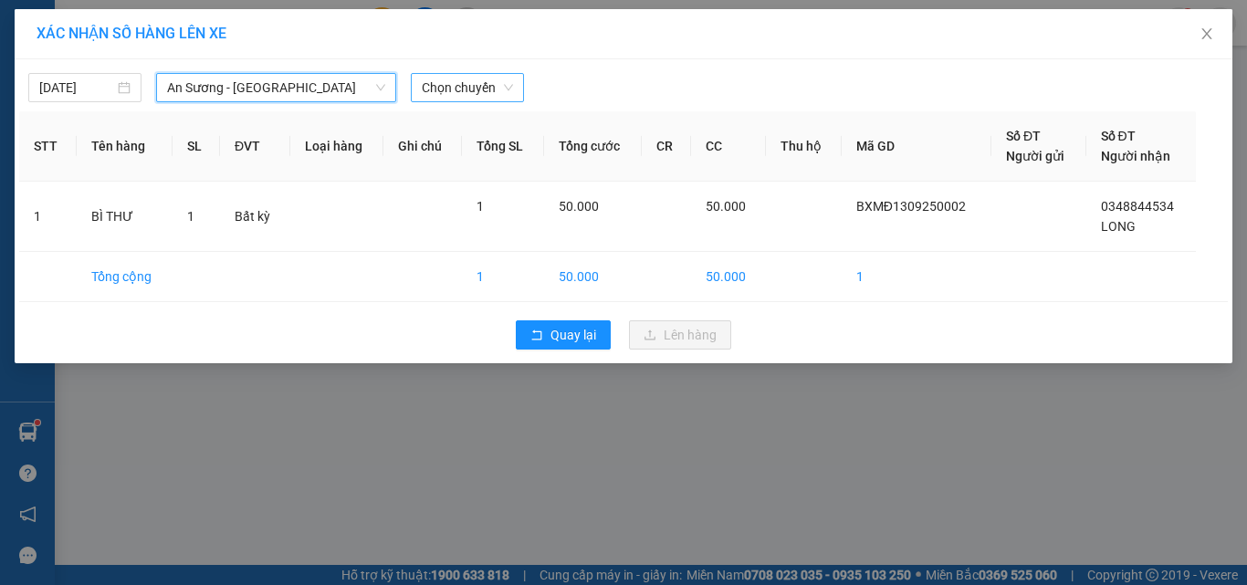
click at [464, 88] on span "Chọn chuyến" at bounding box center [467, 87] width 91 height 27
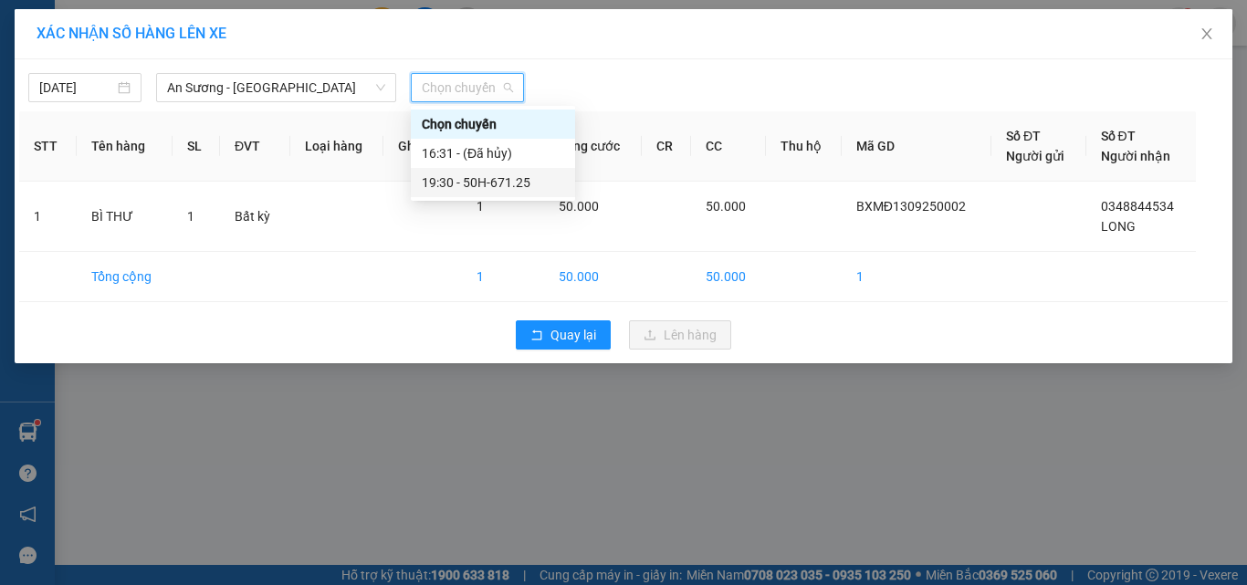
click at [525, 185] on div "19:30 - 50H-671.25" at bounding box center [493, 183] width 142 height 20
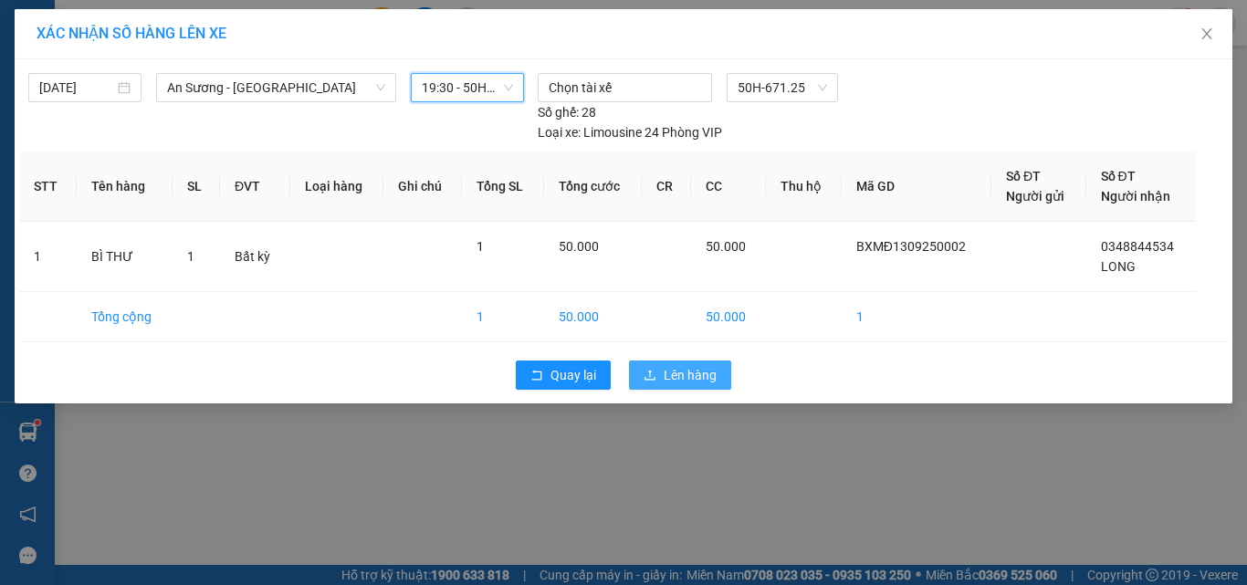
click at [725, 377] on button "Lên hàng" at bounding box center [680, 375] width 102 height 29
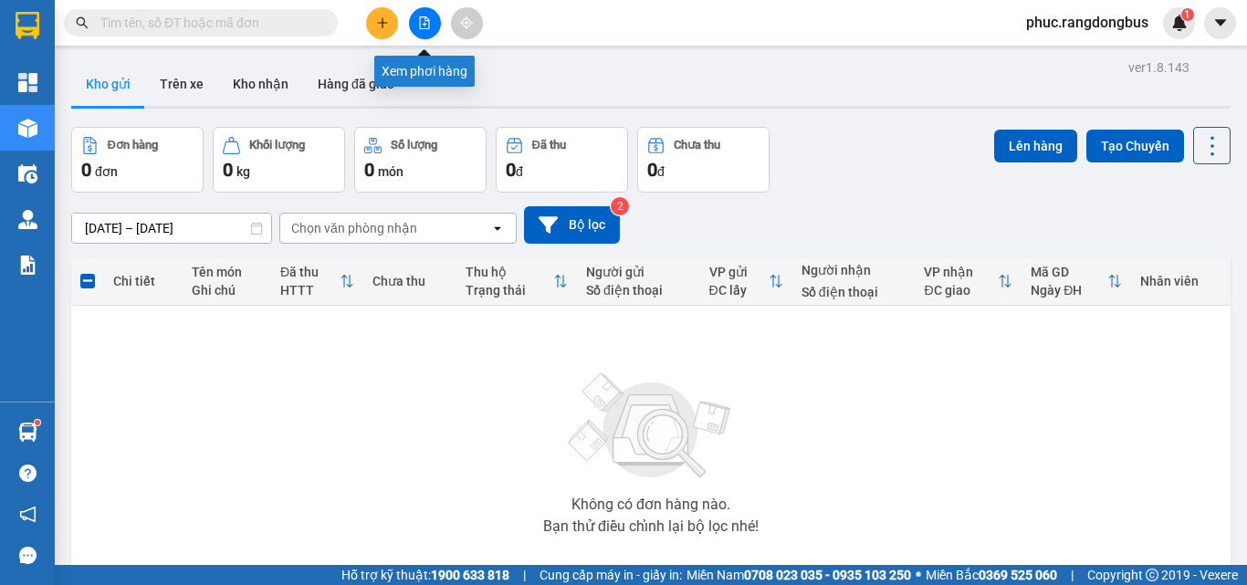
click at [423, 23] on icon "file-add" at bounding box center [424, 22] width 13 height 13
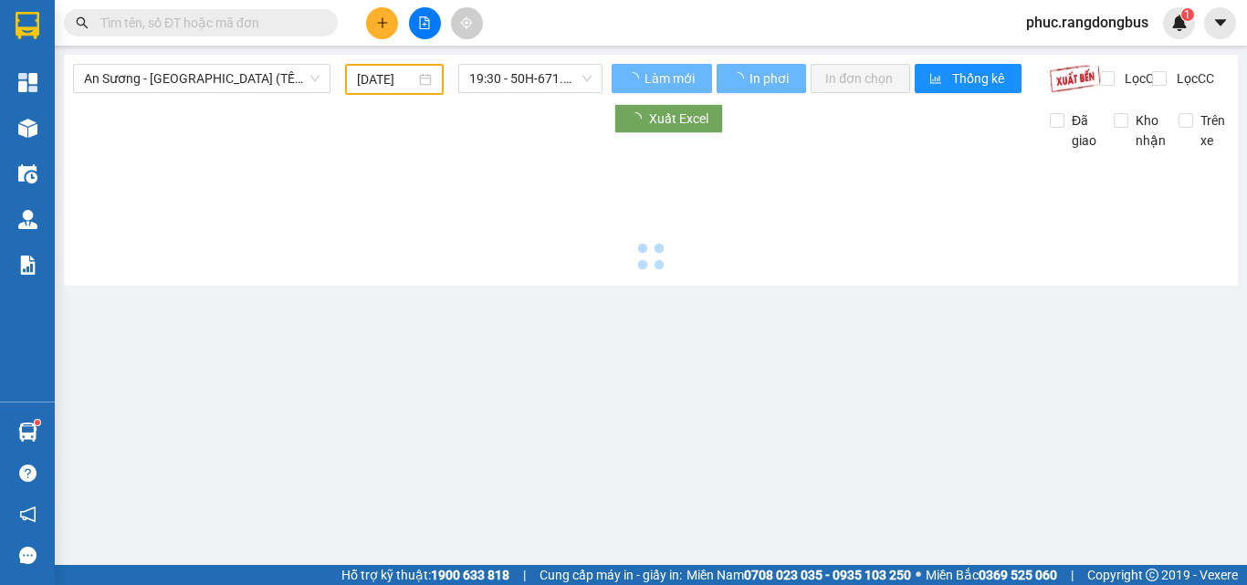
type input "[DATE]"
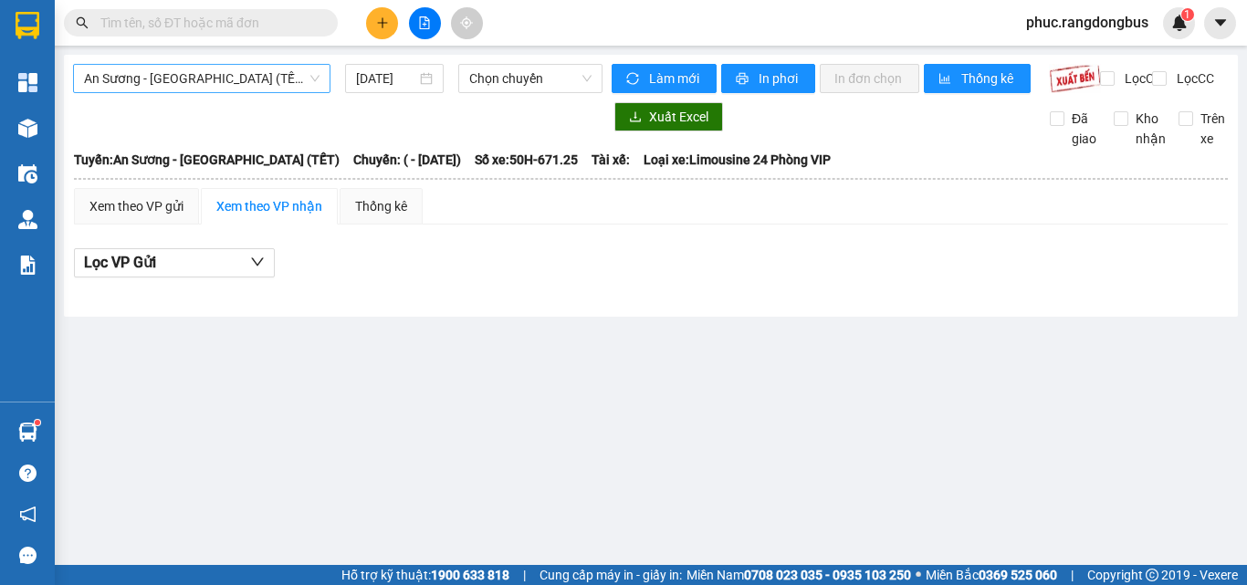
click at [262, 68] on span "An Sương - [GEOGRAPHIC_DATA] (TẾT)" at bounding box center [202, 78] width 236 height 27
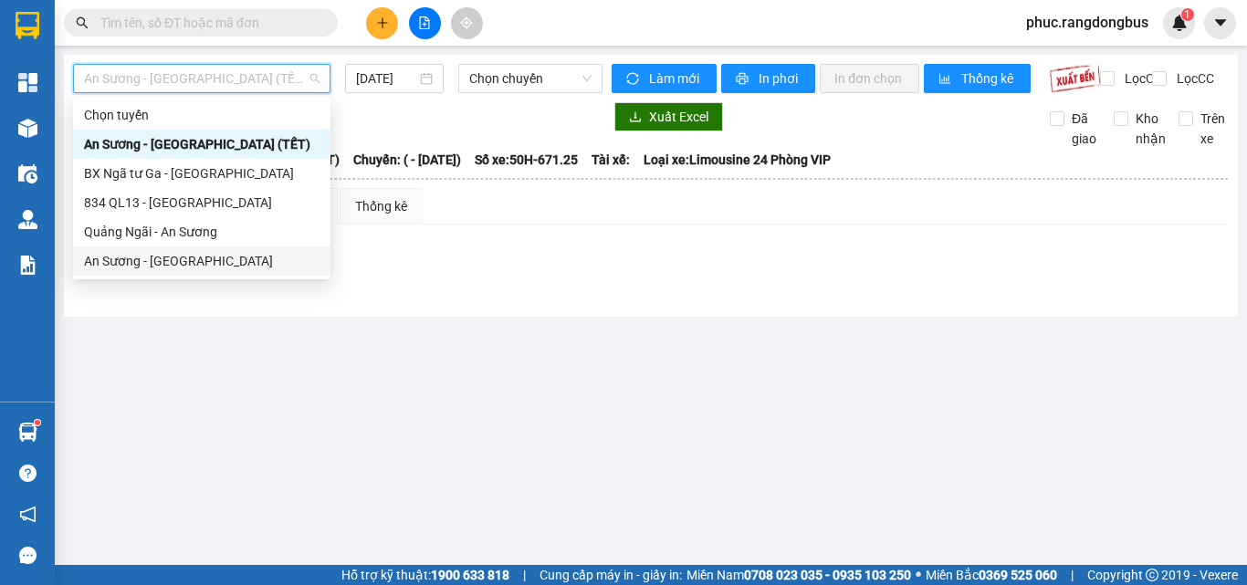
click at [291, 269] on div "An Sương - [GEOGRAPHIC_DATA]" at bounding box center [202, 261] width 236 height 20
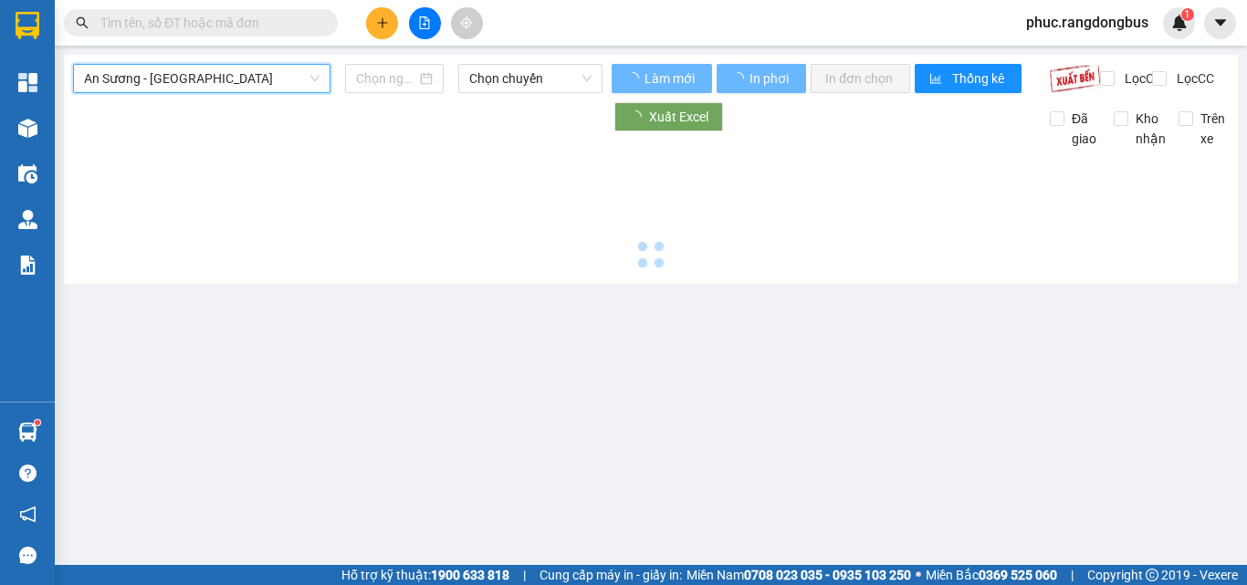
type input "[DATE]"
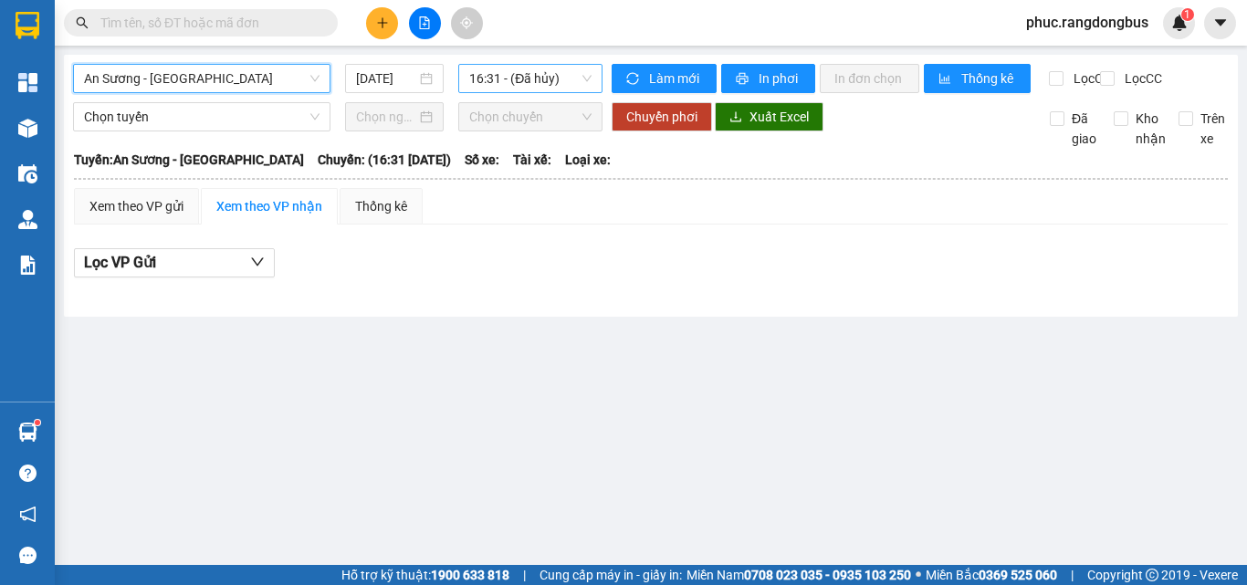
click at [562, 70] on span "16:31 - (Đã hủy)" at bounding box center [530, 78] width 122 height 27
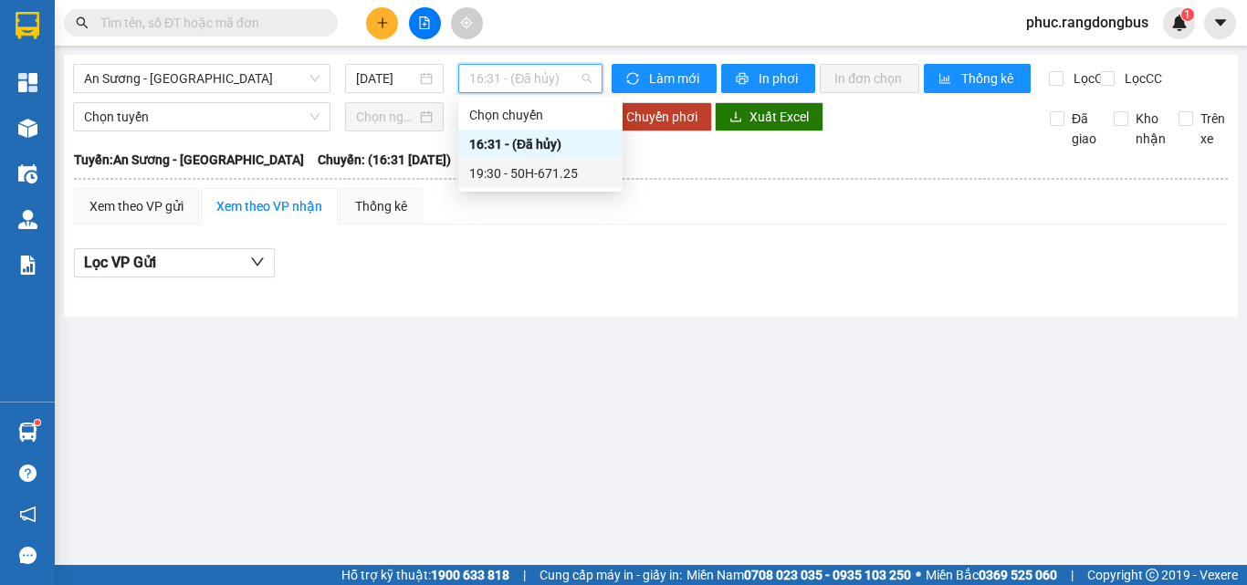
click at [570, 181] on div "19:30 - 50H-671.25" at bounding box center [540, 173] width 142 height 20
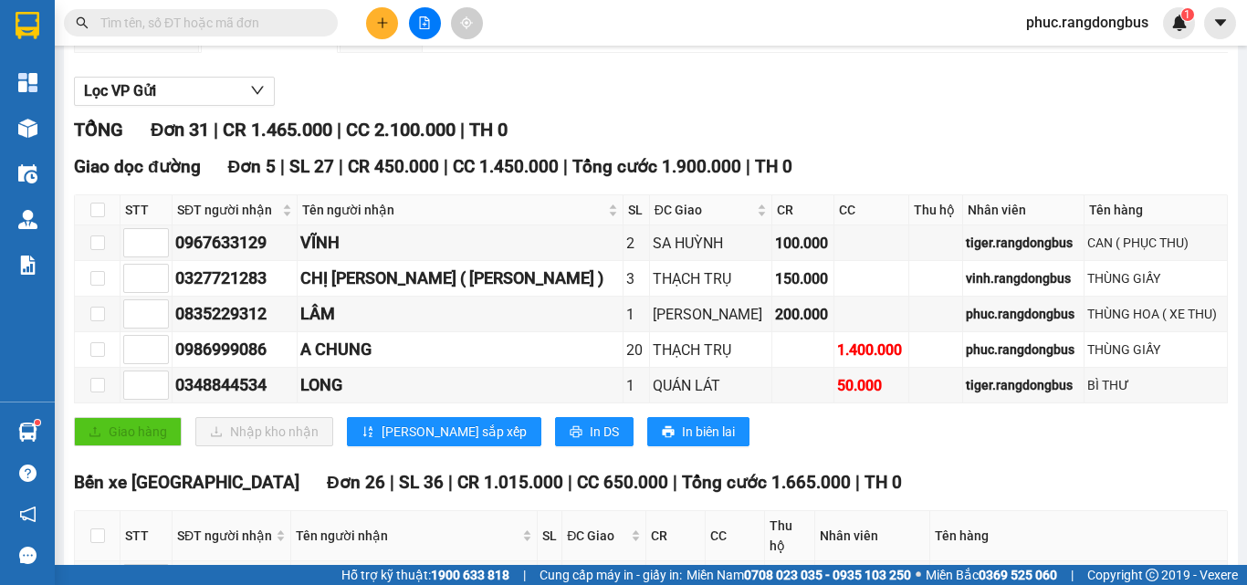
scroll to position [183, 0]
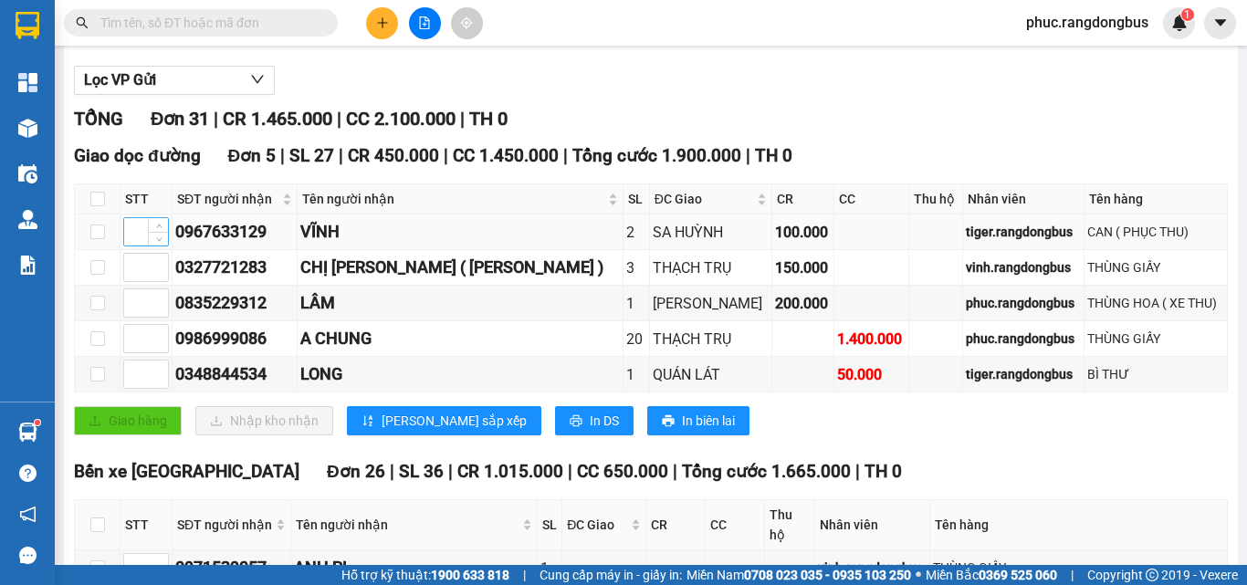
click at [143, 246] on input at bounding box center [146, 231] width 44 height 27
type input "1"
click at [134, 281] on input at bounding box center [146, 267] width 44 height 27
type input "2"
click at [134, 352] on input at bounding box center [146, 338] width 44 height 27
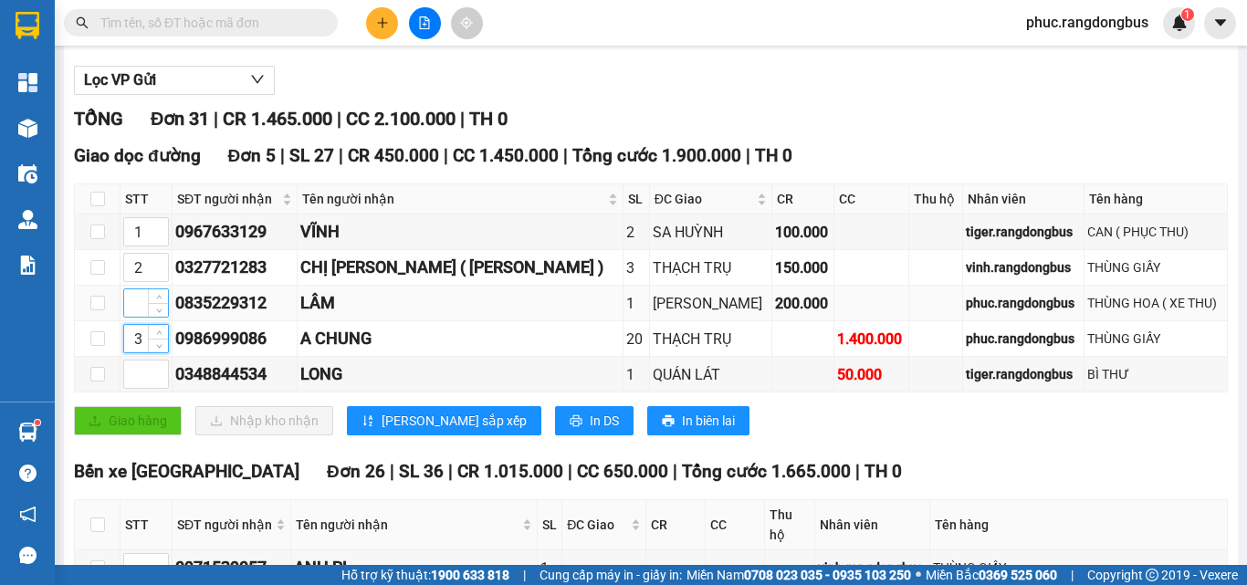
type input "3"
click at [129, 317] on input at bounding box center [146, 302] width 44 height 27
type input "4"
click at [137, 388] on input at bounding box center [146, 374] width 44 height 27
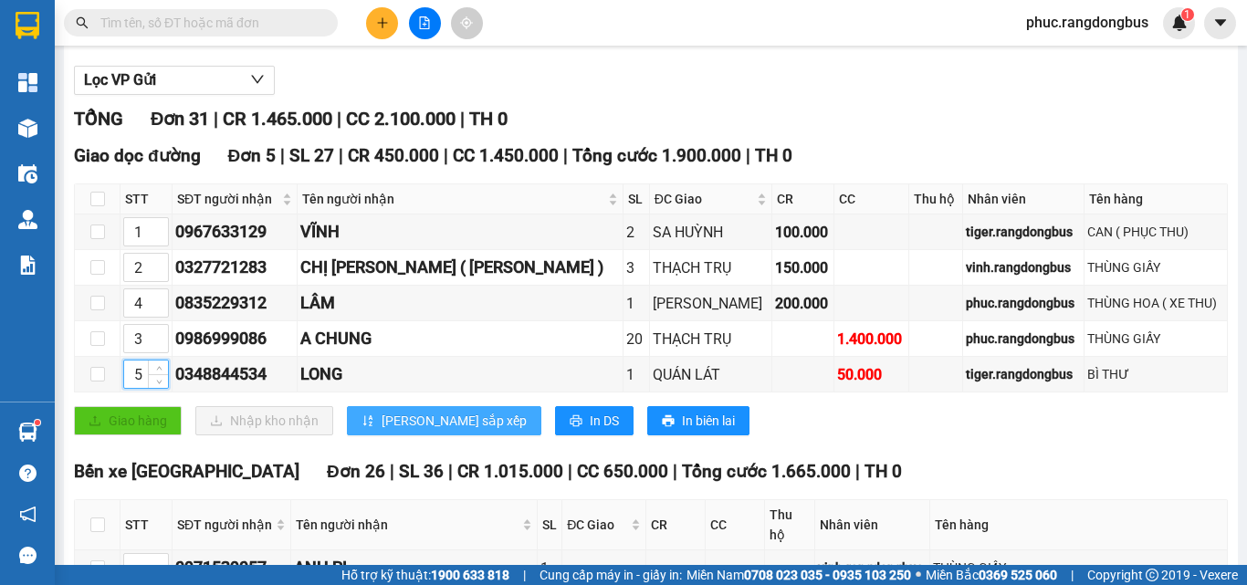
type input "5"
click at [403, 436] on button "Lưu sắp xếp" at bounding box center [444, 420] width 194 height 29
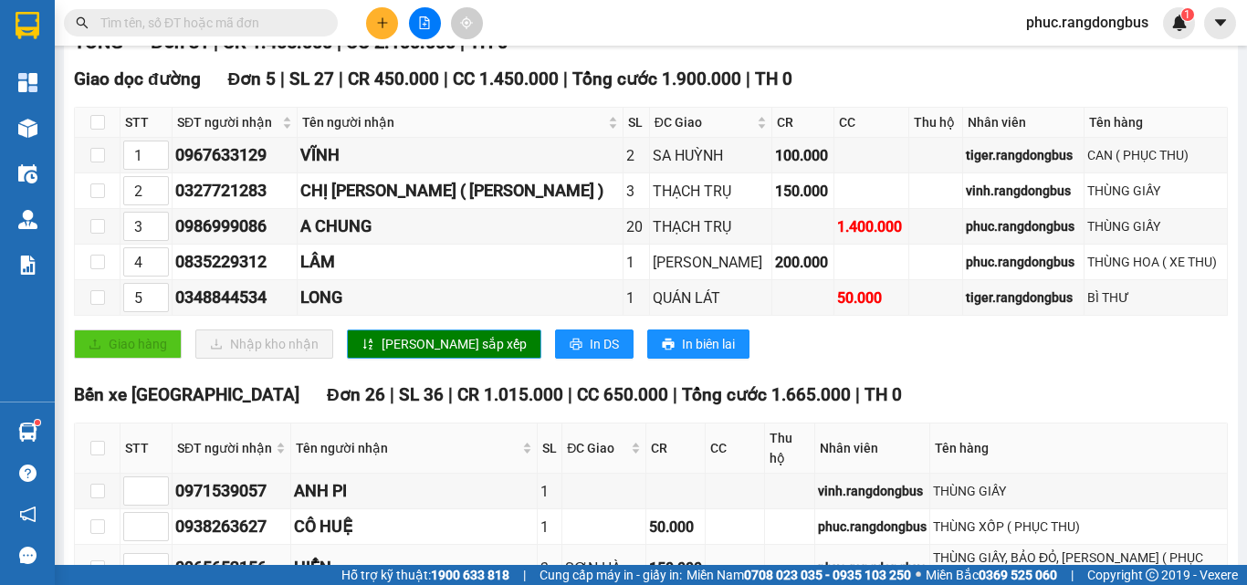
scroll to position [226, 0]
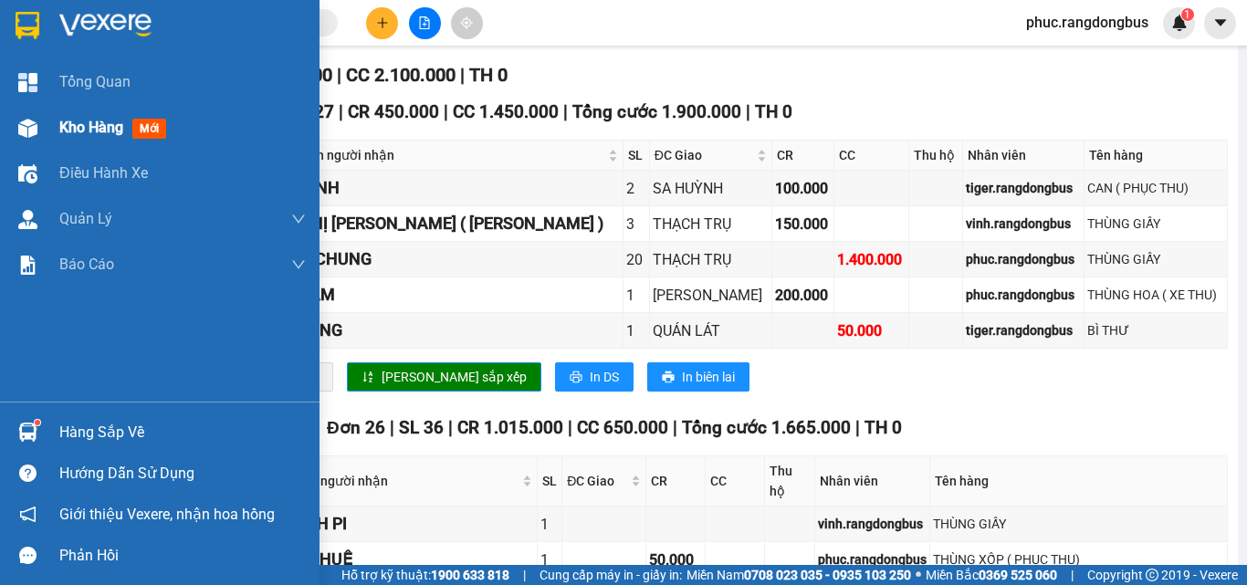
click at [131, 122] on div "Kho hàng mới" at bounding box center [116, 127] width 114 height 23
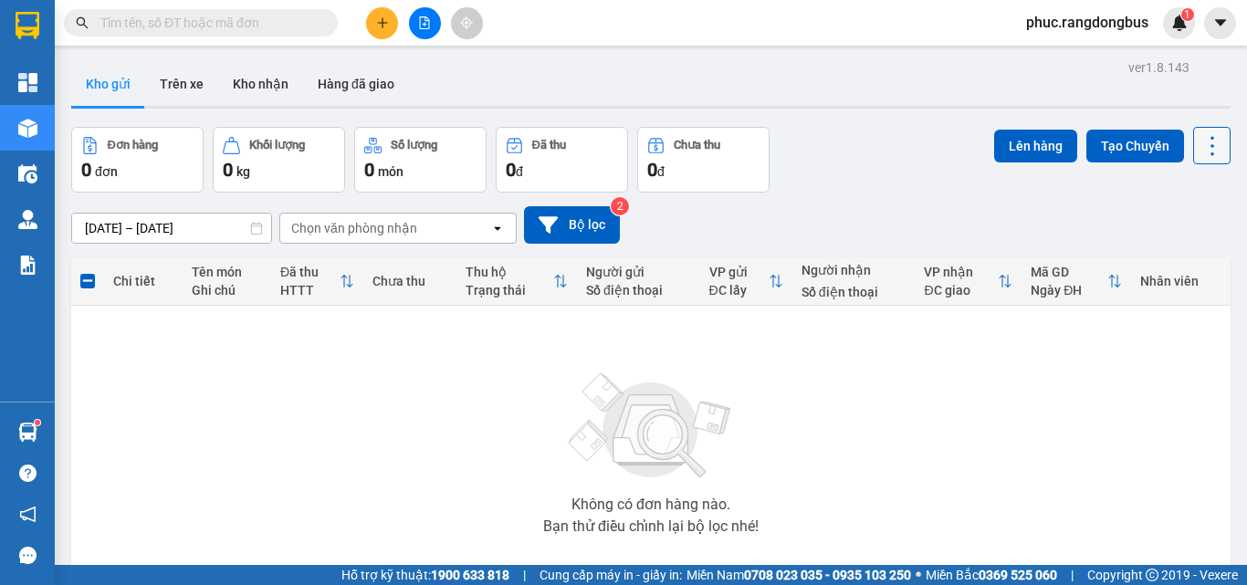
click at [1200, 140] on icon at bounding box center [1213, 146] width 26 height 26
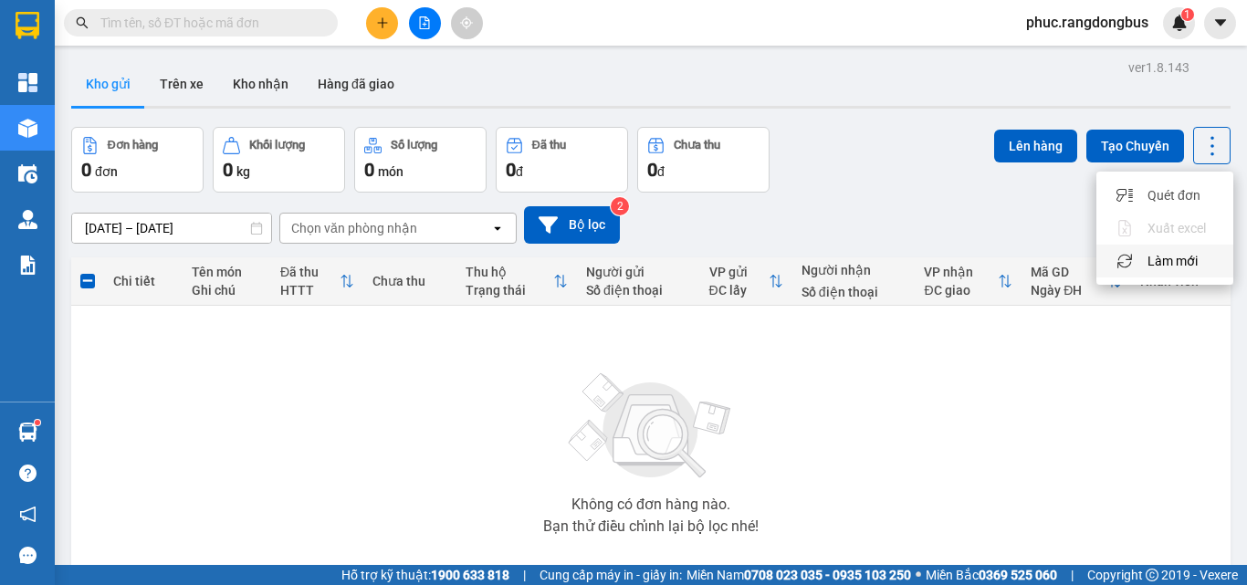
click at [1169, 262] on span "Làm mới" at bounding box center [1173, 261] width 50 height 18
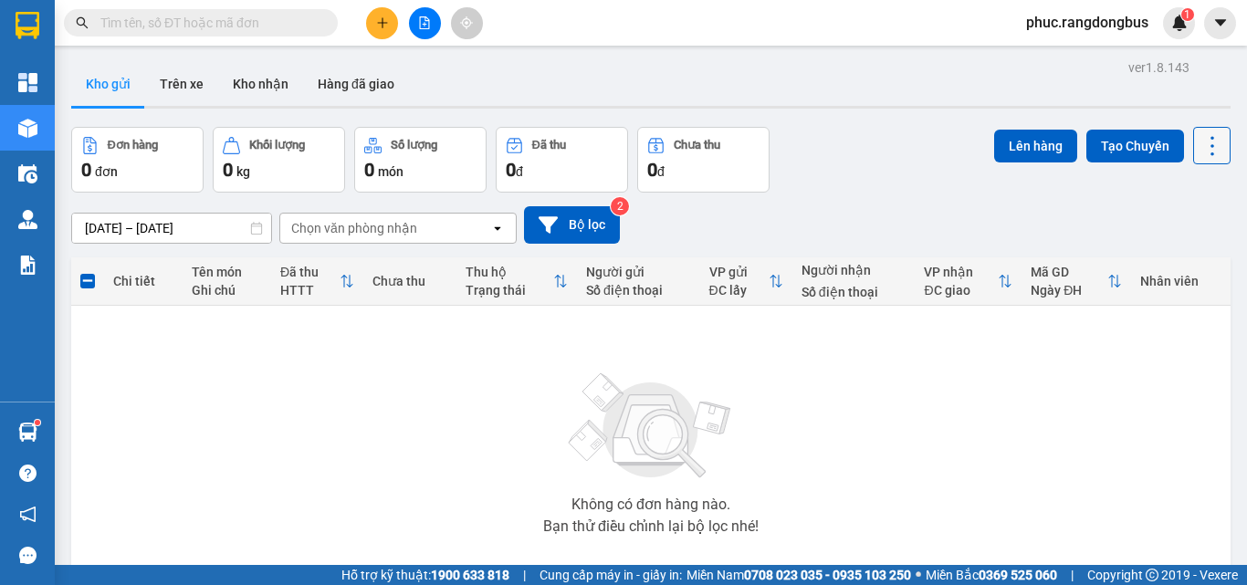
click at [1211, 146] on icon at bounding box center [1213, 145] width 4 height 19
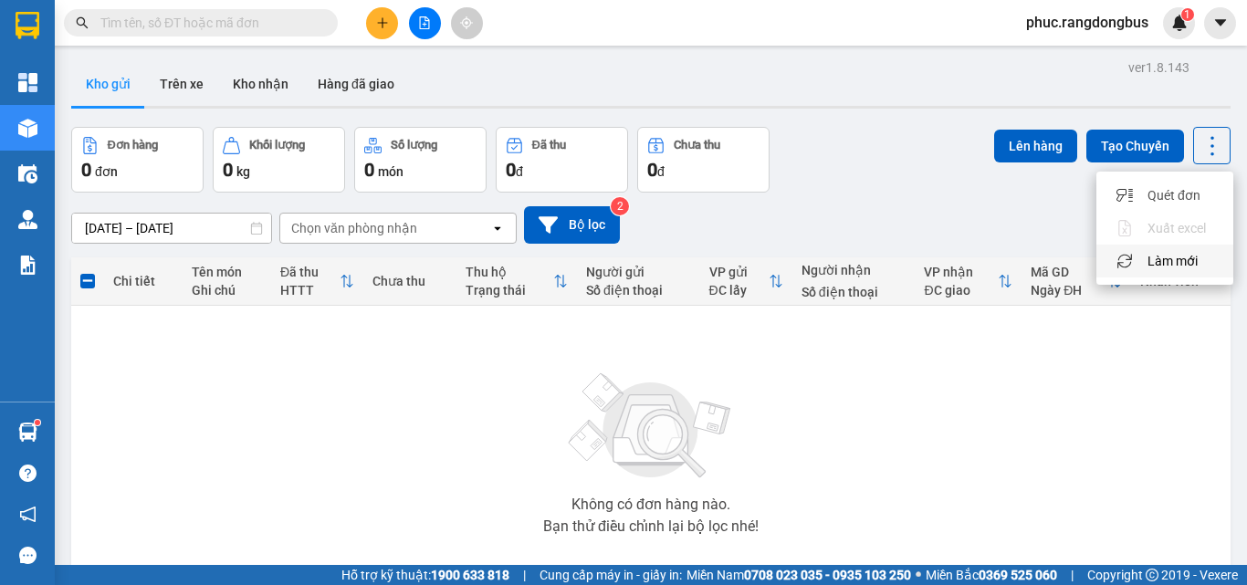
click at [1165, 264] on span "Làm mới" at bounding box center [1173, 261] width 50 height 18
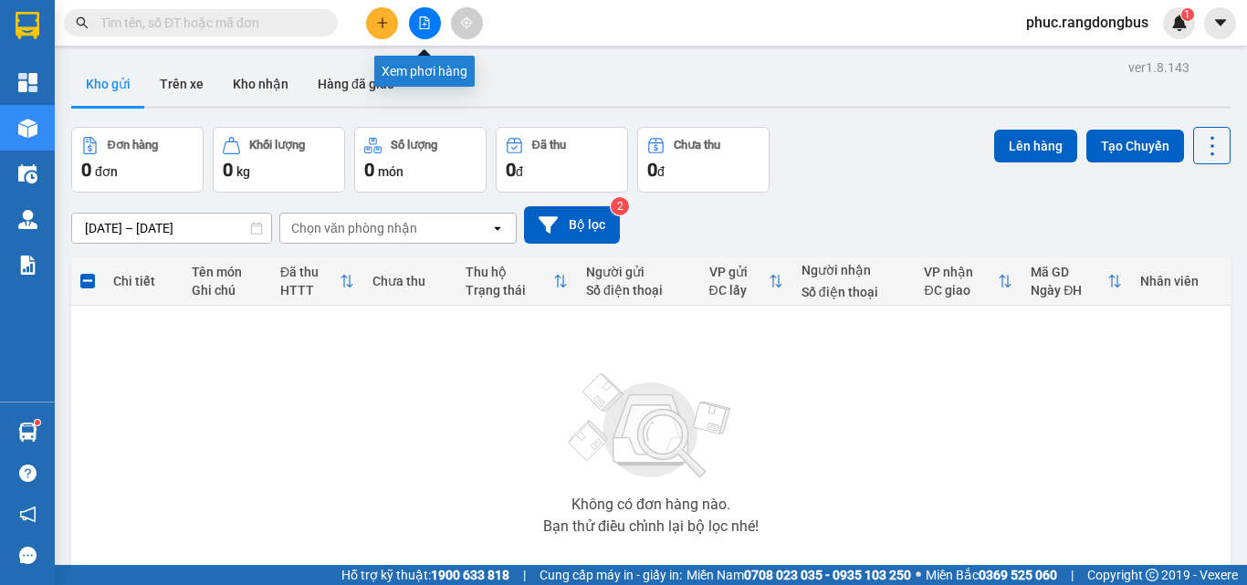
click at [430, 26] on icon "file-add" at bounding box center [424, 22] width 13 height 13
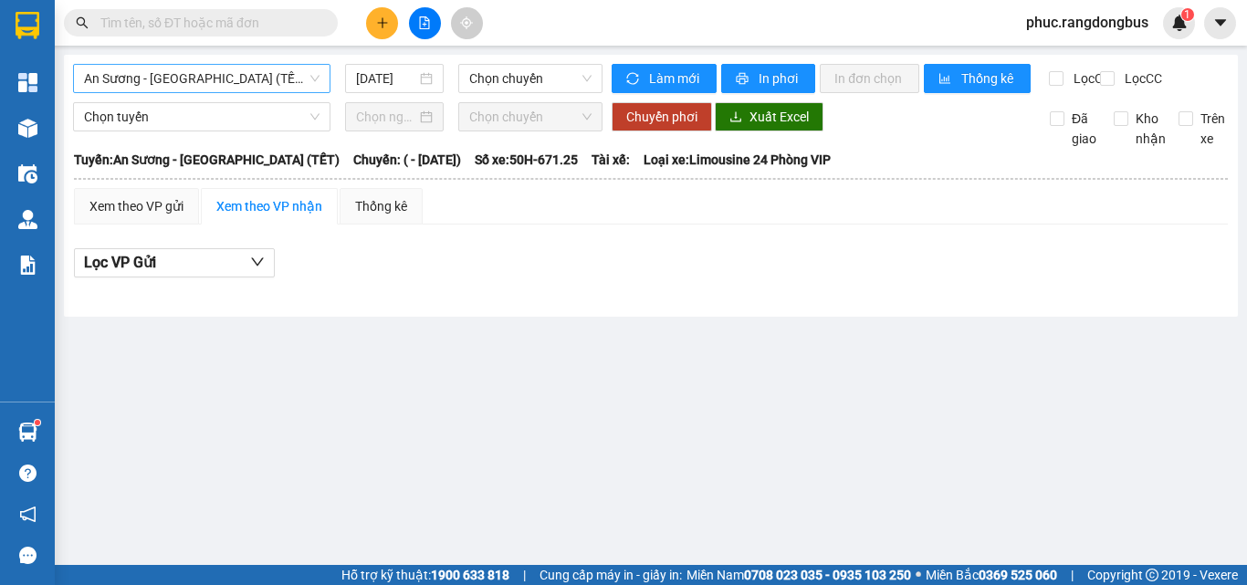
click at [206, 69] on span "An Sương - [GEOGRAPHIC_DATA] (TẾT)" at bounding box center [202, 78] width 236 height 27
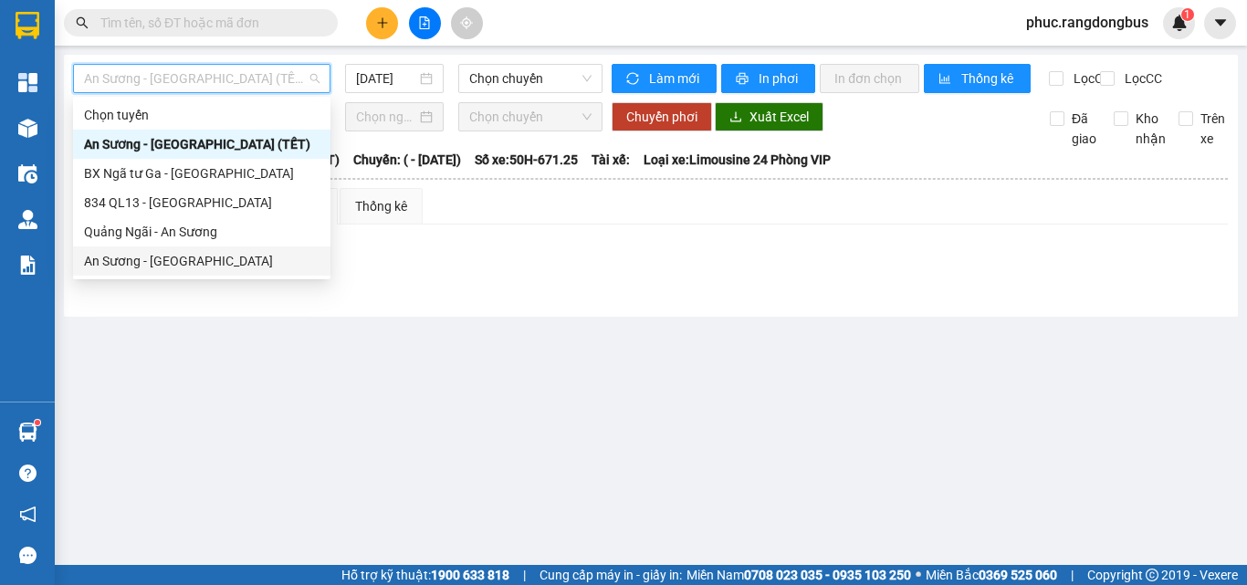
click at [226, 263] on div "An Sương - [GEOGRAPHIC_DATA]" at bounding box center [202, 261] width 236 height 20
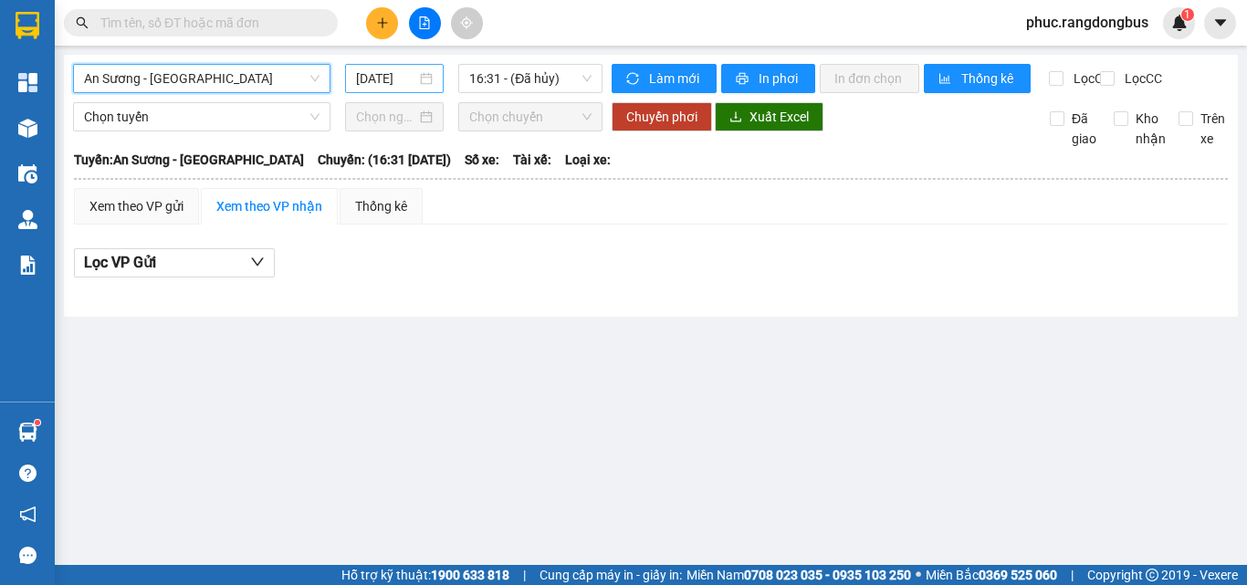
click at [372, 76] on input "[DATE]" at bounding box center [386, 78] width 60 height 20
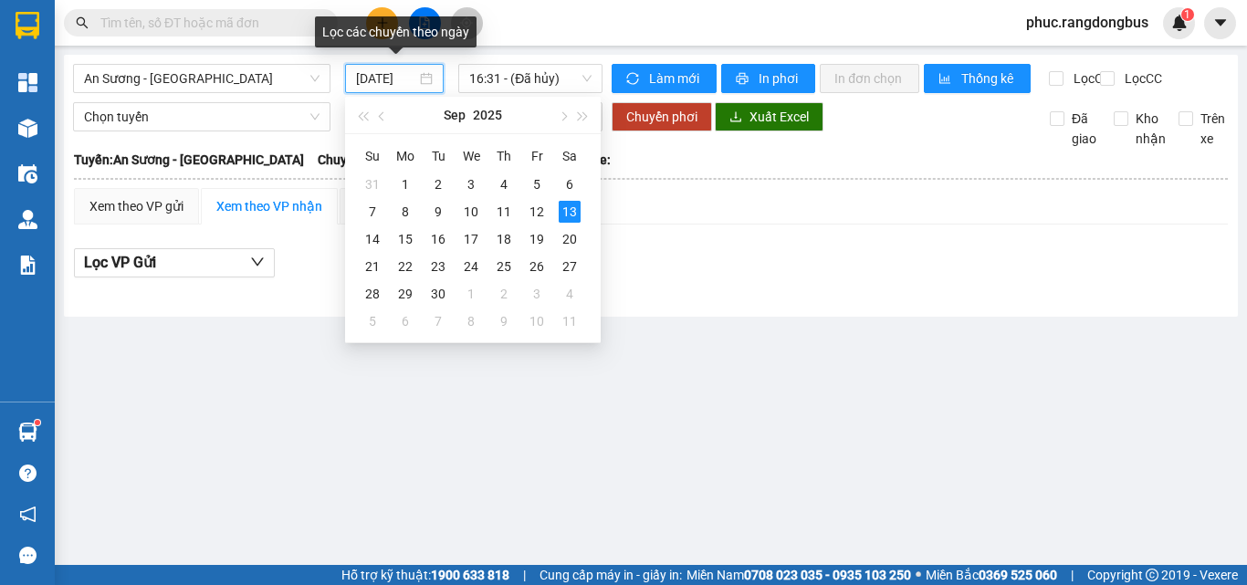
type input "[DATE]"
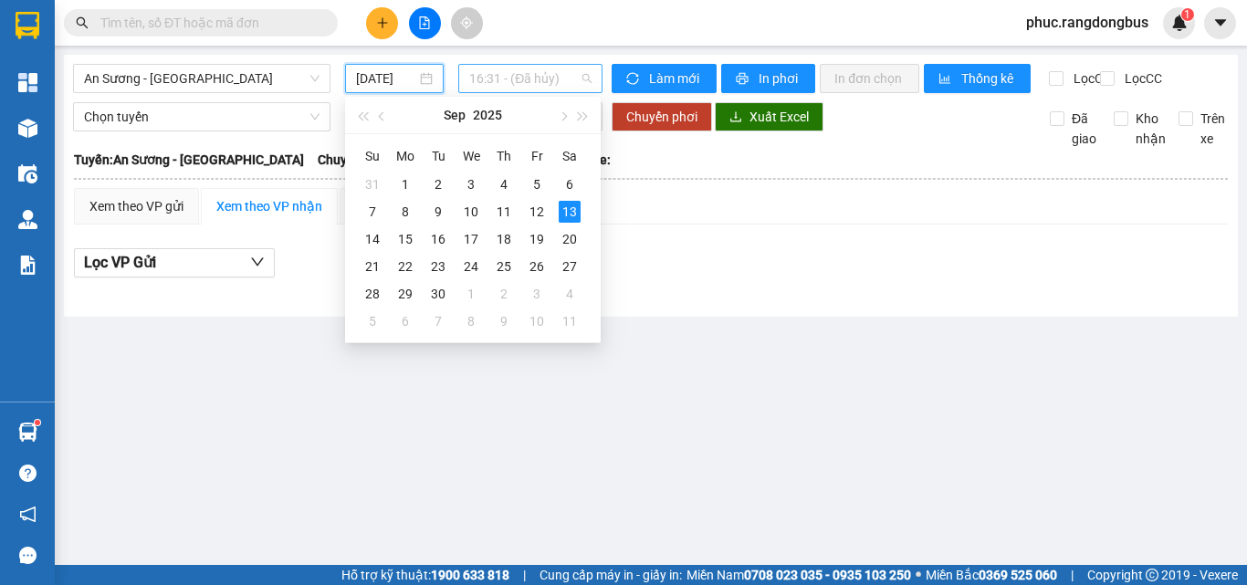
click at [555, 67] on span "16:31 - (Đã hủy)" at bounding box center [530, 78] width 122 height 27
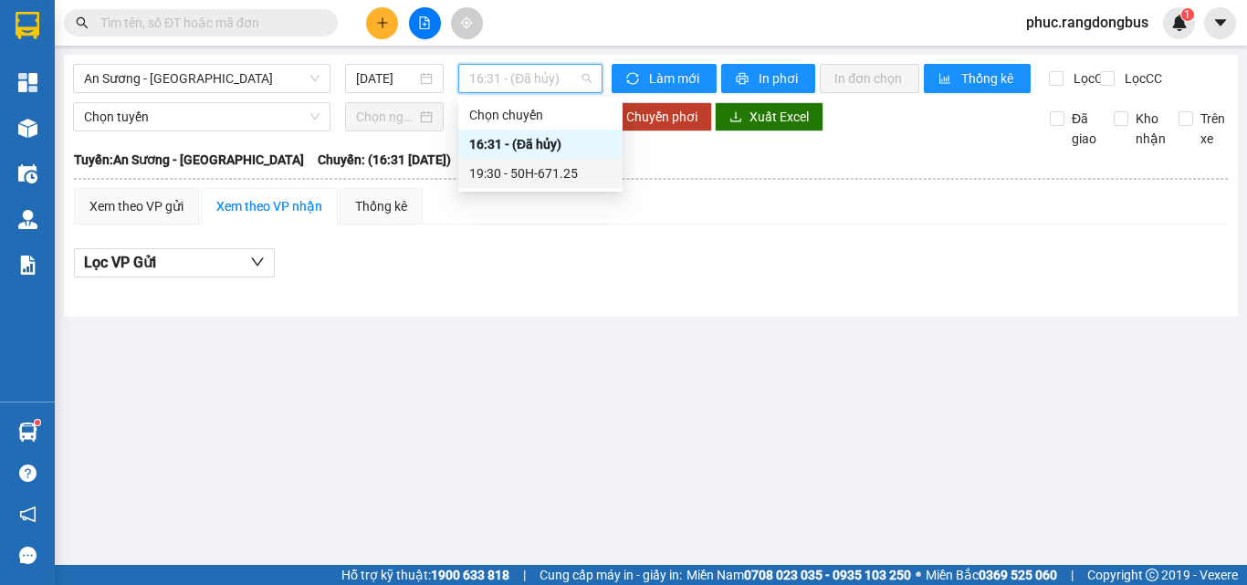
click at [575, 182] on div "19:30 - 50H-671.25" at bounding box center [540, 173] width 142 height 20
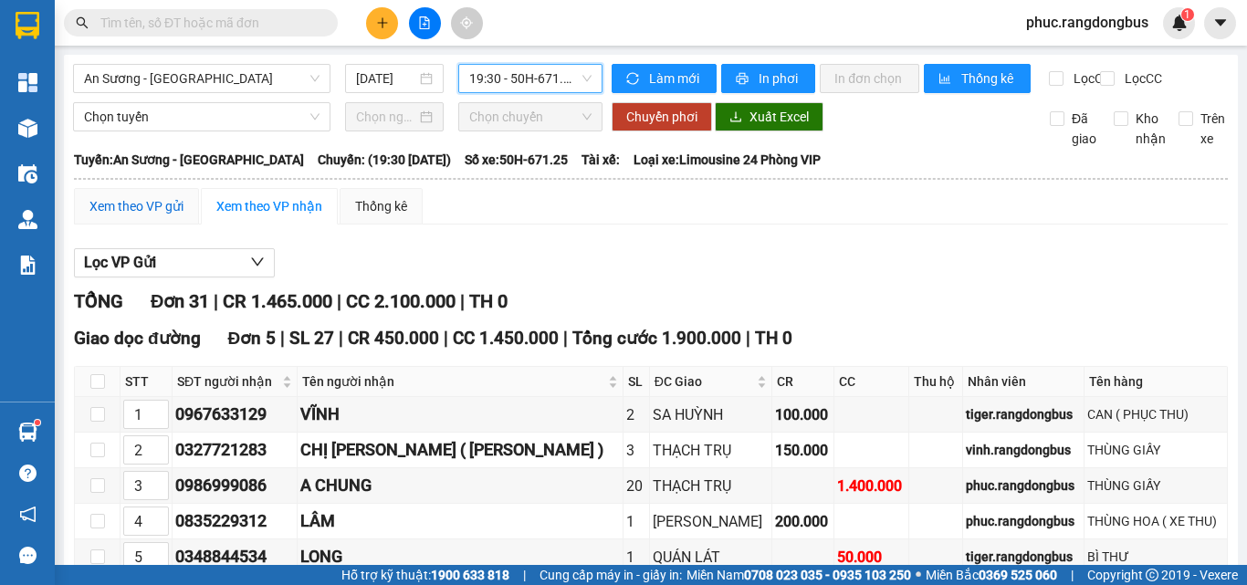
click at [121, 216] on div "Xem theo VP gửi" at bounding box center [136, 206] width 94 height 20
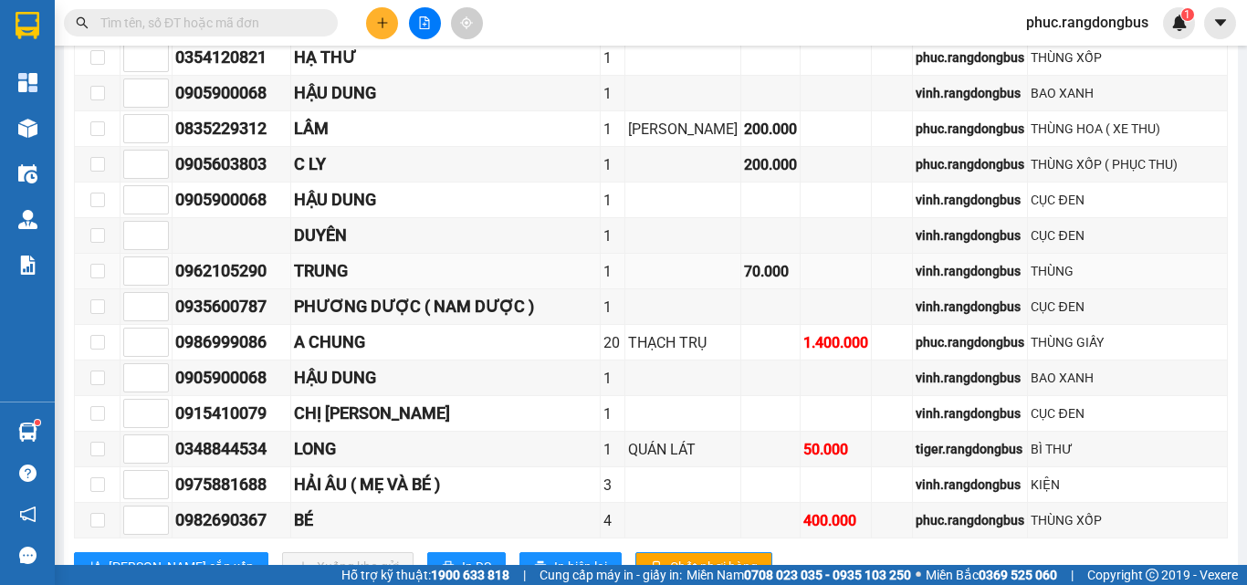
scroll to position [1096, 0]
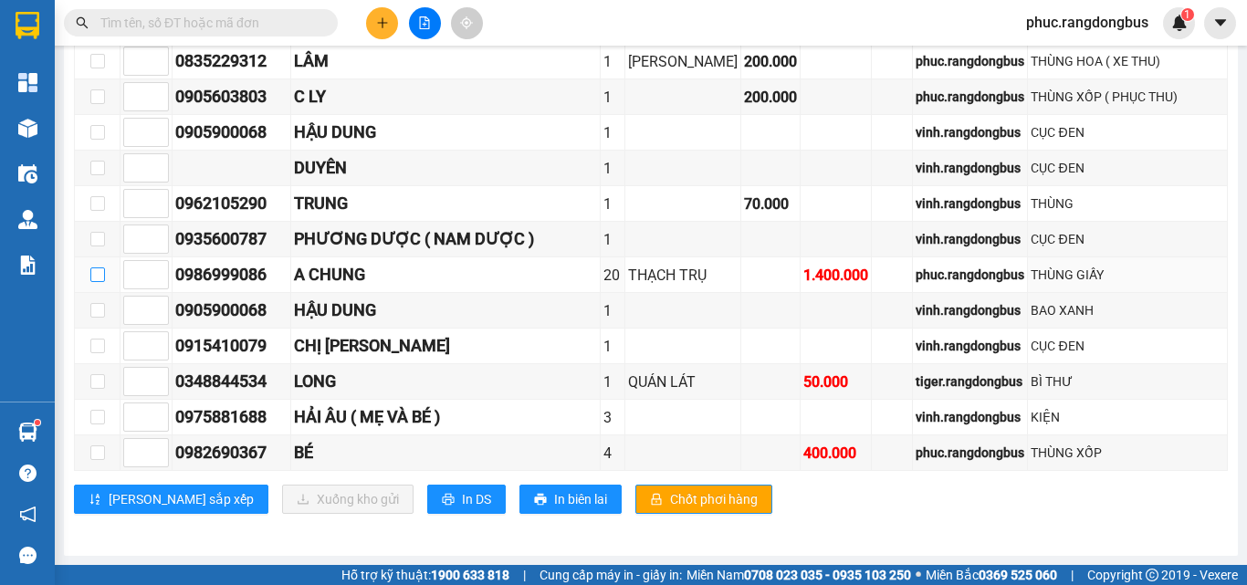
drag, startPoint x: 95, startPoint y: 300, endPoint x: 279, endPoint y: 584, distance: 338.6
click at [94, 282] on input "checkbox" at bounding box center [97, 275] width 15 height 15
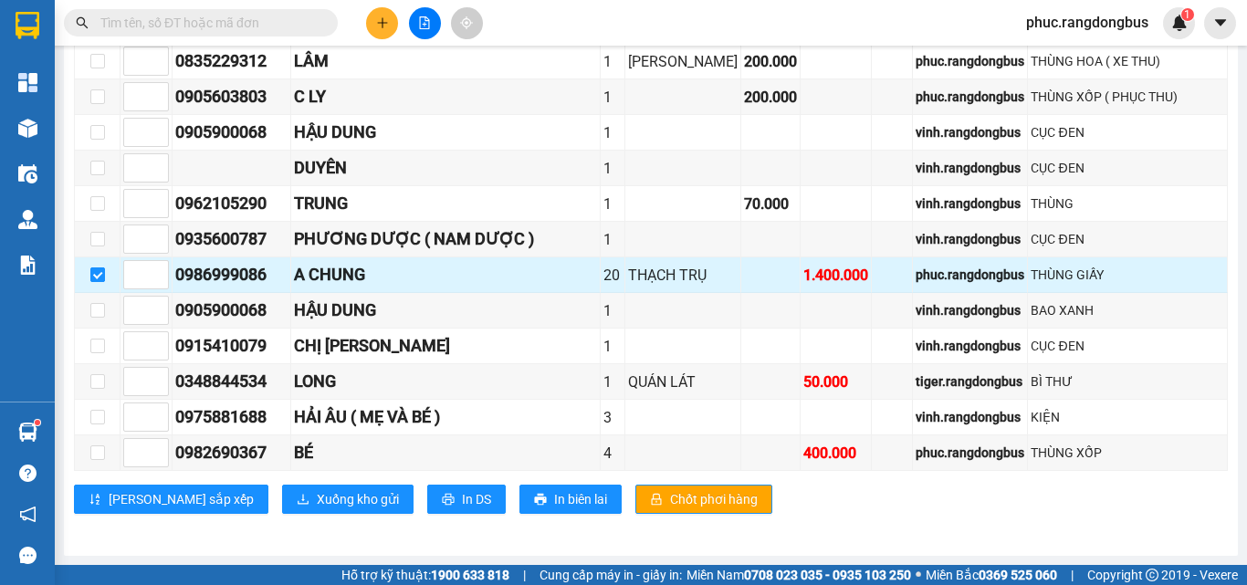
click at [95, 282] on input "checkbox" at bounding box center [97, 275] width 15 height 15
checkbox input "false"
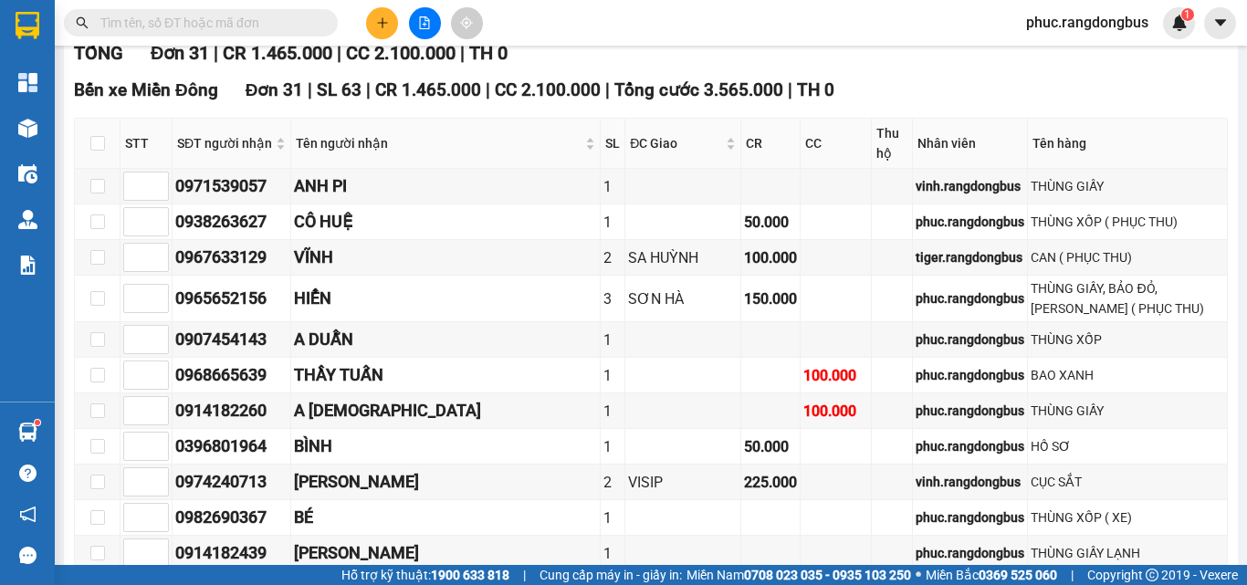
scroll to position [91, 0]
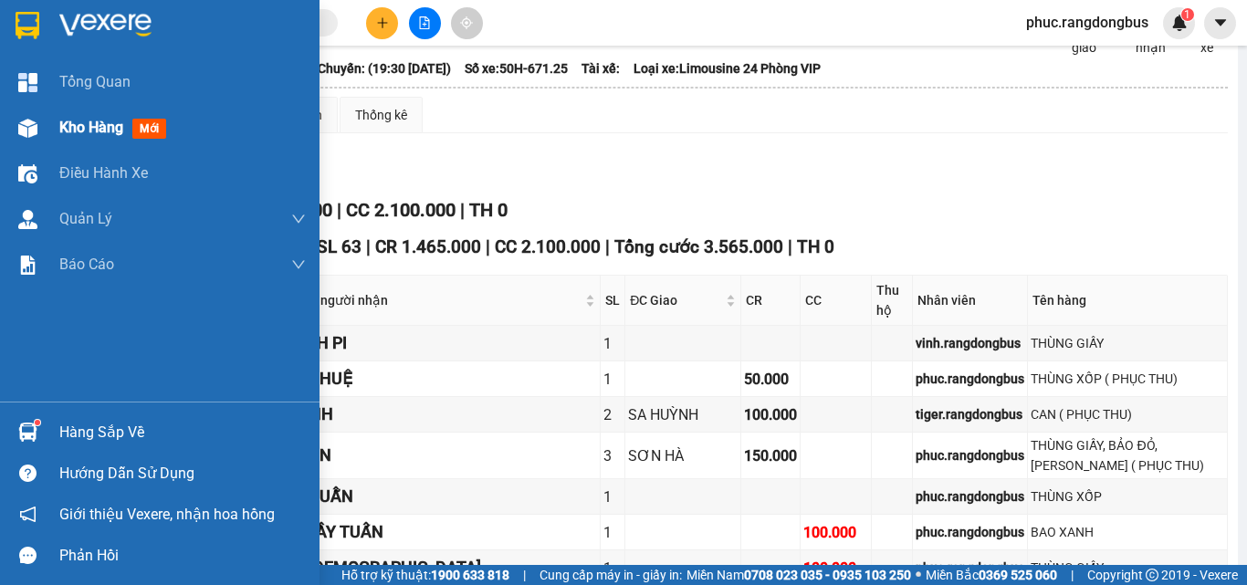
click at [123, 125] on span "Kho hàng" at bounding box center [91, 127] width 64 height 17
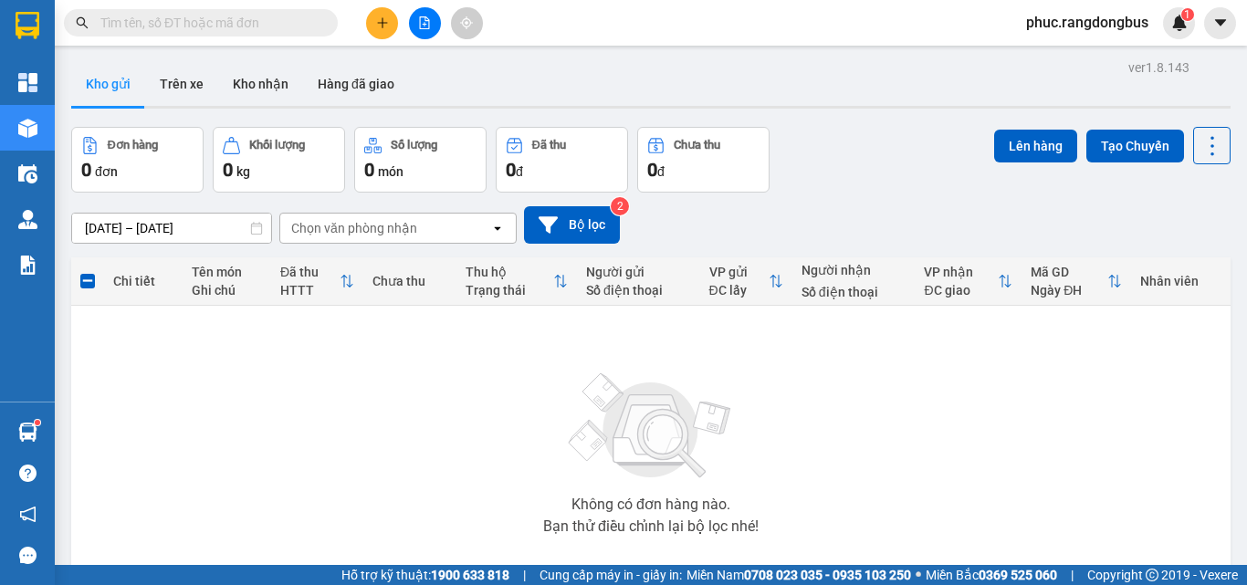
click at [420, 21] on icon "file-add" at bounding box center [425, 22] width 10 height 13
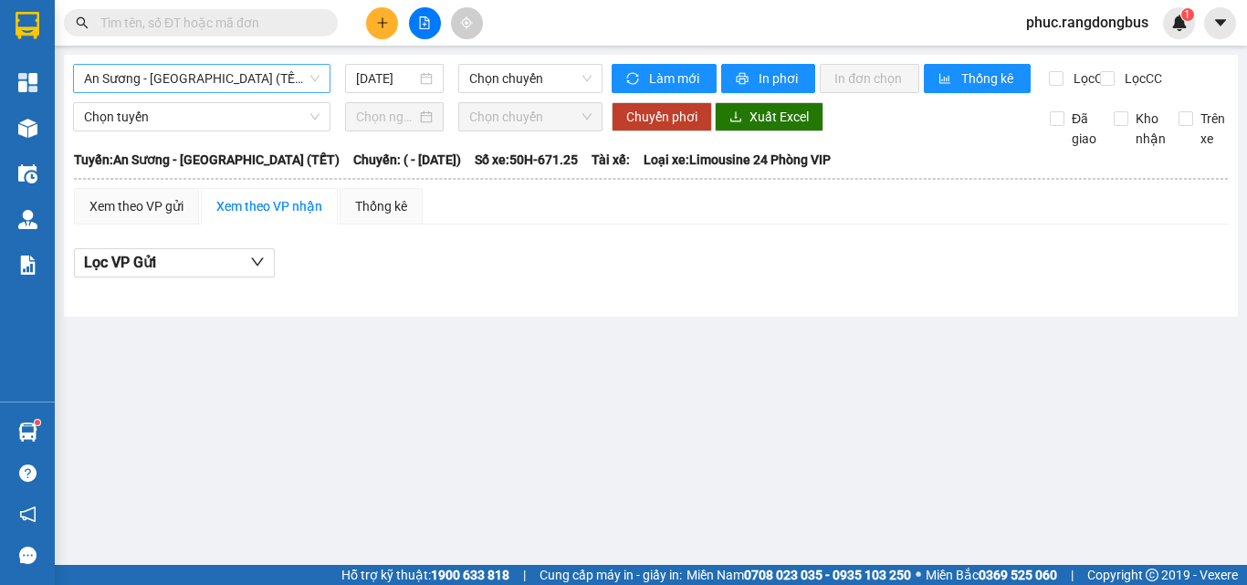
click at [158, 87] on span "An Sương - [GEOGRAPHIC_DATA] (TẾT)" at bounding box center [202, 78] width 236 height 27
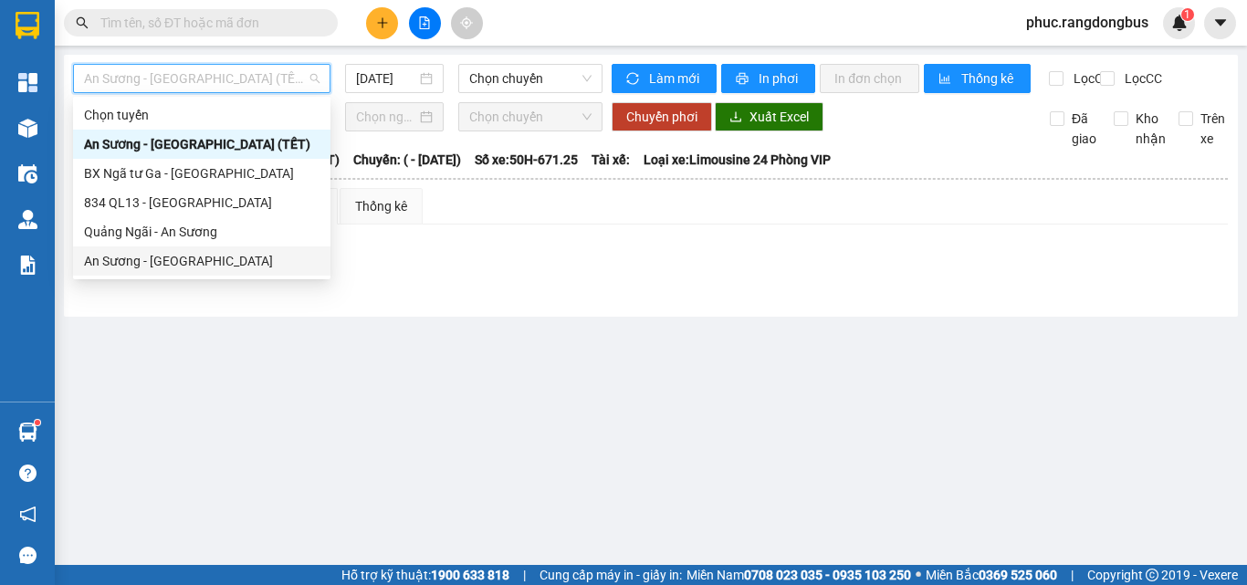
click at [144, 257] on div "An Sương - [GEOGRAPHIC_DATA]" at bounding box center [202, 261] width 236 height 20
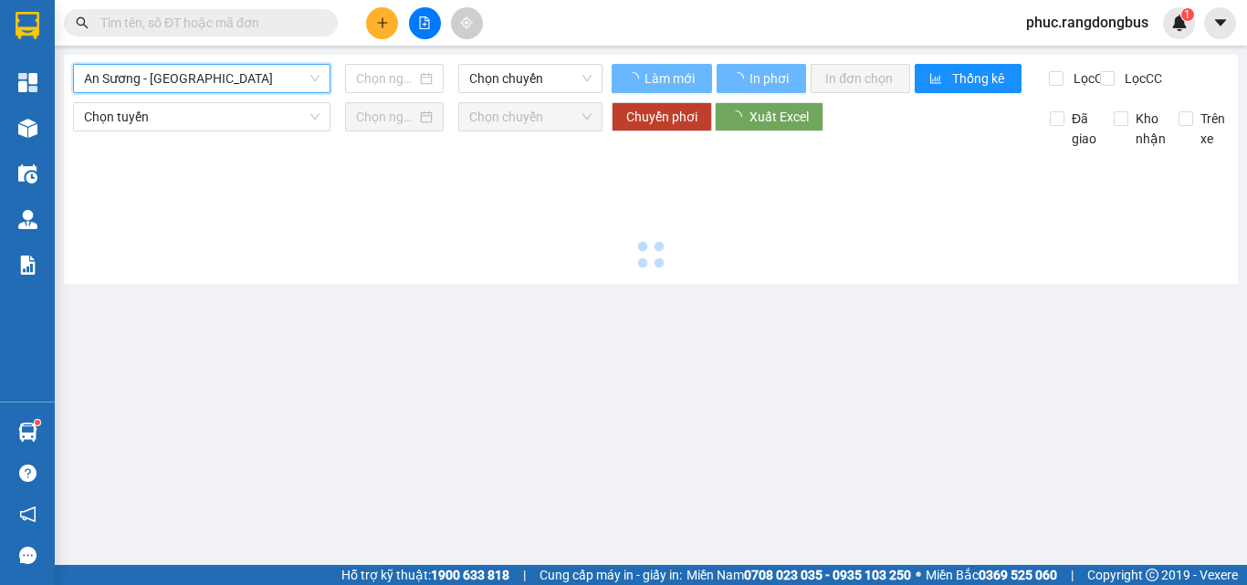
type input "[DATE]"
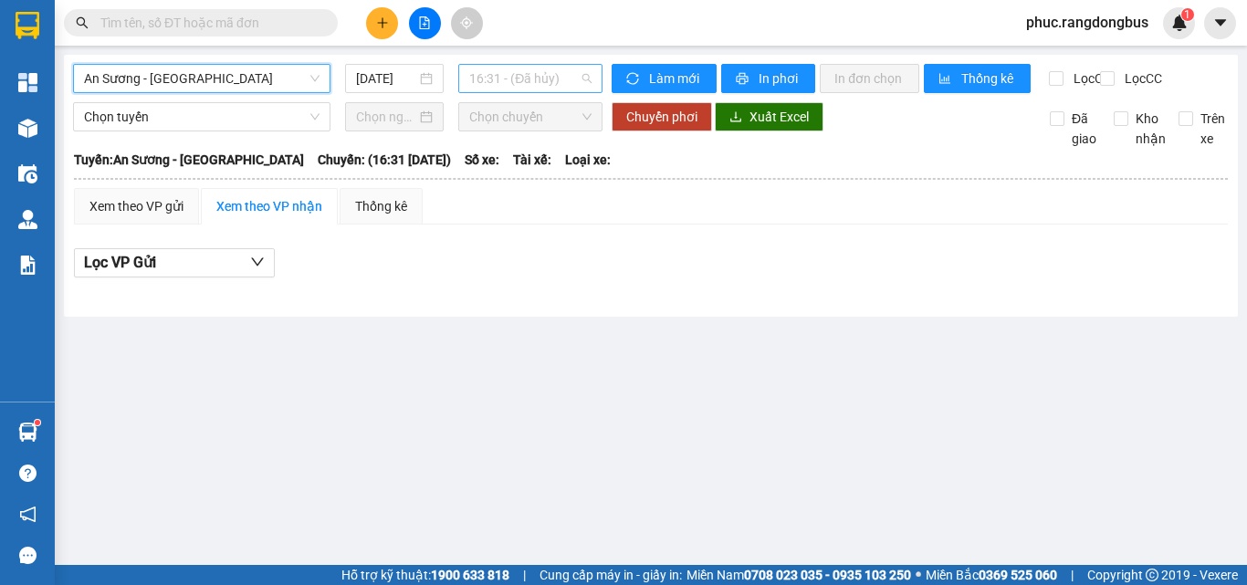
click at [481, 67] on span "16:31 - (Đã hủy)" at bounding box center [530, 78] width 122 height 27
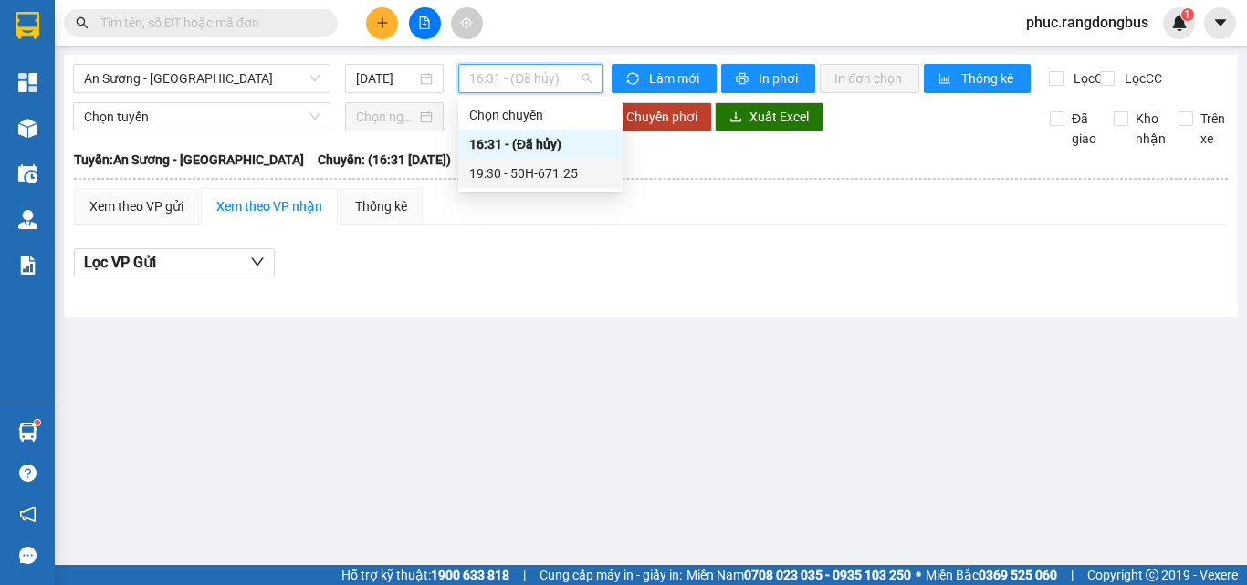
click at [582, 173] on div "19:30 - 50H-671.25" at bounding box center [540, 173] width 142 height 20
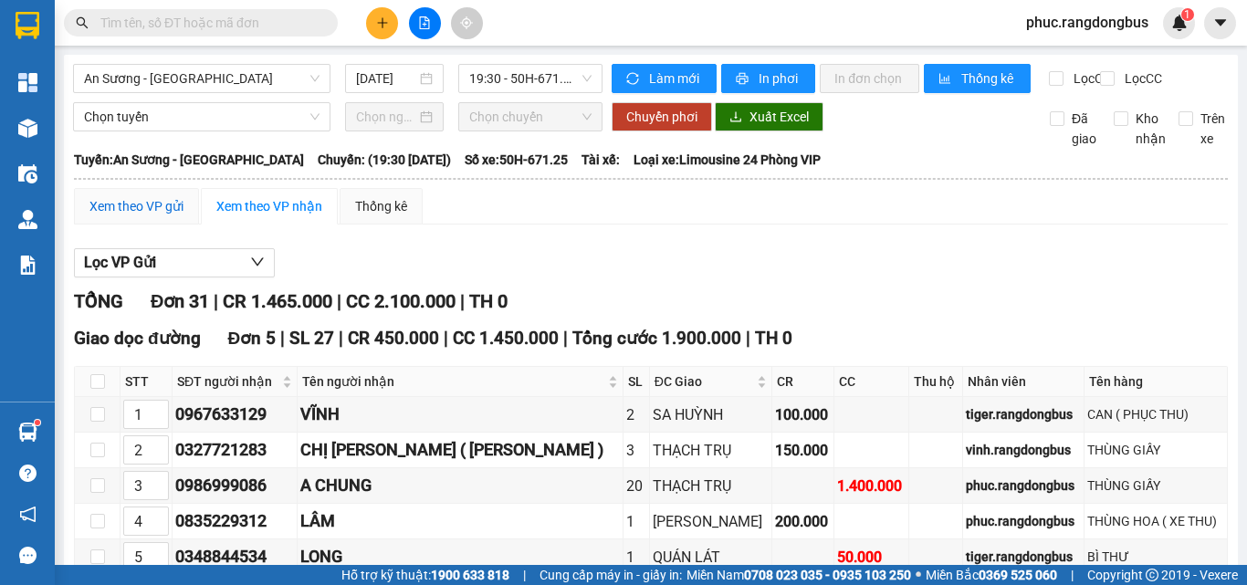
click at [142, 216] on div "Xem theo VP gửi" at bounding box center [136, 206] width 94 height 20
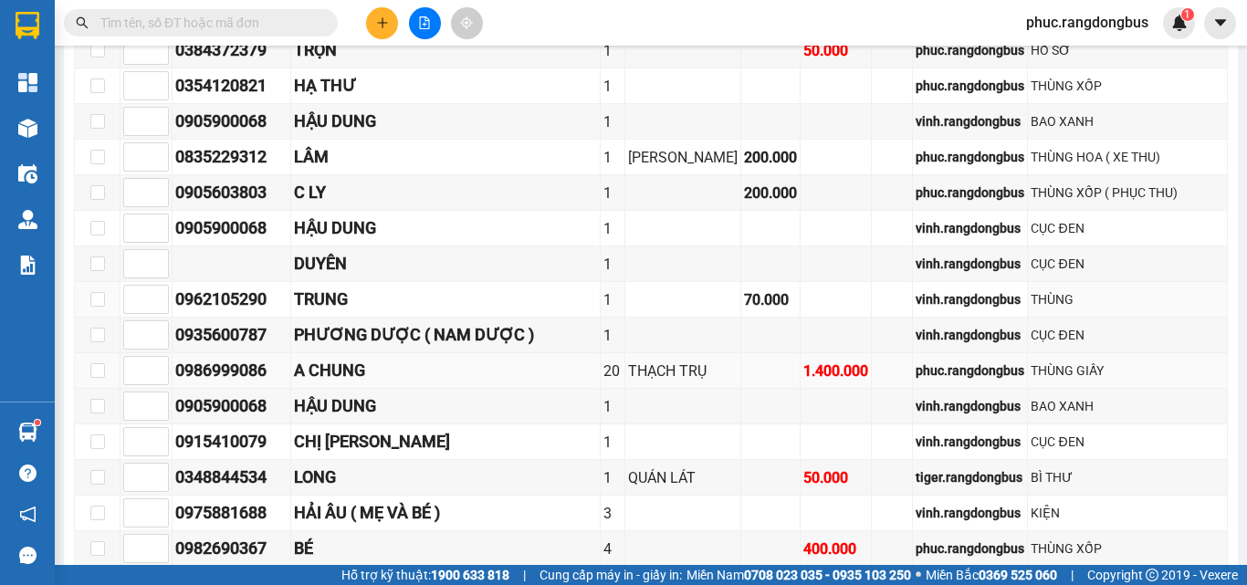
scroll to position [1004, 0]
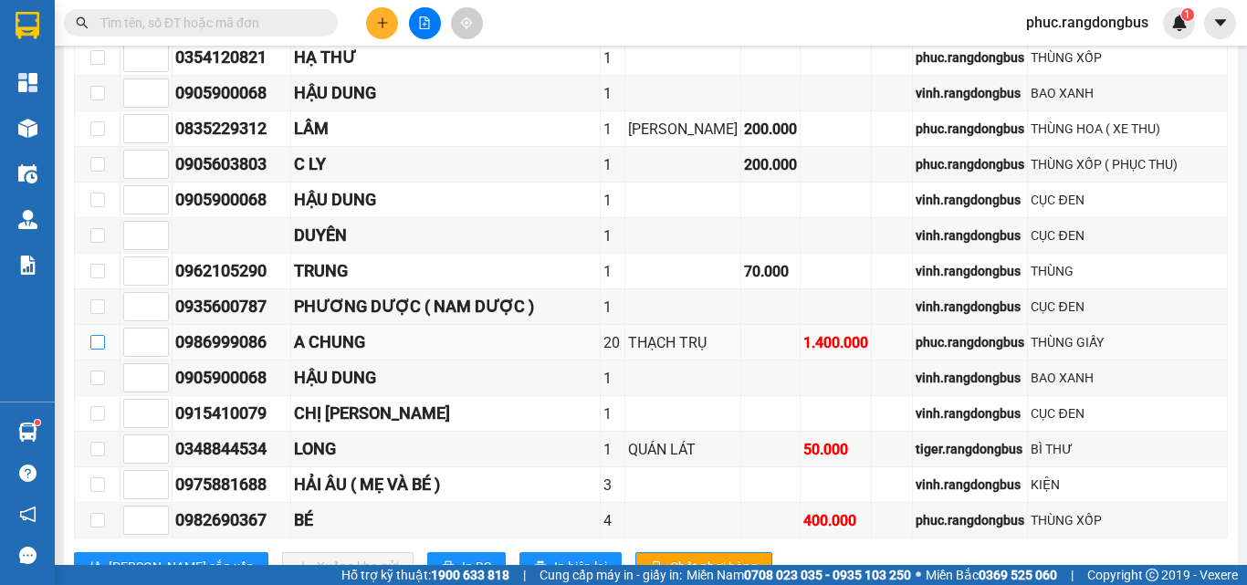
drag, startPoint x: 96, startPoint y: 389, endPoint x: 317, endPoint y: 376, distance: 221.3
click at [96, 350] on input "checkbox" at bounding box center [97, 342] width 15 height 15
checkbox input "true"
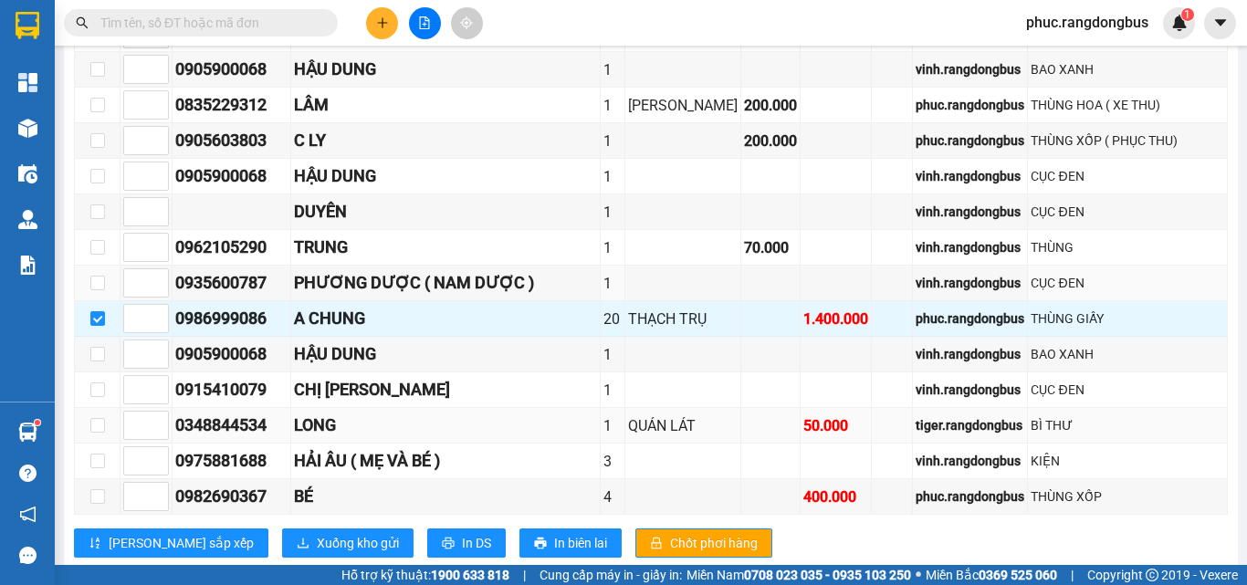
scroll to position [1127, 0]
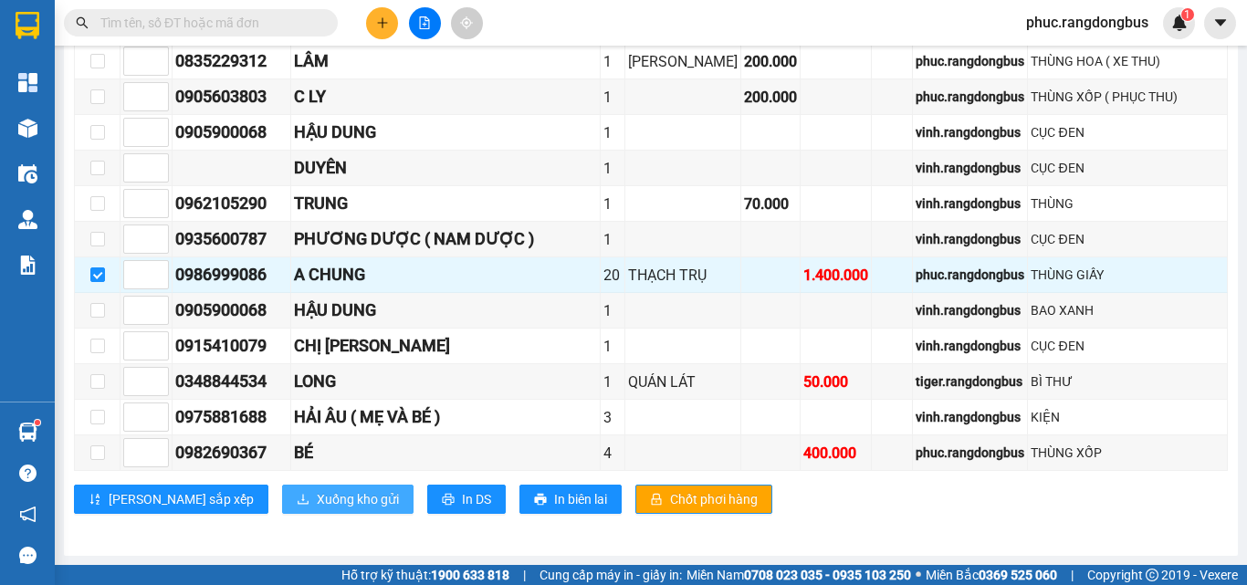
click at [317, 495] on span "Xuống kho gửi" at bounding box center [358, 499] width 82 height 20
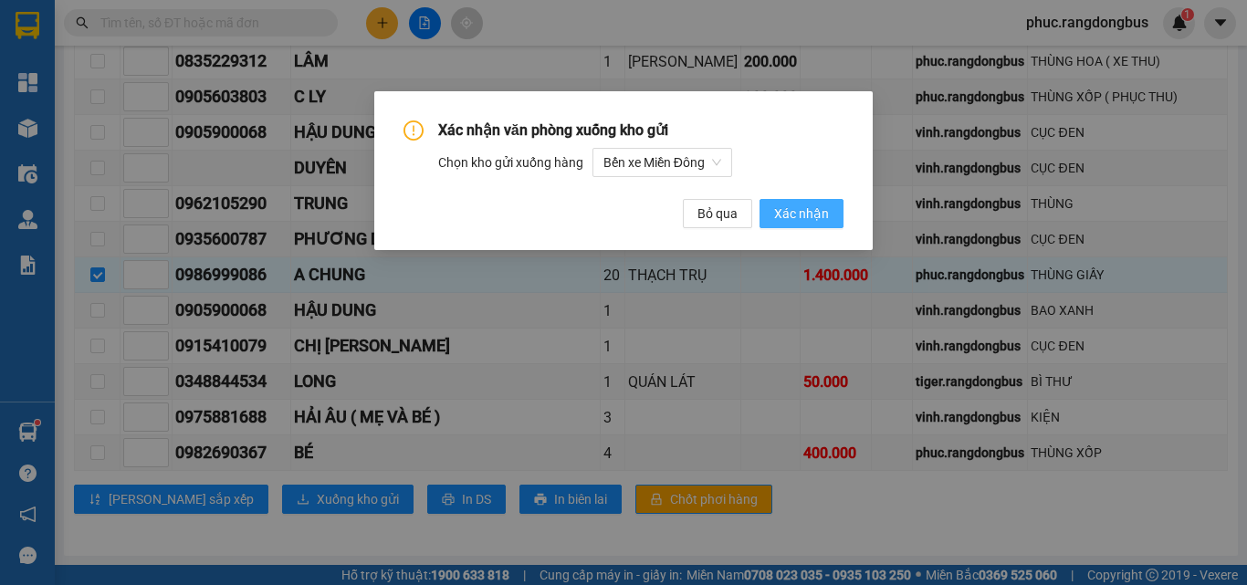
click at [829, 200] on button "Xác nhận" at bounding box center [802, 213] width 84 height 29
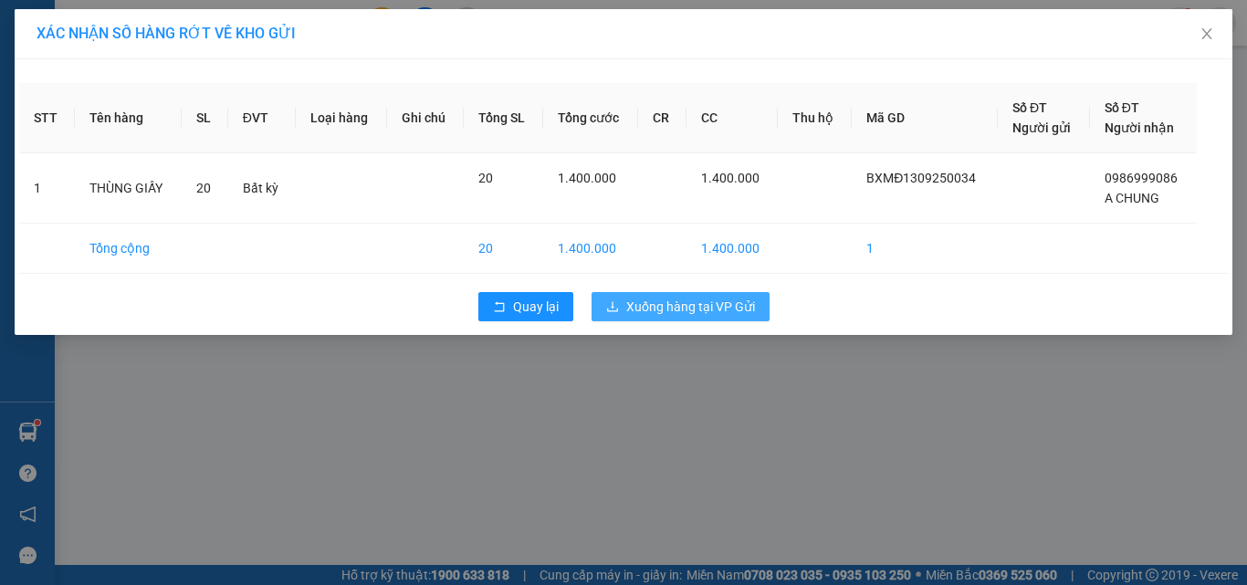
click at [748, 309] on span "Xuống hàng tại VP Gửi" at bounding box center [690, 307] width 129 height 20
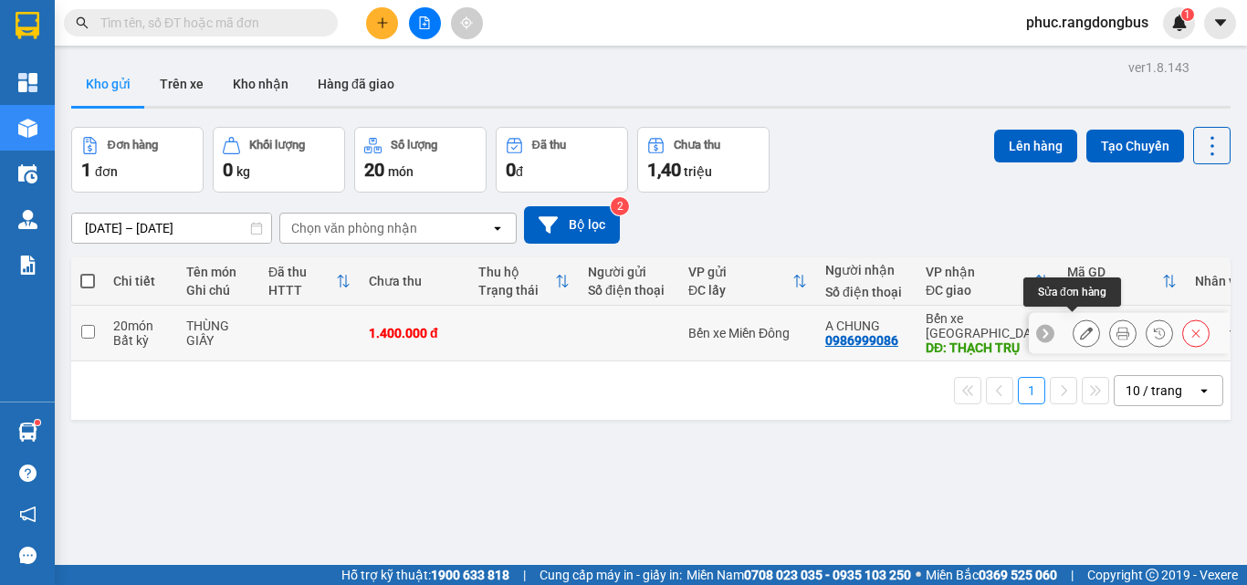
click at [1080, 327] on icon at bounding box center [1086, 333] width 13 height 13
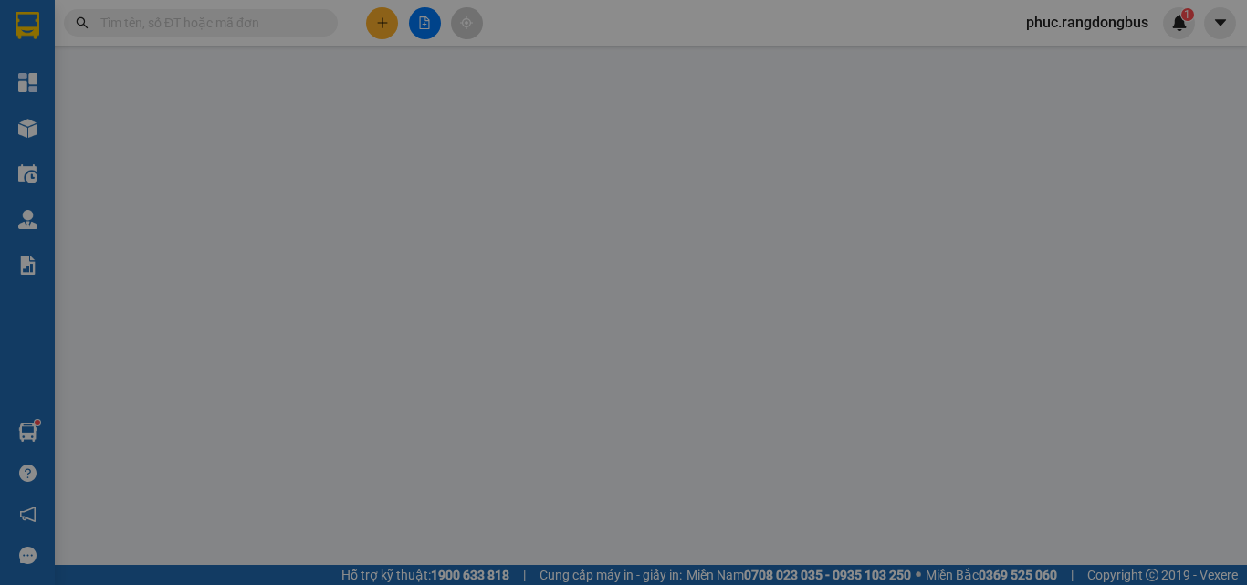
type input "0986999086"
type input "A CHUNG"
type input "THẠCH TRỤ"
type input "1.400.000"
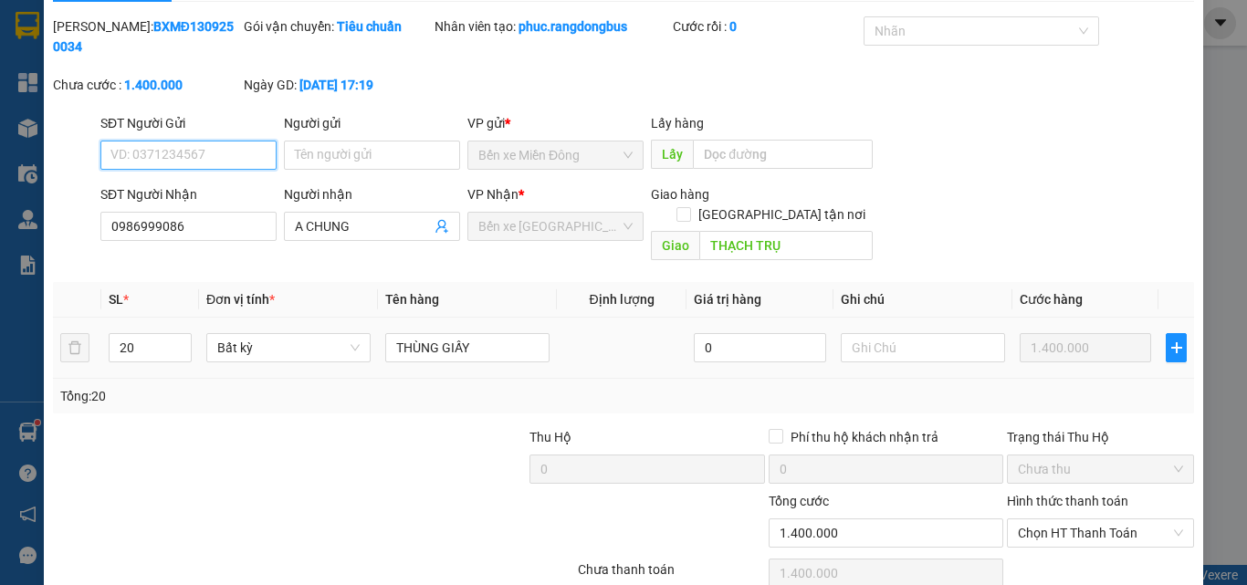
scroll to position [94, 0]
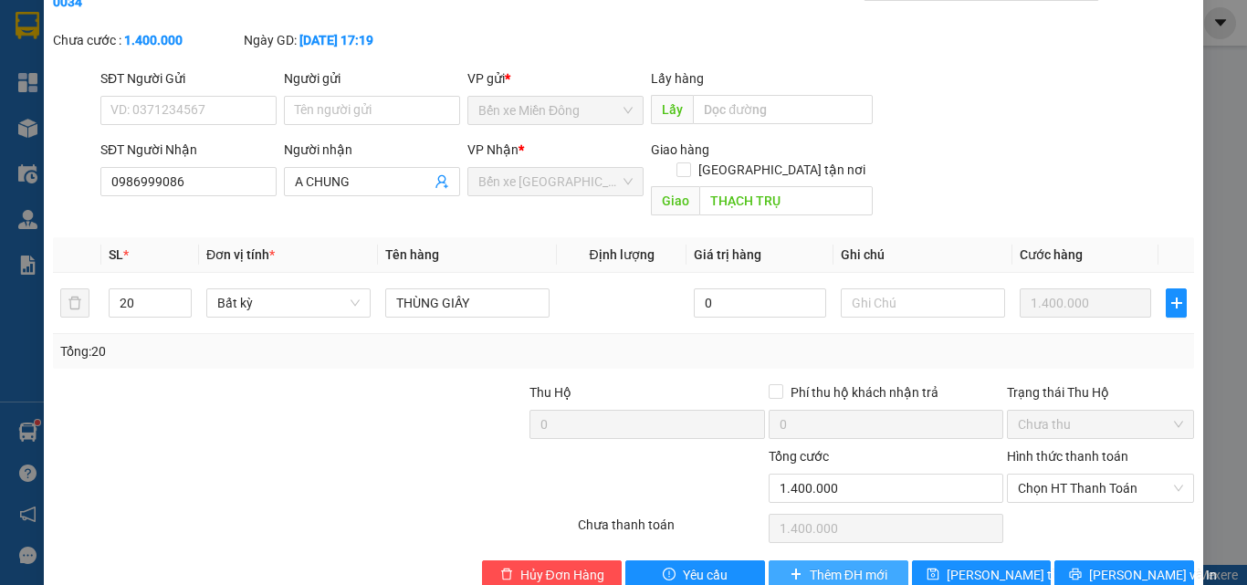
click at [833, 565] on span "Thêm ĐH mới" at bounding box center [849, 575] width 78 height 20
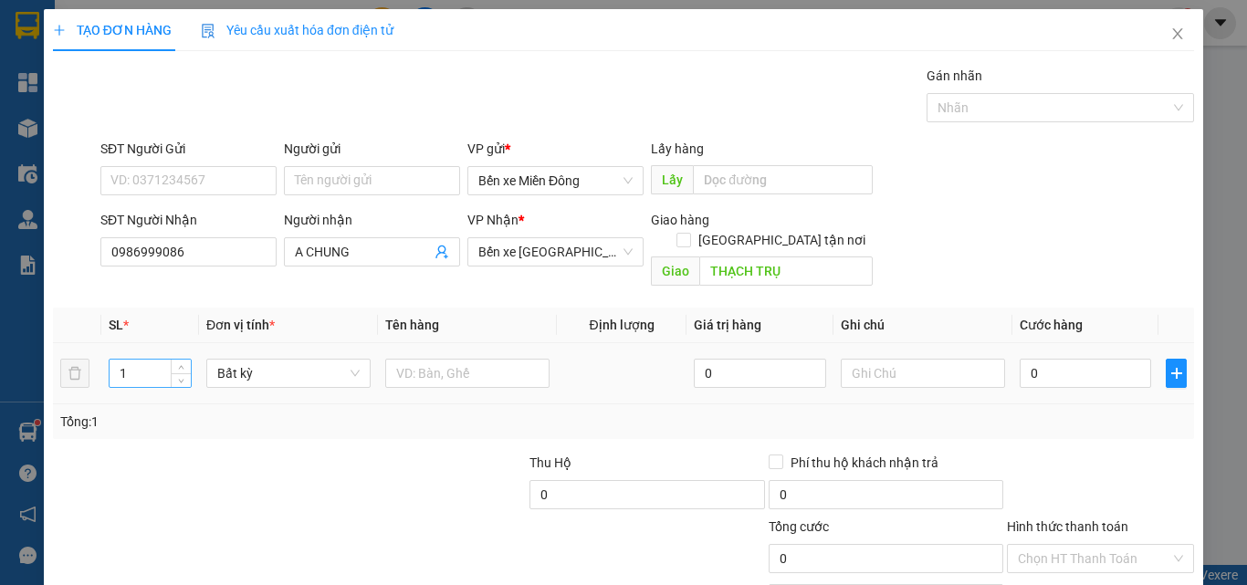
click at [149, 360] on input "1" at bounding box center [150, 373] width 81 height 27
type input "20"
click at [451, 359] on input "text" at bounding box center [467, 373] width 164 height 29
type input "t"
type input "THÙNG GIẤY"
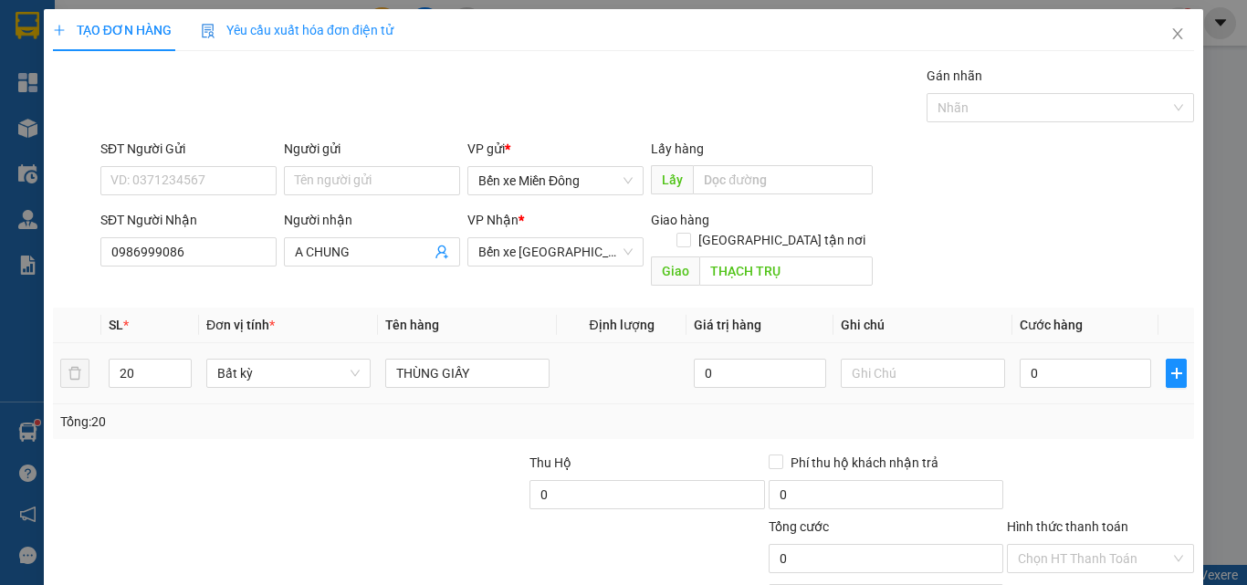
click at [1086, 370] on div "0" at bounding box center [1085, 373] width 131 height 37
click at [1084, 359] on input "0" at bounding box center [1085, 373] width 131 height 29
type input "1"
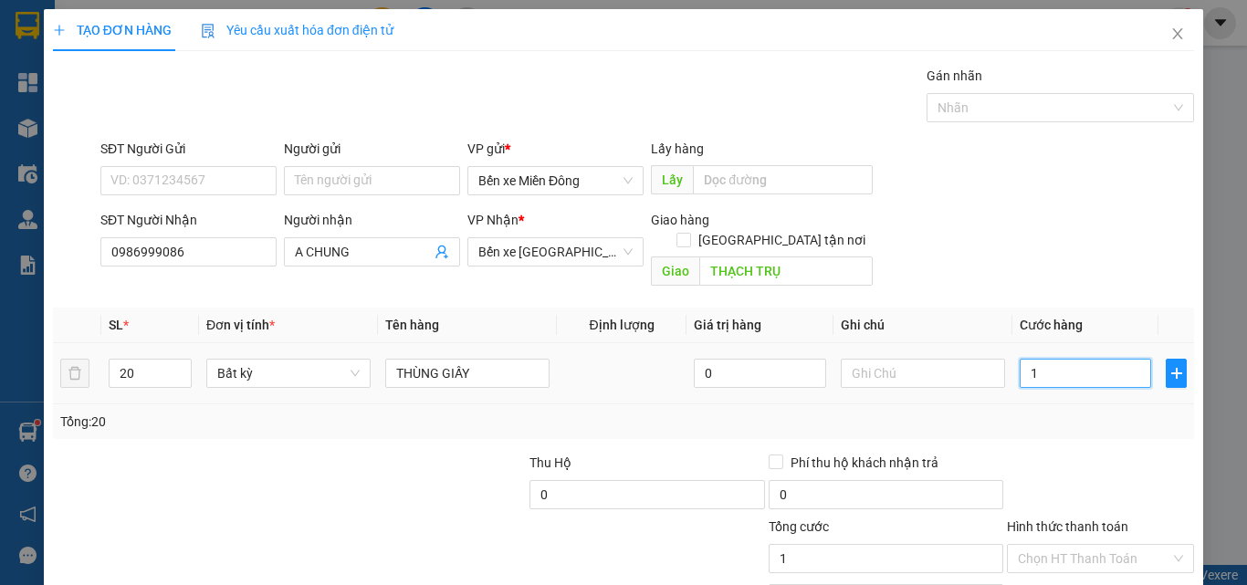
type input "12"
type input "120"
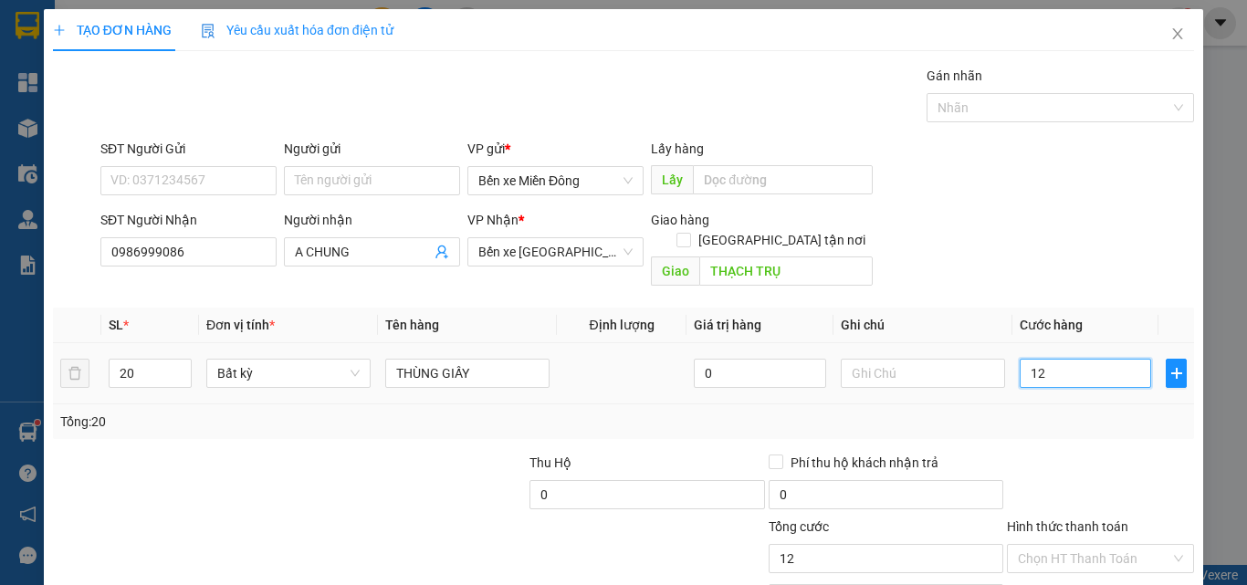
type input "120"
type input "1.200"
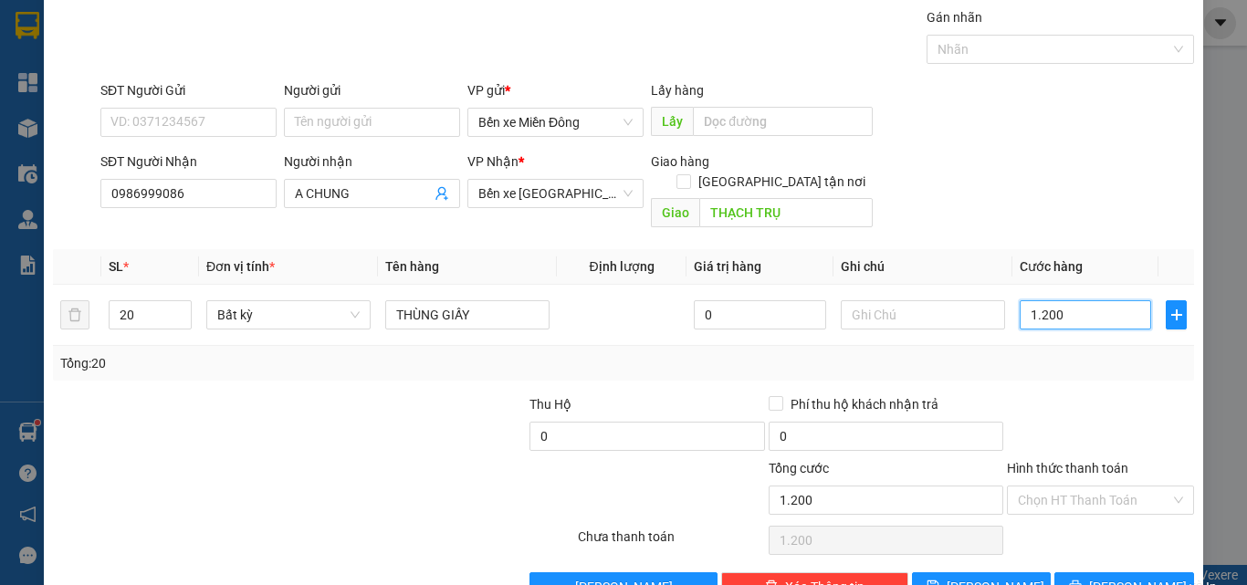
scroll to position [90, 0]
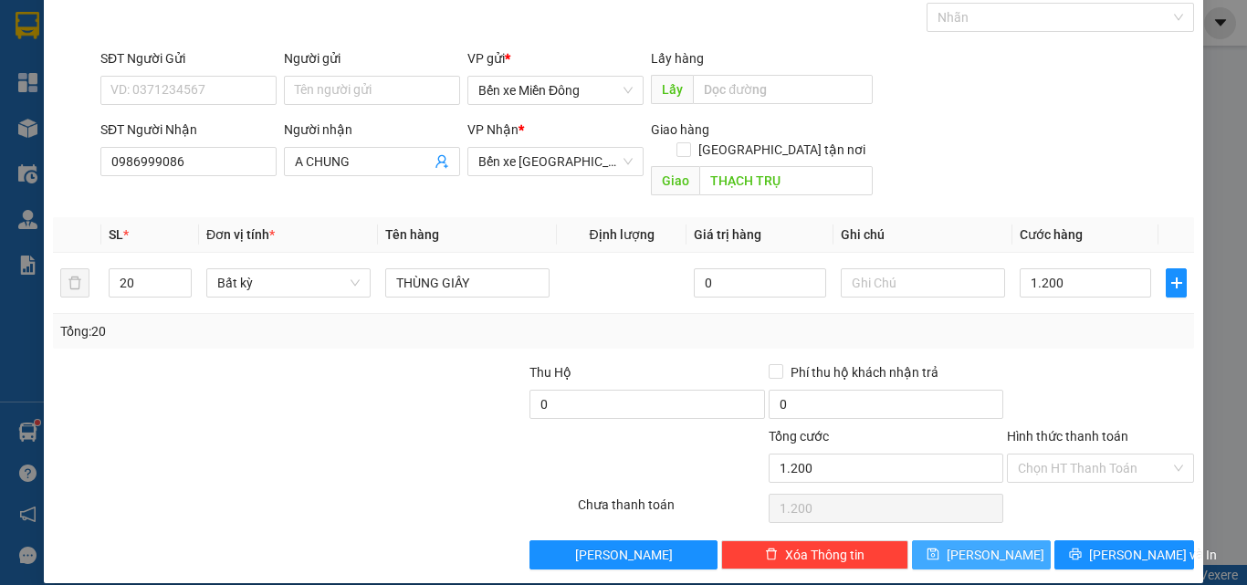
type input "1.200.000"
click at [983, 549] on button "[PERSON_NAME]" at bounding box center [982, 555] width 140 height 29
type input "1"
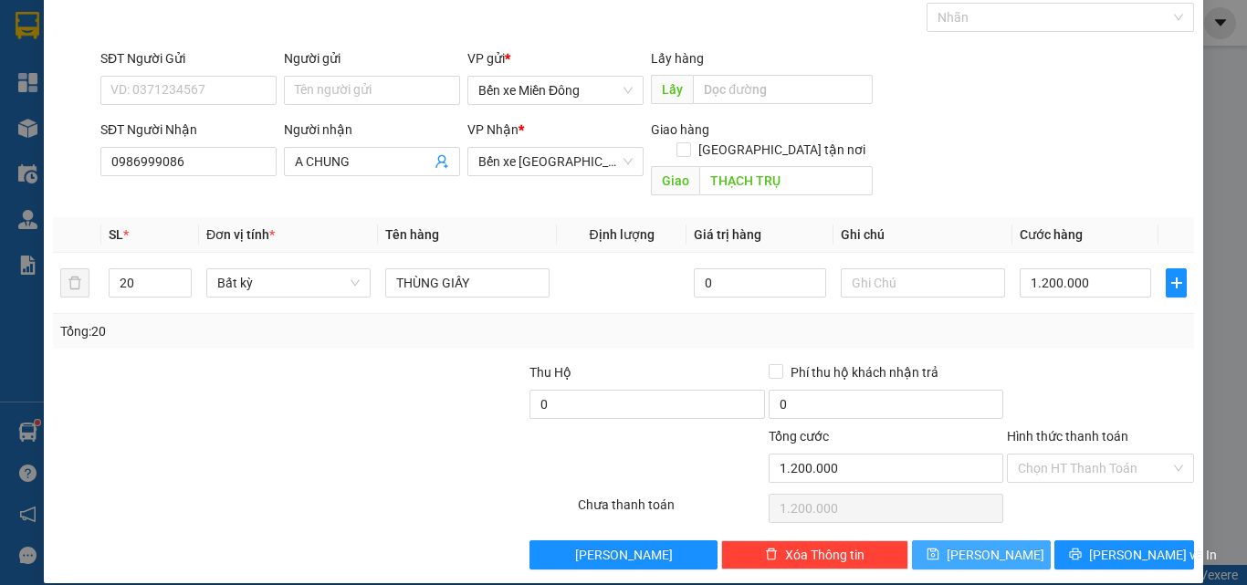
type input "0"
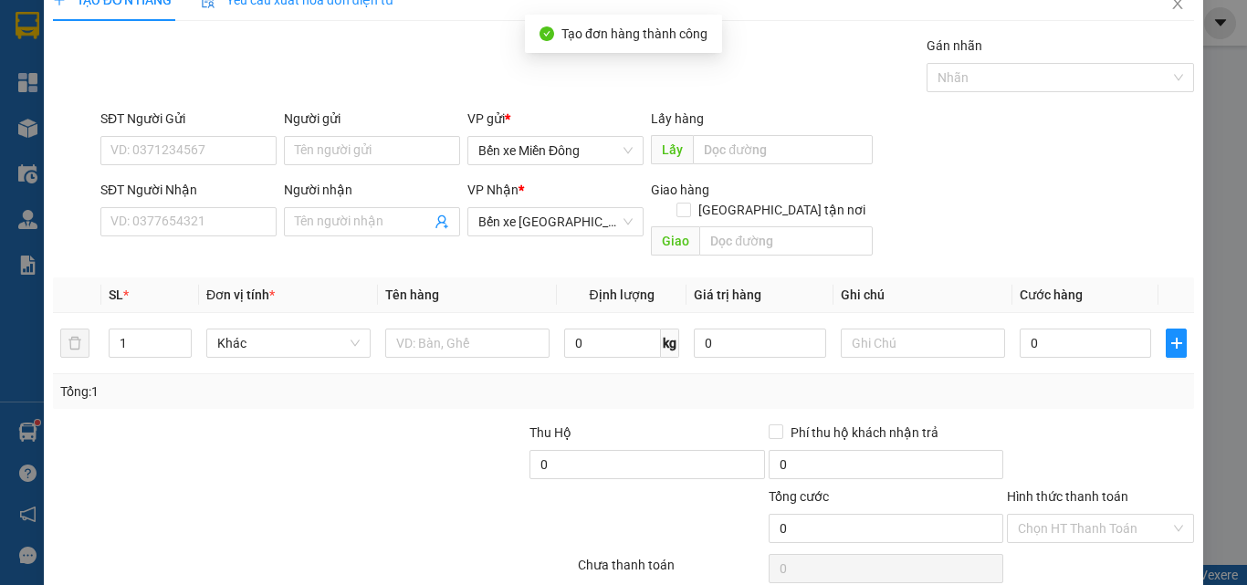
scroll to position [0, 0]
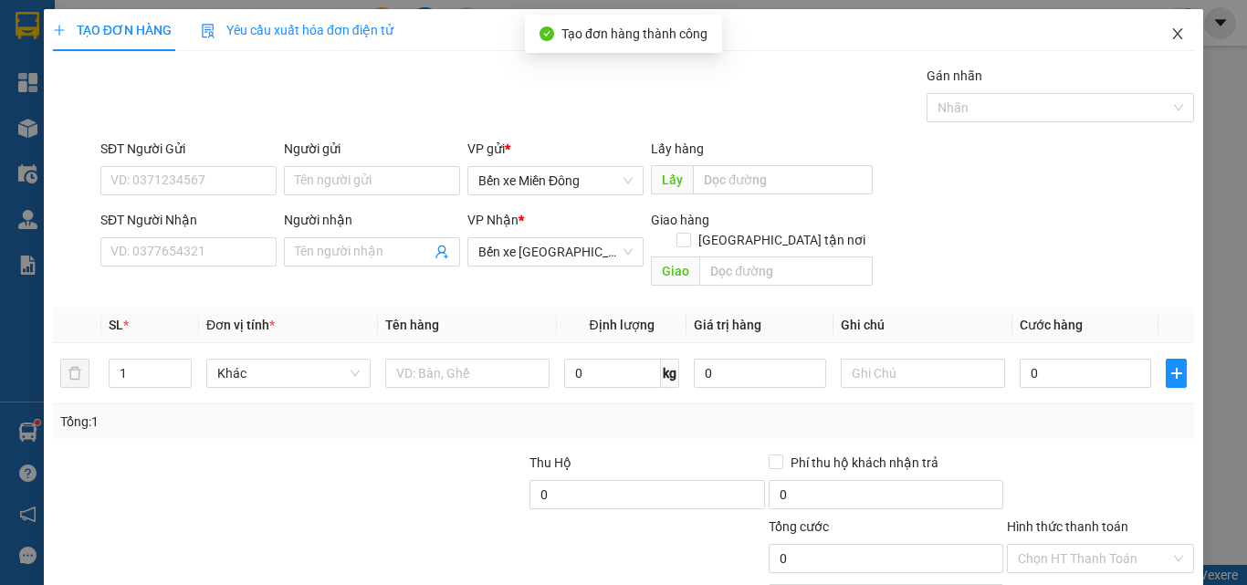
click at [1173, 39] on icon "close" at bounding box center [1178, 33] width 10 height 11
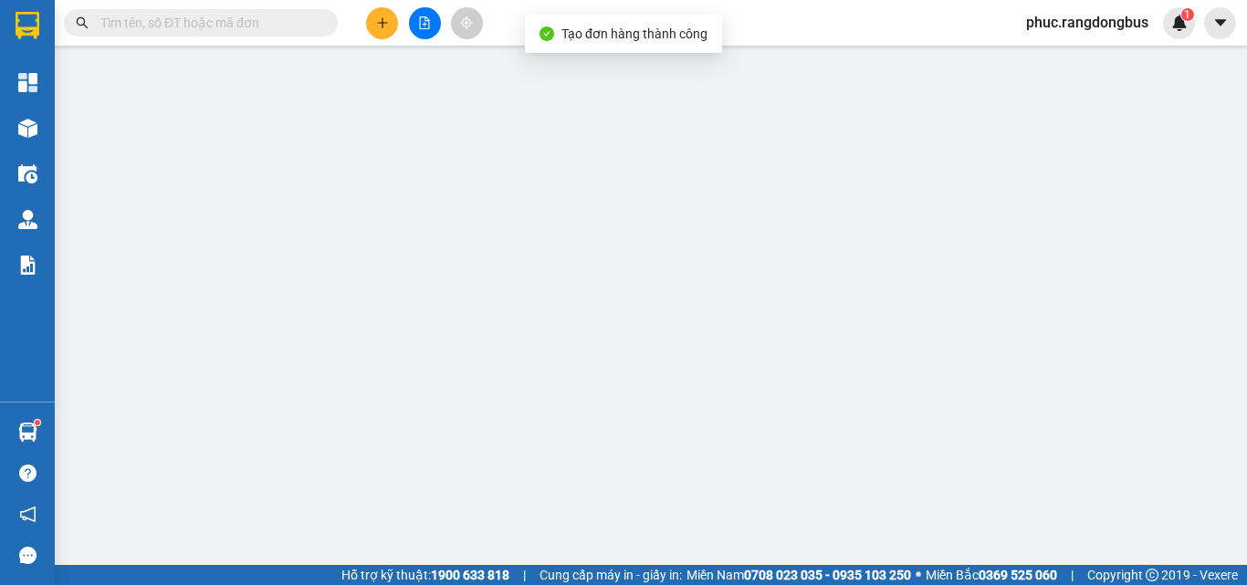
type input "0986999086"
type input "A CHUNG"
type input "THẠCH TRỤ"
type input "1.400.000"
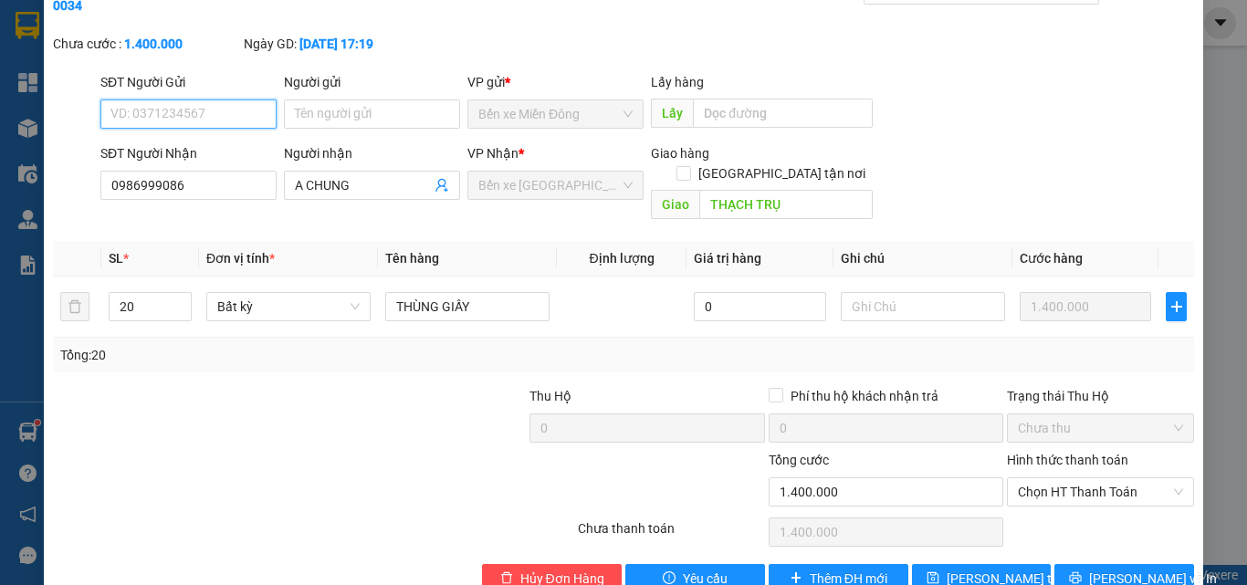
scroll to position [94, 0]
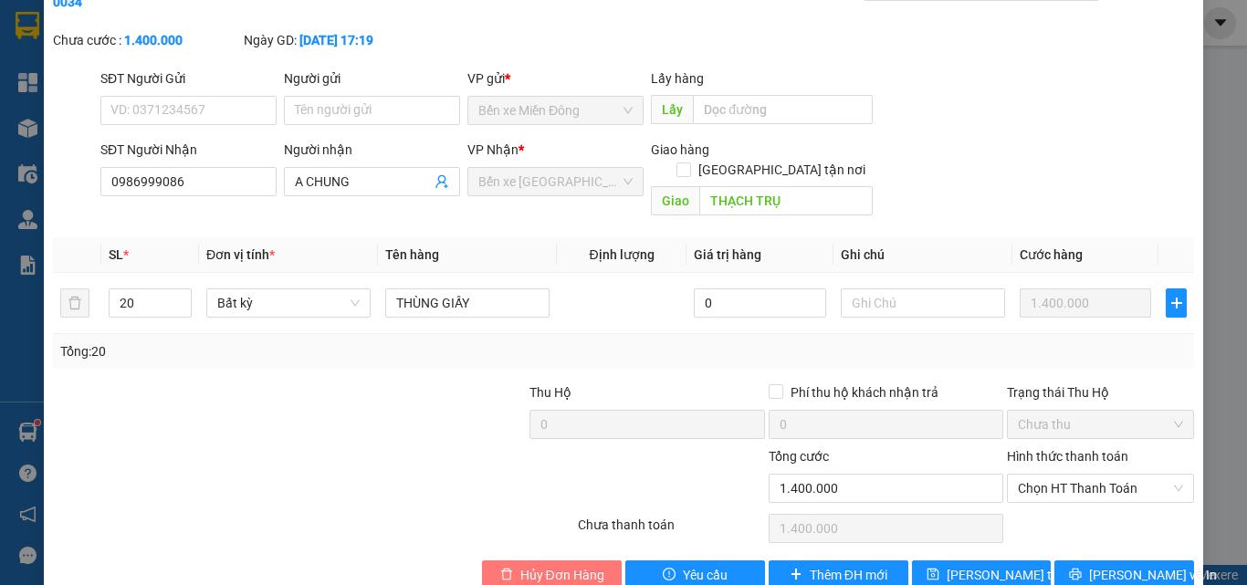
click at [549, 565] on span "Hủy Đơn Hàng" at bounding box center [562, 575] width 84 height 20
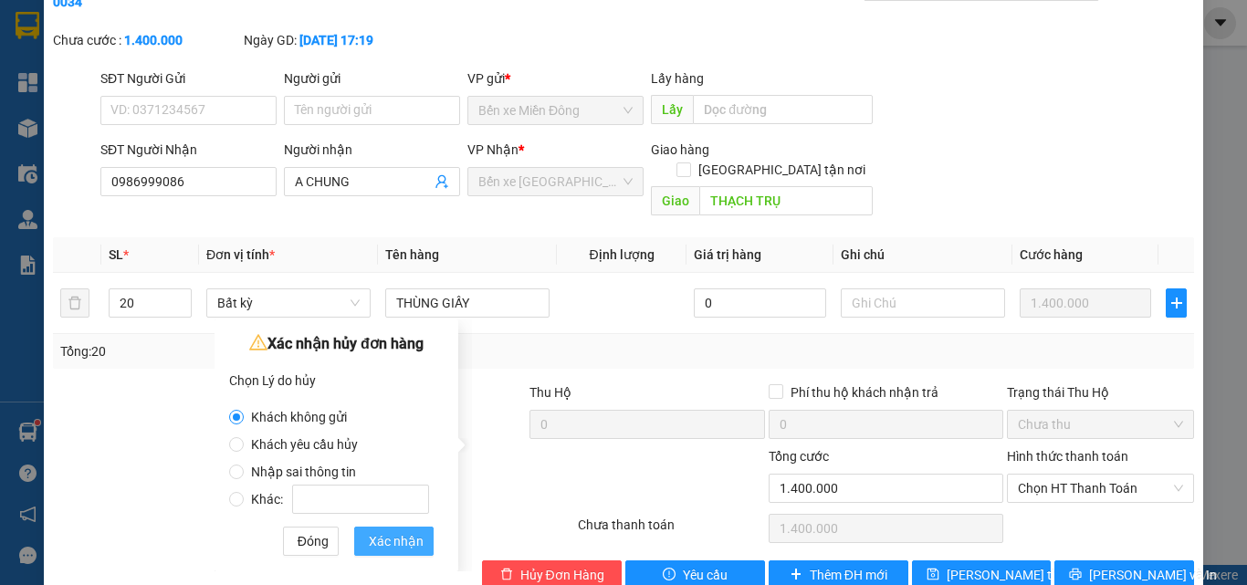
click at [400, 533] on span "Xác nhận" at bounding box center [396, 541] width 55 height 20
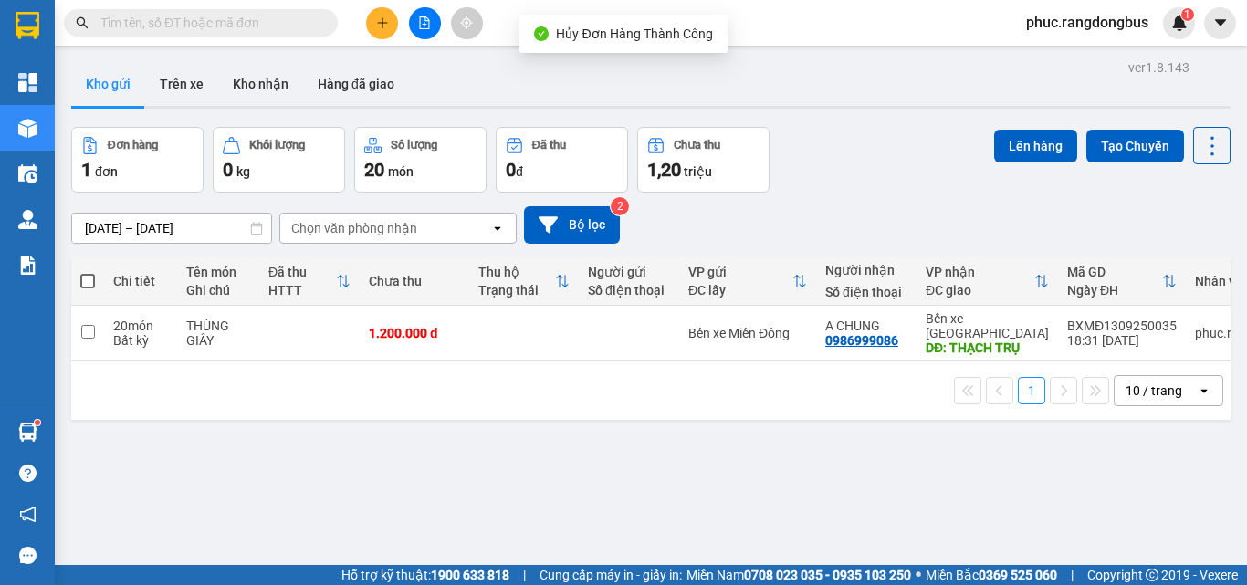
click at [79, 271] on th at bounding box center [87, 281] width 33 height 48
click at [1021, 149] on button "Lên hàng" at bounding box center [1035, 146] width 83 height 33
click at [90, 282] on span at bounding box center [87, 281] width 15 height 15
click at [88, 272] on input "checkbox" at bounding box center [88, 272] width 0 height 0
checkbox input "true"
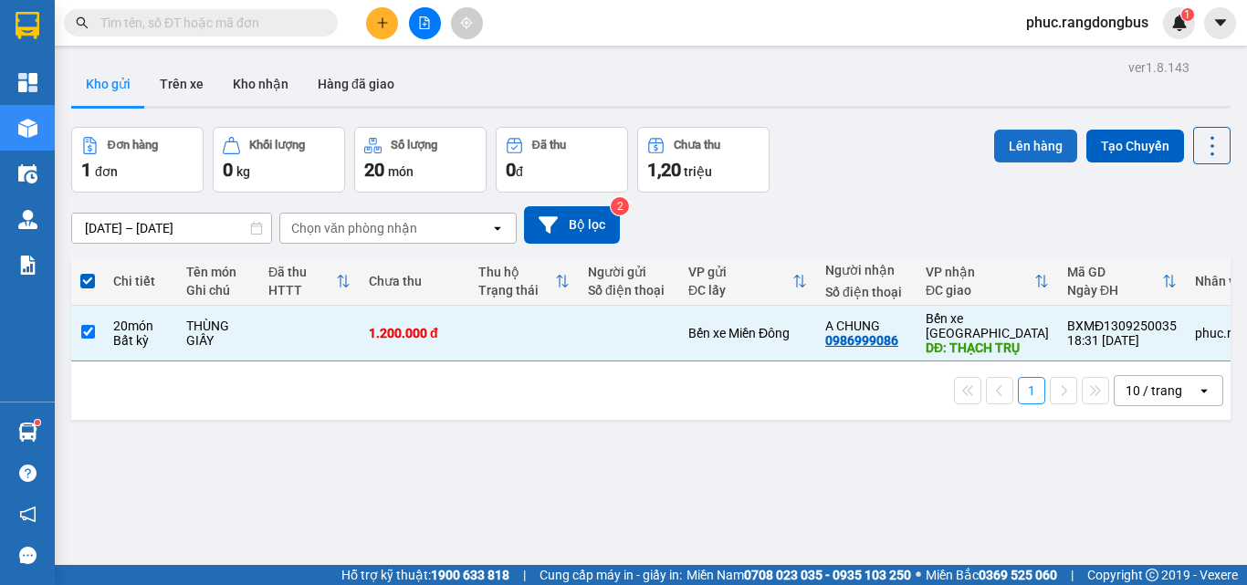
click at [997, 153] on button "Lên hàng" at bounding box center [1035, 146] width 83 height 33
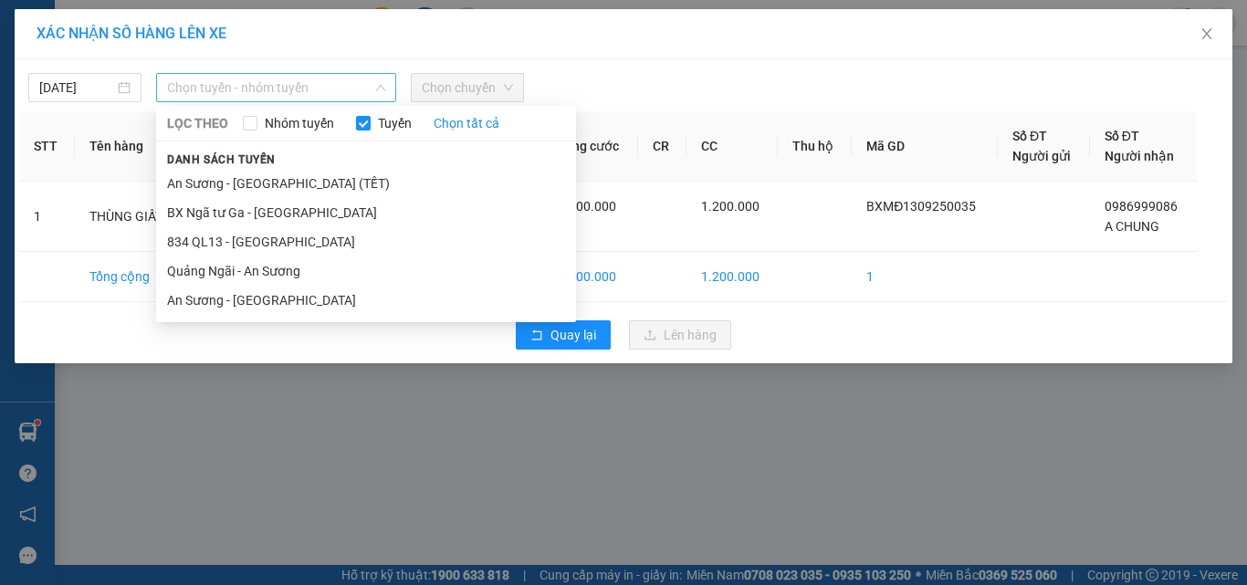
click at [286, 83] on span "Chọn tuyến - nhóm tuyến" at bounding box center [276, 87] width 218 height 27
click at [279, 290] on li "An Sương - [GEOGRAPHIC_DATA]" at bounding box center [366, 300] width 420 height 29
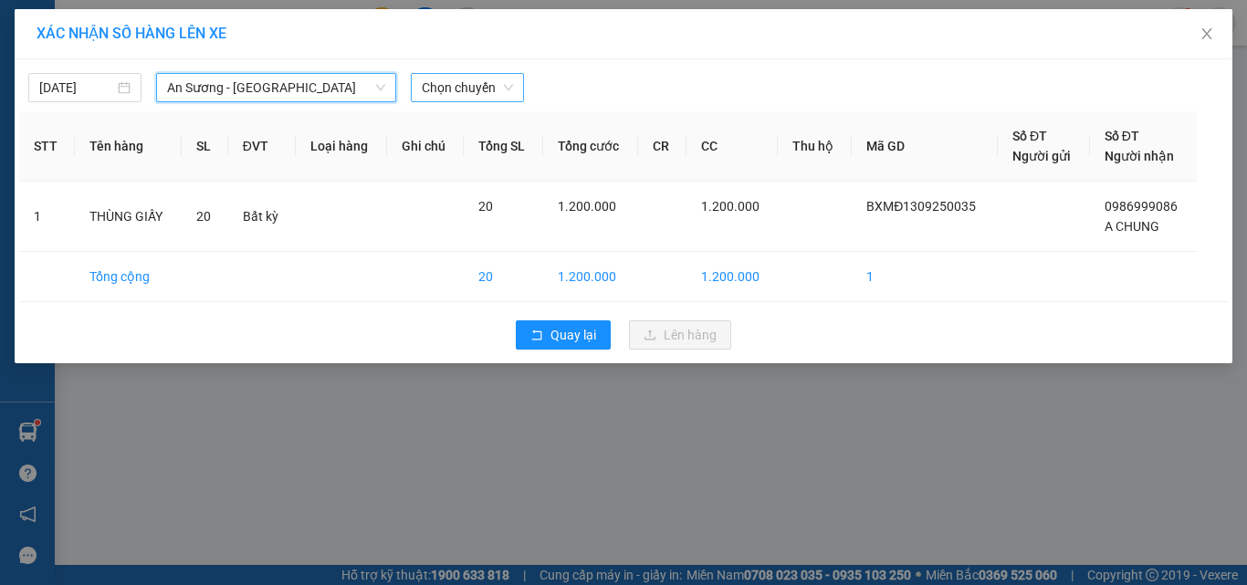
click at [493, 86] on span "Chọn chuyến" at bounding box center [467, 87] width 91 height 27
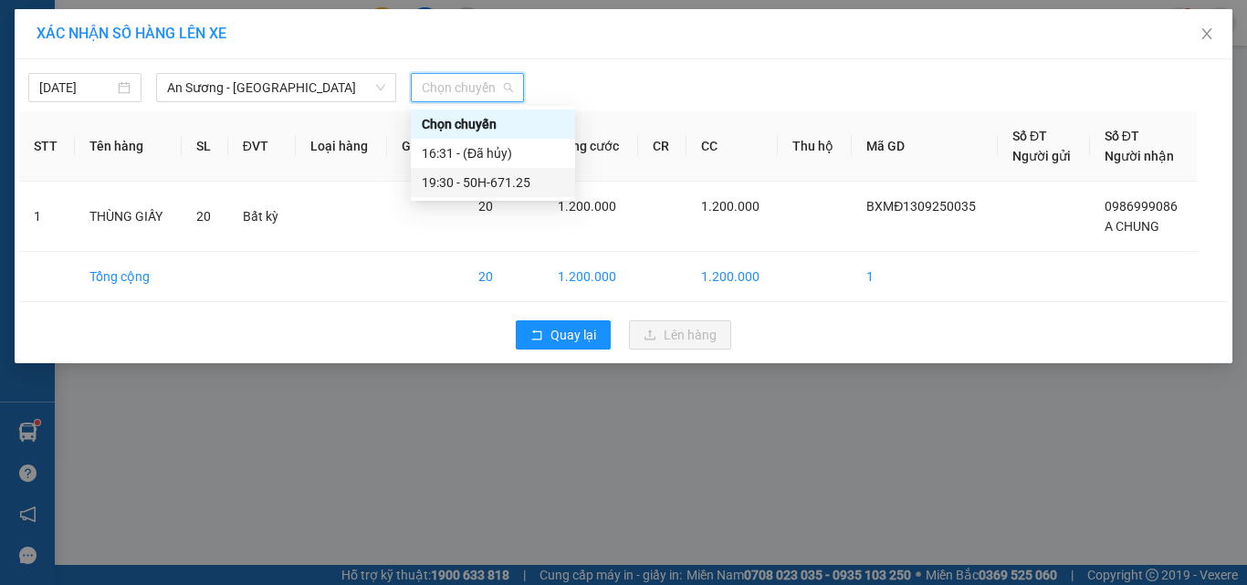
click at [549, 184] on div "19:30 - 50H-671.25" at bounding box center [493, 183] width 142 height 20
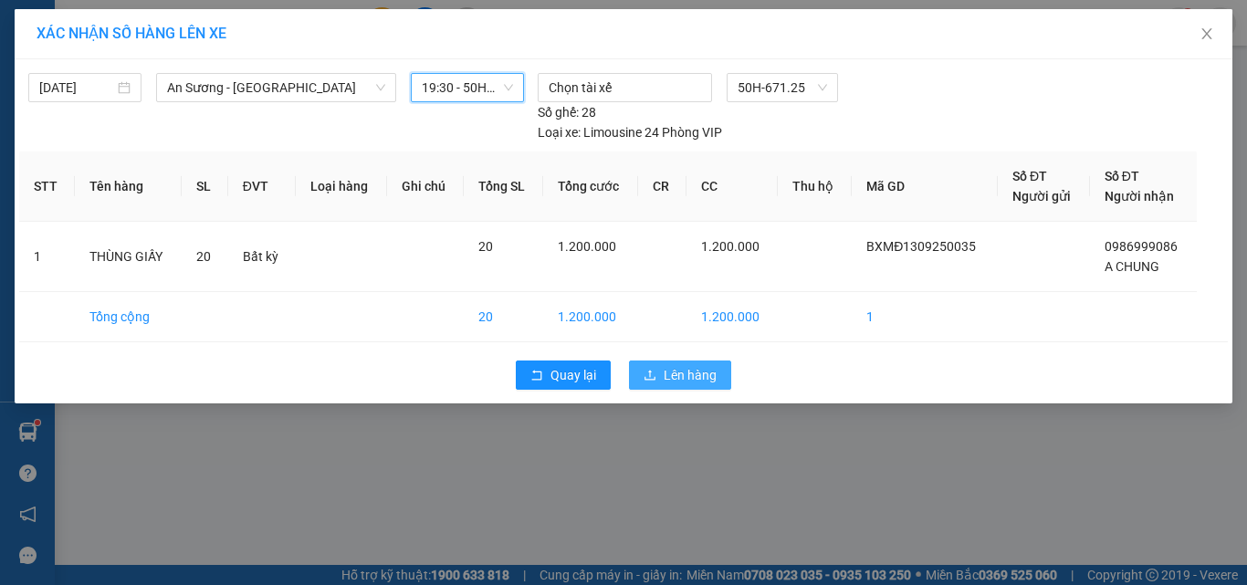
click at [713, 382] on span "Lên hàng" at bounding box center [690, 375] width 53 height 20
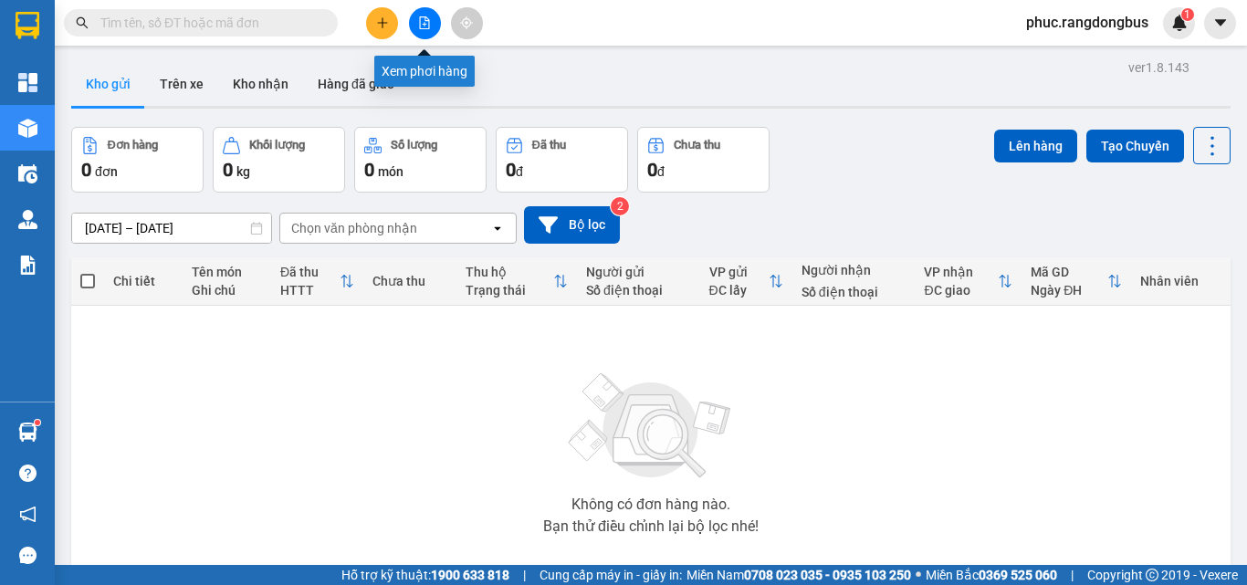
click at [427, 20] on icon "file-add" at bounding box center [424, 22] width 13 height 13
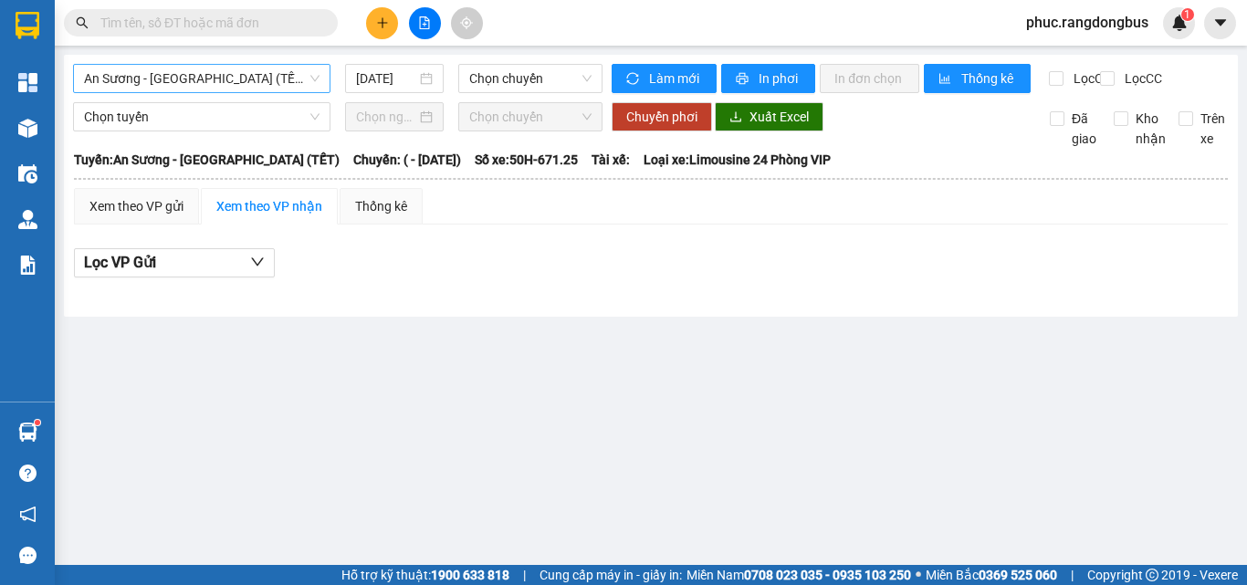
click at [235, 71] on span "An Sương - [GEOGRAPHIC_DATA] (TẾT)" at bounding box center [202, 78] width 236 height 27
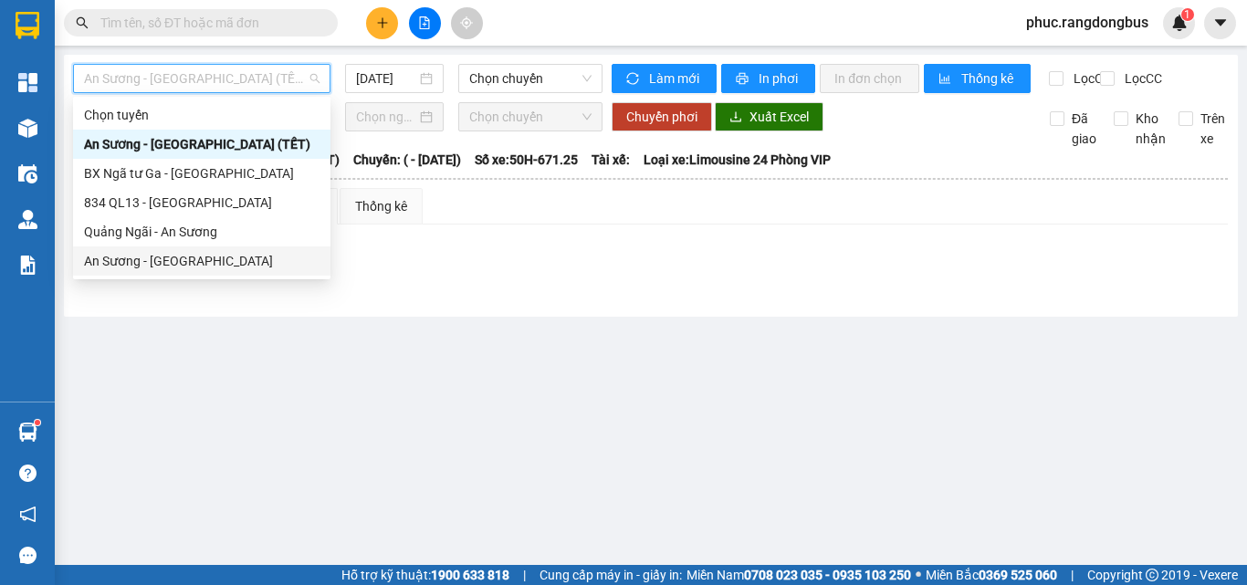
click at [212, 270] on div "An Sương - [GEOGRAPHIC_DATA]" at bounding box center [202, 261] width 236 height 20
type input "[DATE]"
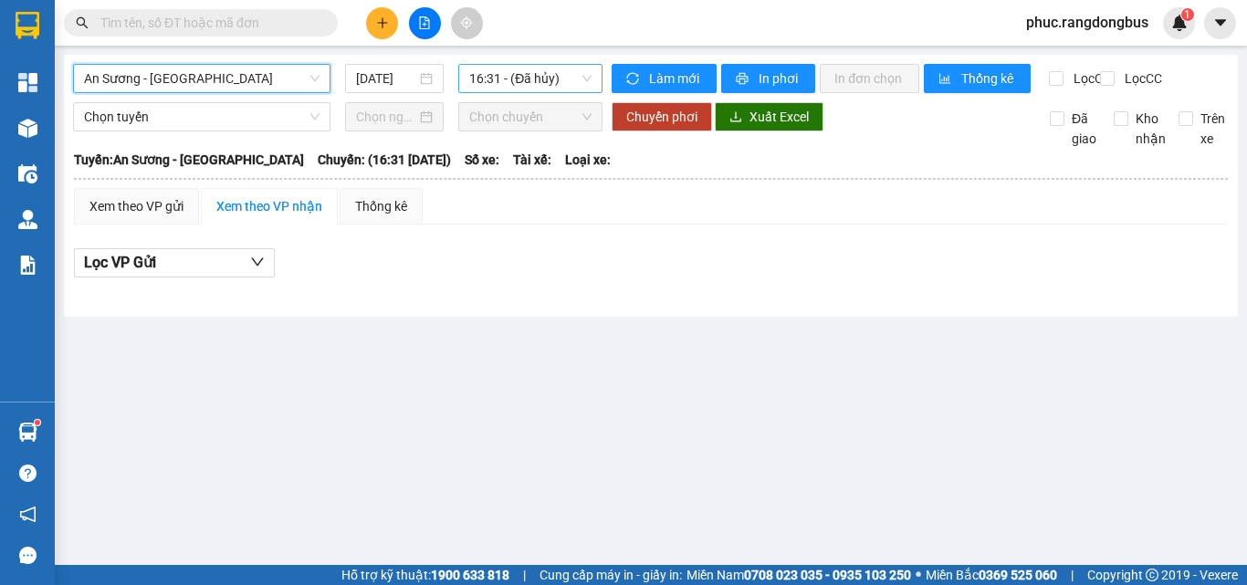
click at [522, 73] on span "16:31 - (Đã hủy)" at bounding box center [530, 78] width 122 height 27
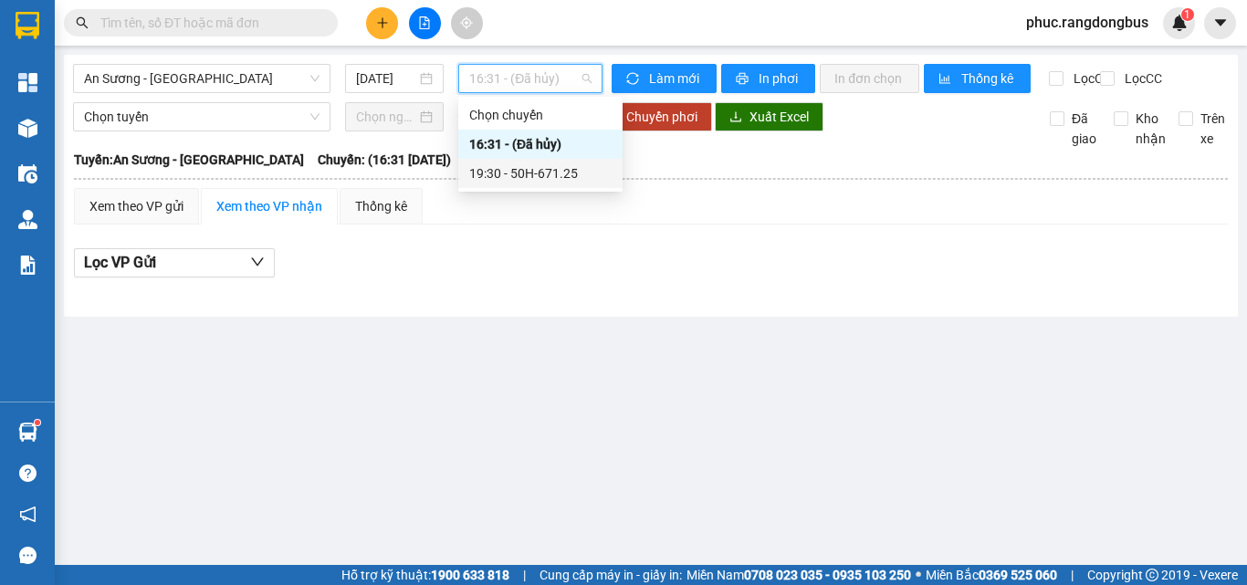
click at [580, 176] on div "19:30 - 50H-671.25" at bounding box center [540, 173] width 142 height 20
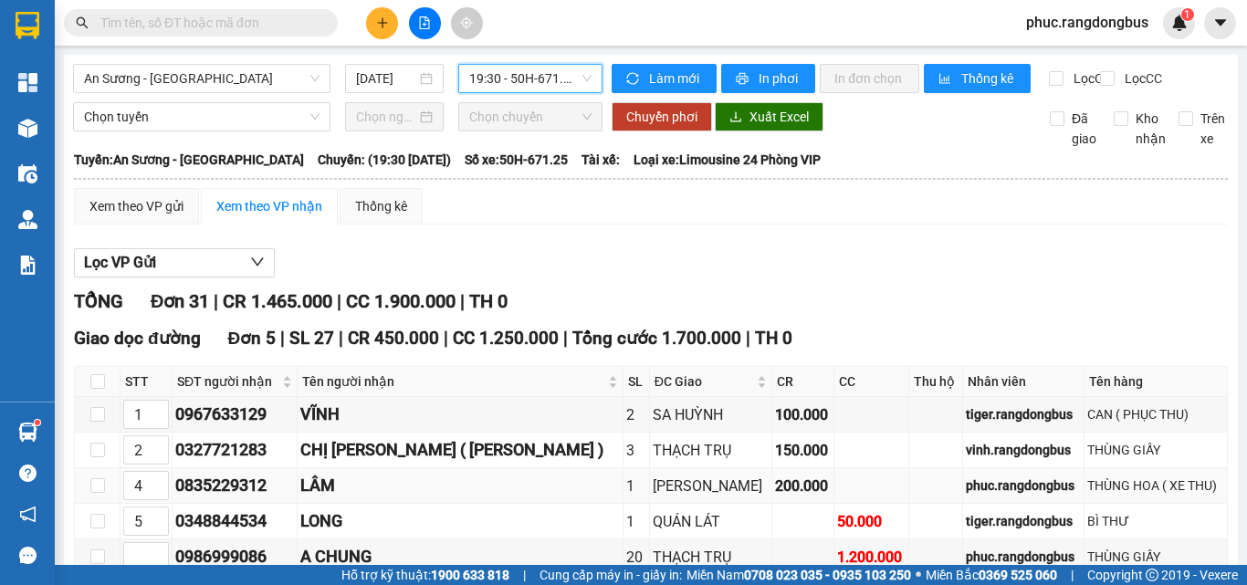
scroll to position [365, 0]
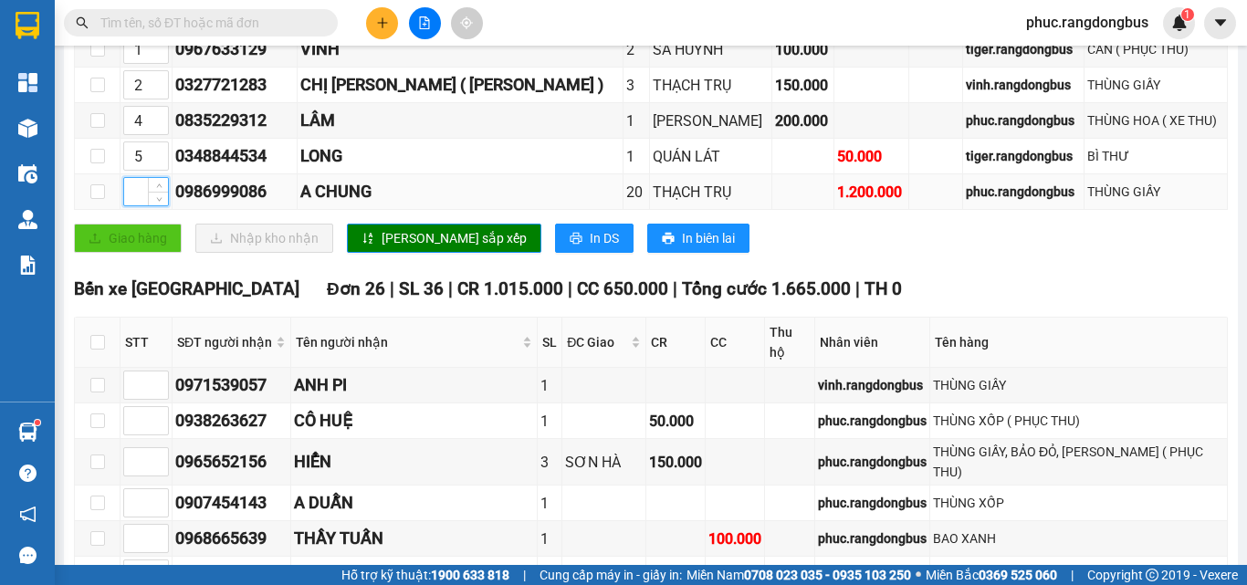
click at [138, 205] on input at bounding box center [146, 191] width 44 height 27
type input "3"
click at [416, 248] on span "Lưu sắp xếp" at bounding box center [454, 238] width 145 height 20
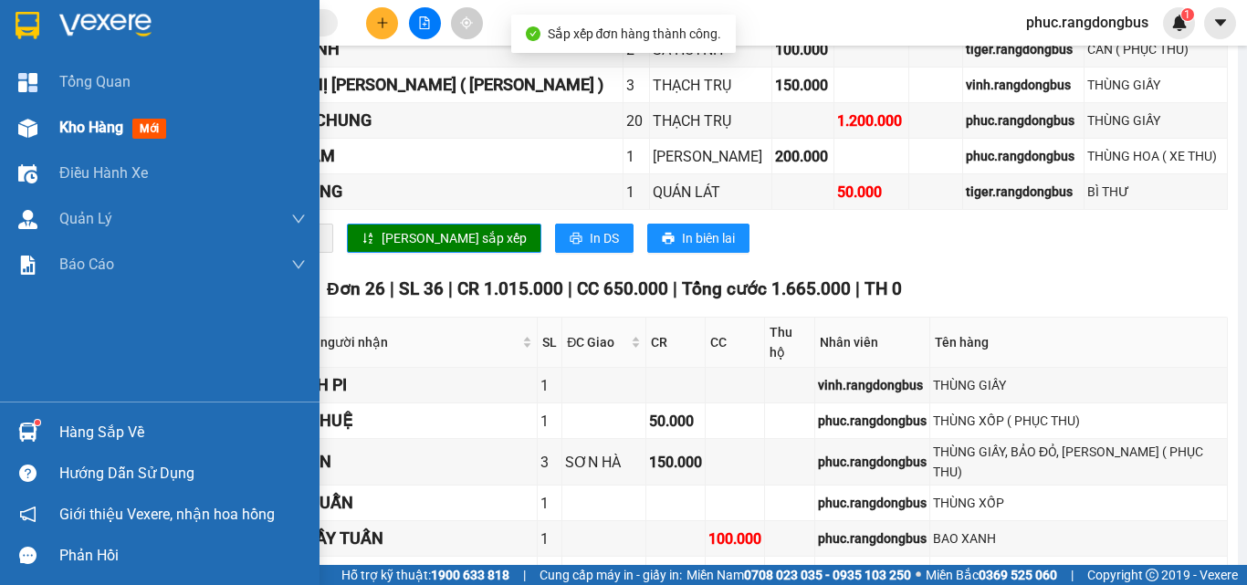
click at [120, 120] on span "Kho hàng" at bounding box center [91, 127] width 64 height 17
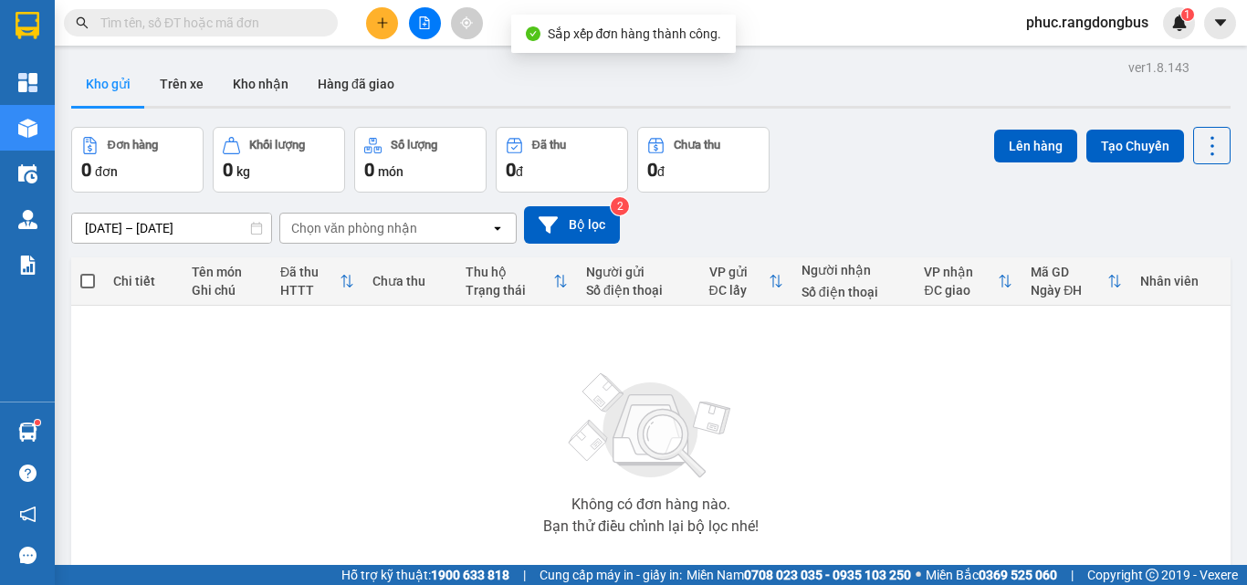
click at [384, 29] on button at bounding box center [382, 23] width 32 height 32
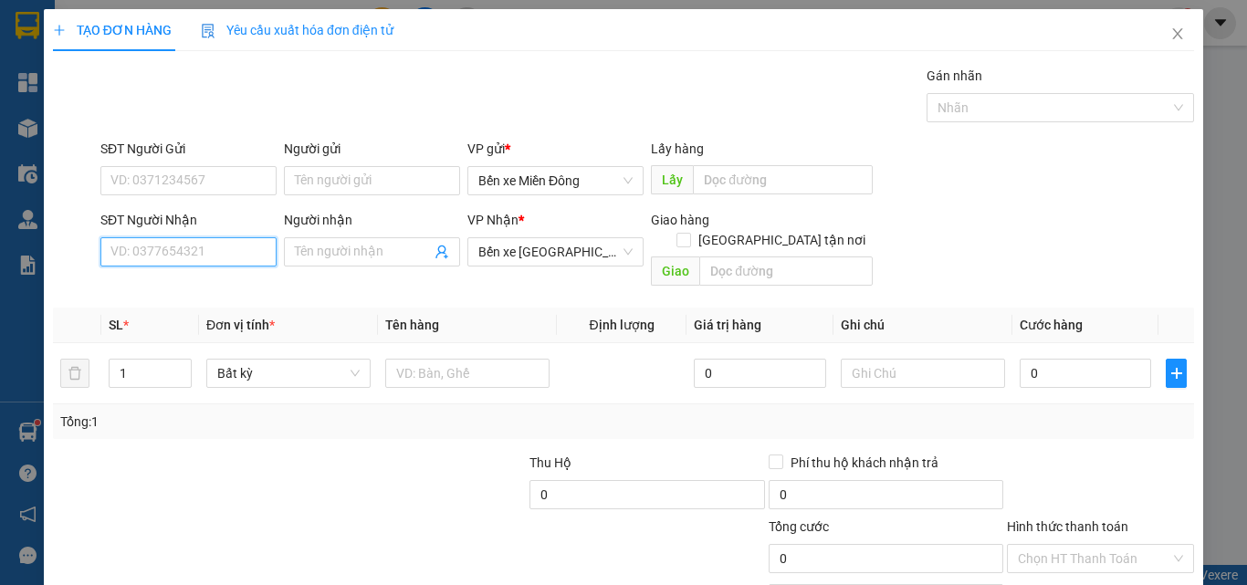
click at [181, 263] on input "SĐT Người Nhận" at bounding box center [188, 251] width 176 height 29
type input "0985460568"
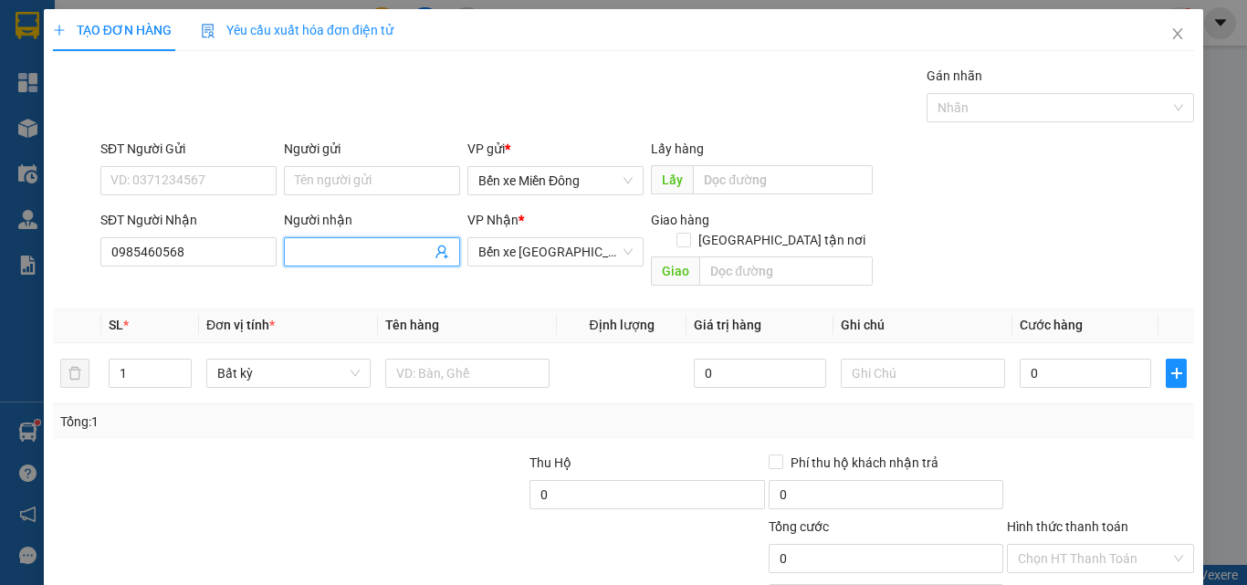
click at [358, 259] on input "Người nhận" at bounding box center [363, 252] width 136 height 20
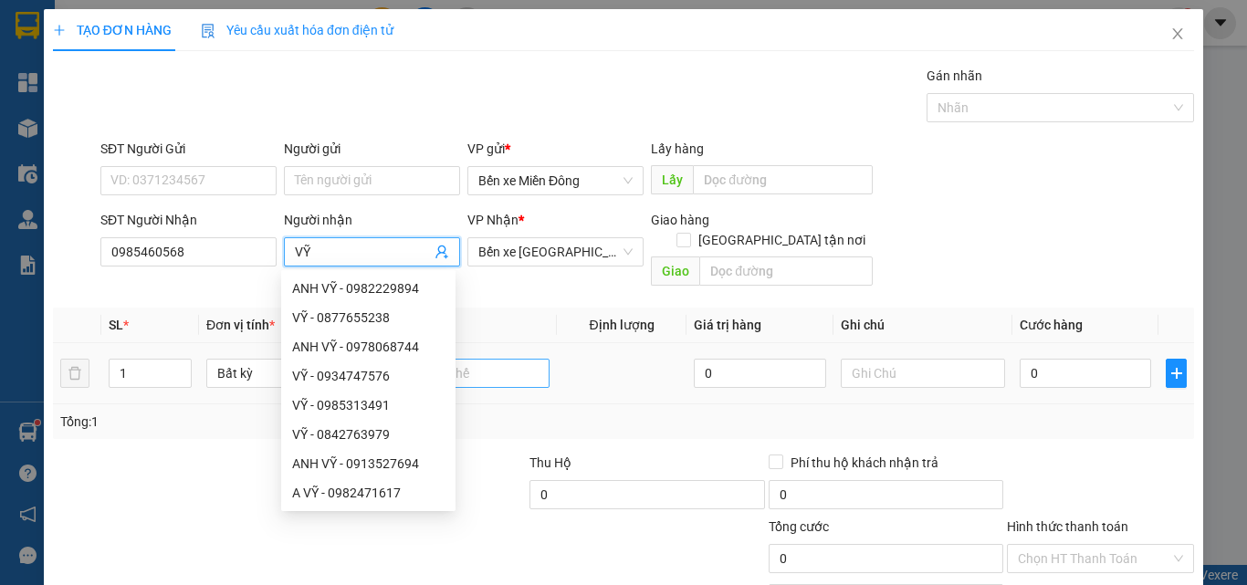
type input "VỸ"
click at [509, 359] on input "text" at bounding box center [467, 373] width 164 height 29
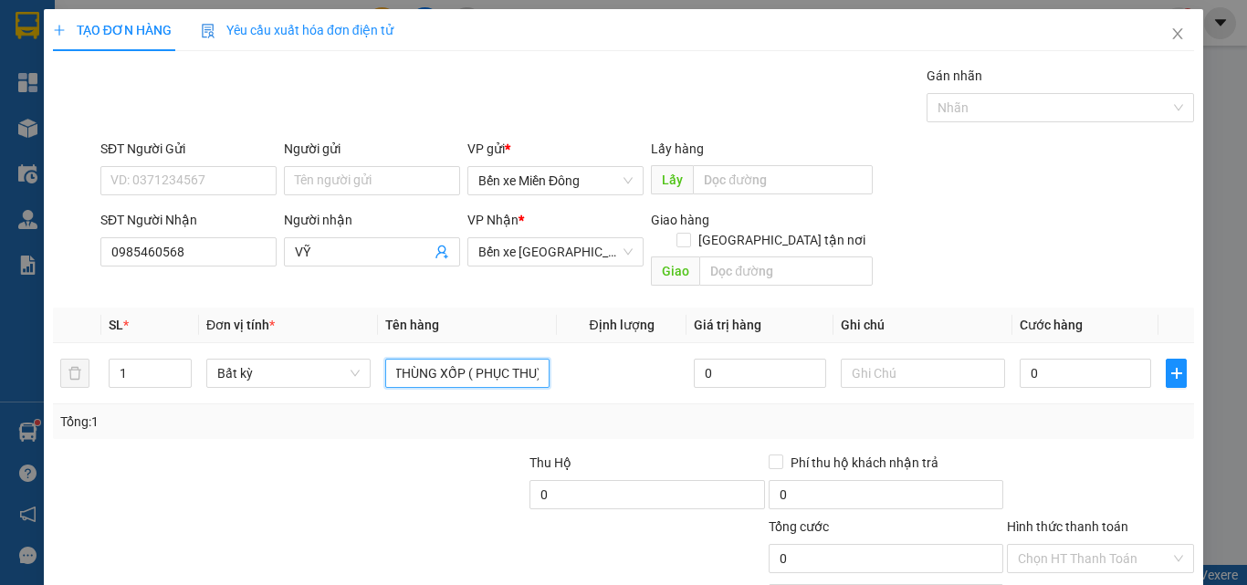
scroll to position [0, 5]
type input "THÙNG XỐP ( PHỤC THU)"
click at [1076, 359] on input "0" at bounding box center [1085, 373] width 131 height 29
type input "5"
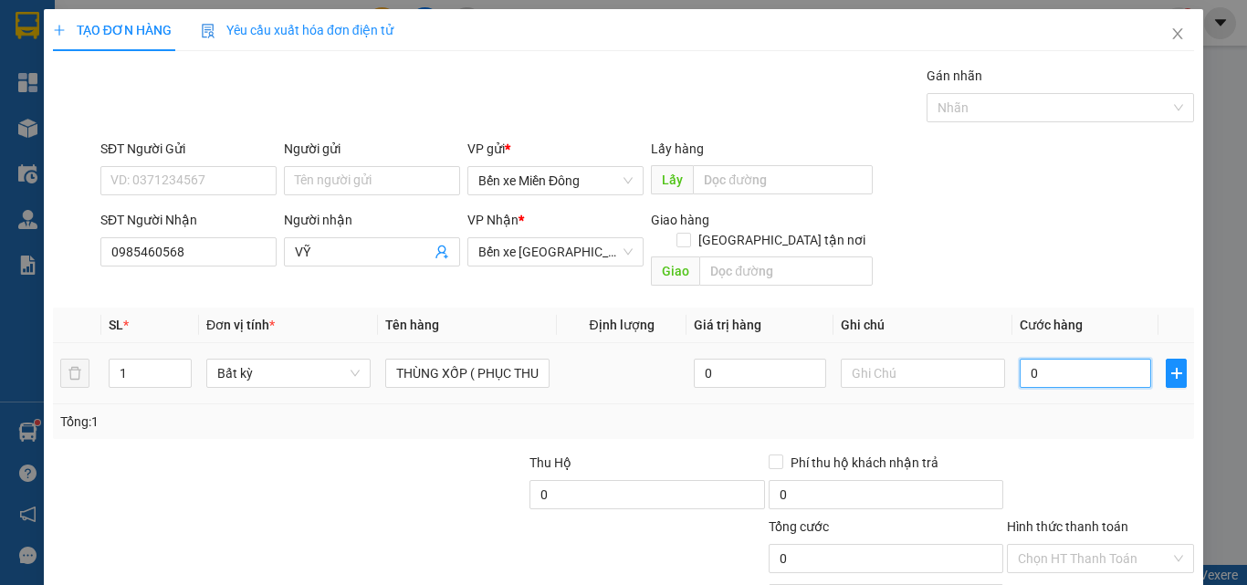
type input "5"
type input "50"
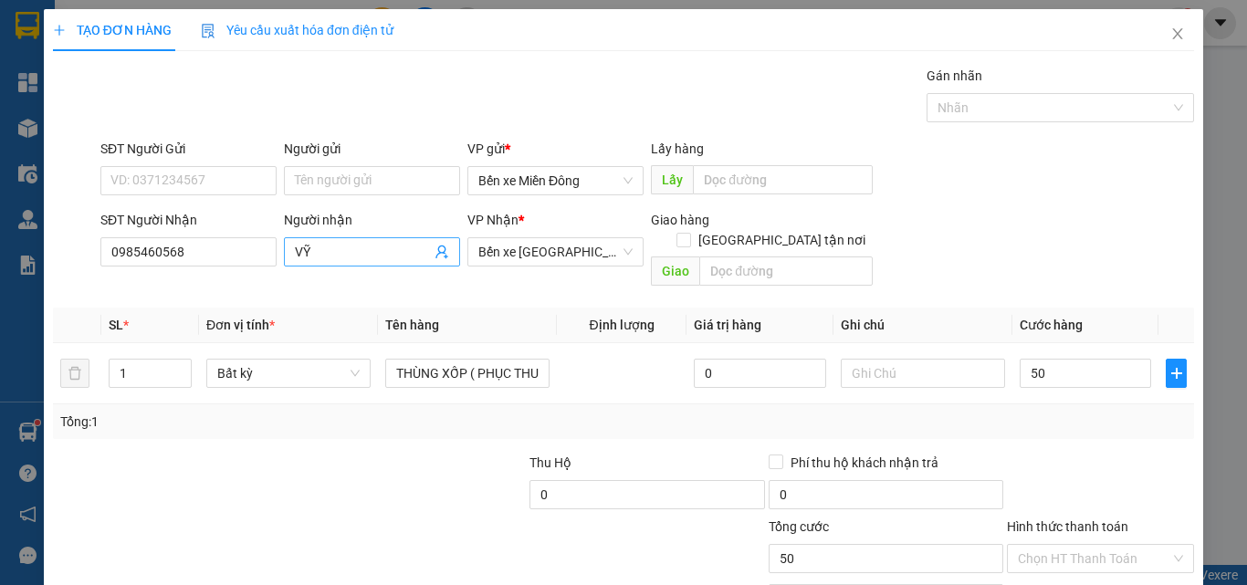
type input "50.000"
click at [335, 253] on input "VỸ" at bounding box center [363, 252] width 136 height 20
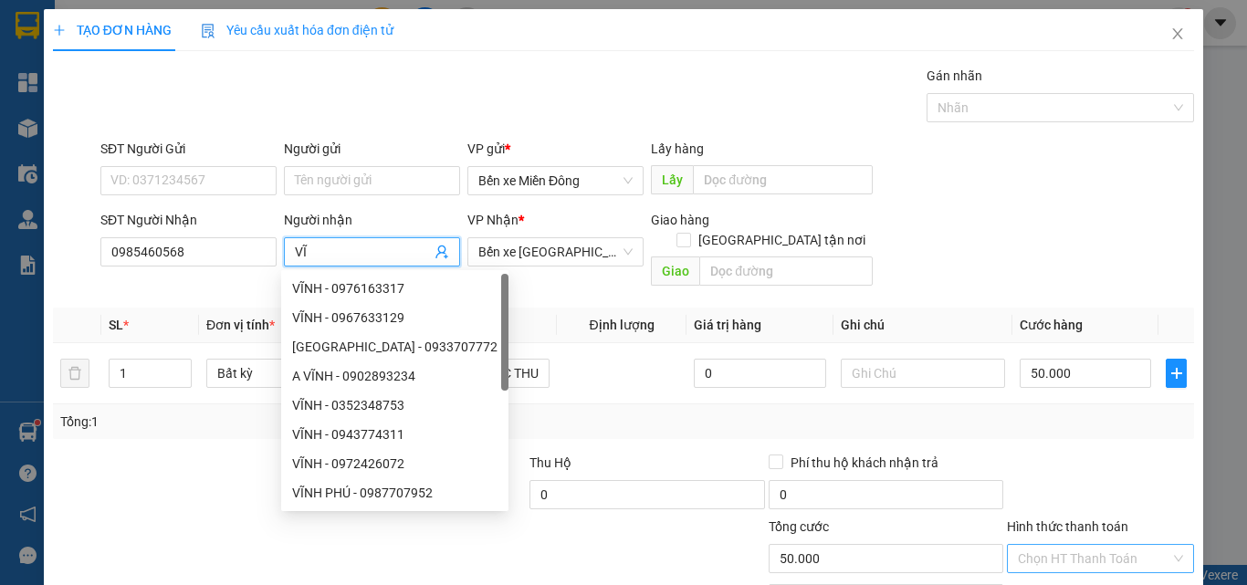
type input "VĨ"
click at [1075, 545] on input "Hình thức thanh toán" at bounding box center [1094, 558] width 152 height 27
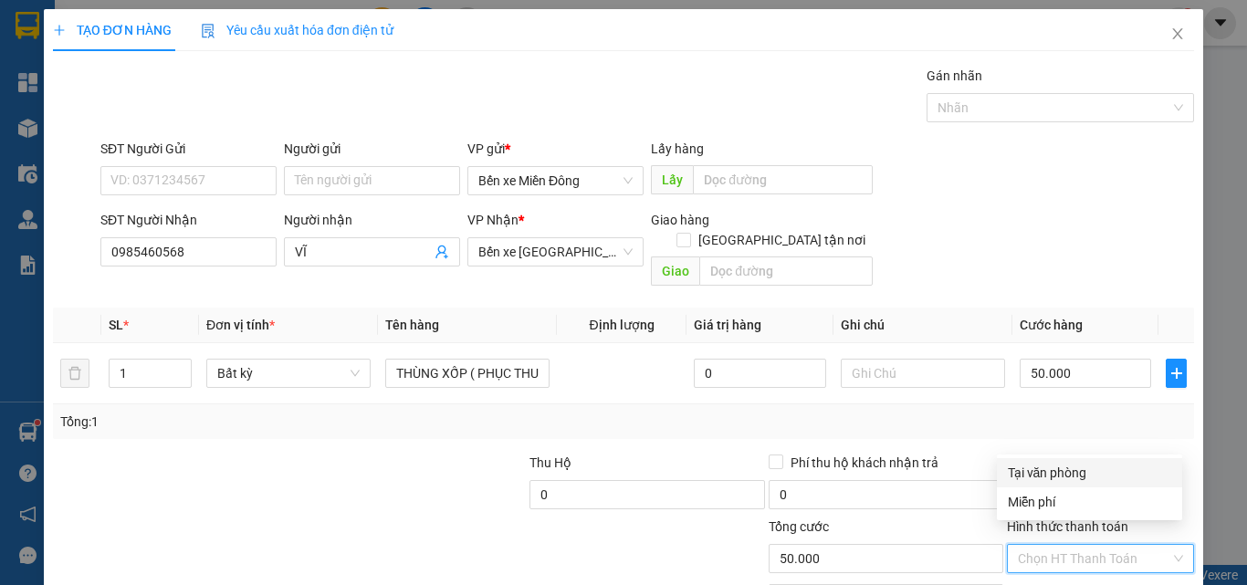
click at [1066, 463] on div "Tại văn phòng" at bounding box center [1089, 473] width 163 height 20
type input "0"
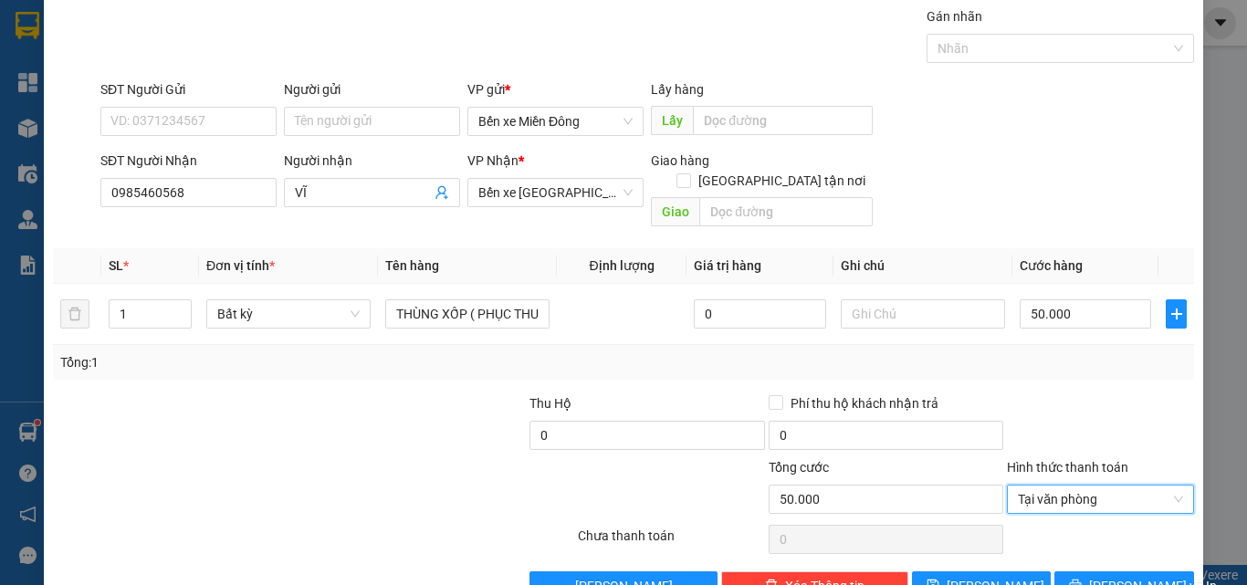
scroll to position [90, 0]
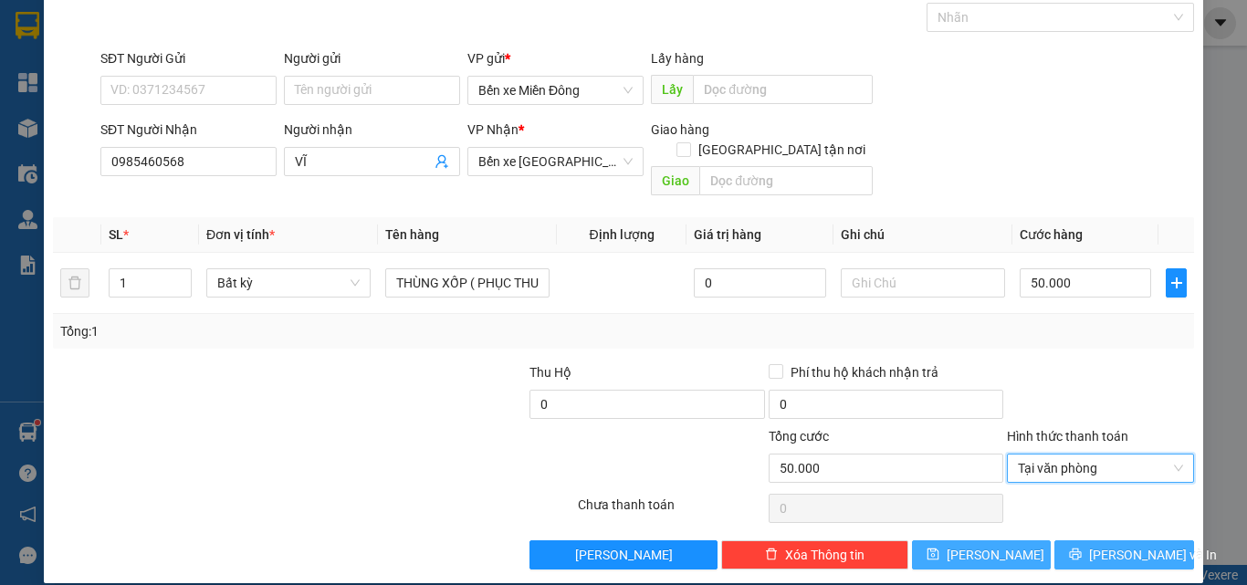
drag, startPoint x: 1129, startPoint y: 537, endPoint x: 971, endPoint y: 539, distance: 158.9
click at [1129, 545] on span "[PERSON_NAME] và In" at bounding box center [1153, 555] width 128 height 20
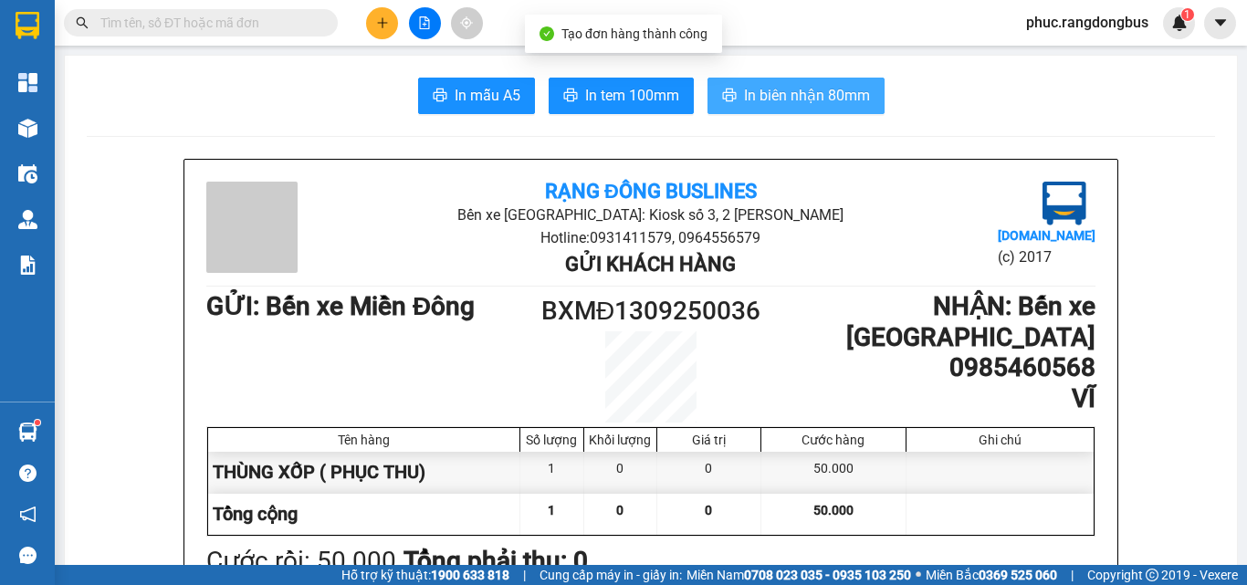
click at [855, 101] on span "In biên nhận 80mm" at bounding box center [807, 95] width 126 height 23
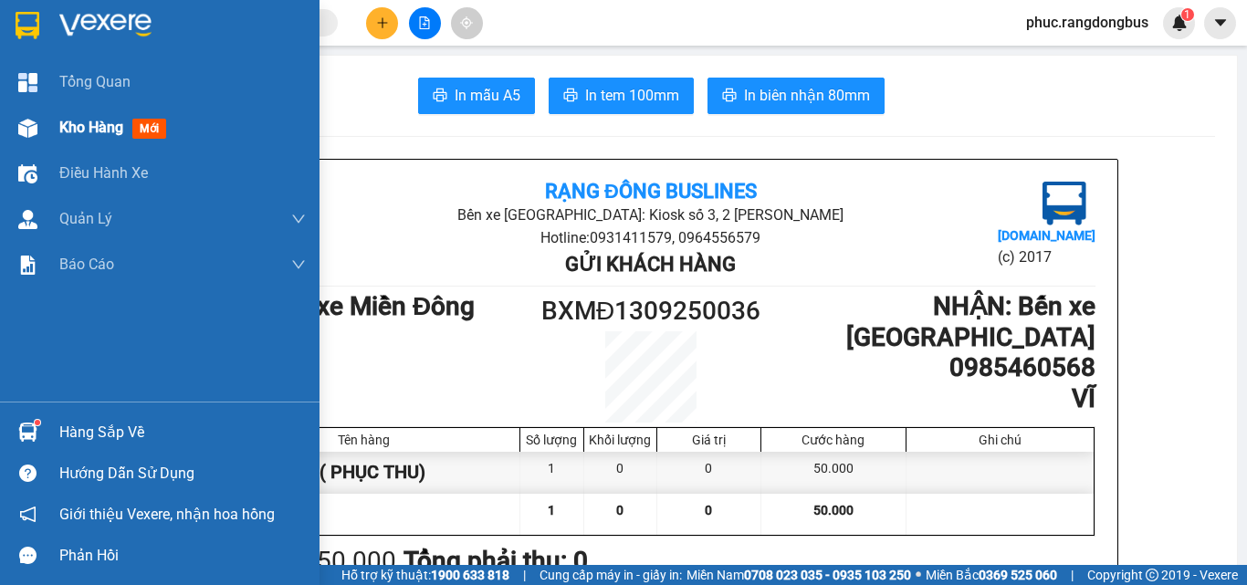
click at [106, 125] on span "Kho hàng" at bounding box center [91, 127] width 64 height 17
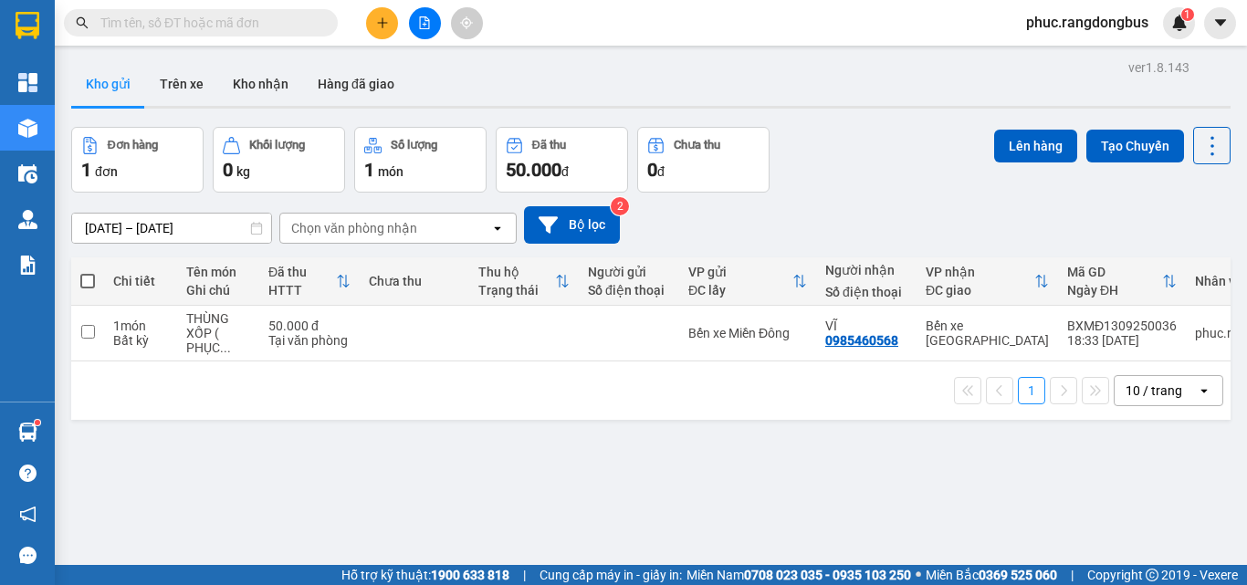
click at [83, 279] on span at bounding box center [87, 281] width 15 height 15
click at [88, 272] on input "checkbox" at bounding box center [88, 272] width 0 height 0
checkbox input "true"
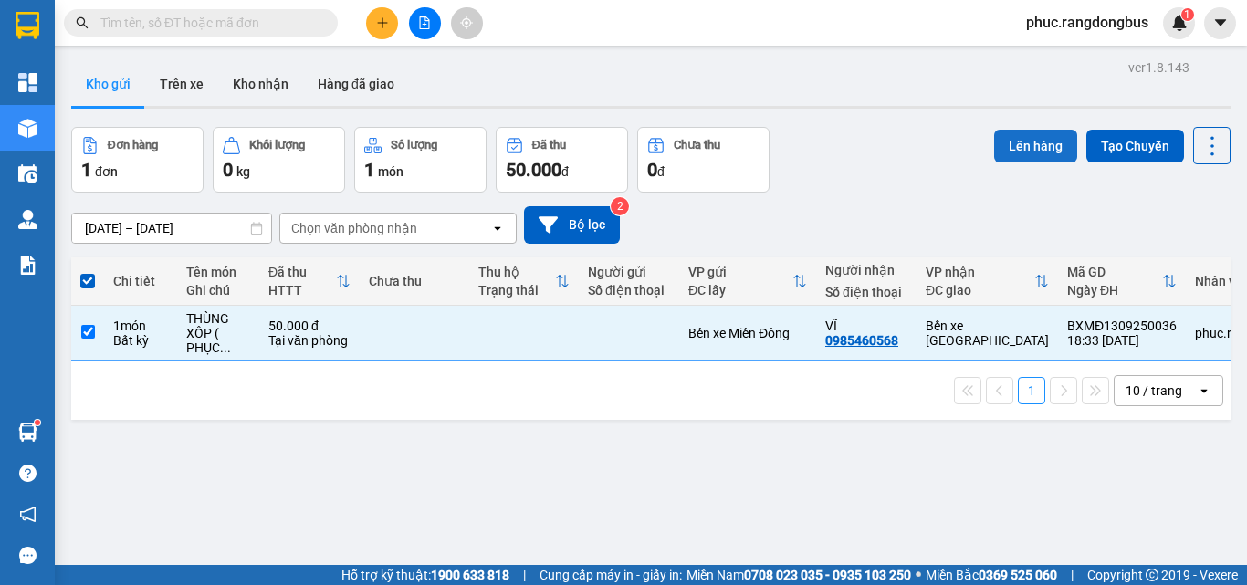
click at [1003, 147] on button "Lên hàng" at bounding box center [1035, 146] width 83 height 33
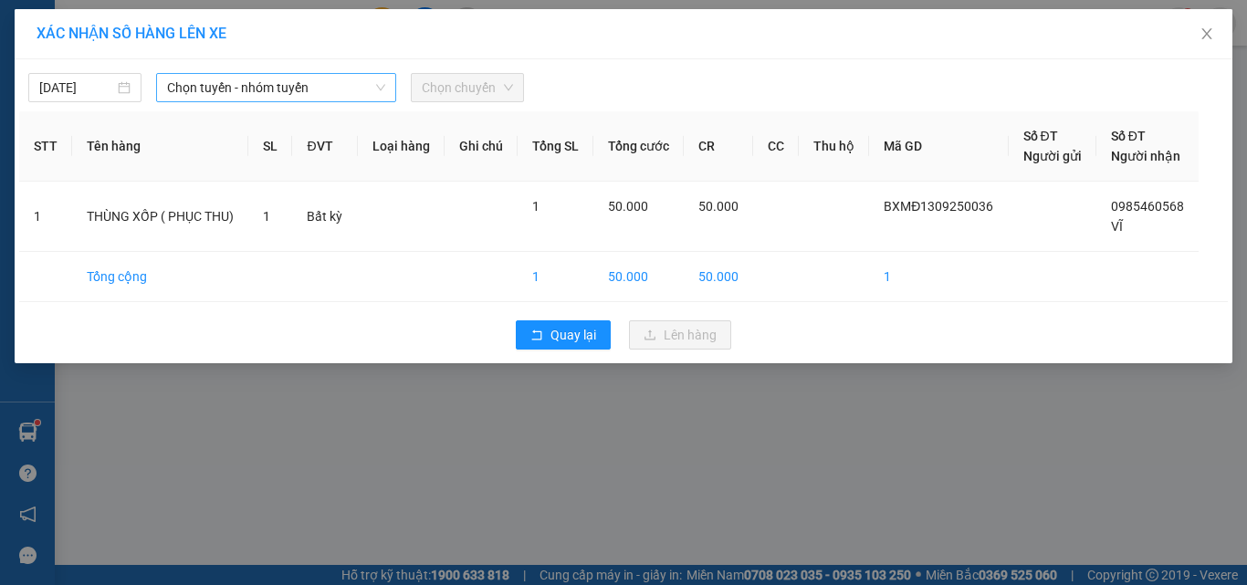
click at [215, 84] on span "Chọn tuyến - nhóm tuyến" at bounding box center [276, 87] width 218 height 27
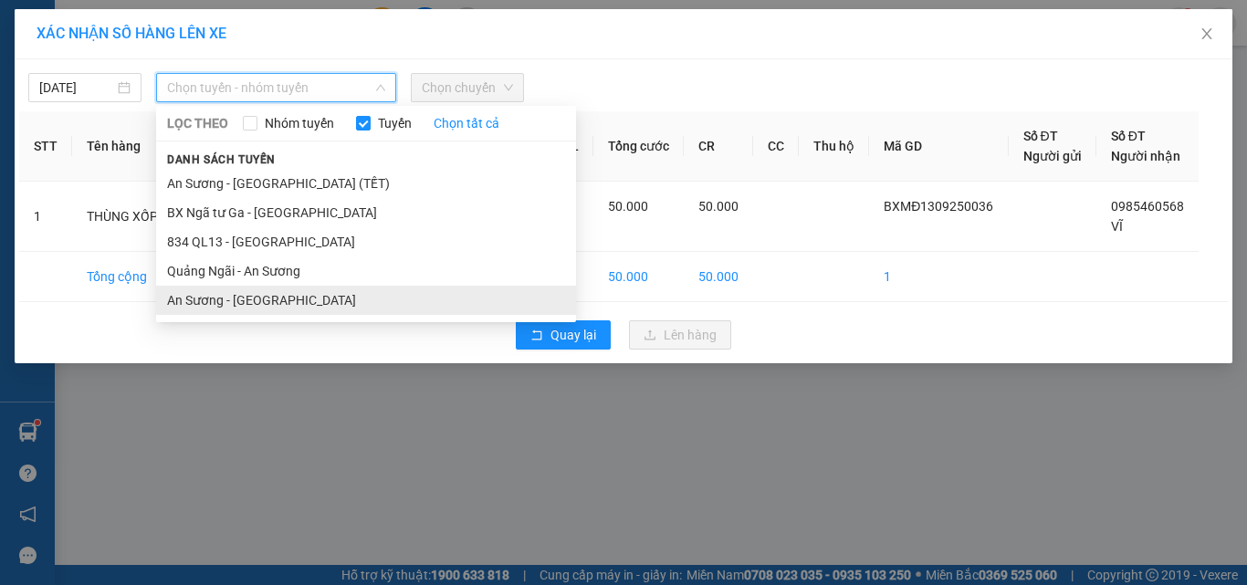
click at [257, 304] on li "An Sương - [GEOGRAPHIC_DATA]" at bounding box center [366, 300] width 420 height 29
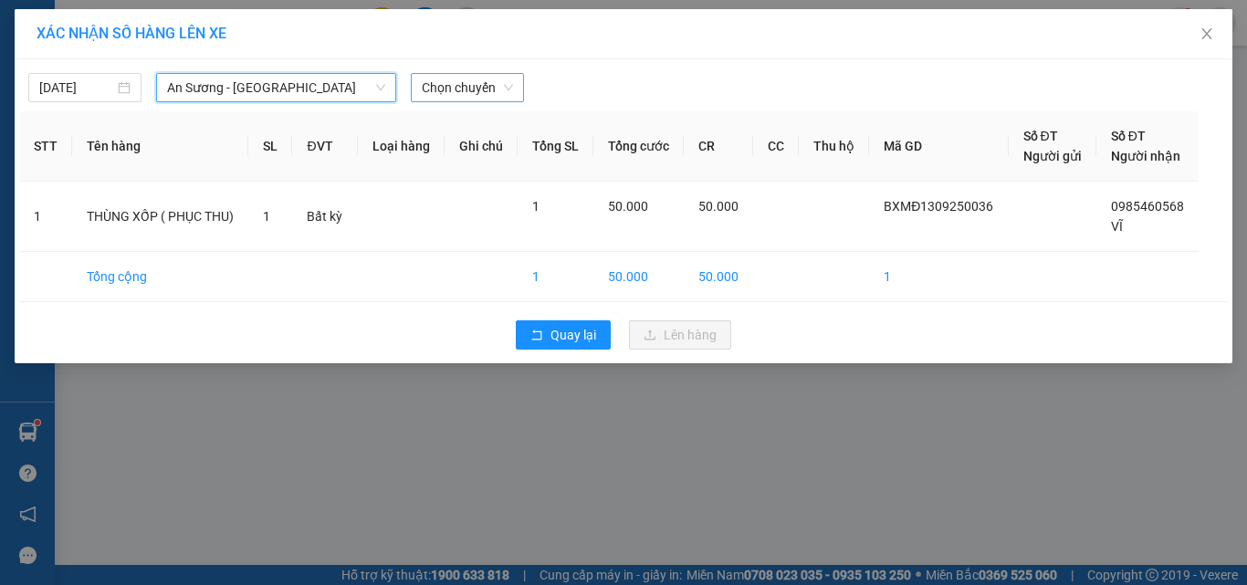
click at [485, 88] on span "Chọn chuyến" at bounding box center [467, 87] width 91 height 27
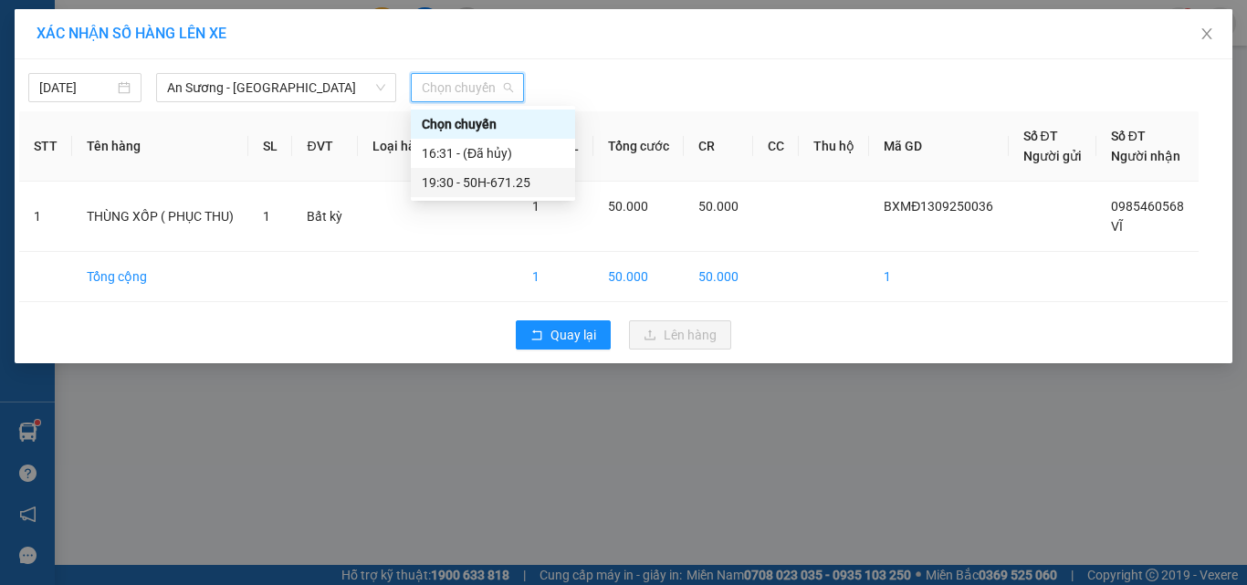
click at [535, 179] on div "19:30 - 50H-671.25" at bounding box center [493, 183] width 142 height 20
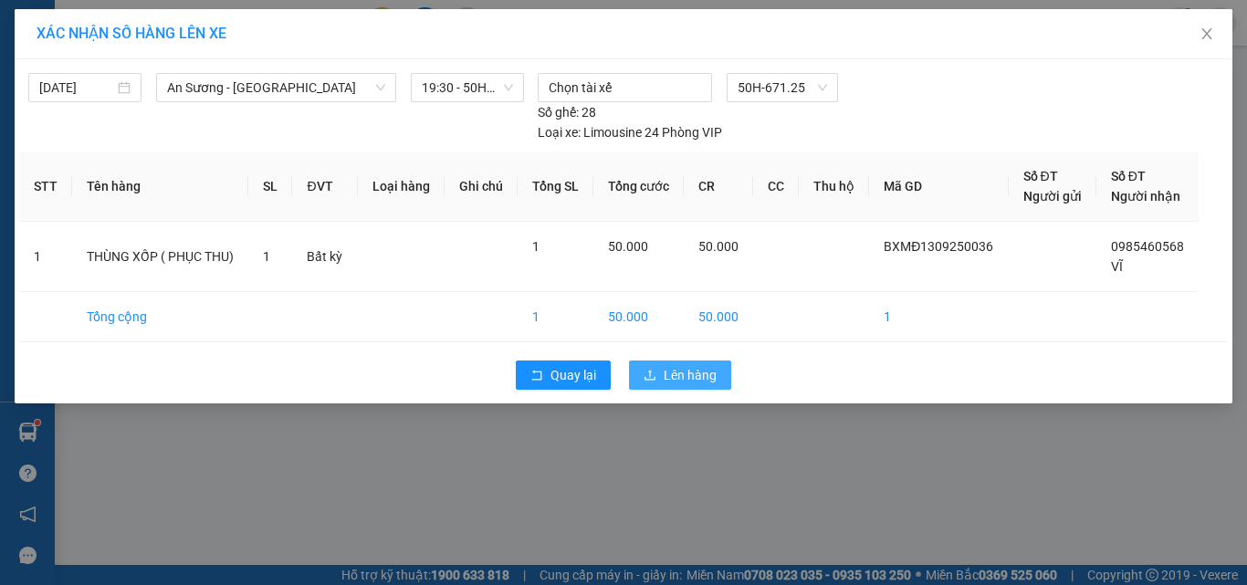
click at [680, 379] on span "Lên hàng" at bounding box center [690, 375] width 53 height 20
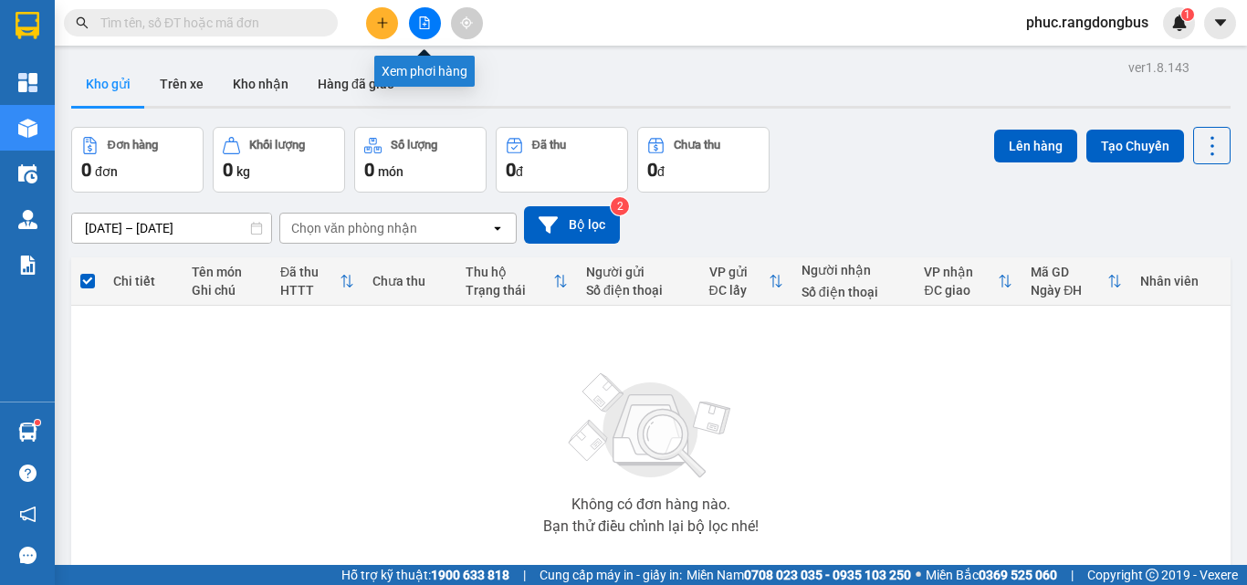
click at [421, 30] on button at bounding box center [425, 23] width 32 height 32
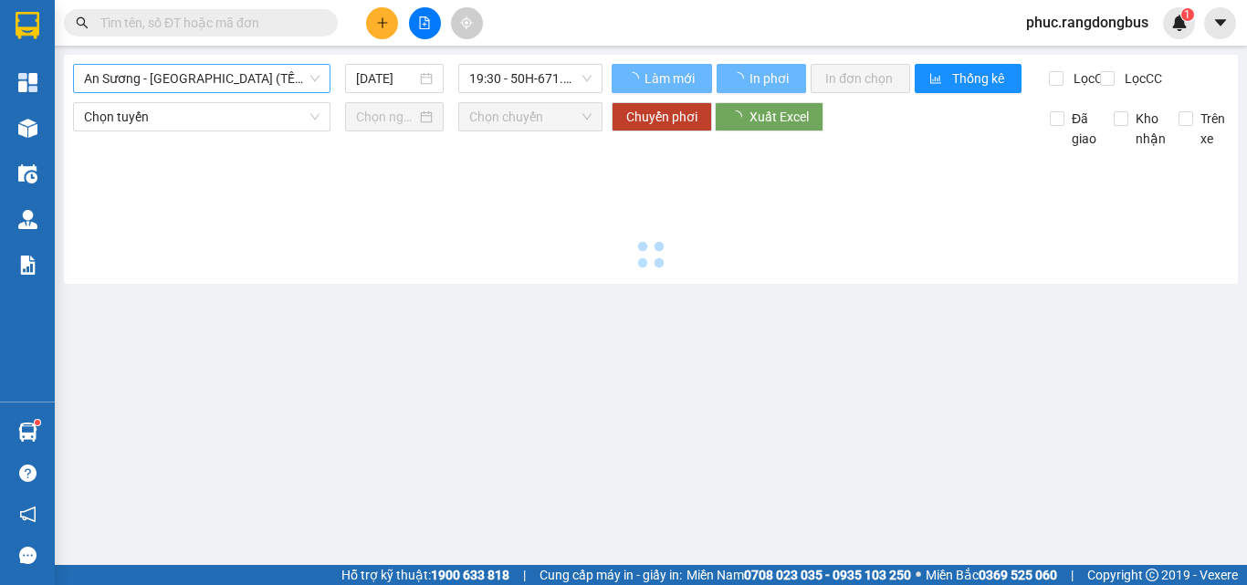
drag, startPoint x: 233, startPoint y: 79, endPoint x: 220, endPoint y: 94, distance: 20.1
click at [231, 78] on span "An Sương - [GEOGRAPHIC_DATA] (TẾT)" at bounding box center [202, 78] width 236 height 27
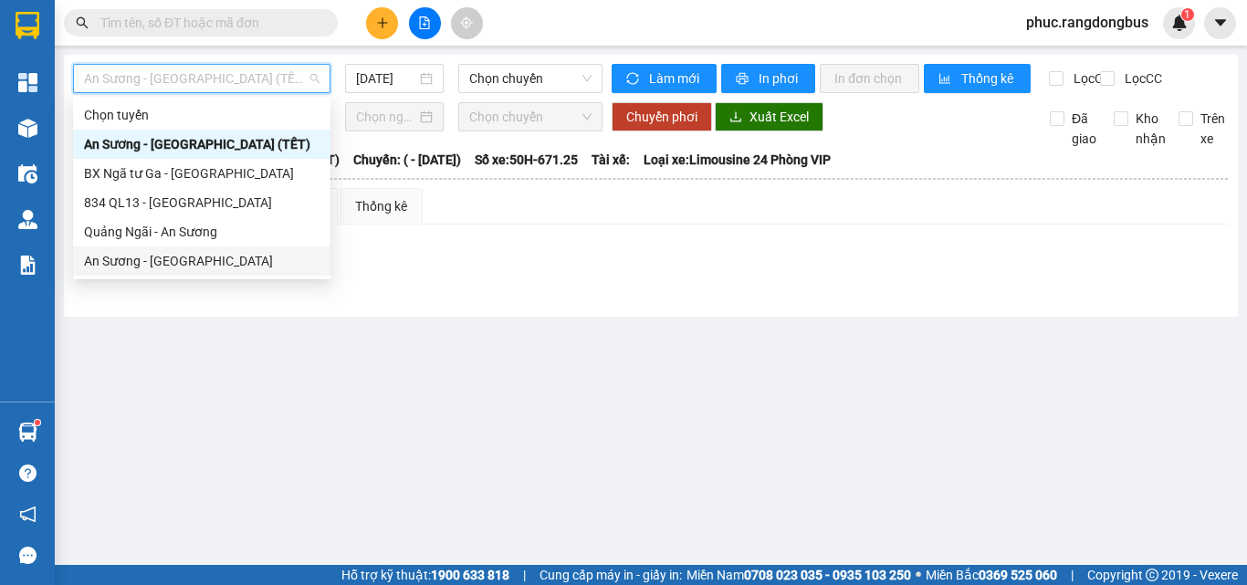
click at [158, 267] on div "An Sương - [GEOGRAPHIC_DATA]" at bounding box center [202, 261] width 236 height 20
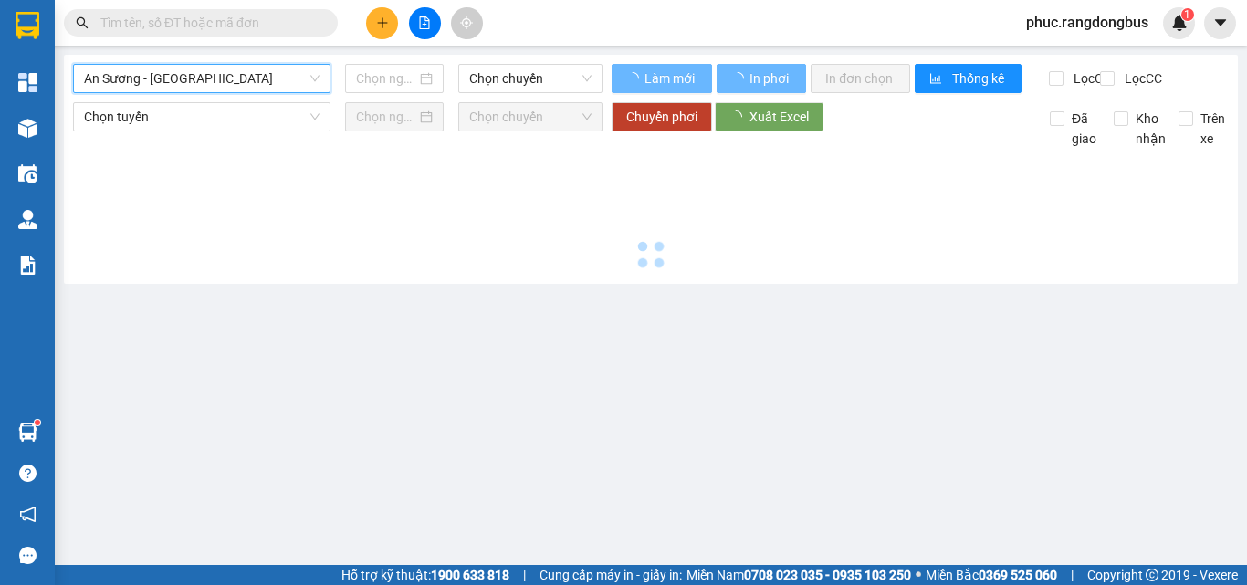
type input "[DATE]"
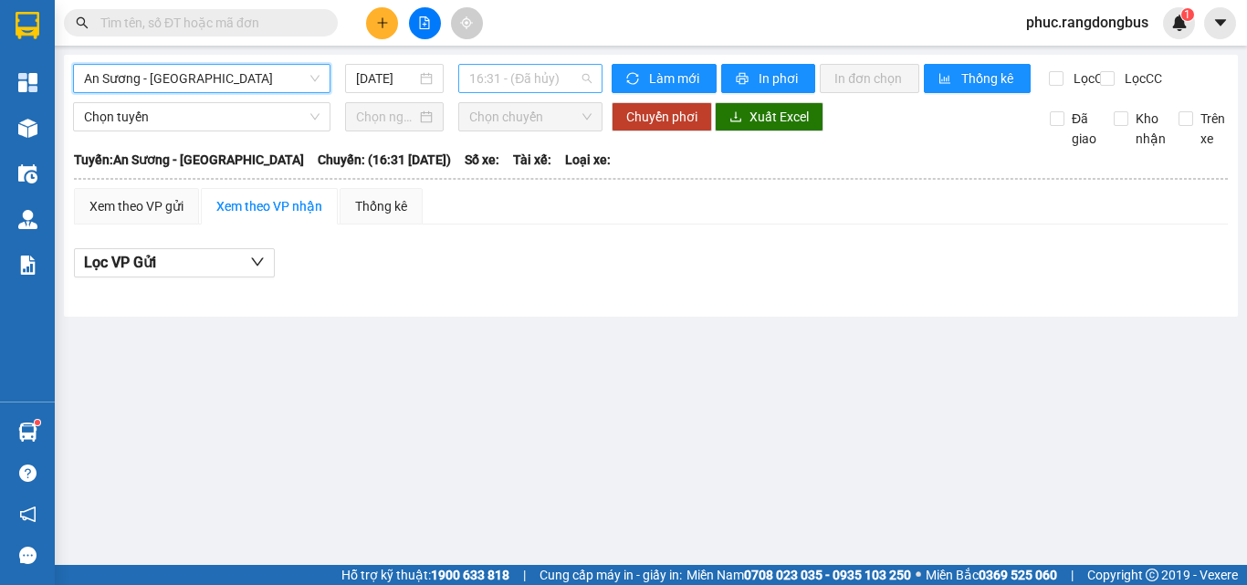
click at [527, 79] on span "16:31 - (Đã hủy)" at bounding box center [530, 78] width 122 height 27
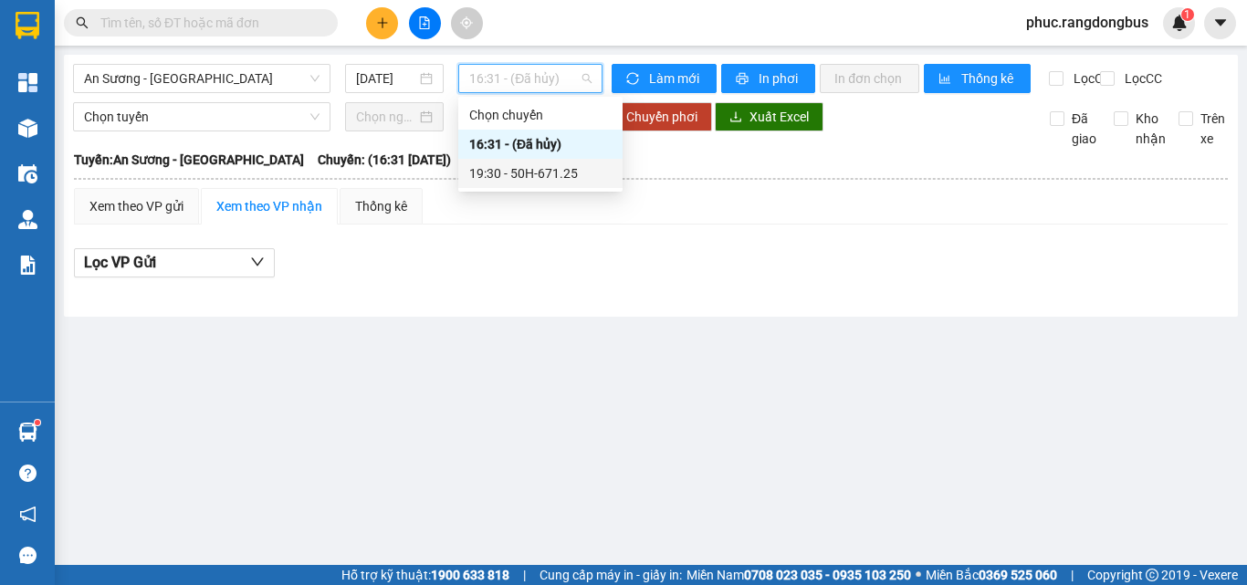
click at [559, 175] on div "19:30 - 50H-671.25" at bounding box center [540, 173] width 142 height 20
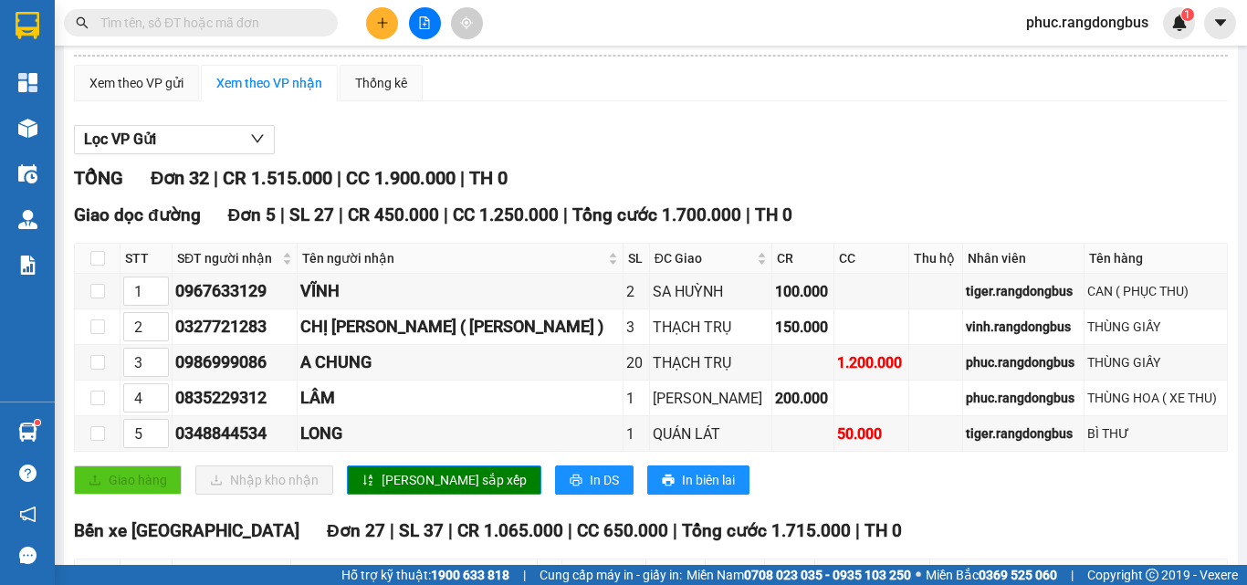
scroll to position [91, 0]
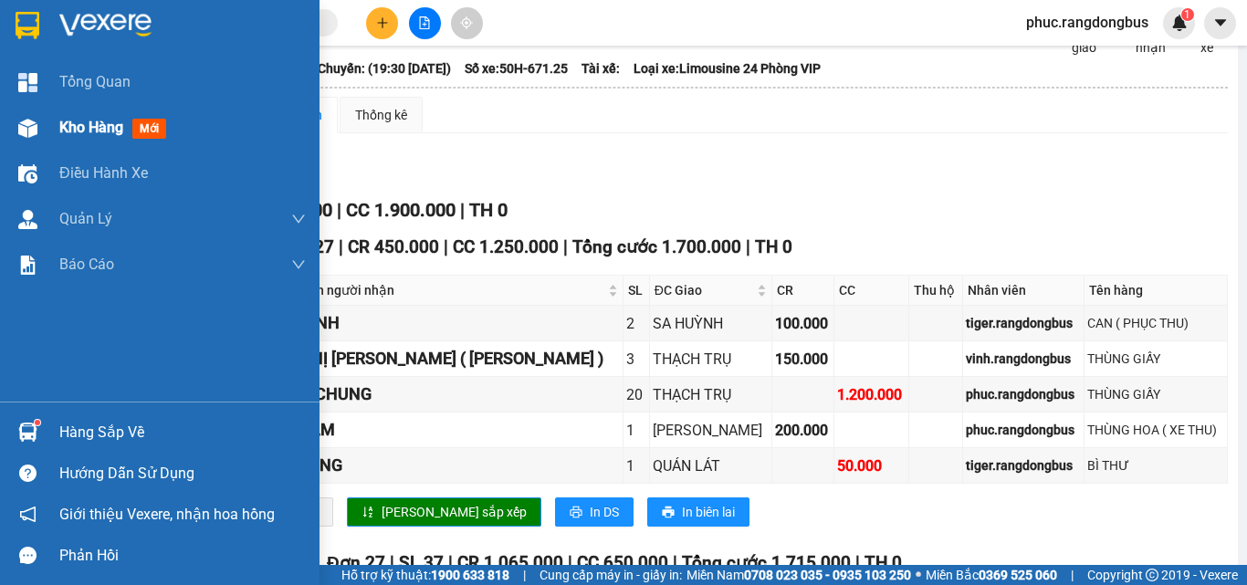
click at [92, 119] on span "Kho hàng" at bounding box center [91, 127] width 64 height 17
